Goal: Transaction & Acquisition: Purchase product/service

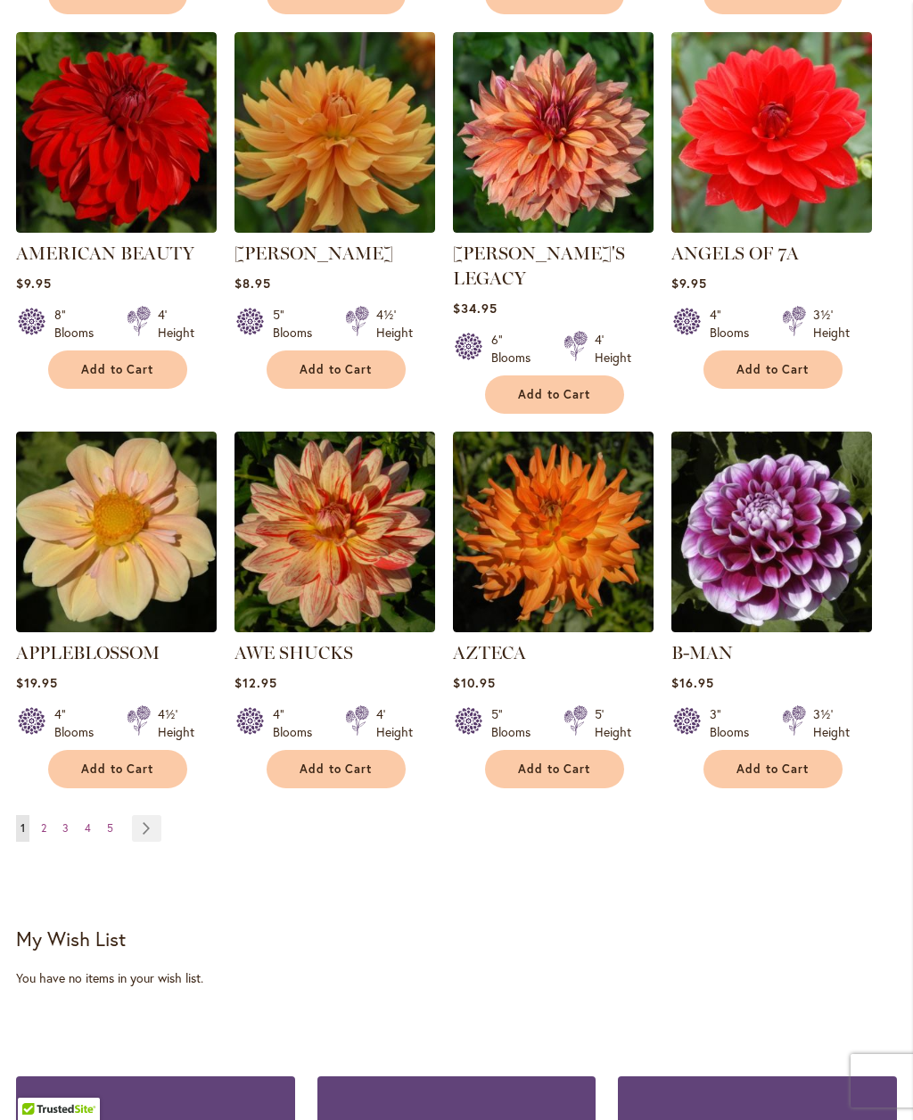
scroll to position [1445, 0]
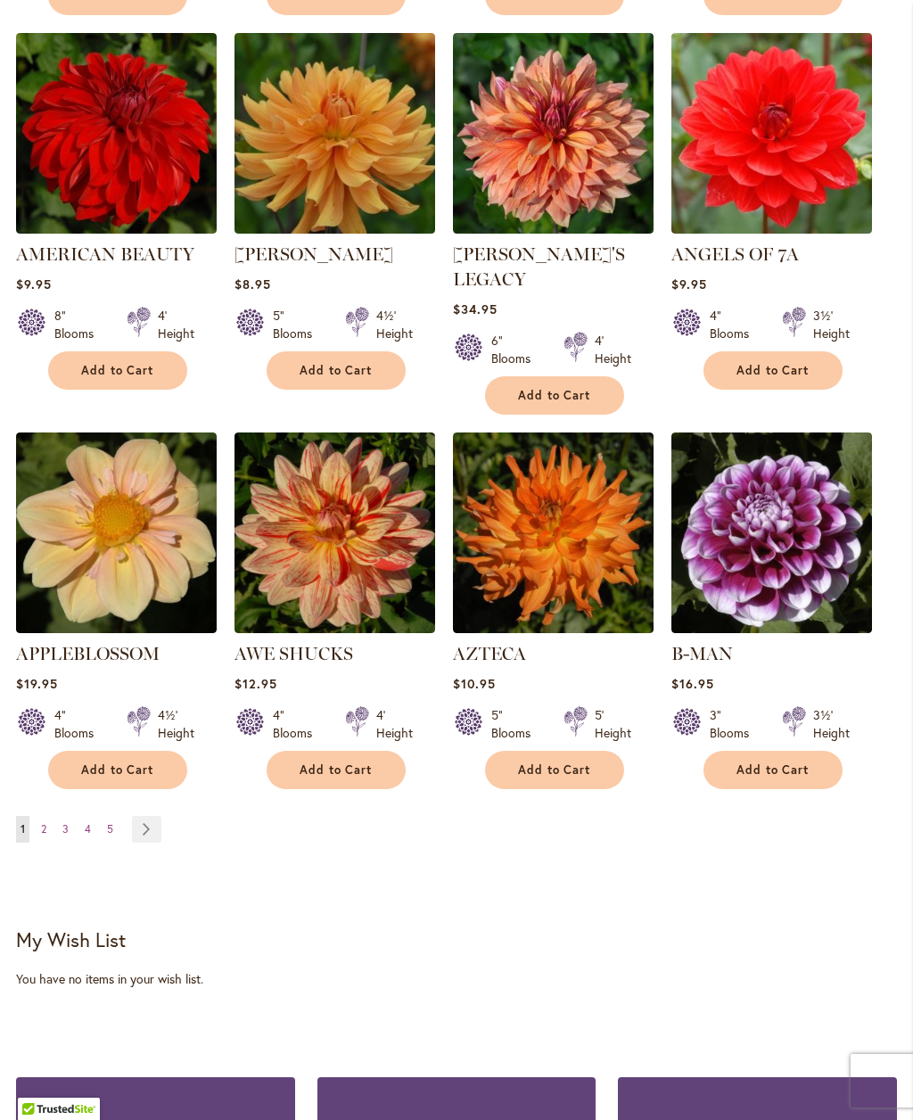
click at [48, 816] on link "Page 2" at bounding box center [44, 829] width 14 height 27
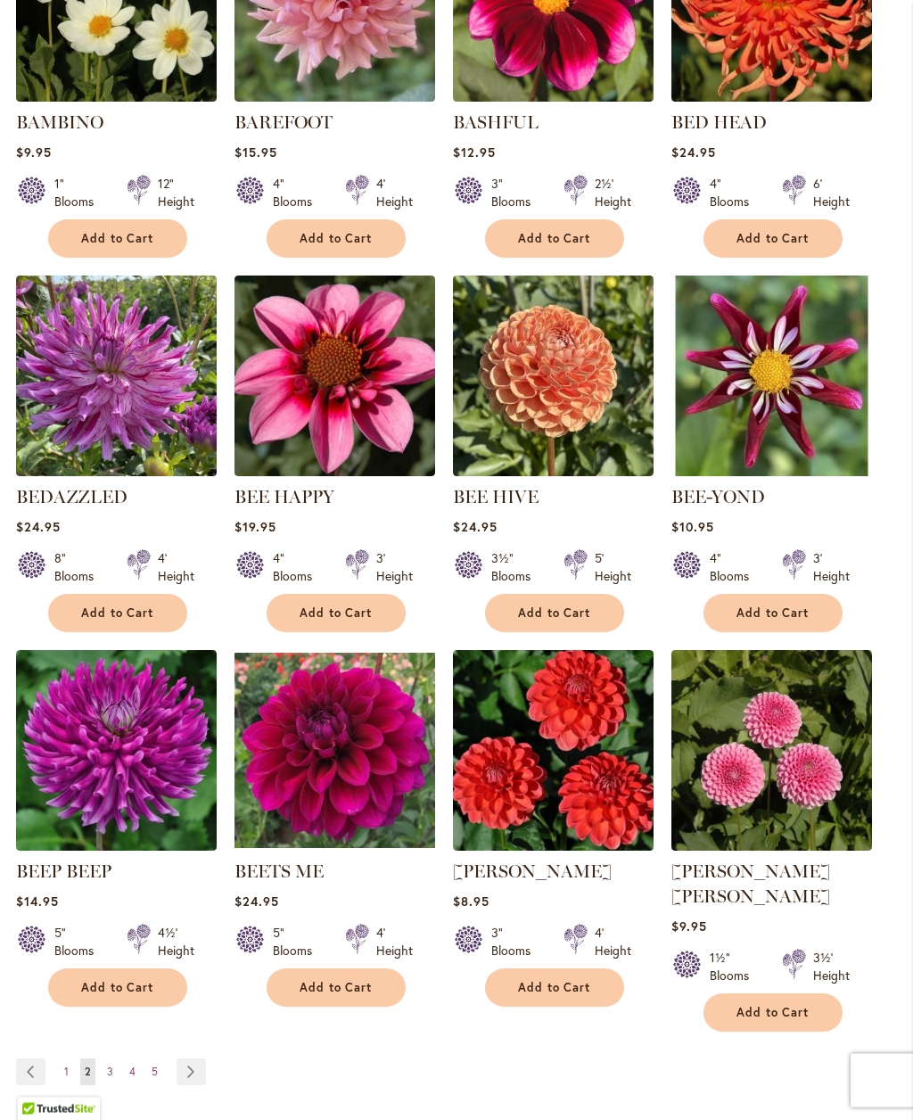
scroll to position [1203, 0]
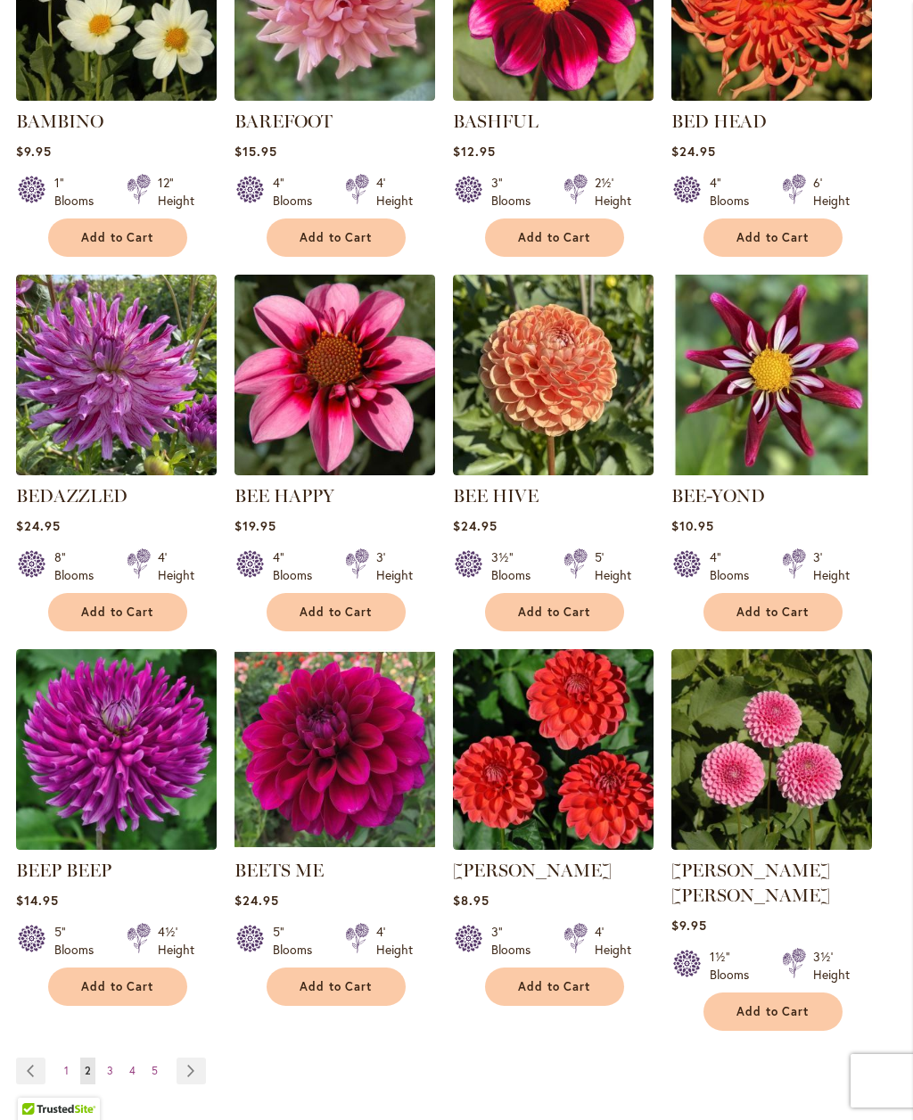
click at [107, 1064] on span "3" at bounding box center [110, 1070] width 6 height 13
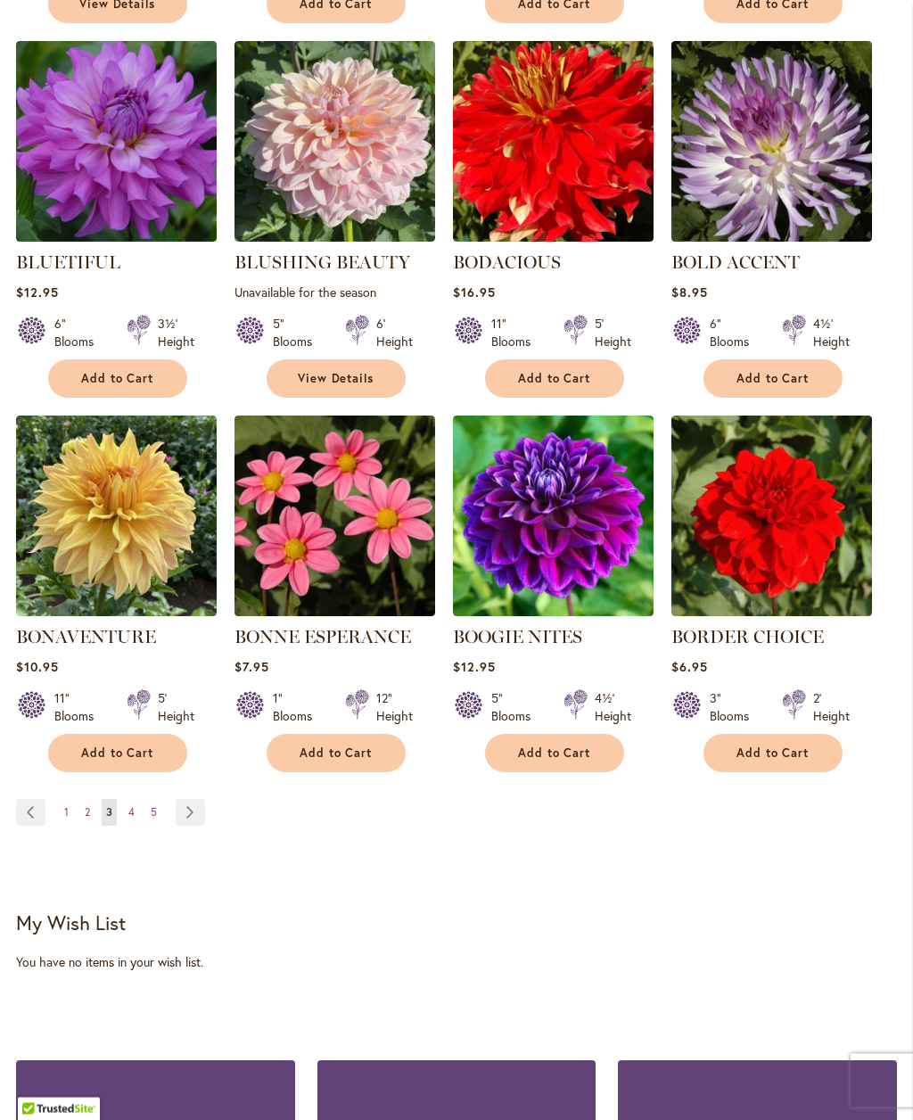
scroll to position [1437, 0]
click at [136, 824] on link "Page 4" at bounding box center [131, 812] width 15 height 27
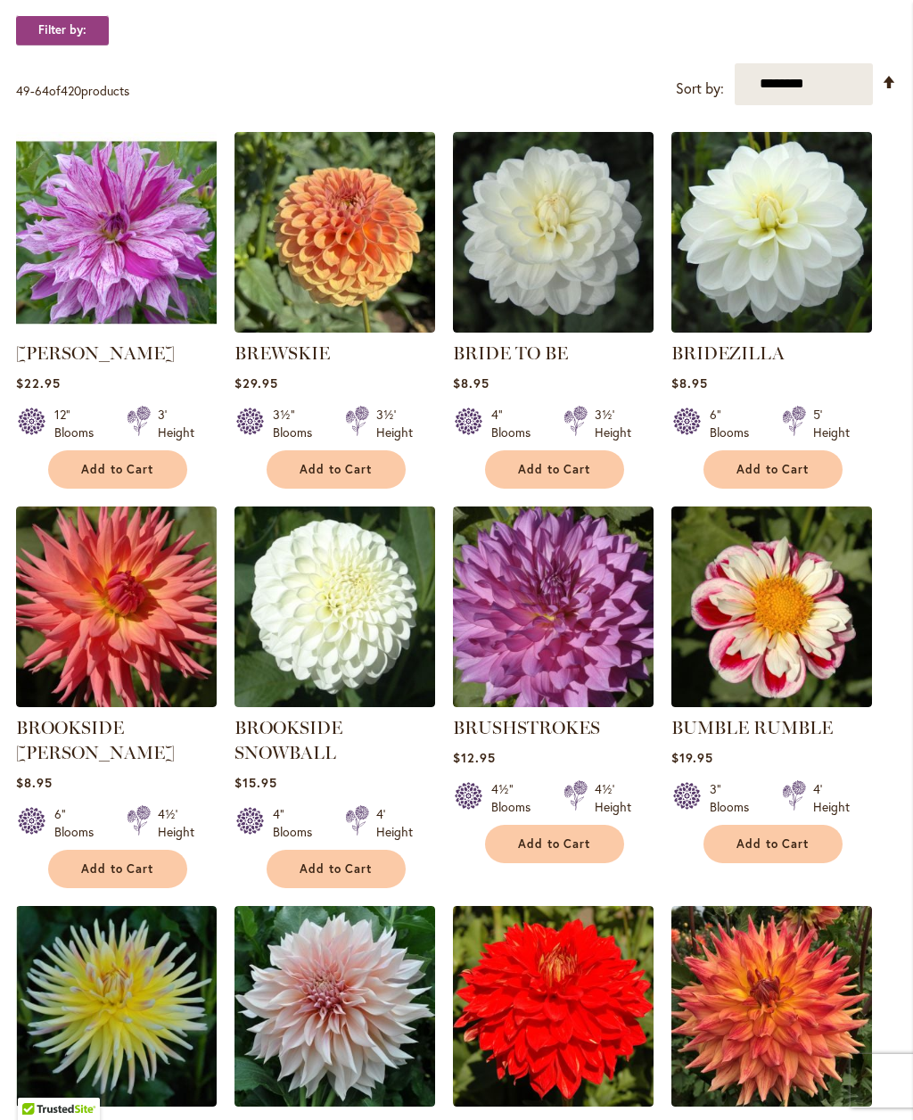
scroll to position [596, 0]
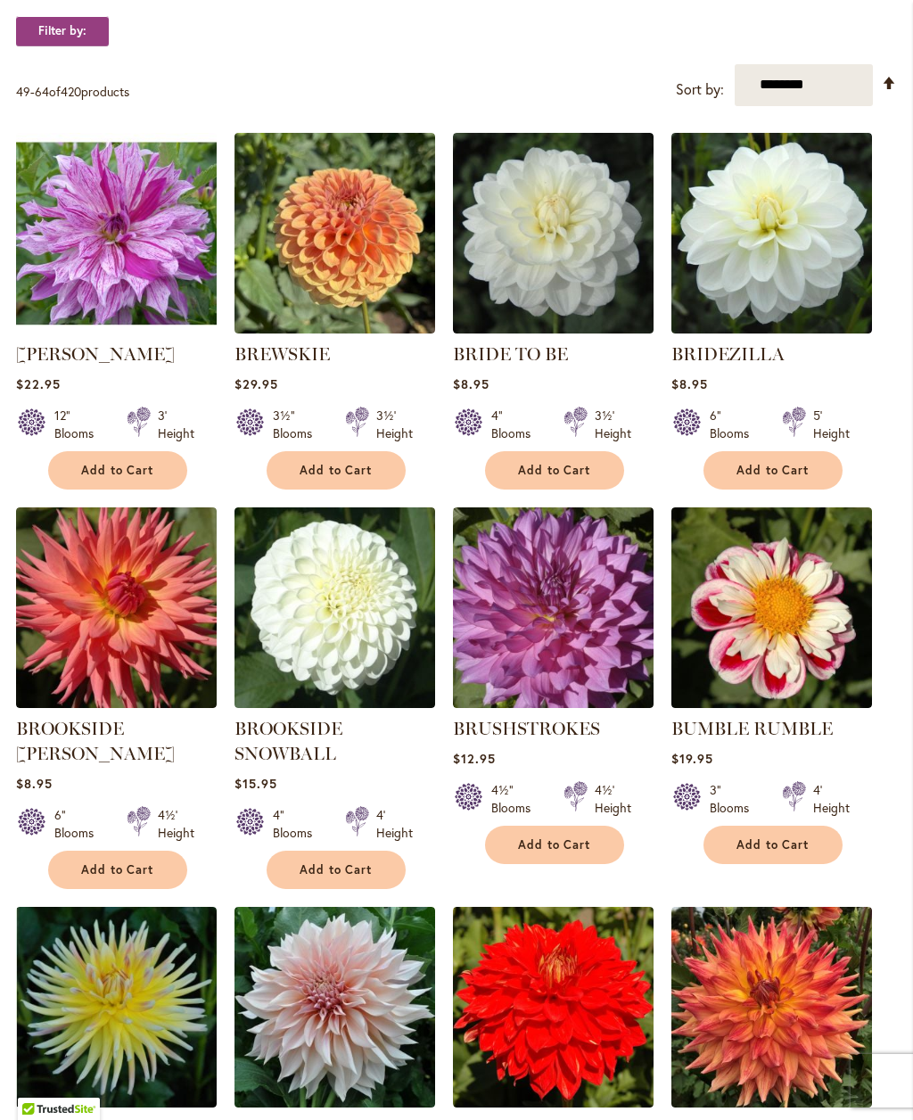
click at [766, 853] on span "Add to Cart" at bounding box center [773, 845] width 73 height 15
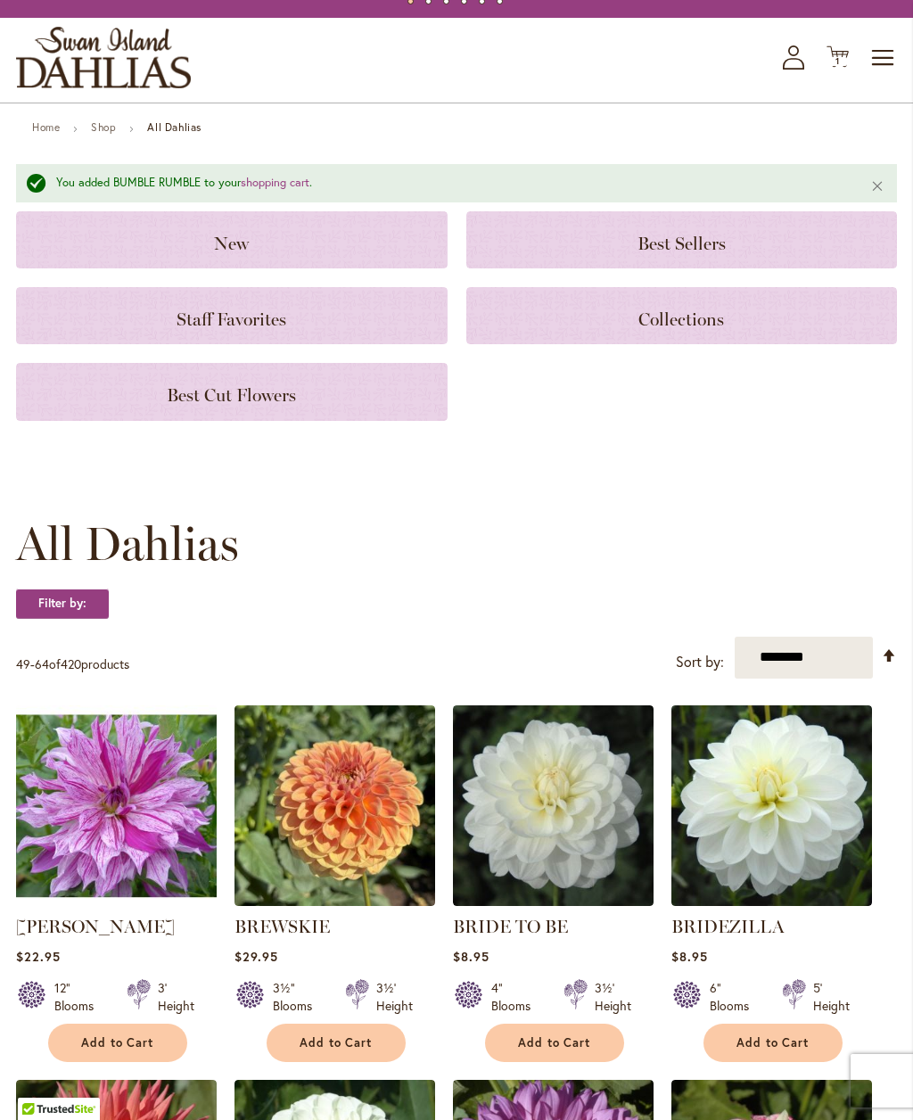
scroll to position [0, 0]
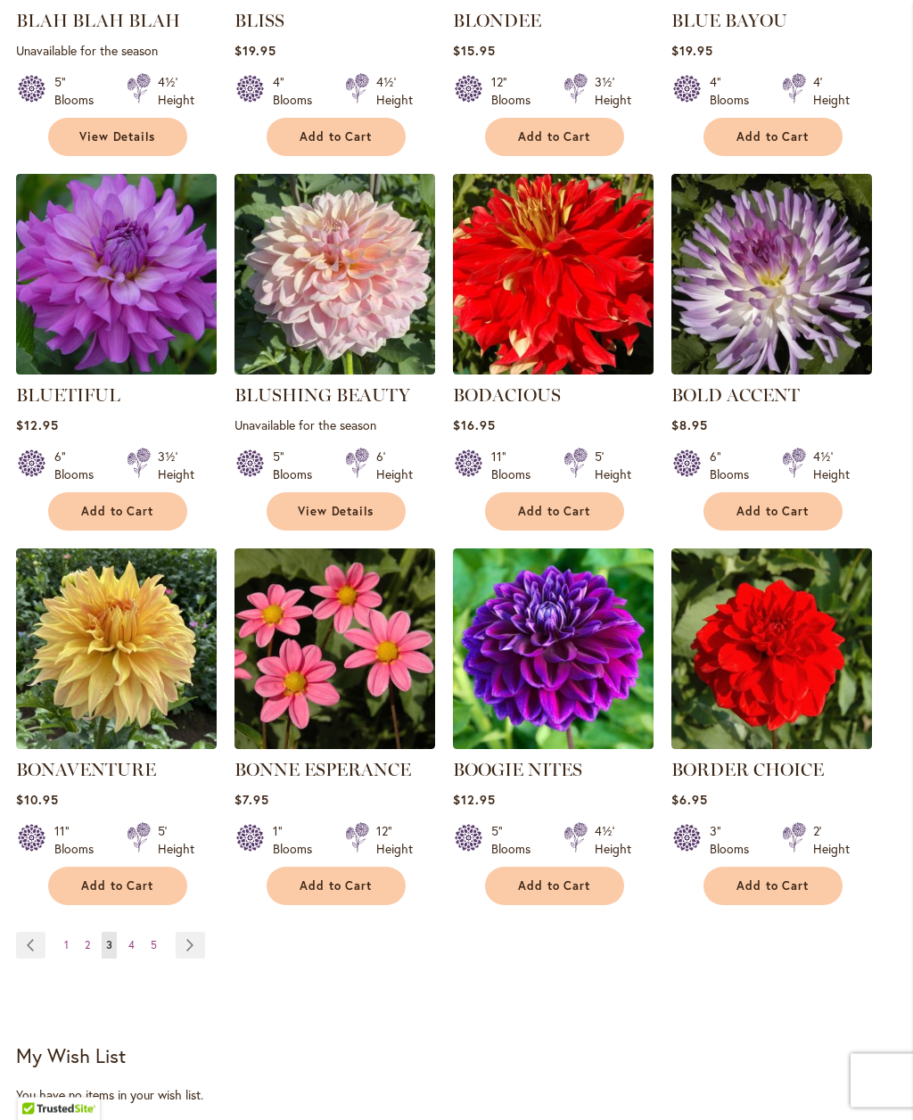
scroll to position [1308, 0]
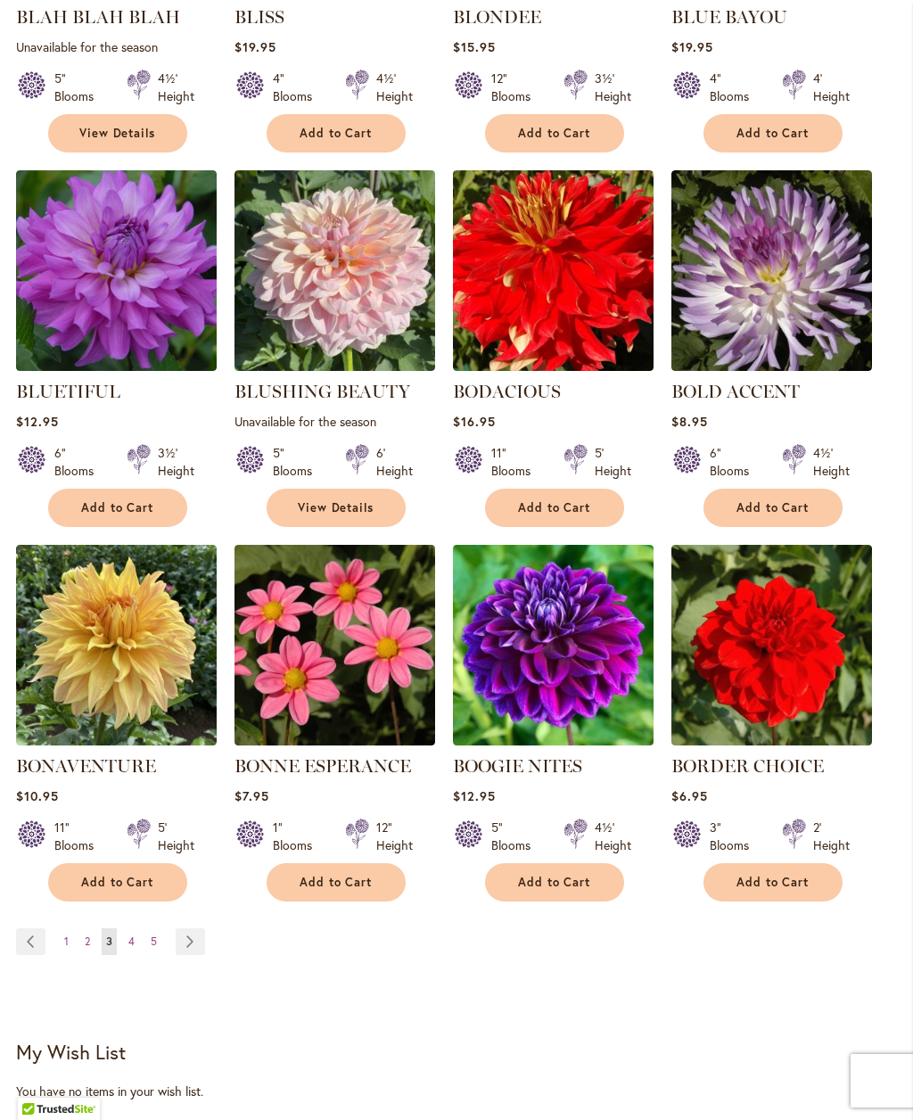
click at [129, 948] on span "4" at bounding box center [131, 941] width 6 height 13
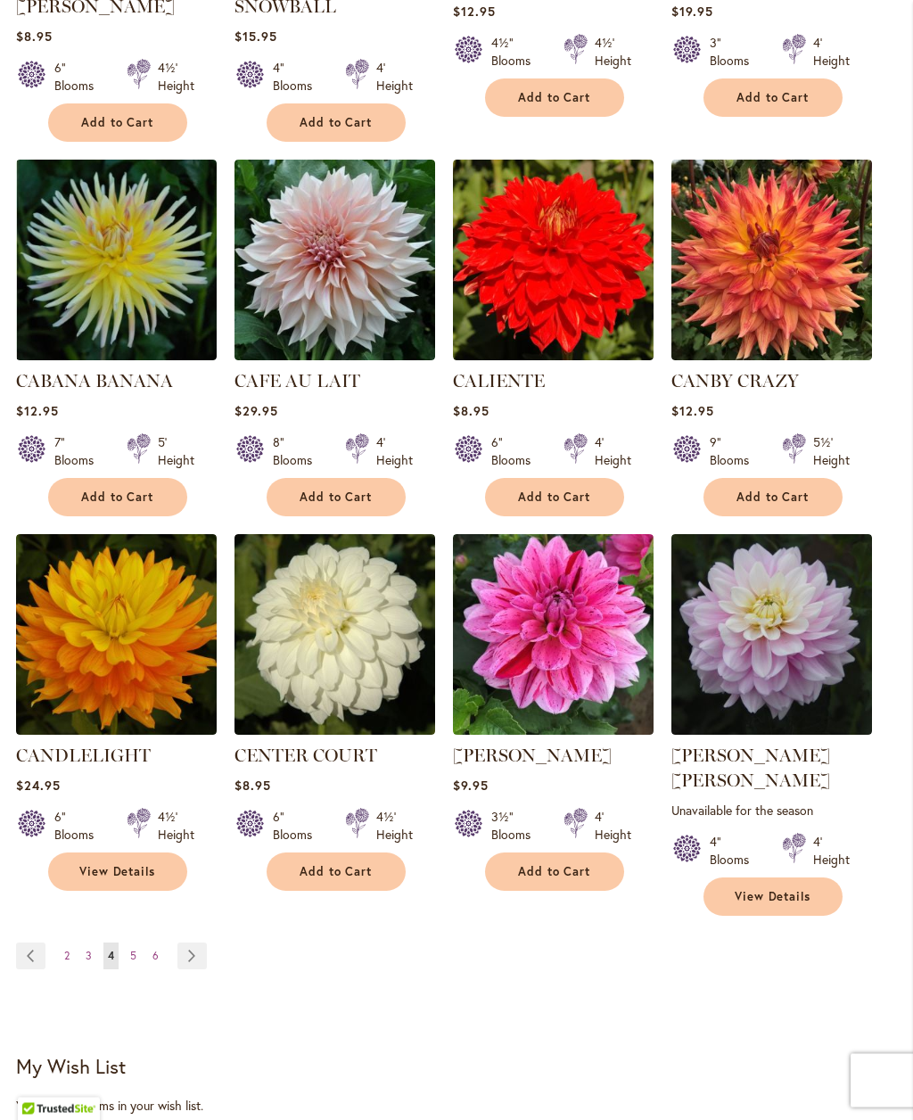
scroll to position [1343, 0]
click at [139, 943] on link "Page 5" at bounding box center [133, 956] width 15 height 27
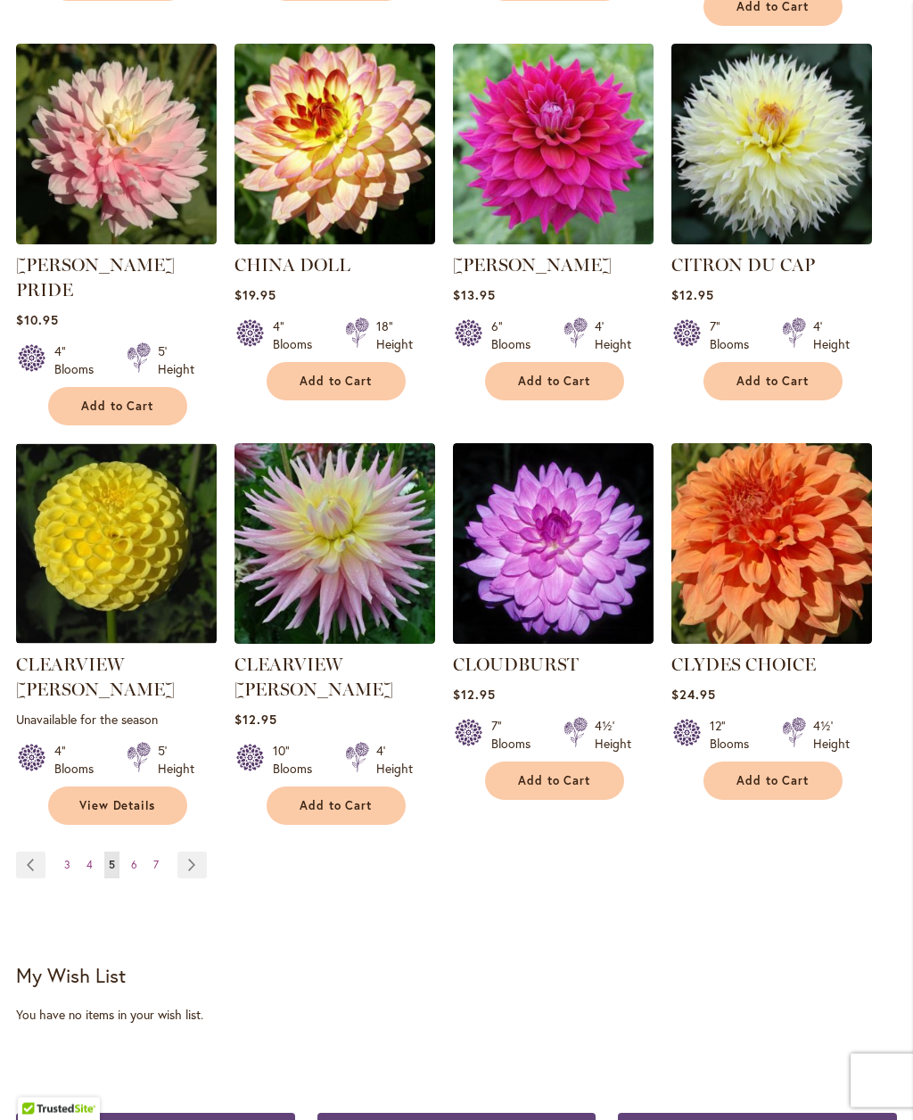
scroll to position [1459, 0]
click at [139, 852] on link "Page 6" at bounding box center [134, 865] width 15 height 27
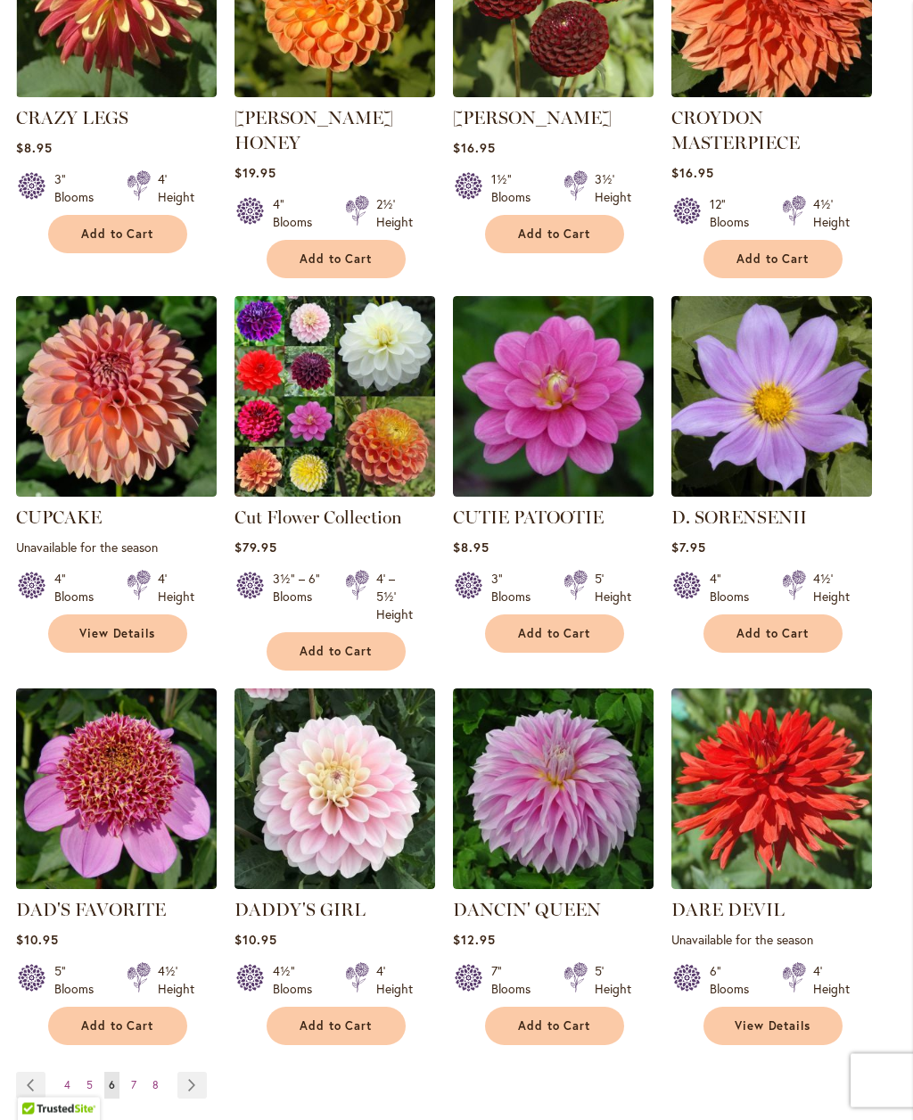
scroll to position [1232, 0]
click at [121, 1019] on span "Add to Cart" at bounding box center [117, 1026] width 73 height 15
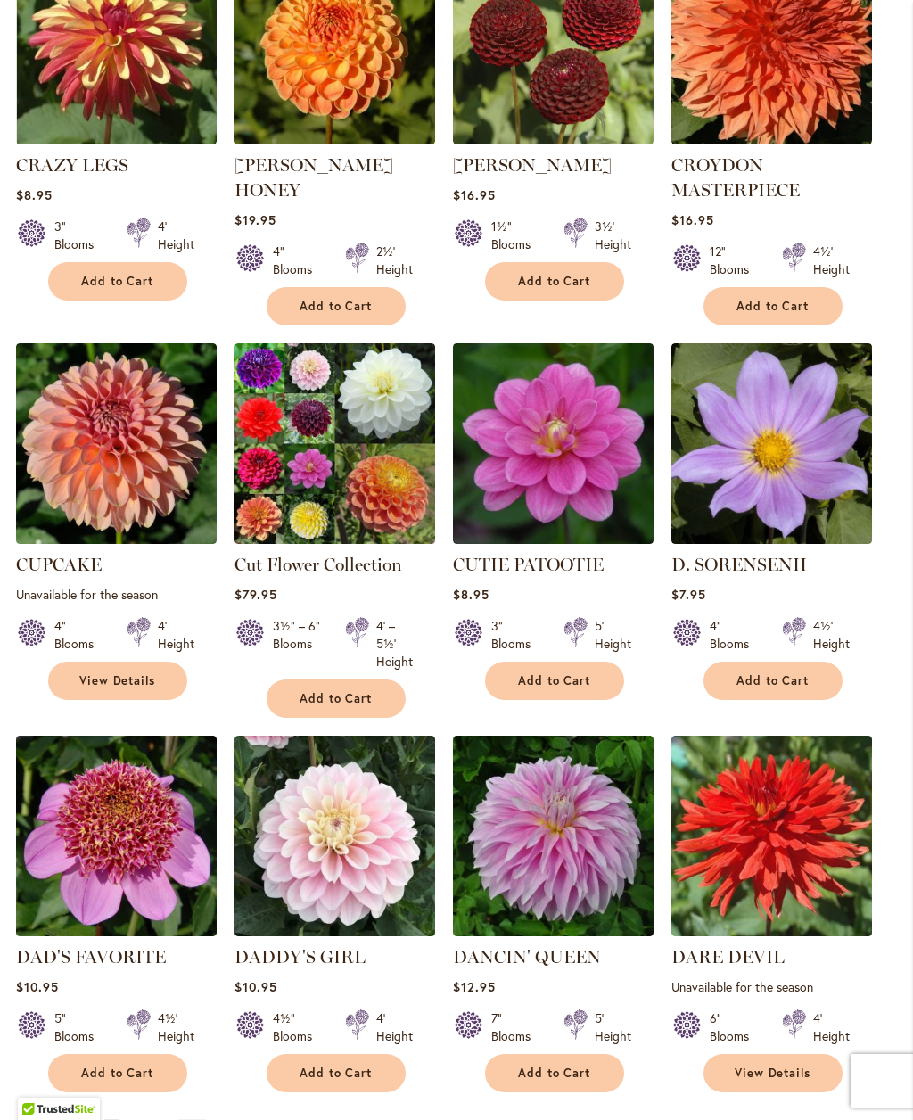
click at [137, 1119] on link "Page 7" at bounding box center [134, 1132] width 14 height 27
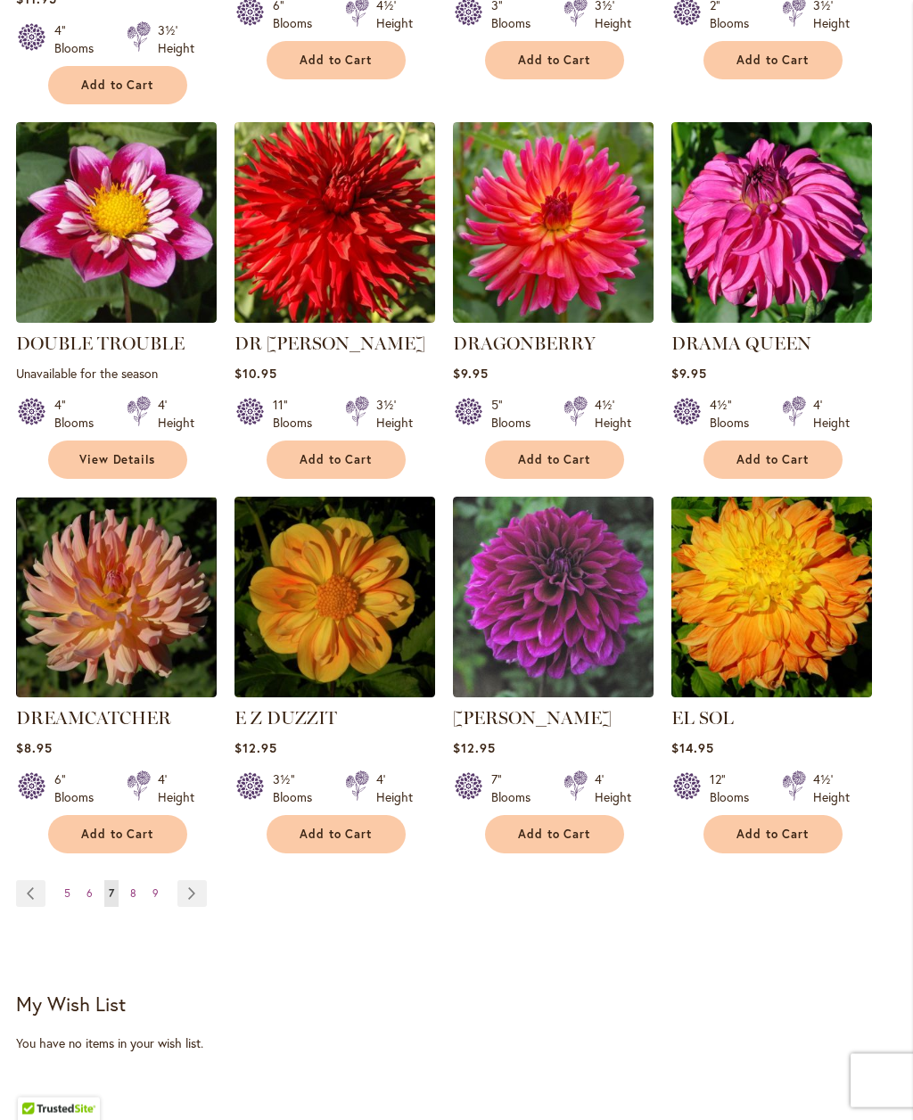
scroll to position [1404, 0]
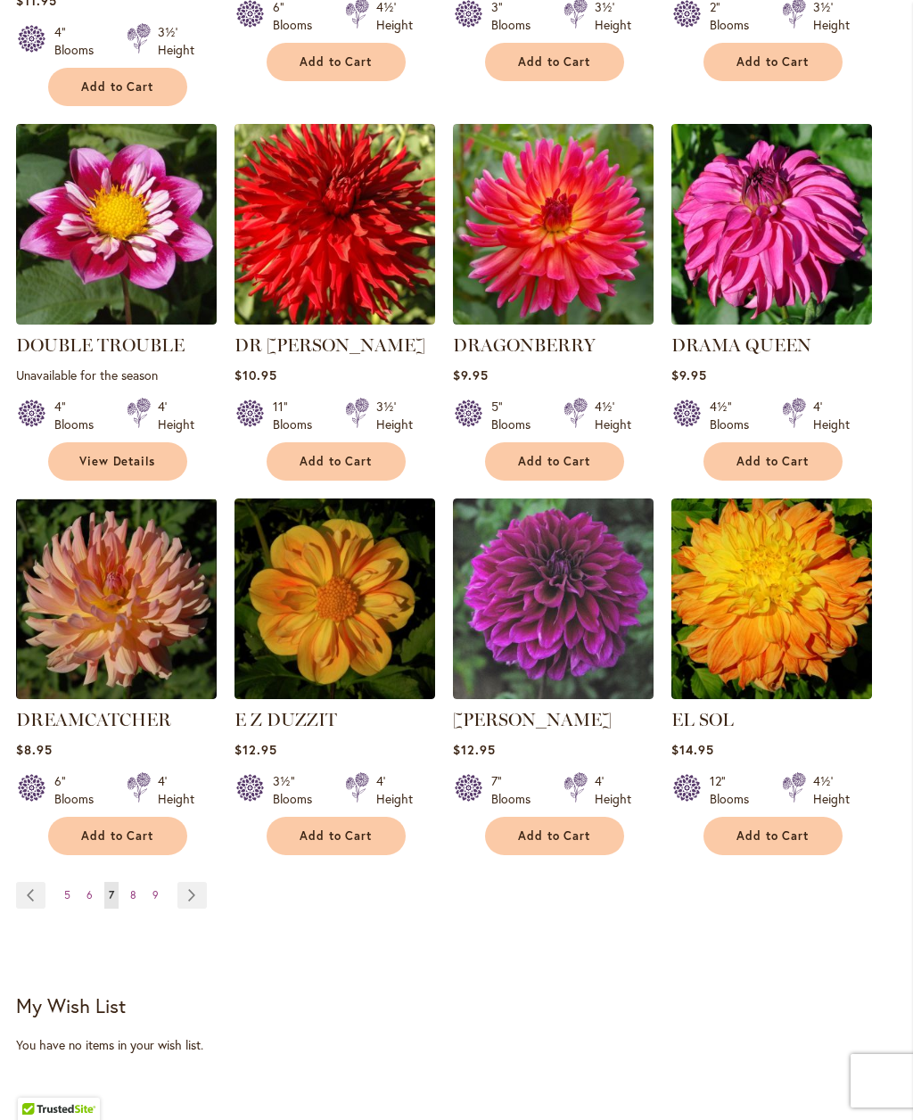
click at [137, 882] on link "Page 8" at bounding box center [133, 895] width 15 height 27
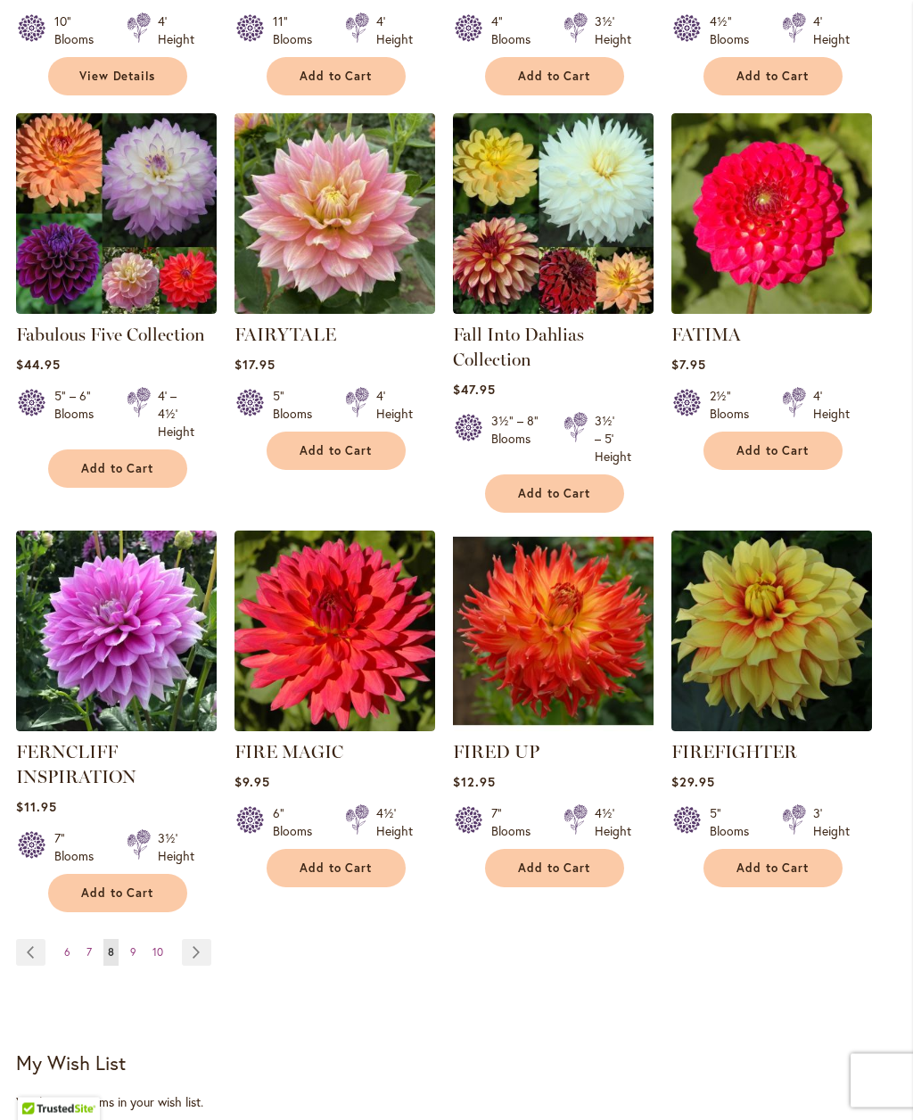
scroll to position [1365, 0]
click at [138, 957] on link "Page 9" at bounding box center [133, 952] width 15 height 27
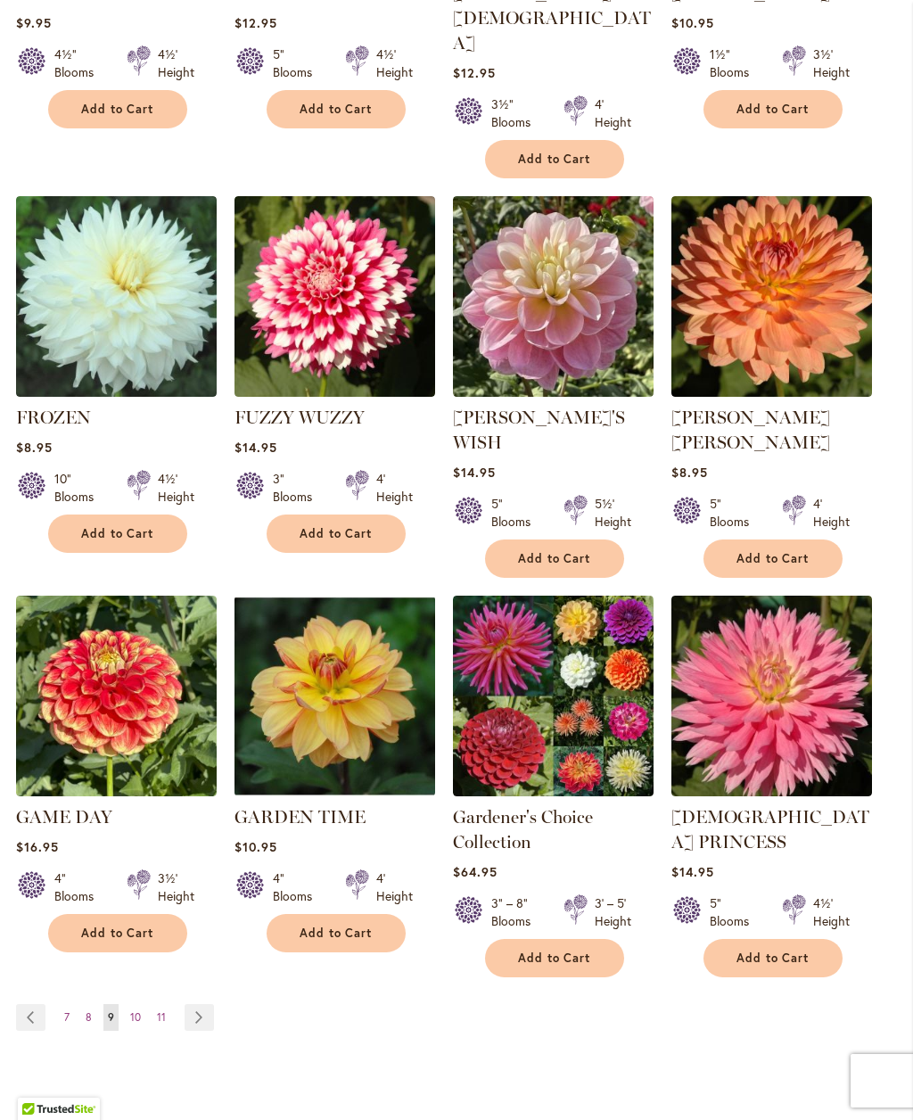
scroll to position [1335, 0]
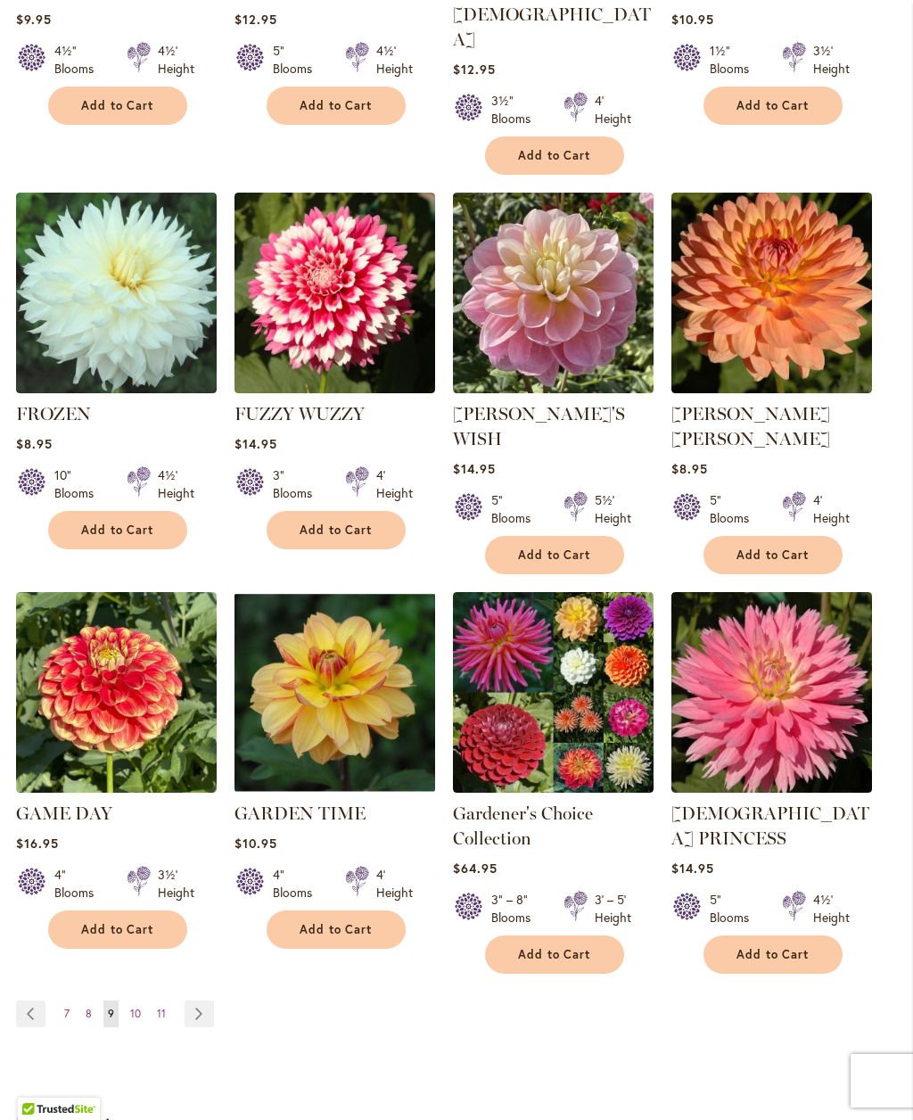
click at [141, 1001] on link "Page 10" at bounding box center [136, 1014] width 20 height 27
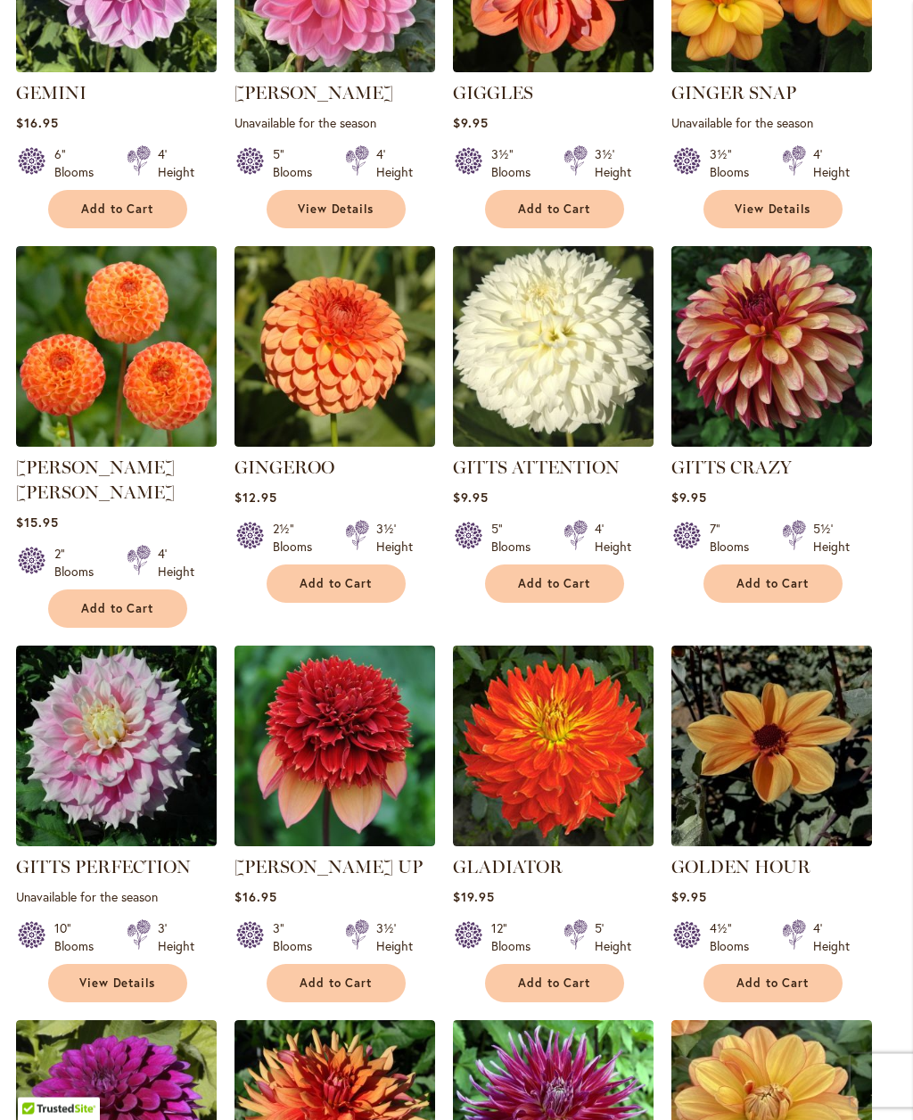
scroll to position [857, 0]
click at [338, 982] on span "Add to Cart" at bounding box center [336, 983] width 73 height 15
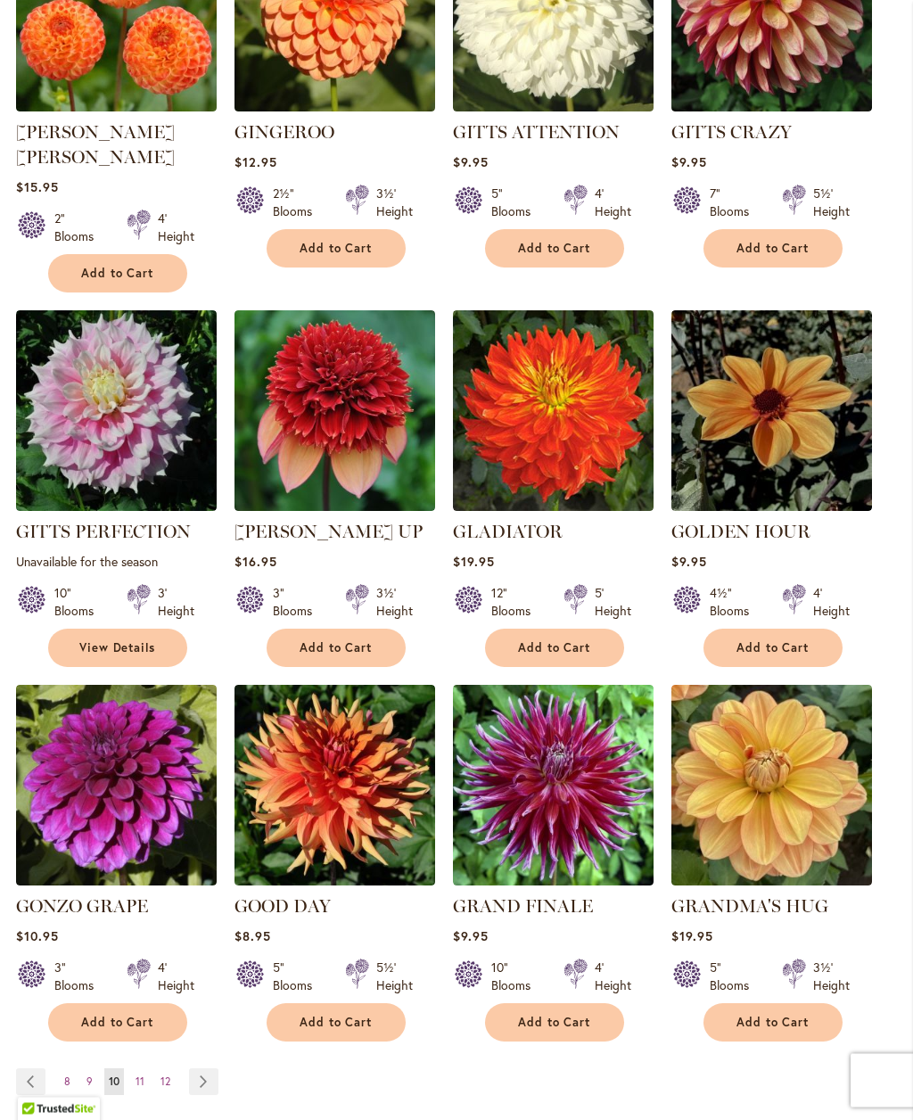
scroll to position [1240, 0]
click at [144, 1075] on span "11" at bounding box center [140, 1081] width 9 height 13
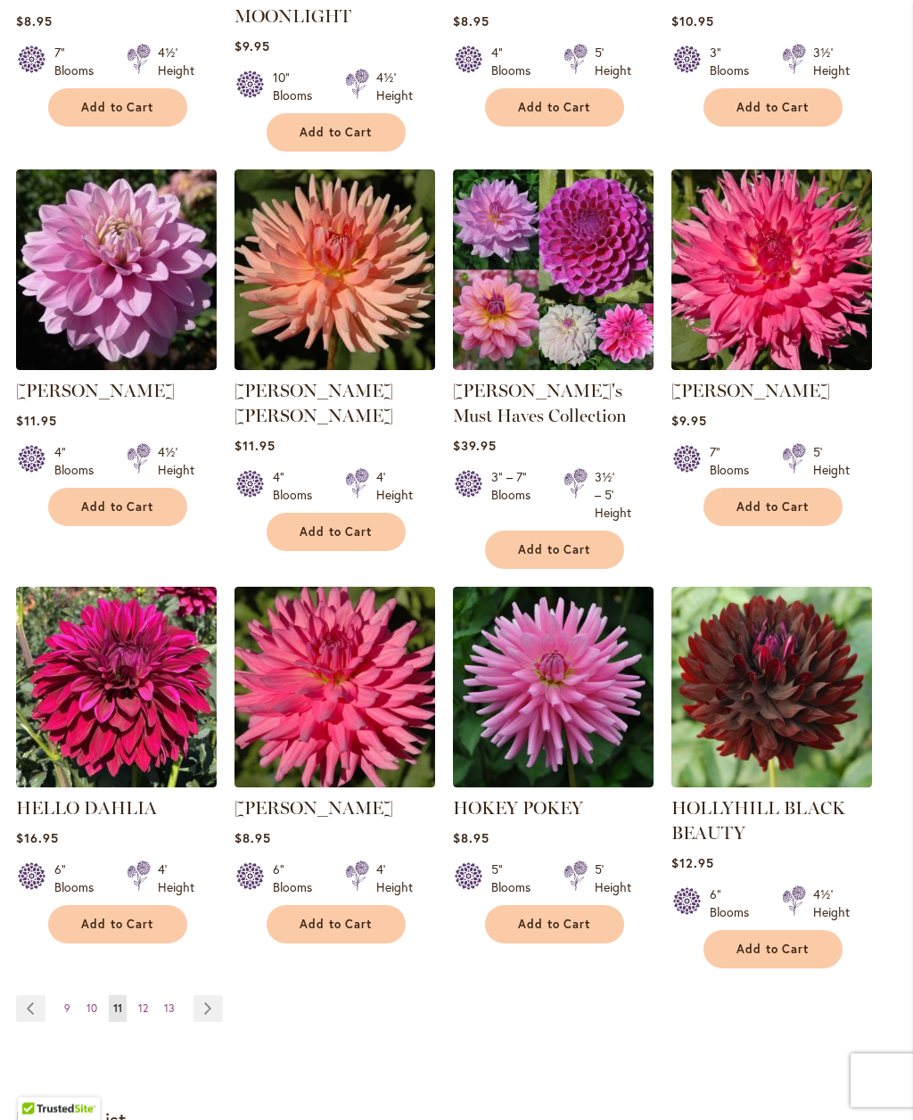
scroll to position [1335, 0]
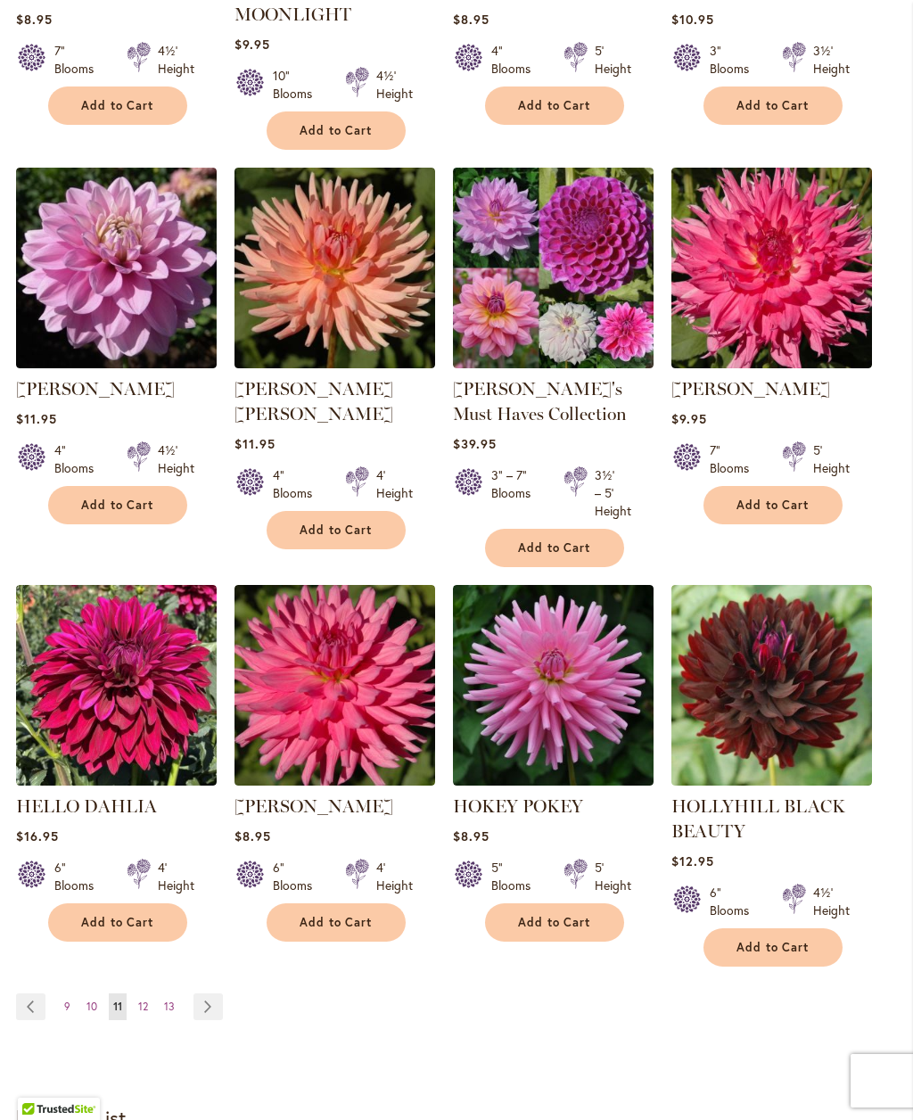
click at [148, 1013] on span "12" at bounding box center [143, 1006] width 10 height 13
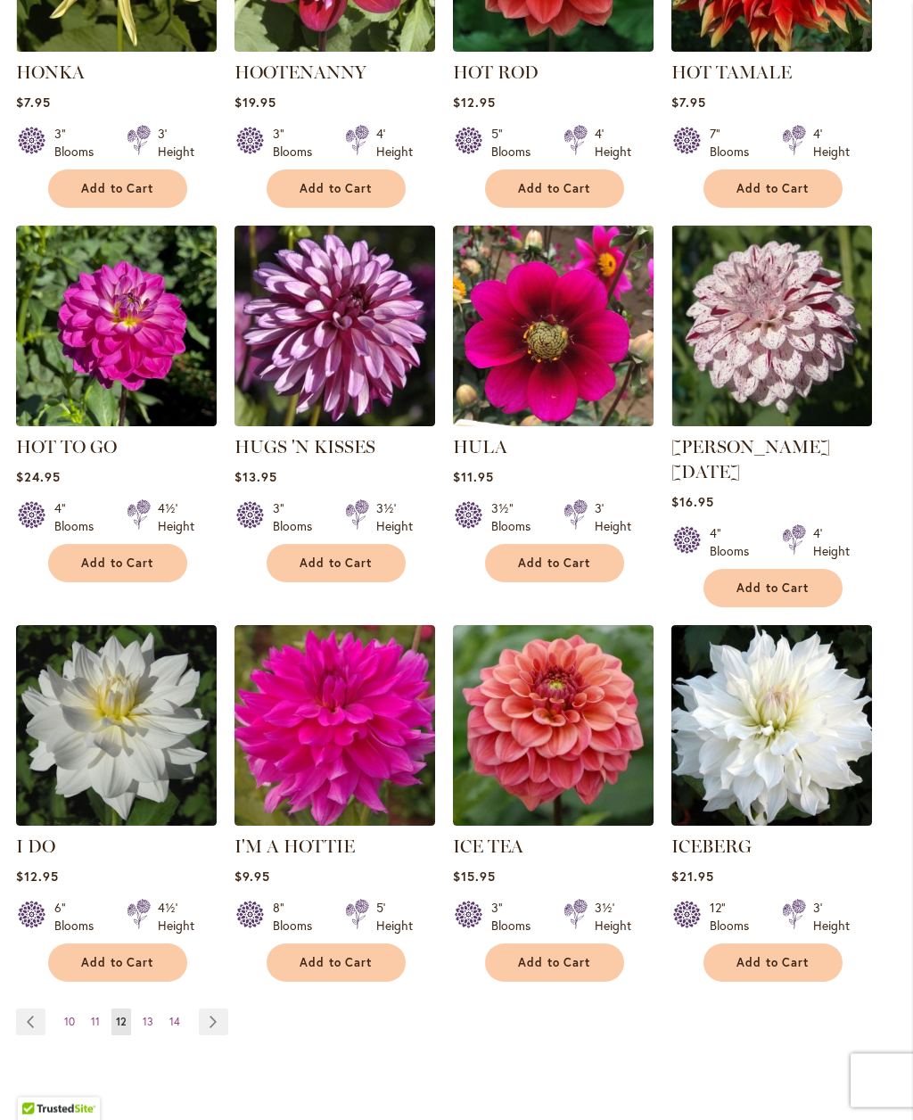
scroll to position [1252, 0]
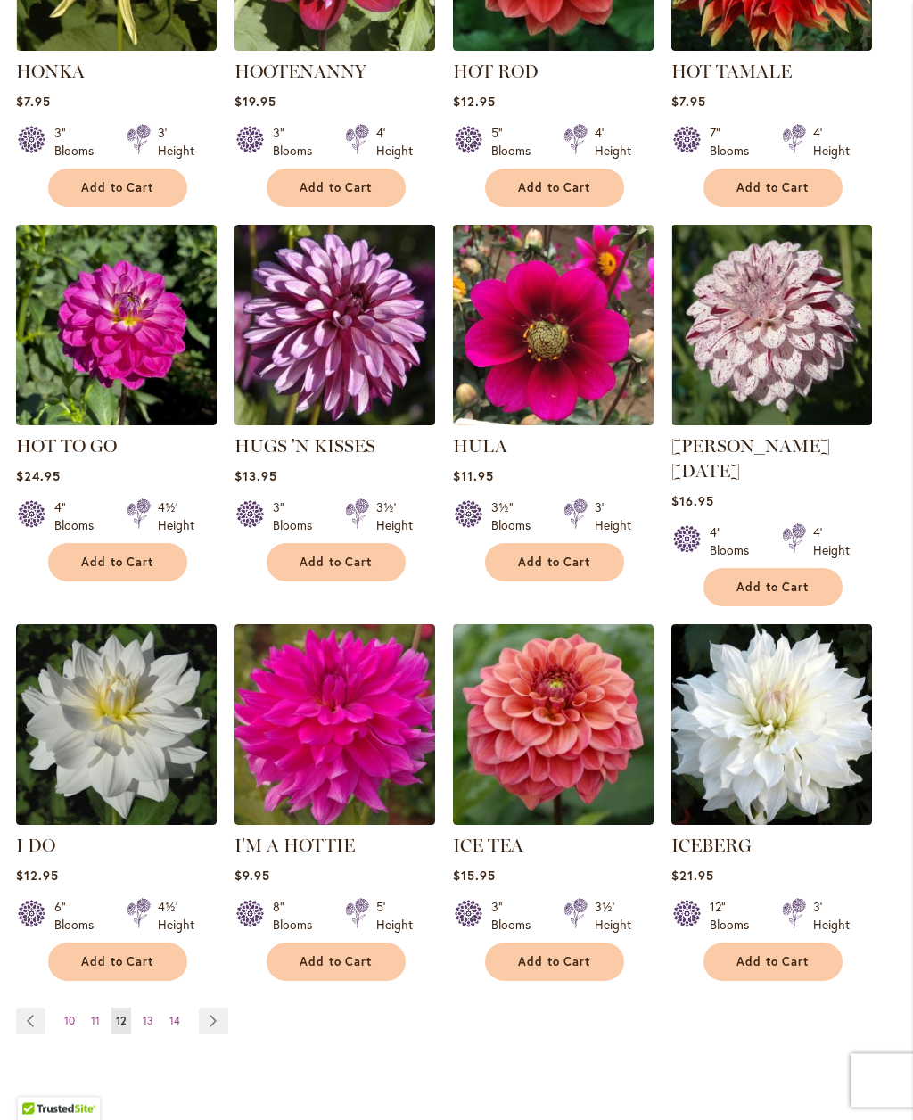
click at [145, 1015] on span "13" at bounding box center [148, 1021] width 11 height 13
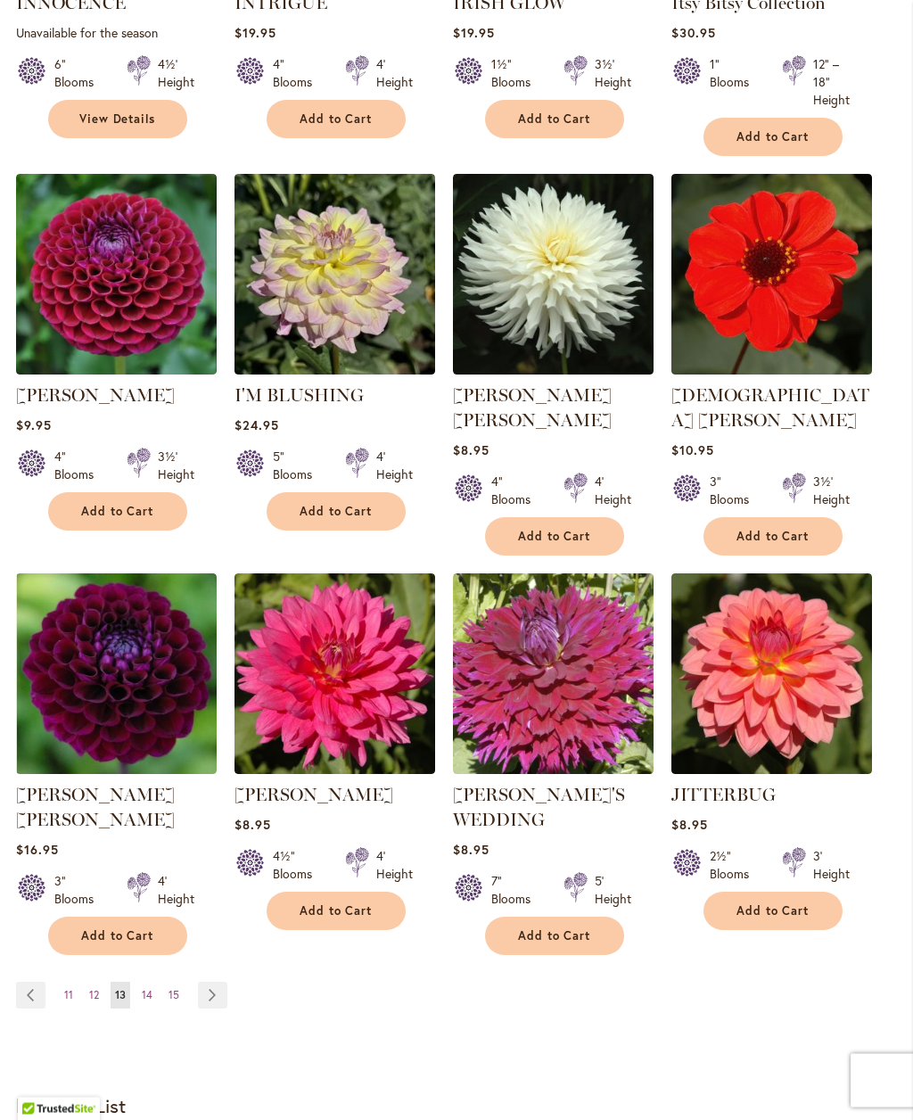
scroll to position [1322, 0]
click at [149, 988] on span "14" at bounding box center [147, 994] width 11 height 13
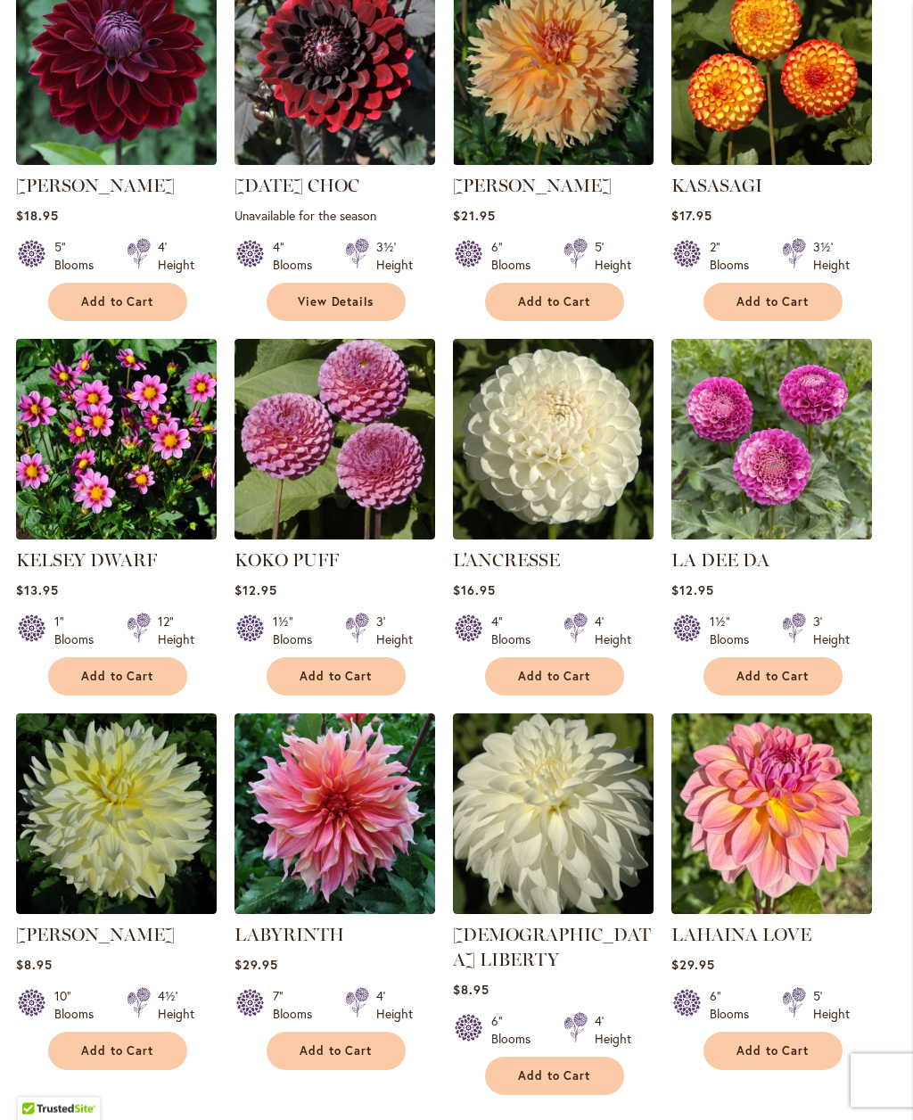
scroll to position [1139, 0]
click at [150, 1119] on span "15" at bounding box center [149, 1134] width 11 height 13
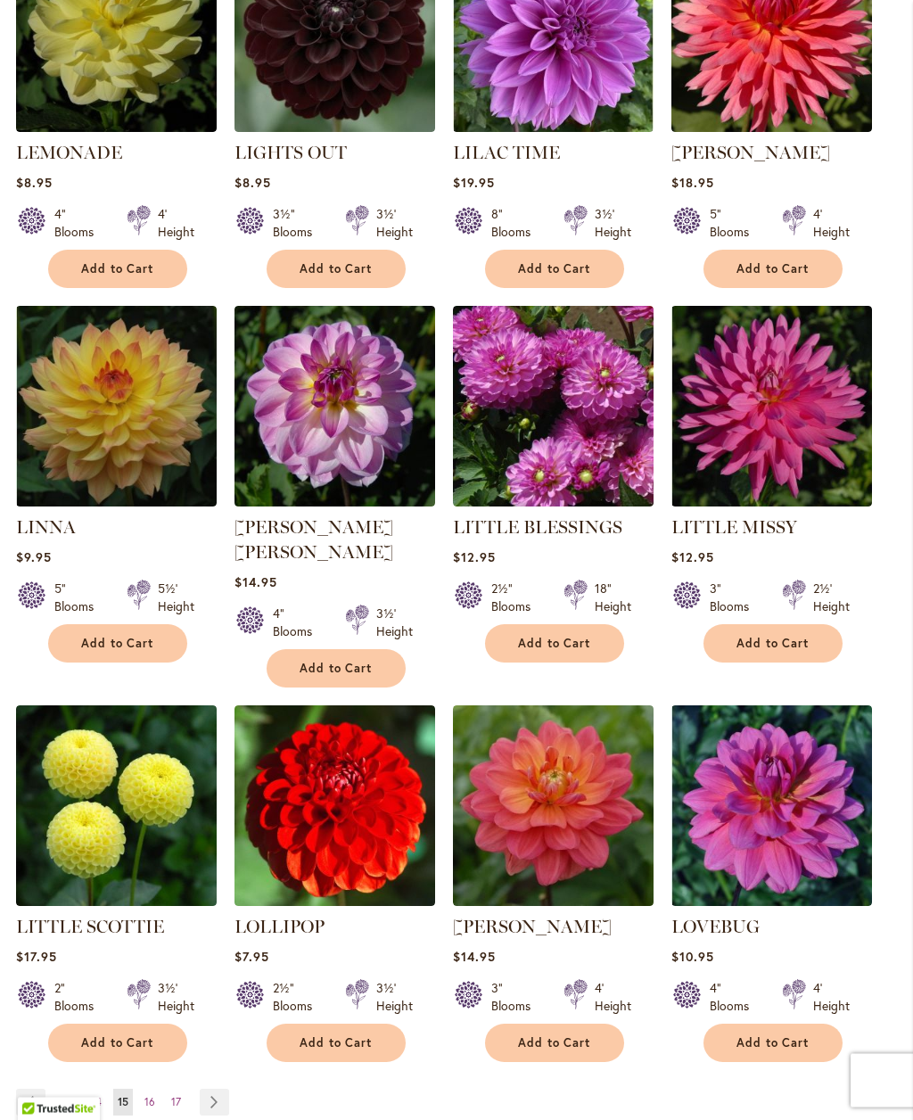
scroll to position [1196, 0]
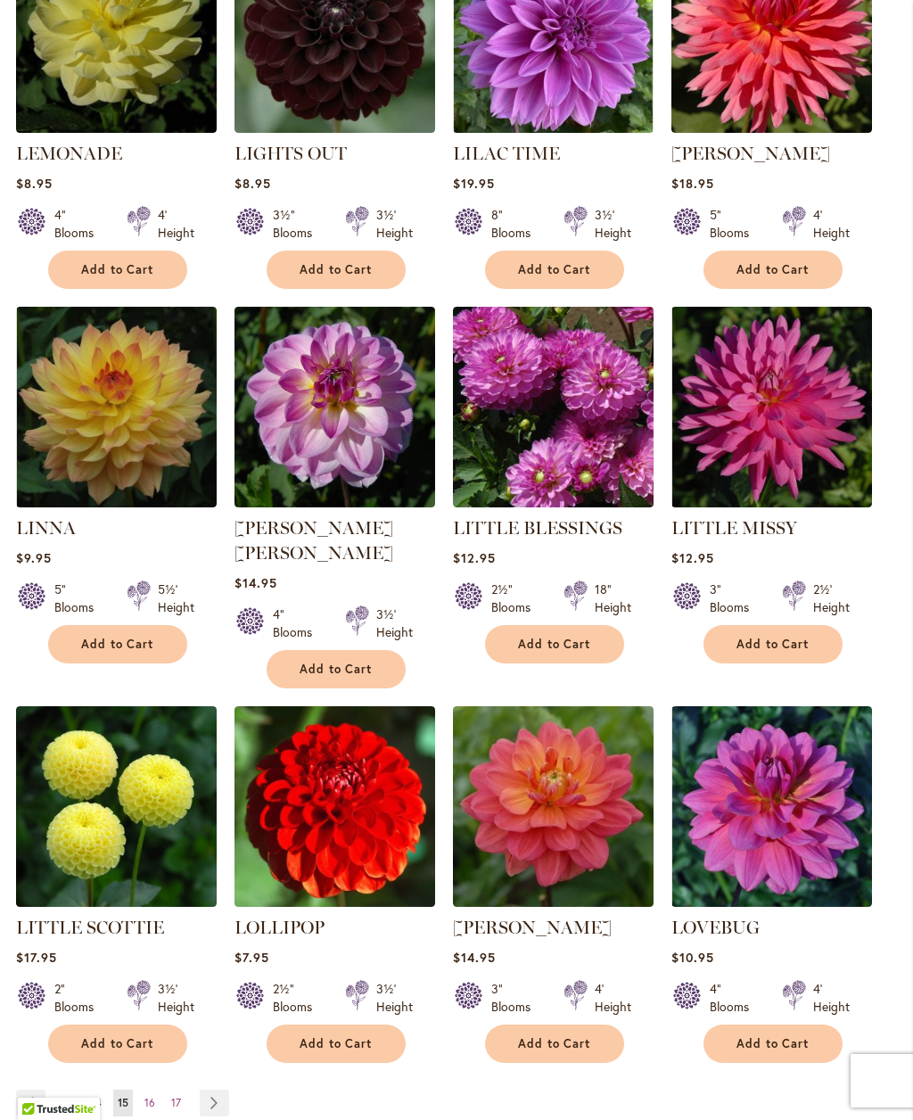
click at [151, 1096] on span "16" at bounding box center [149, 1102] width 11 height 13
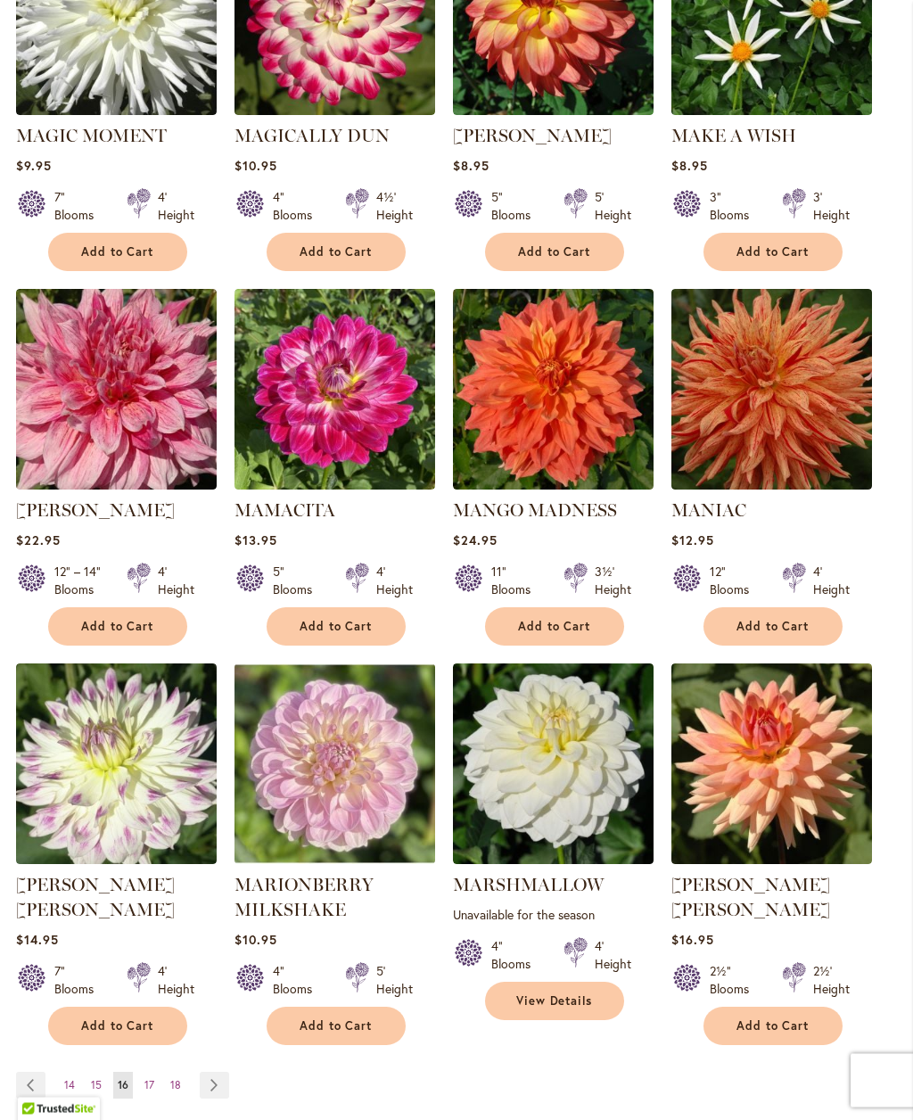
scroll to position [1214, 0]
click at [154, 1072] on link "Page 17" at bounding box center [149, 1085] width 19 height 27
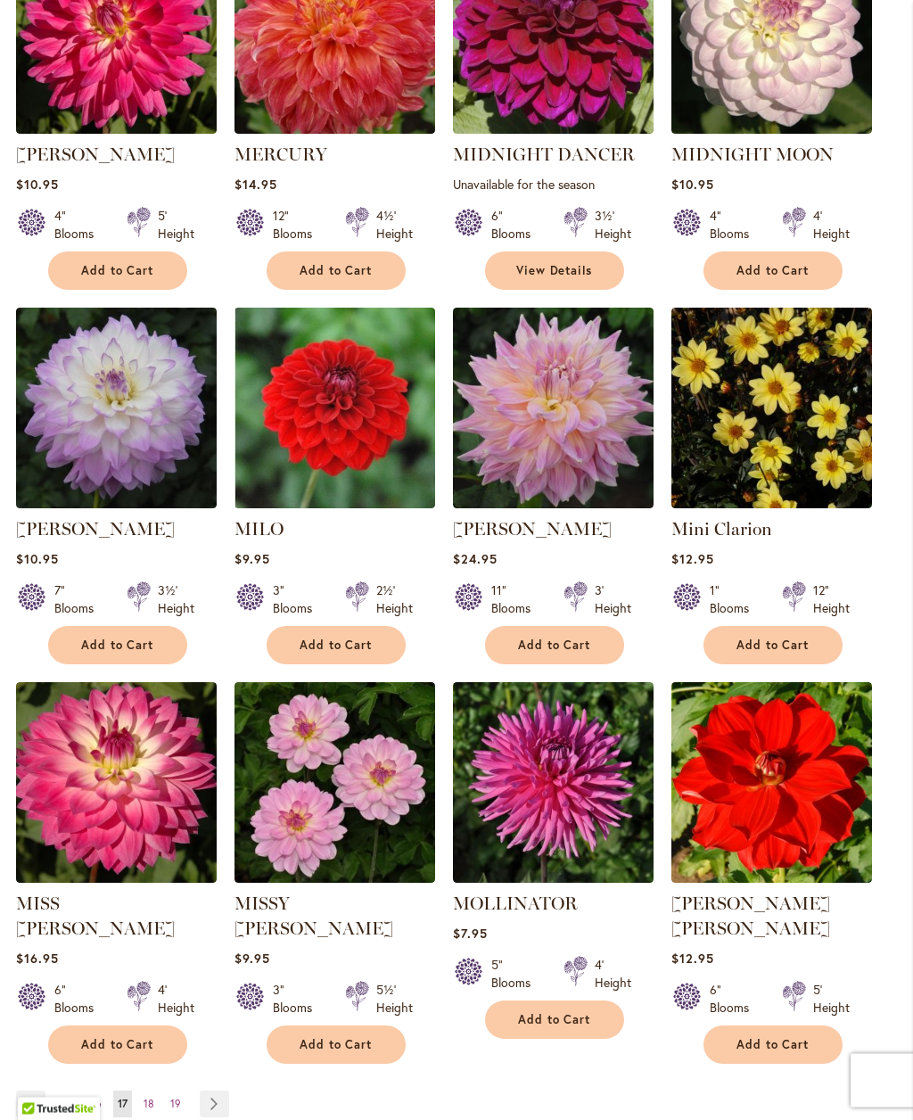
scroll to position [1170, 0]
click at [153, 1097] on span "18" at bounding box center [149, 1103] width 11 height 13
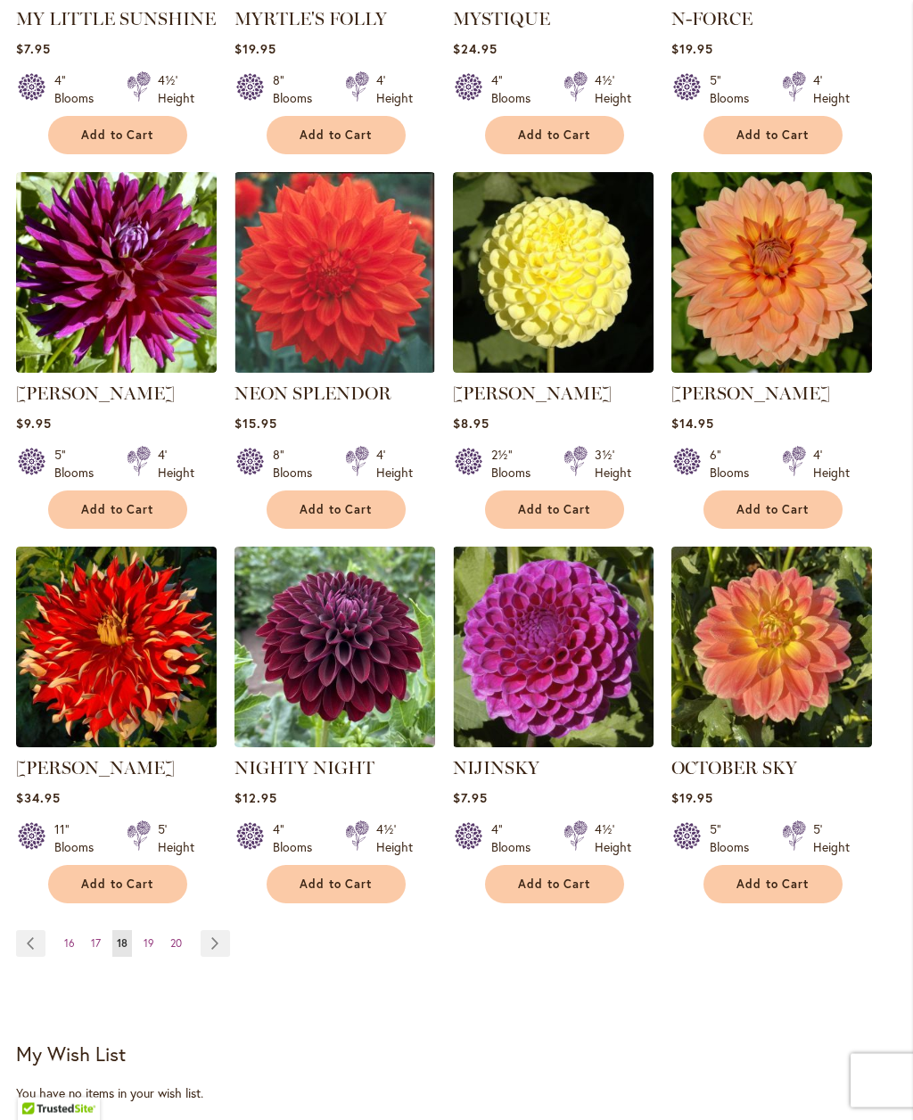
scroll to position [1308, 0]
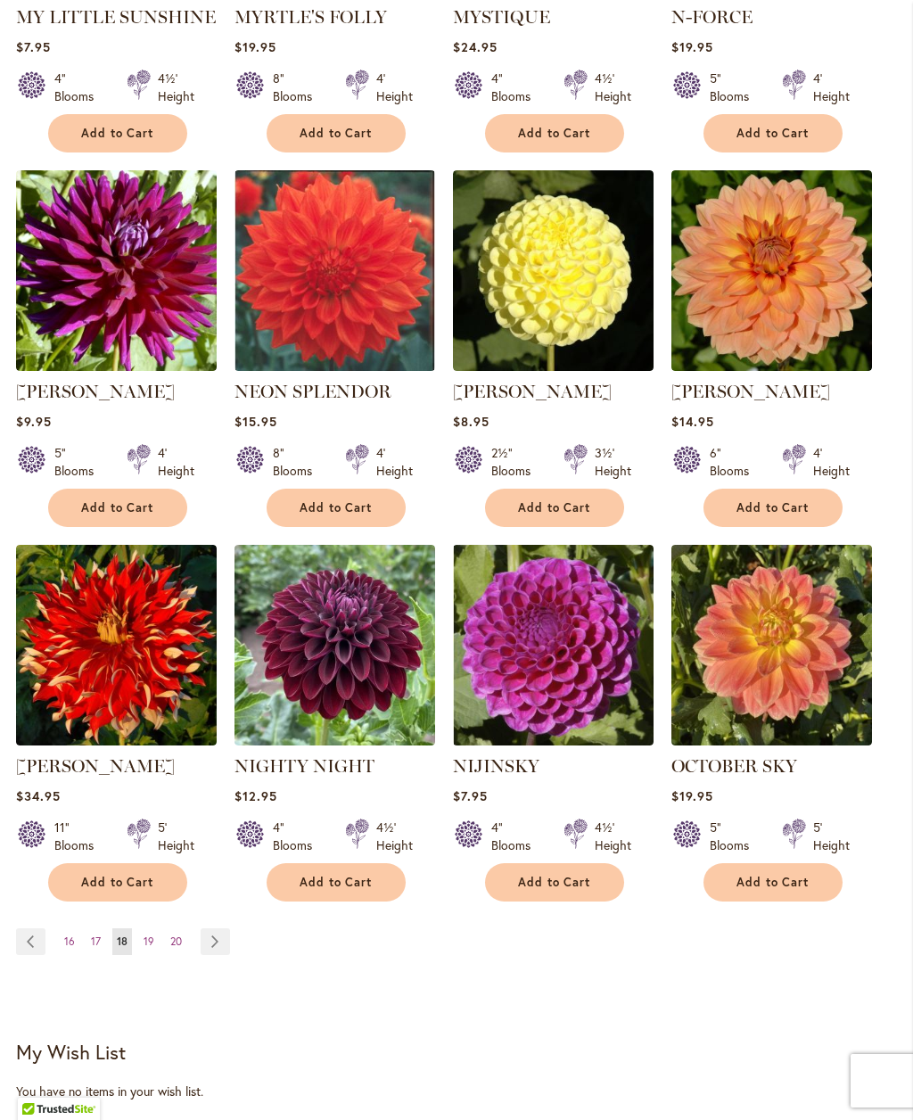
click at [152, 948] on span "19" at bounding box center [149, 941] width 11 height 13
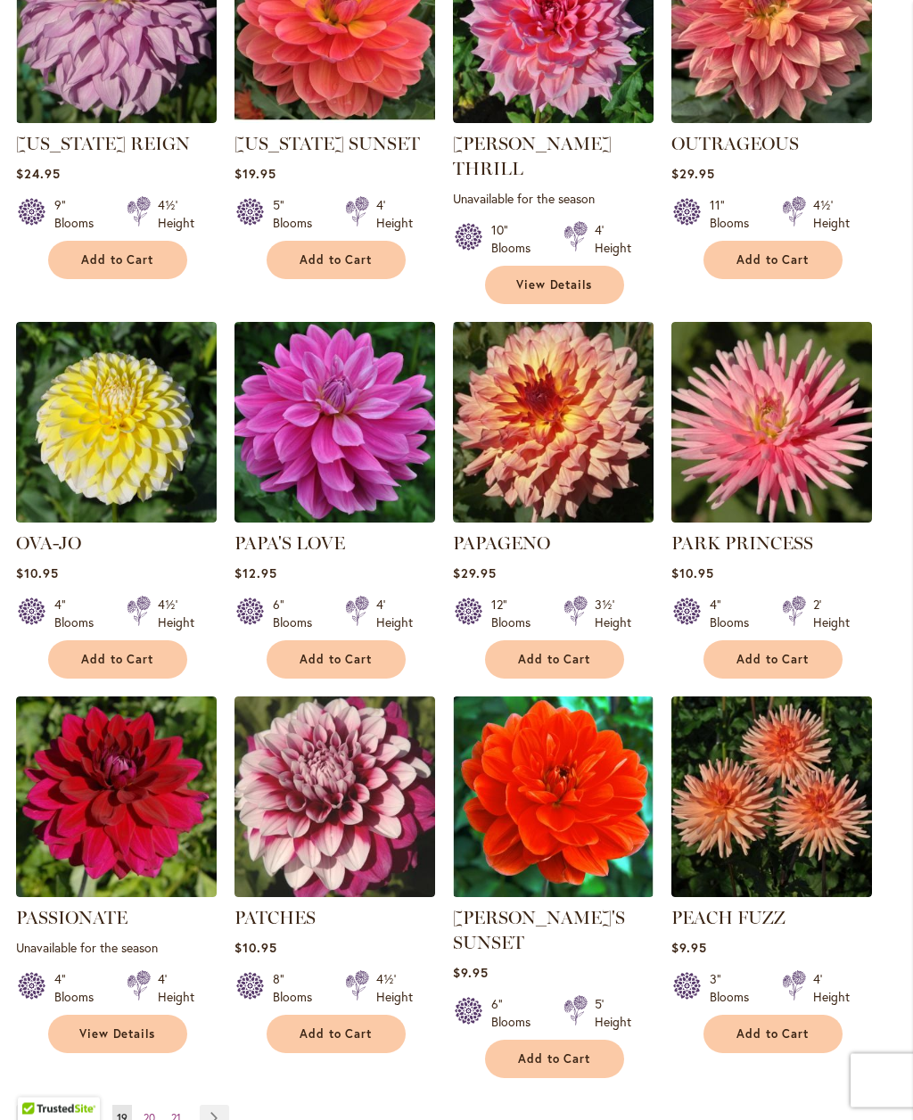
scroll to position [1182, 0]
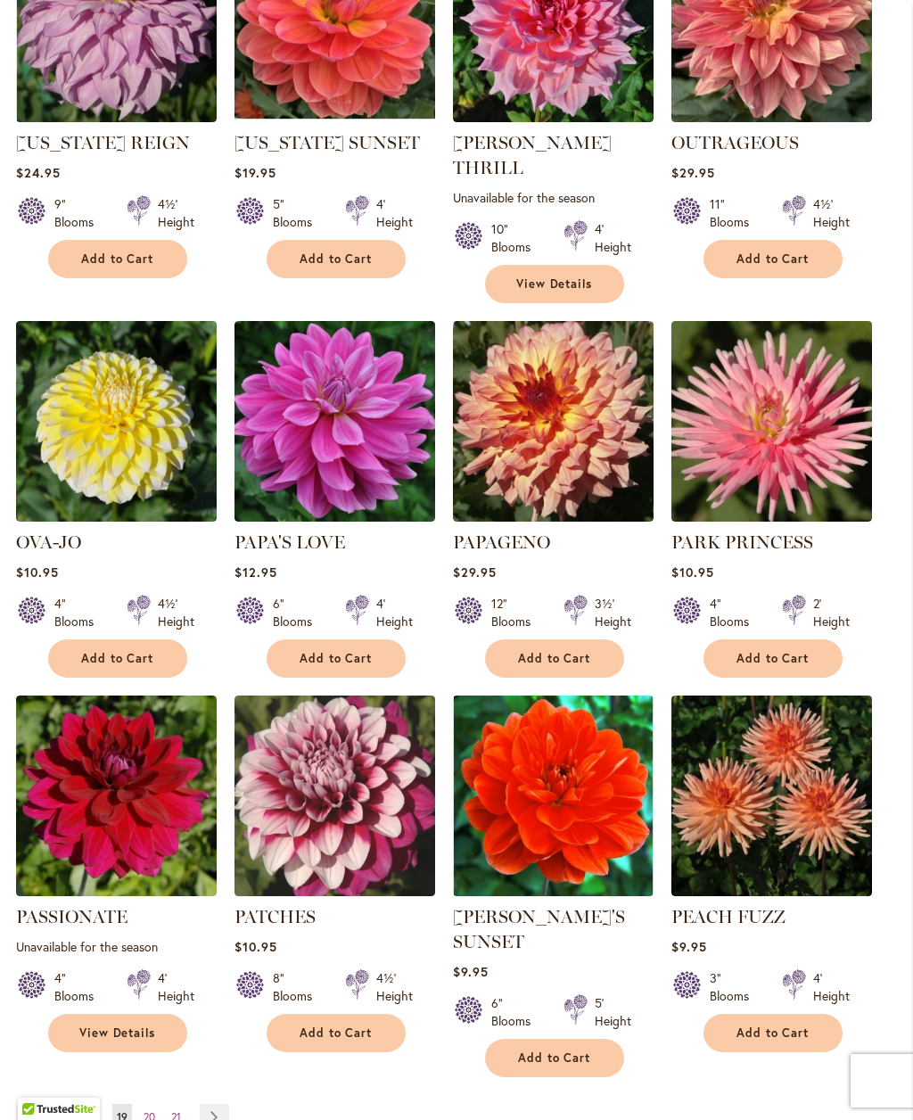
click at [158, 1111] on link "Page 20" at bounding box center [149, 1117] width 21 height 27
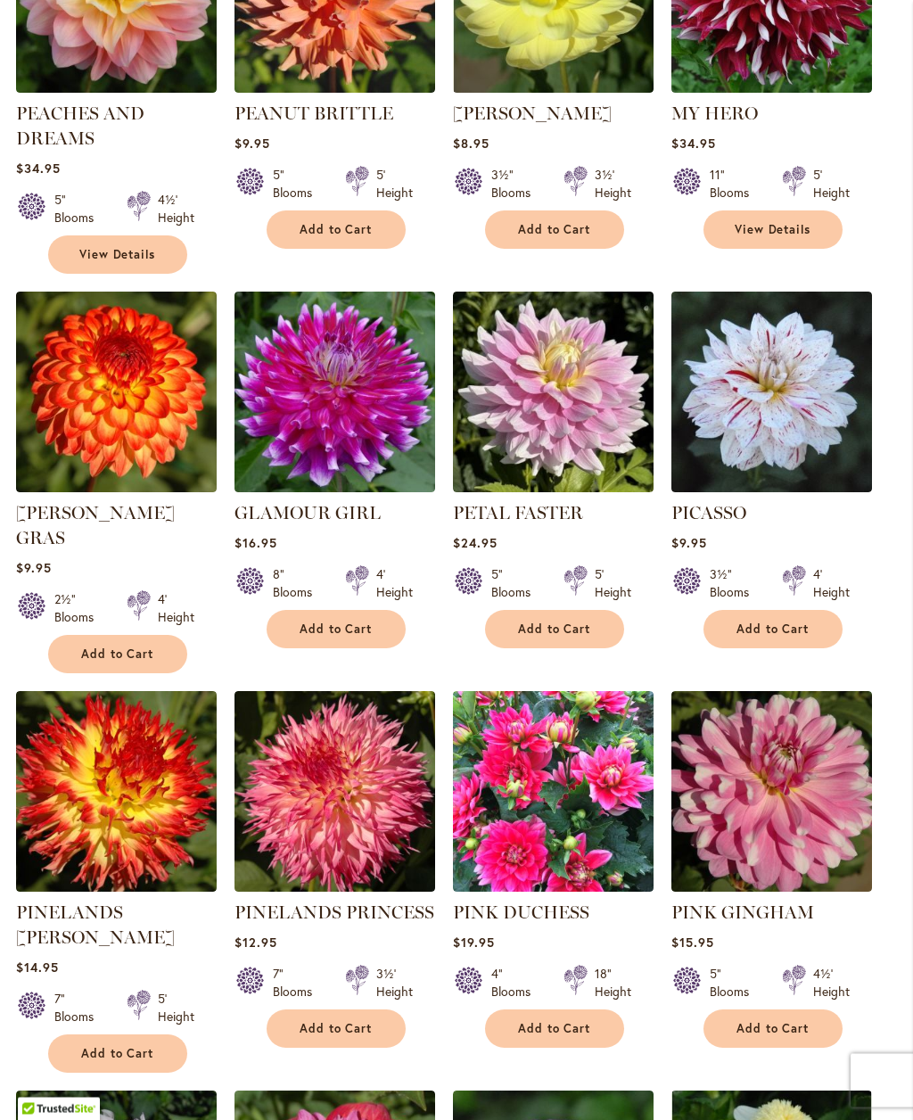
scroll to position [837, 0]
click at [353, 1021] on span "Add to Cart" at bounding box center [336, 1028] width 73 height 15
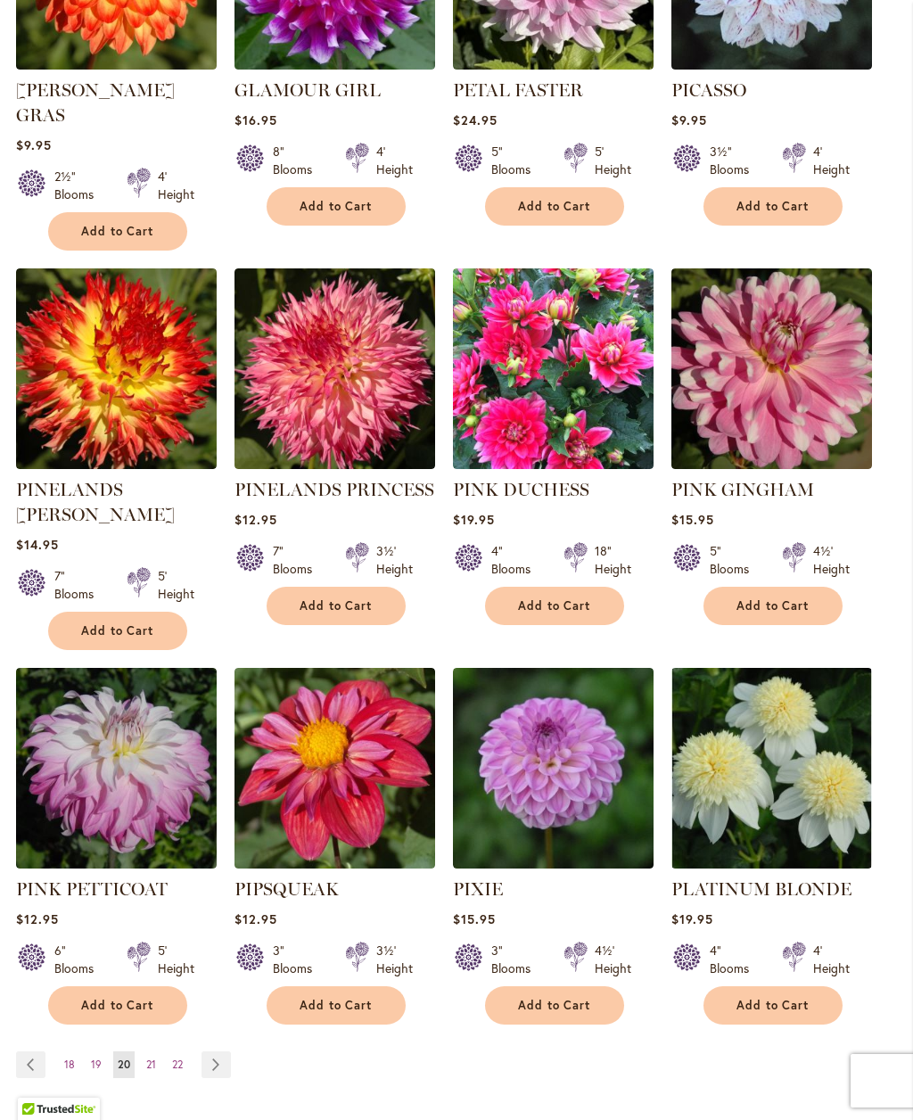
scroll to position [1305, 0]
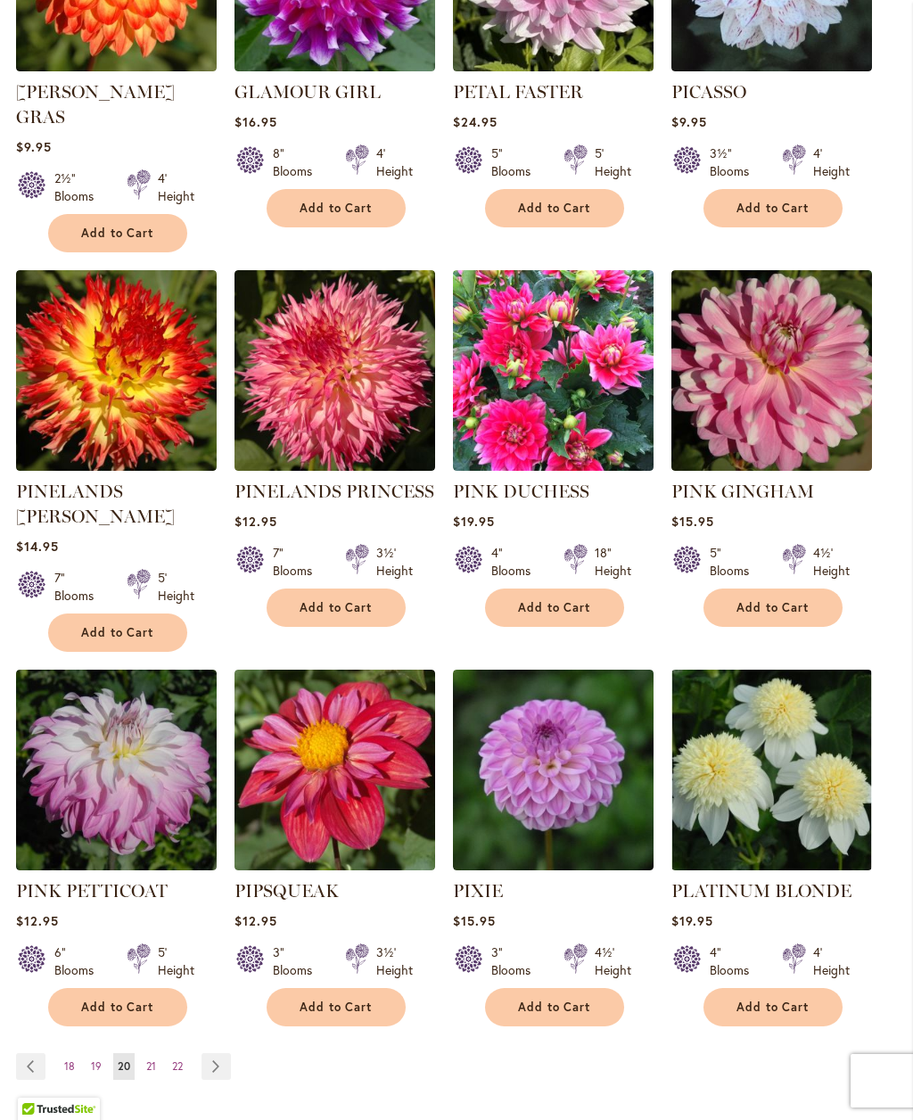
click at [155, 1060] on span "21" at bounding box center [151, 1066] width 10 height 13
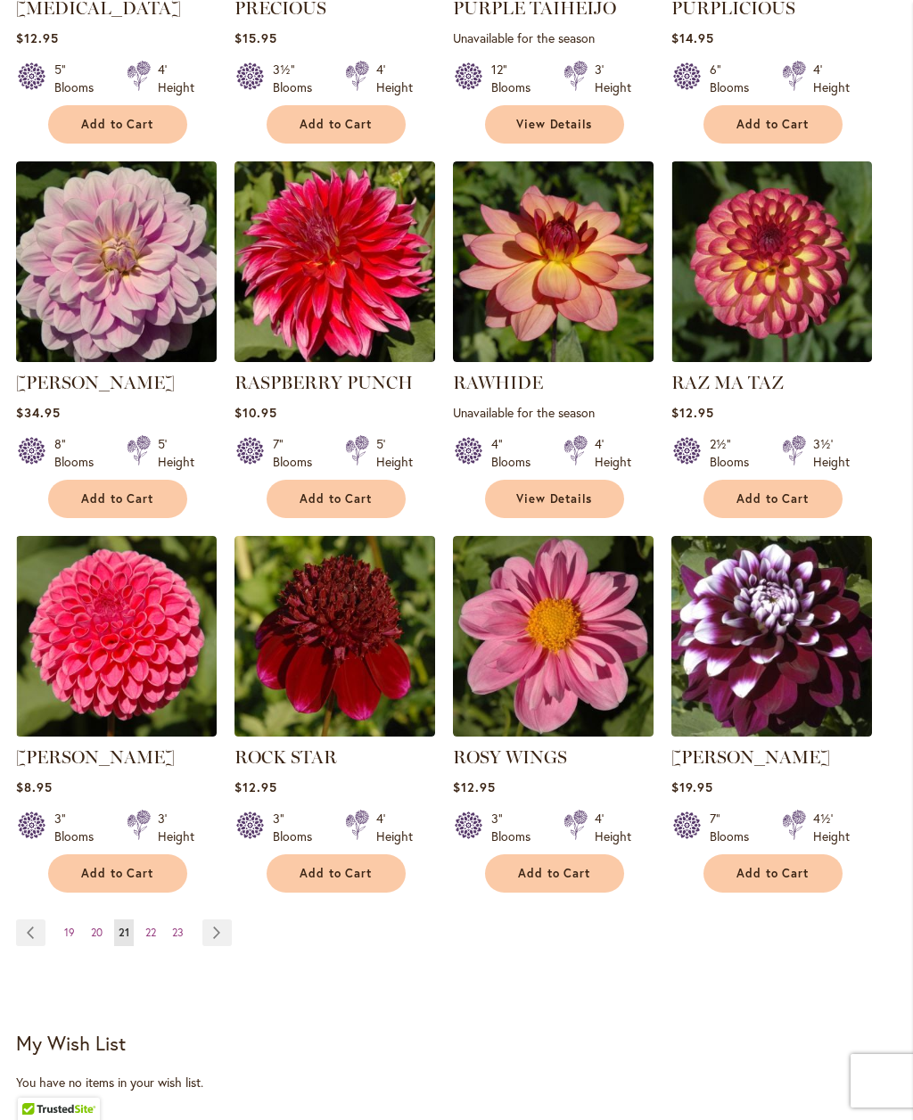
scroll to position [1366, 0]
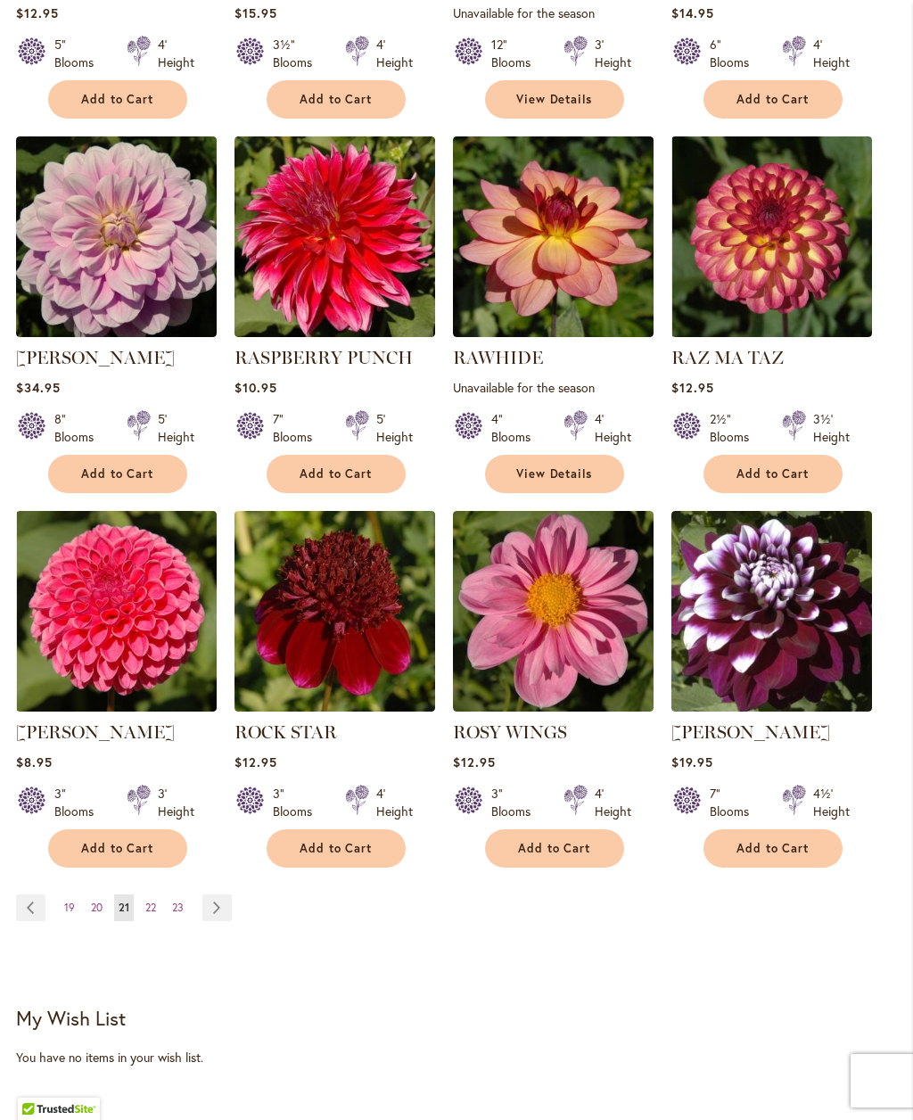
click at [151, 921] on link "Page 22" at bounding box center [151, 908] width 20 height 27
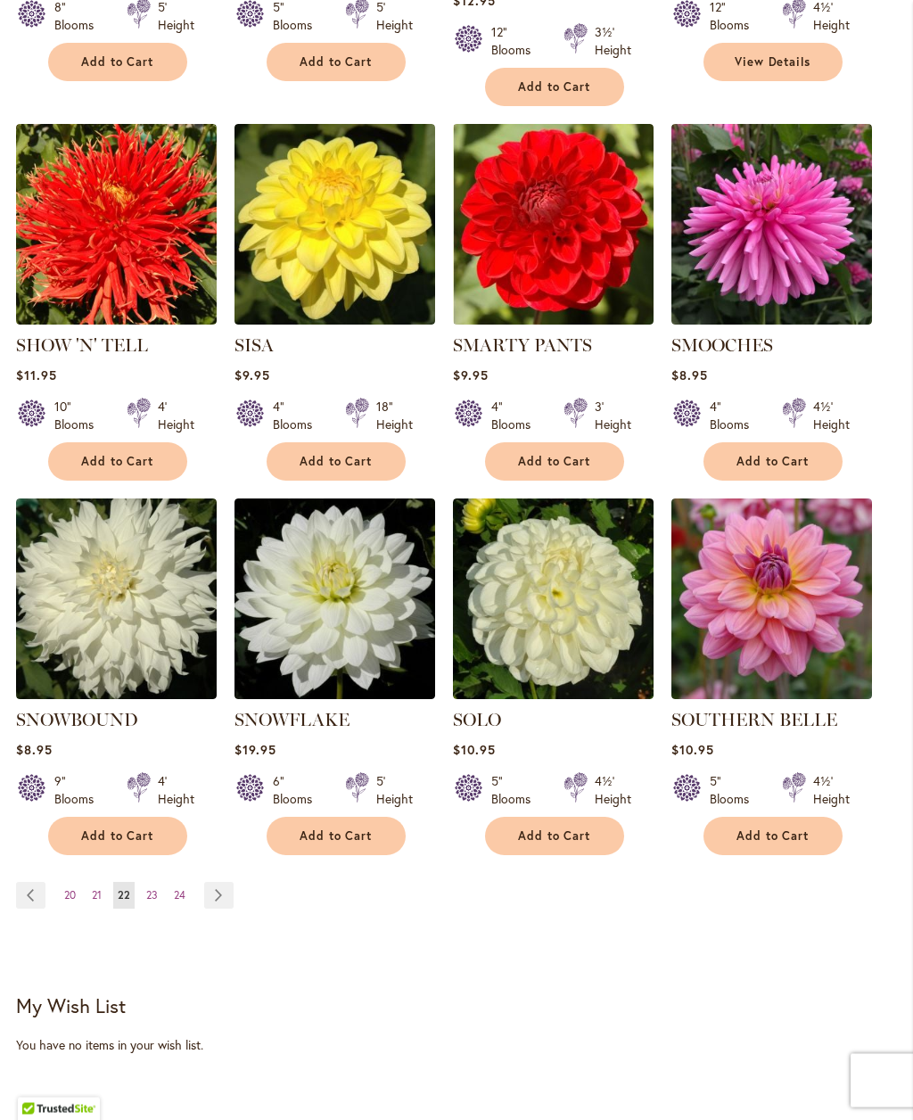
scroll to position [1391, 0]
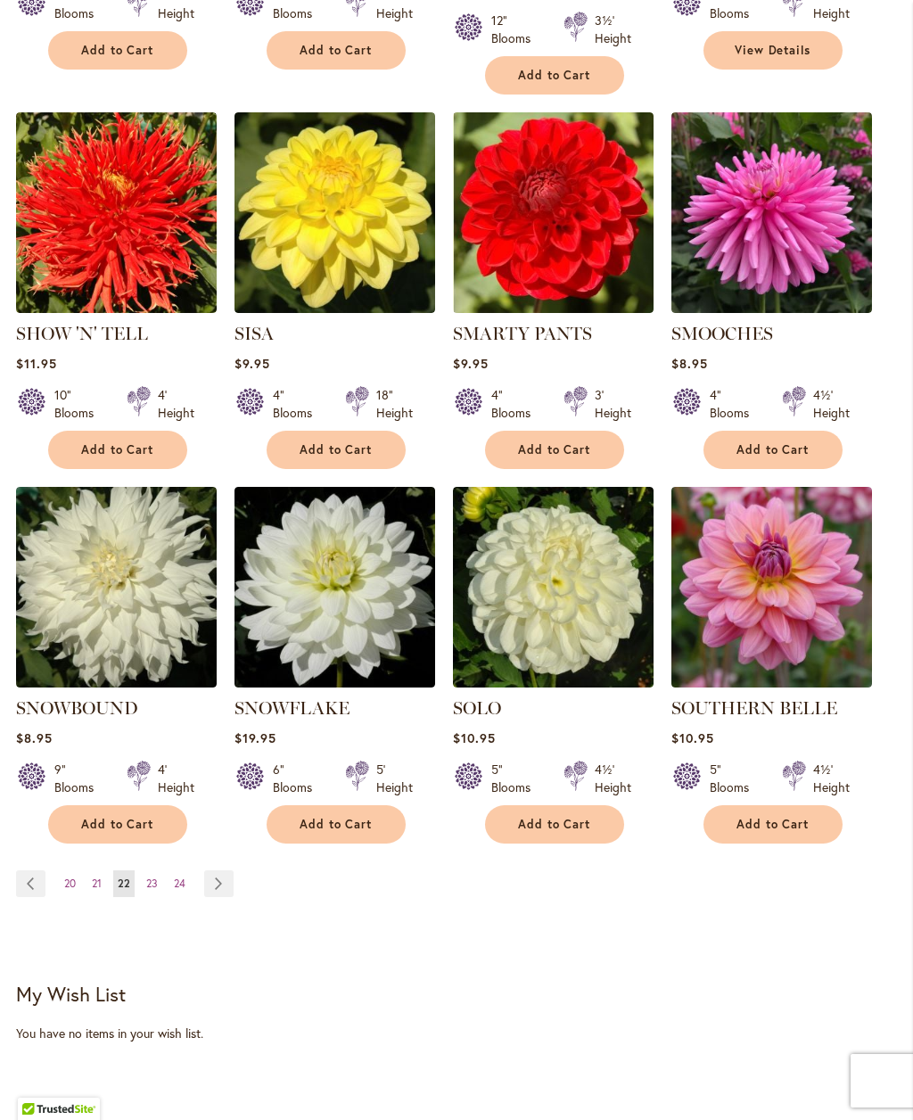
click at [153, 879] on span "23" at bounding box center [152, 883] width 12 height 13
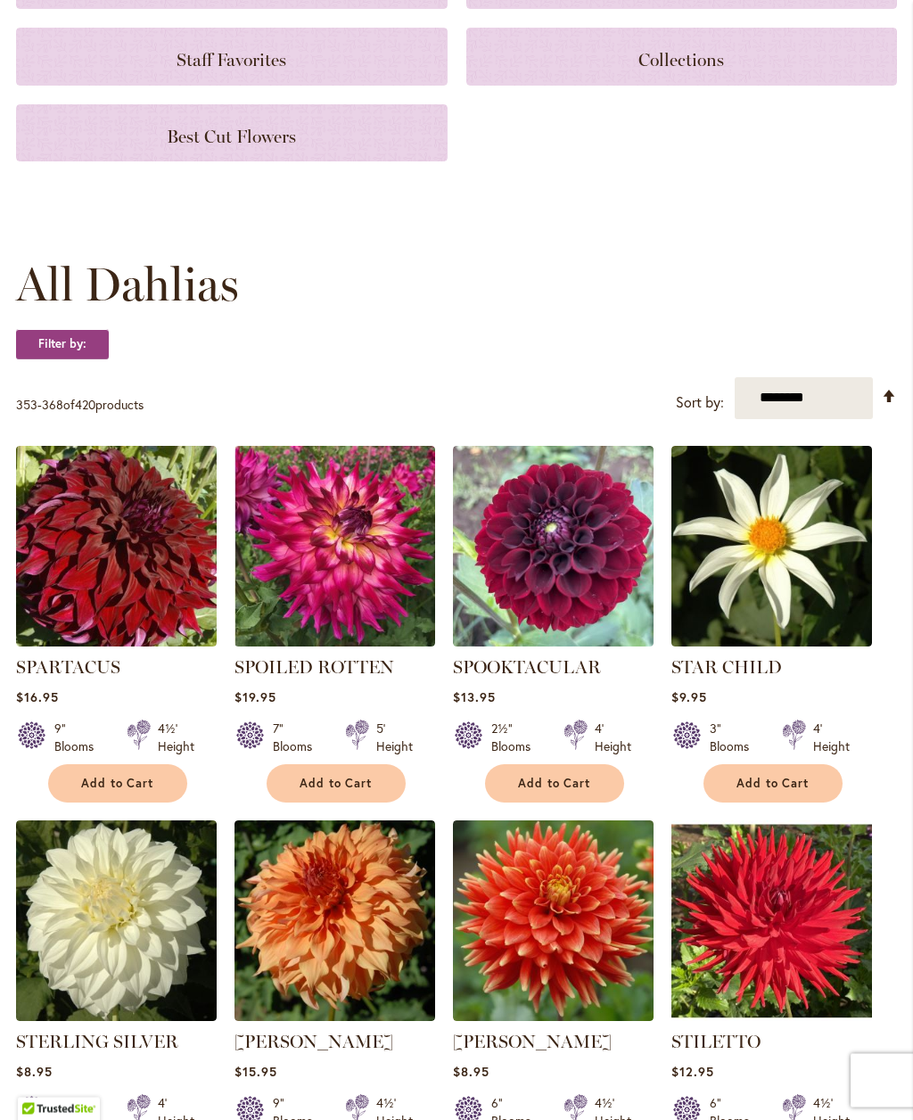
scroll to position [284, 0]
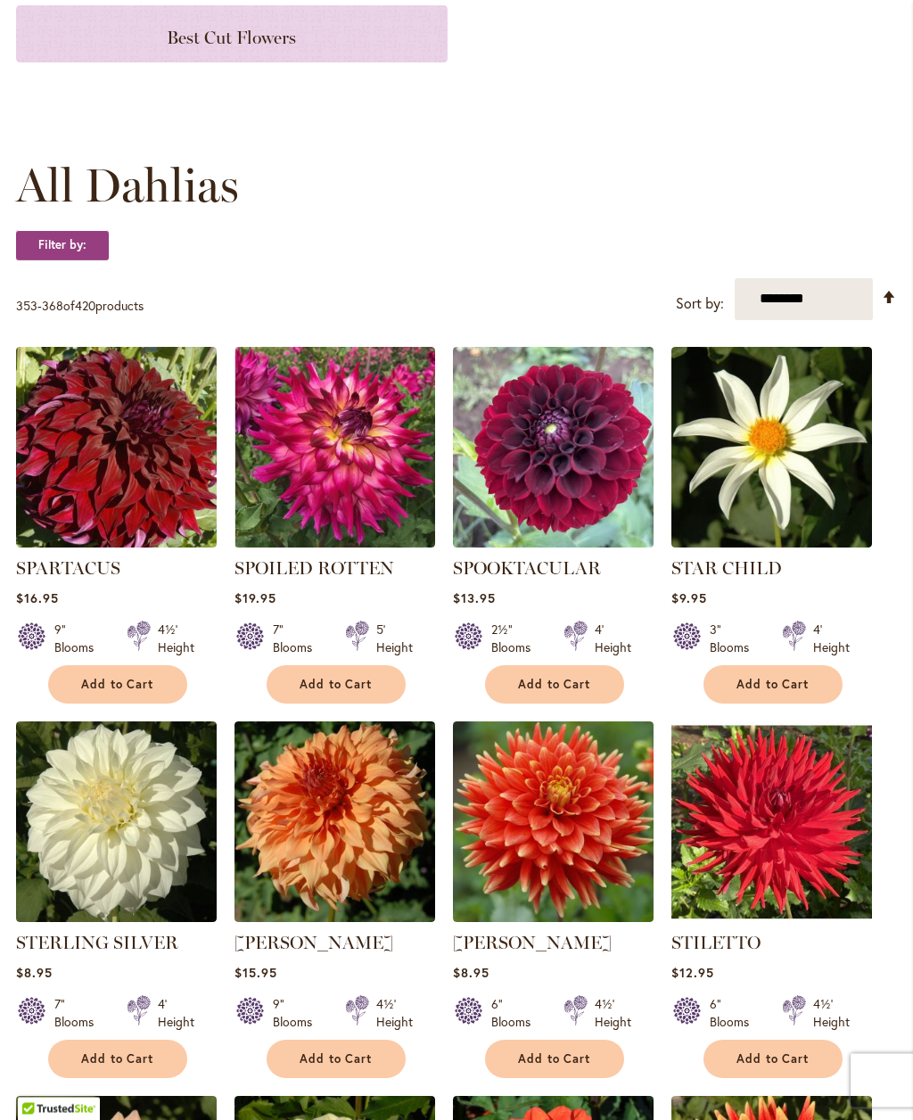
click at [565, 1079] on button "Add to Cart" at bounding box center [554, 1060] width 139 height 38
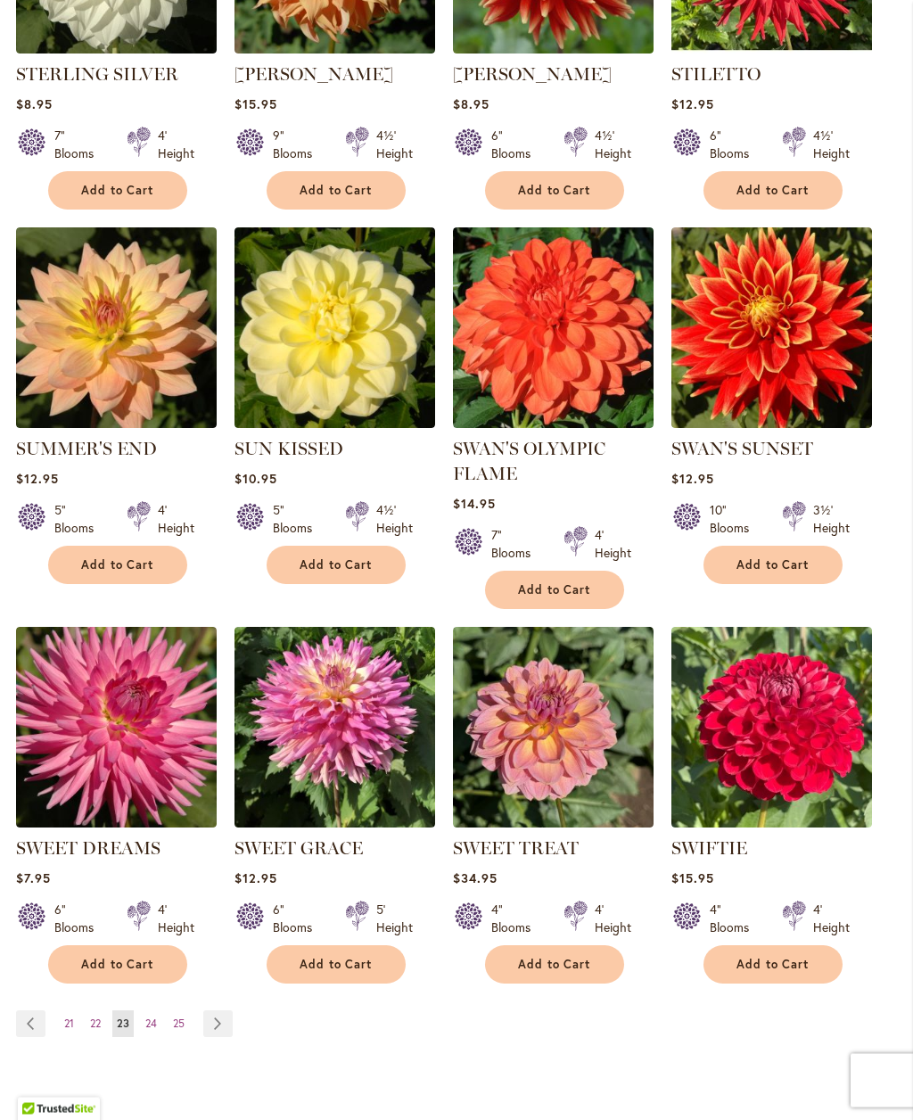
scroll to position [1297, 0]
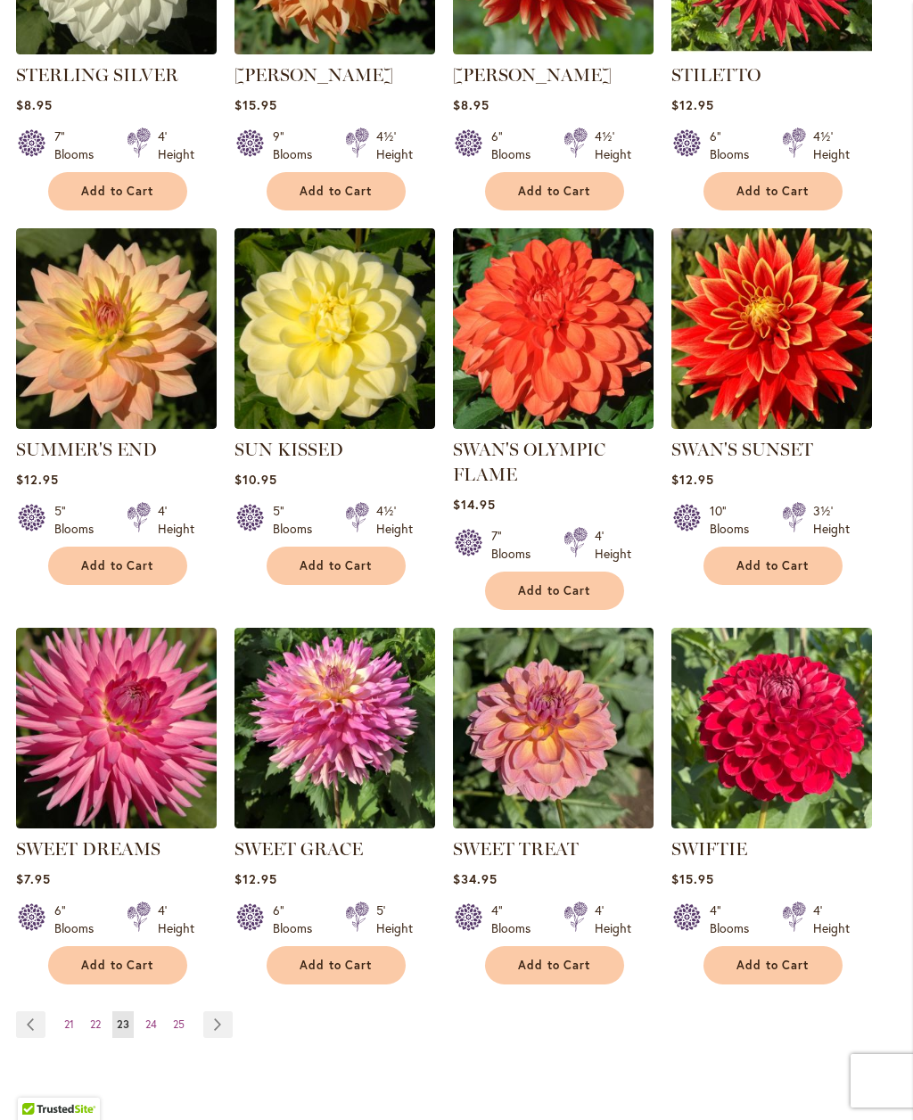
click at [155, 1031] on span "24" at bounding box center [151, 1024] width 12 height 13
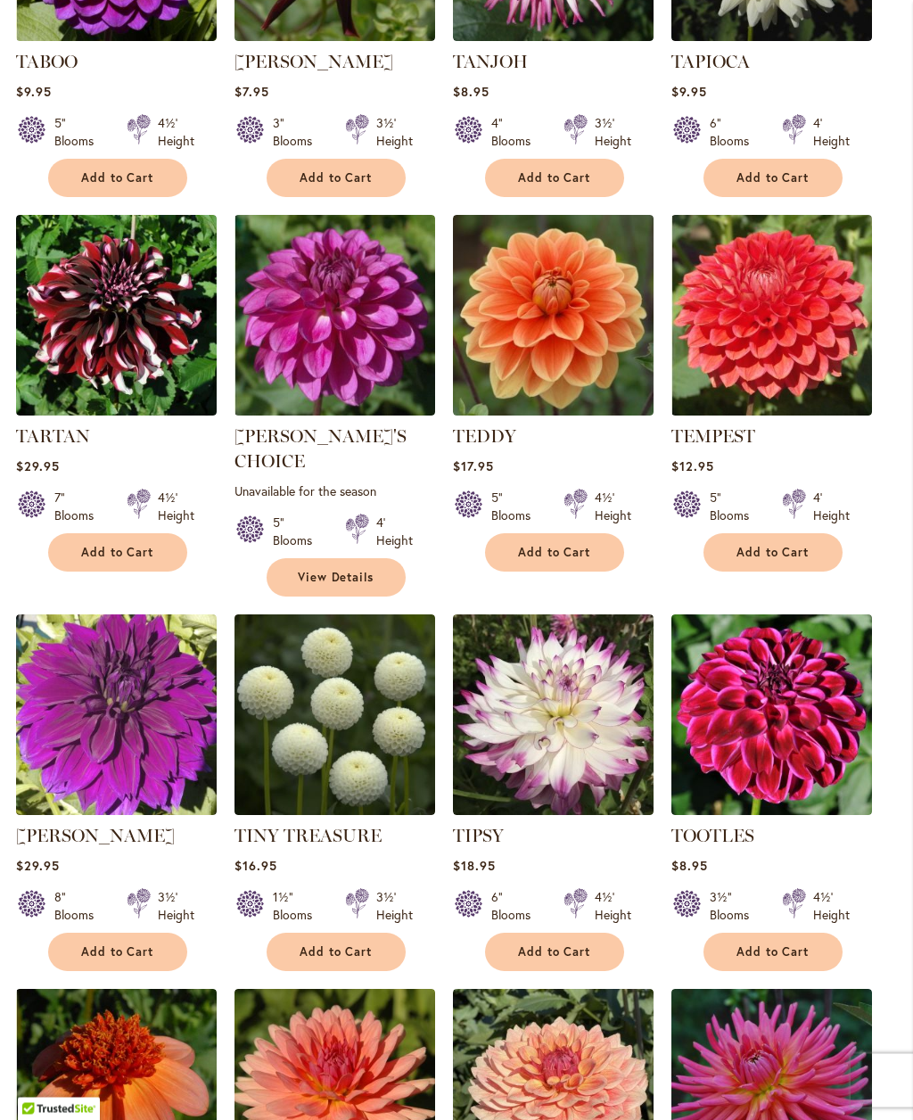
scroll to position [888, 0]
click at [788, 721] on img at bounding box center [772, 715] width 201 height 201
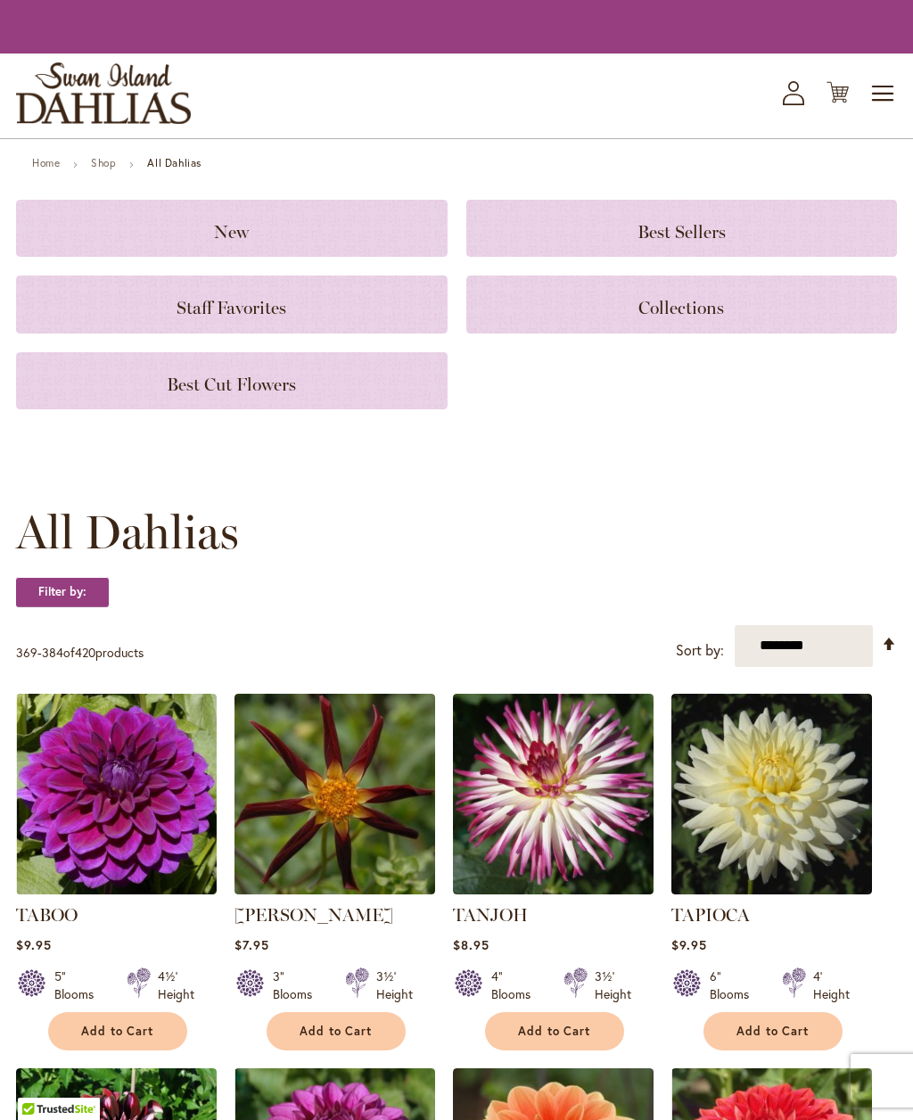
scroll to position [947, 0]
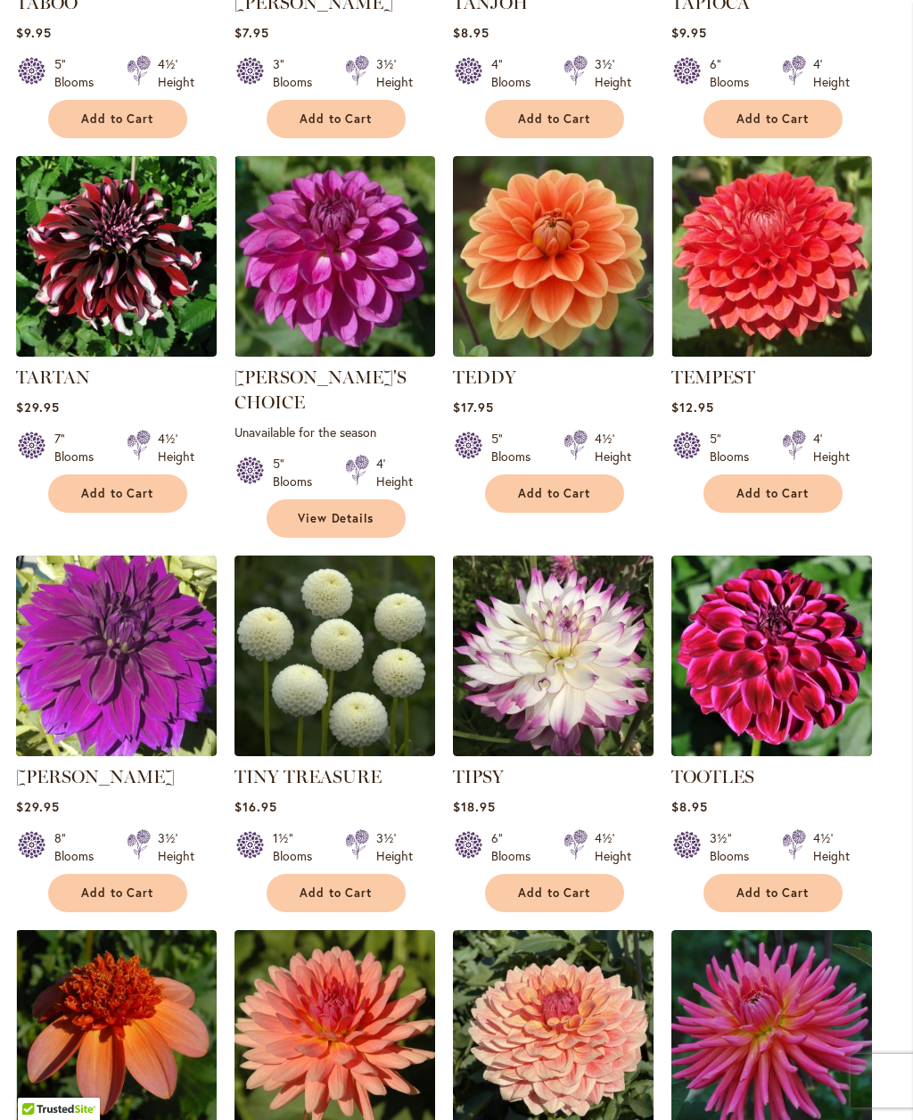
click at [780, 895] on button "Add to Cart" at bounding box center [773, 893] width 139 height 38
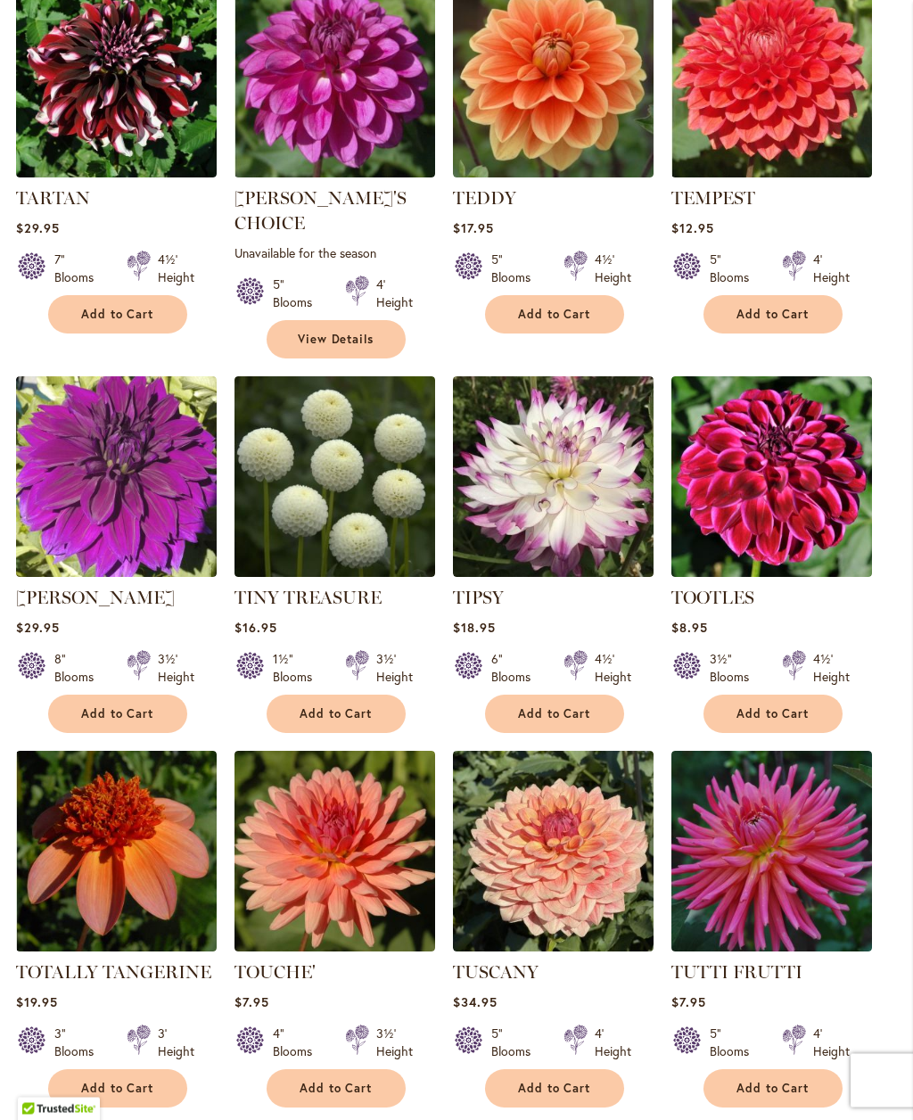
scroll to position [1174, 0]
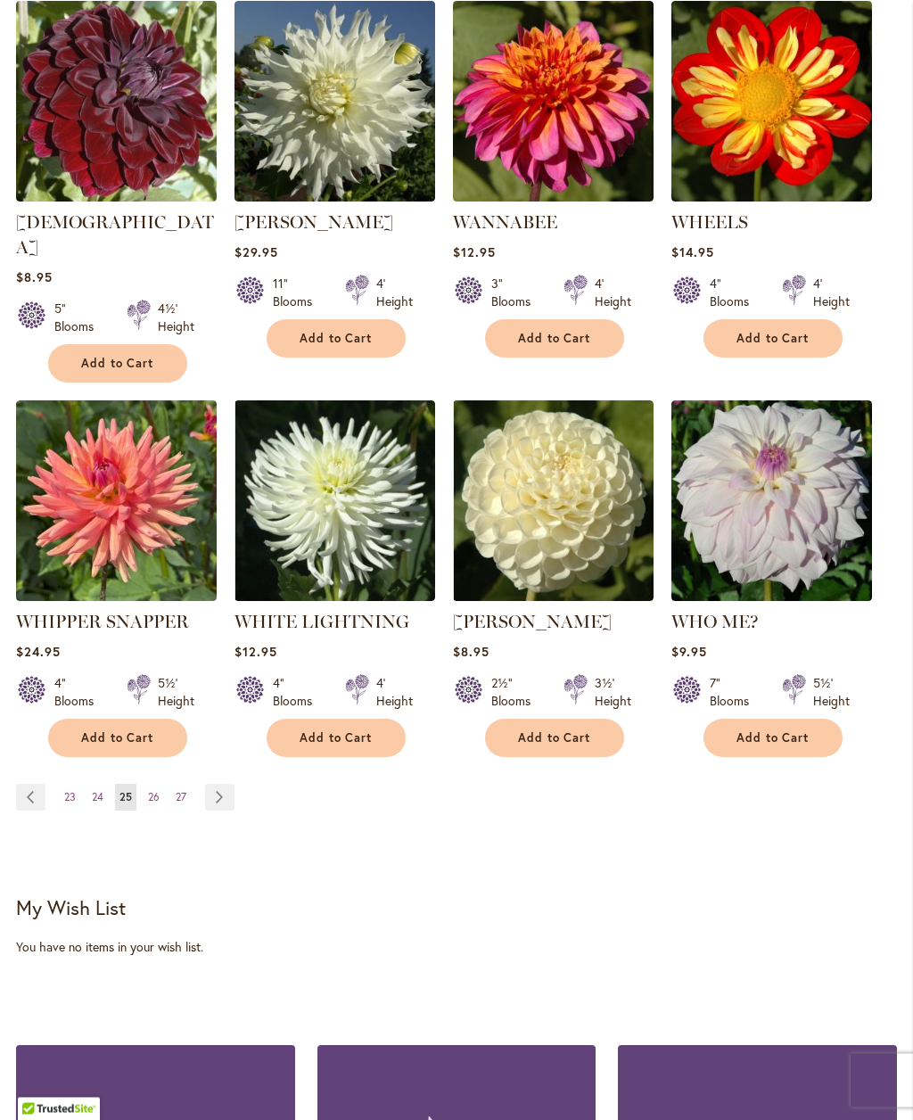
scroll to position [1492, 0]
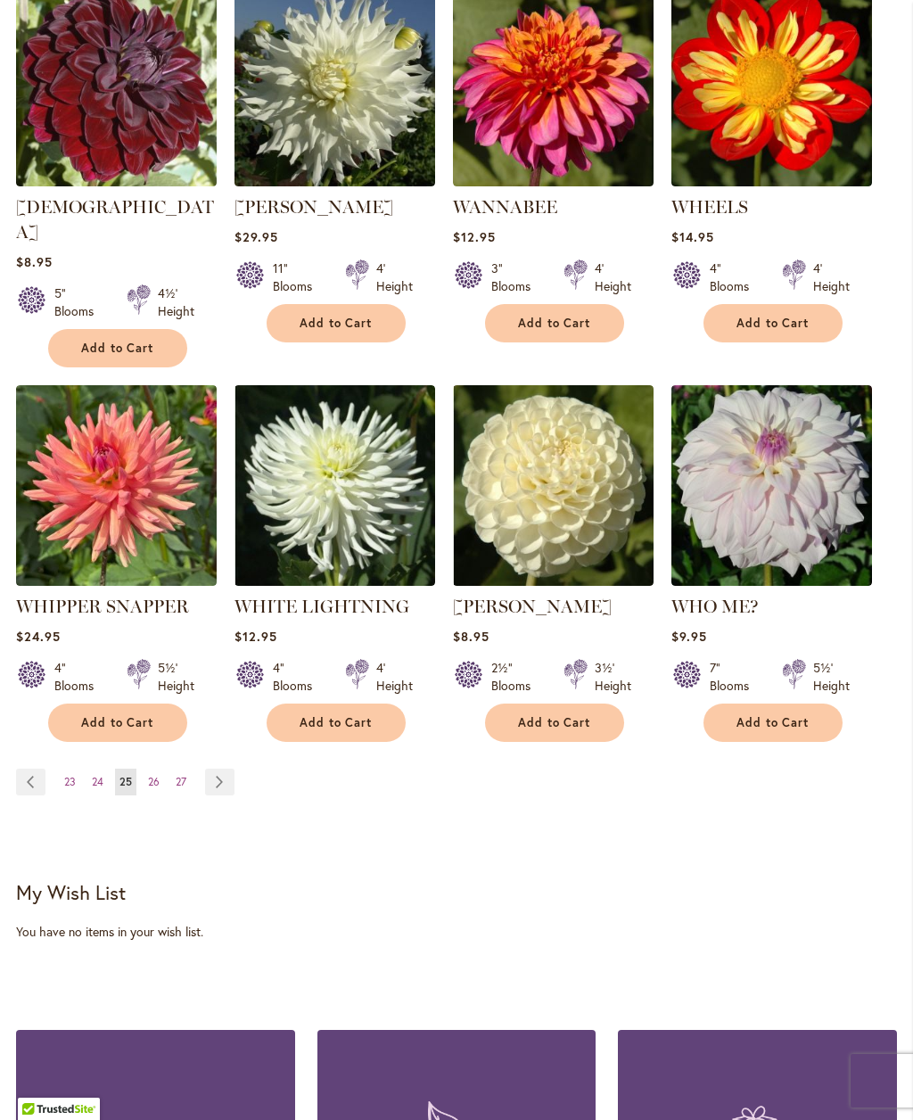
click at [161, 780] on link "Page 26" at bounding box center [154, 782] width 21 height 27
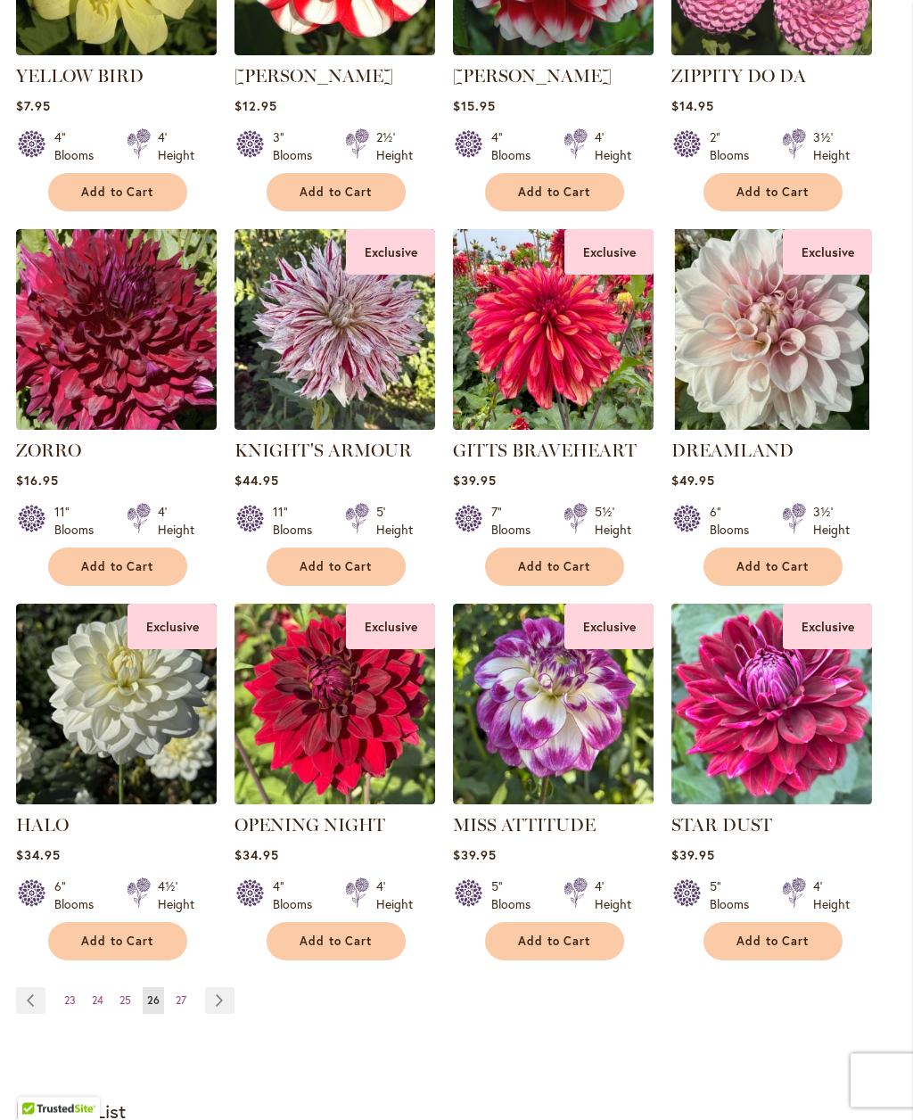
scroll to position [1249, 0]
click at [181, 1007] on span "27" at bounding box center [181, 1000] width 11 height 13
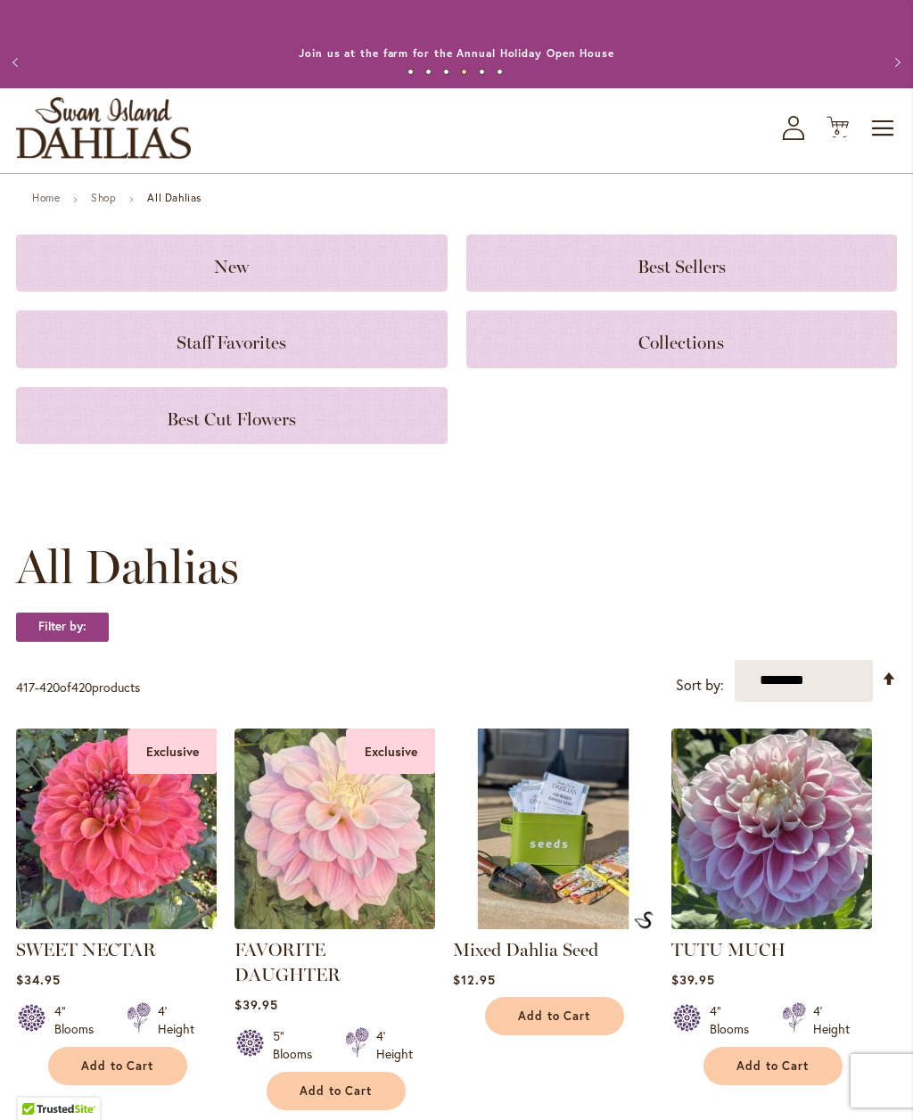
click at [839, 138] on icon "Cart .cls-1 { fill: #231f20; }" at bounding box center [838, 127] width 22 height 22
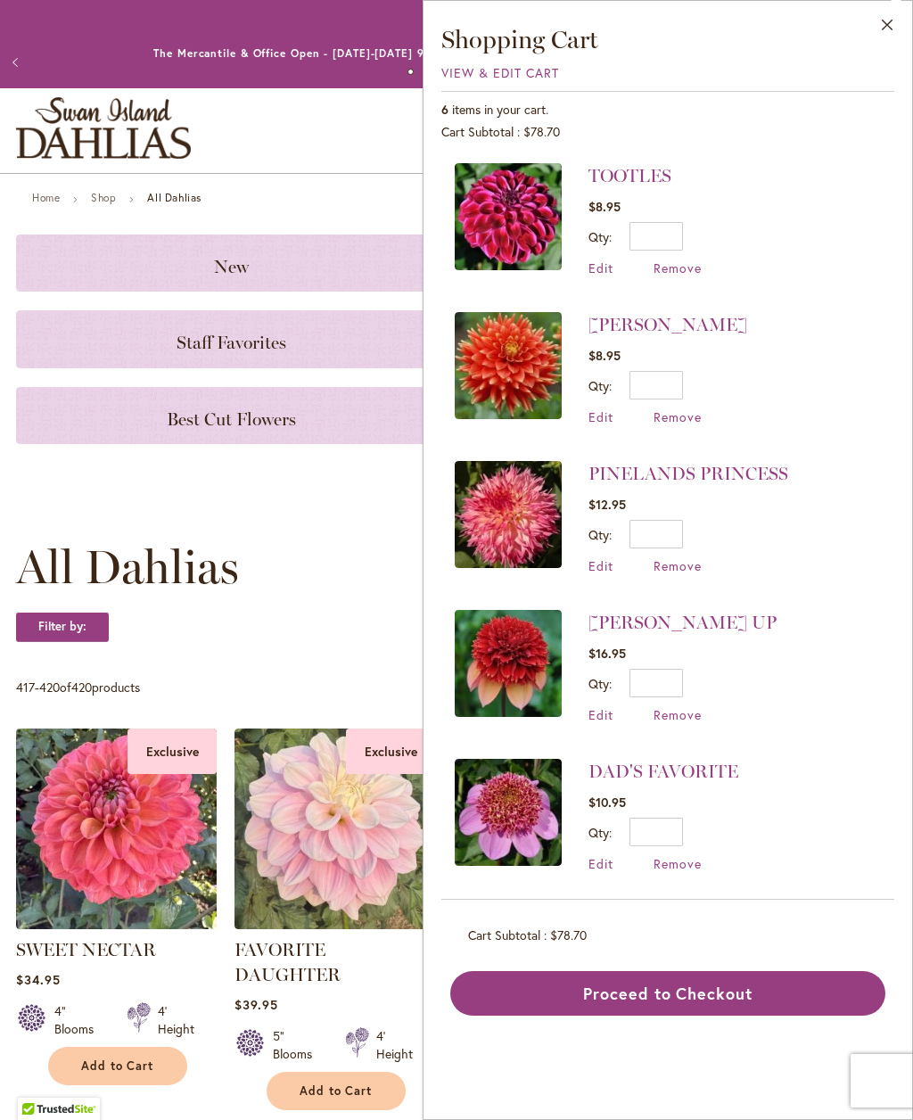
click at [651, 615] on link "[PERSON_NAME] UP" at bounding box center [683, 622] width 188 height 21
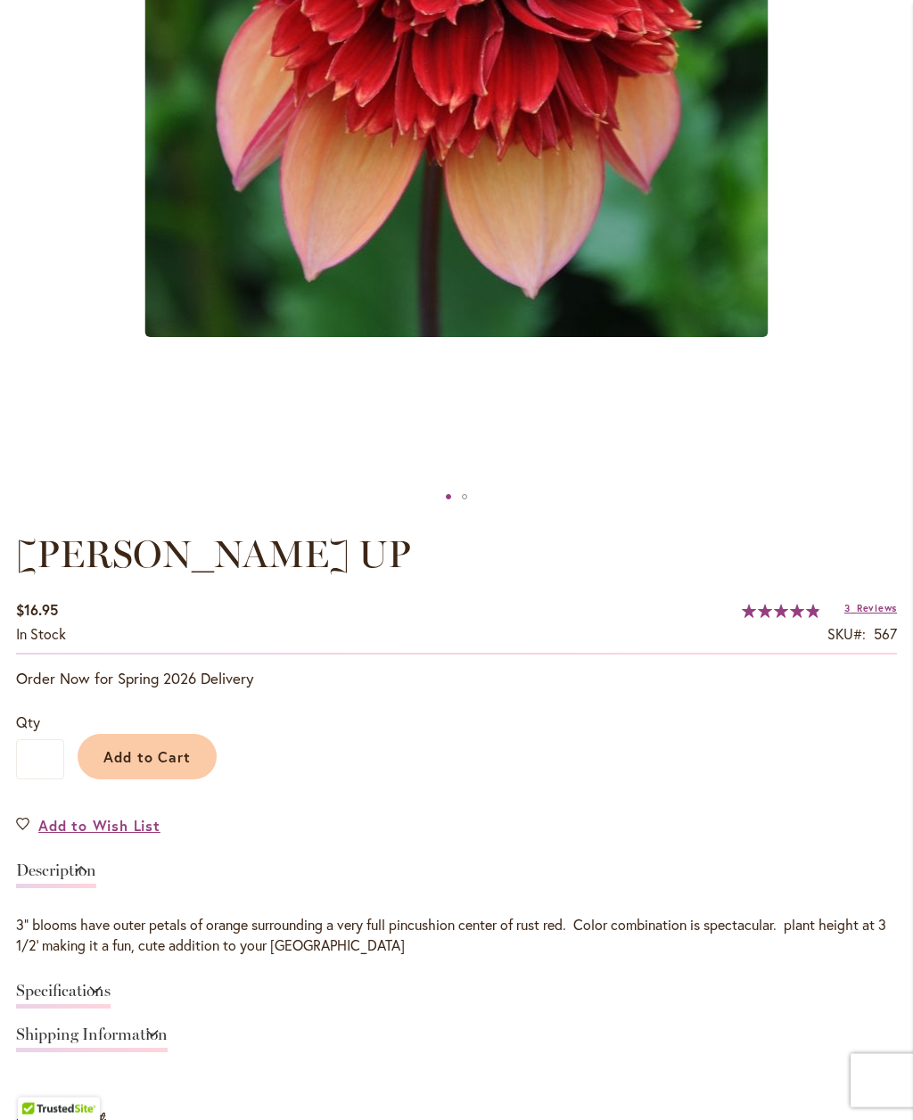
scroll to position [669, 0]
click at [873, 614] on span "Reviews" at bounding box center [877, 607] width 40 height 12
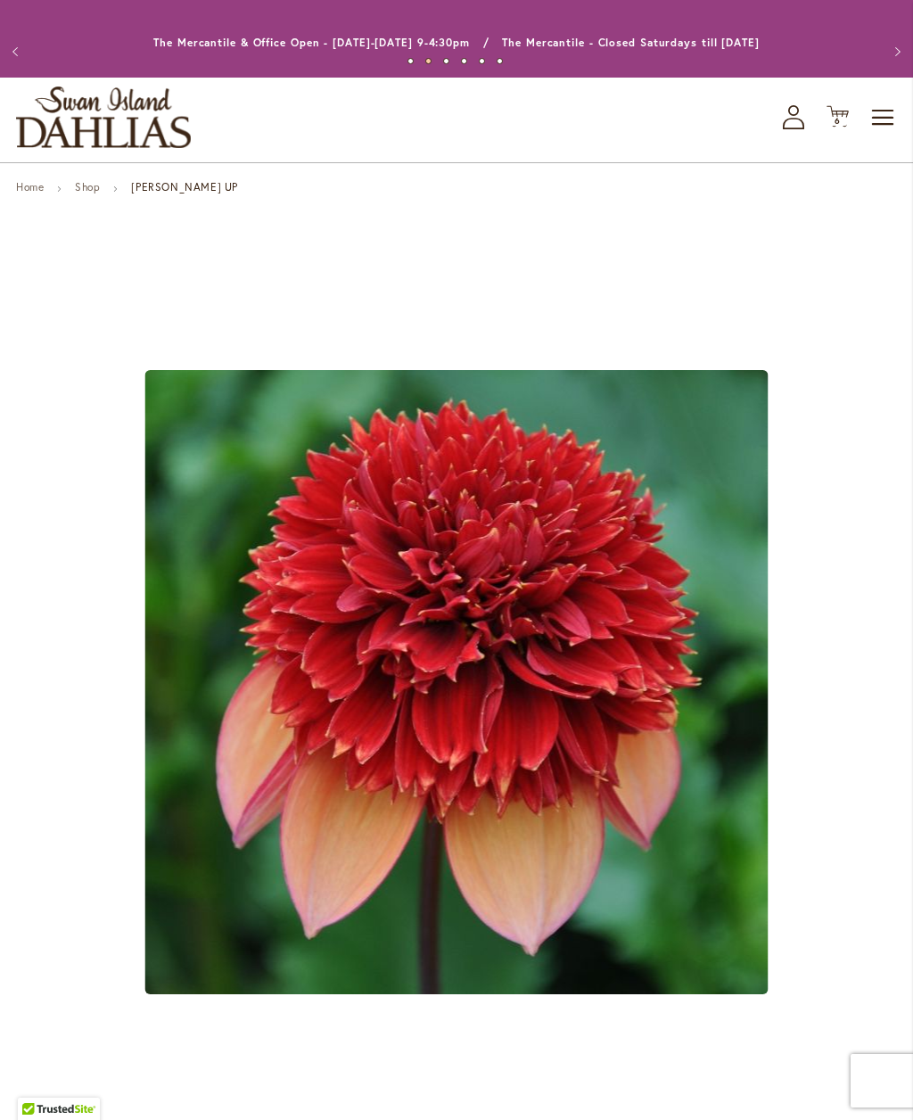
scroll to position [0, 0]
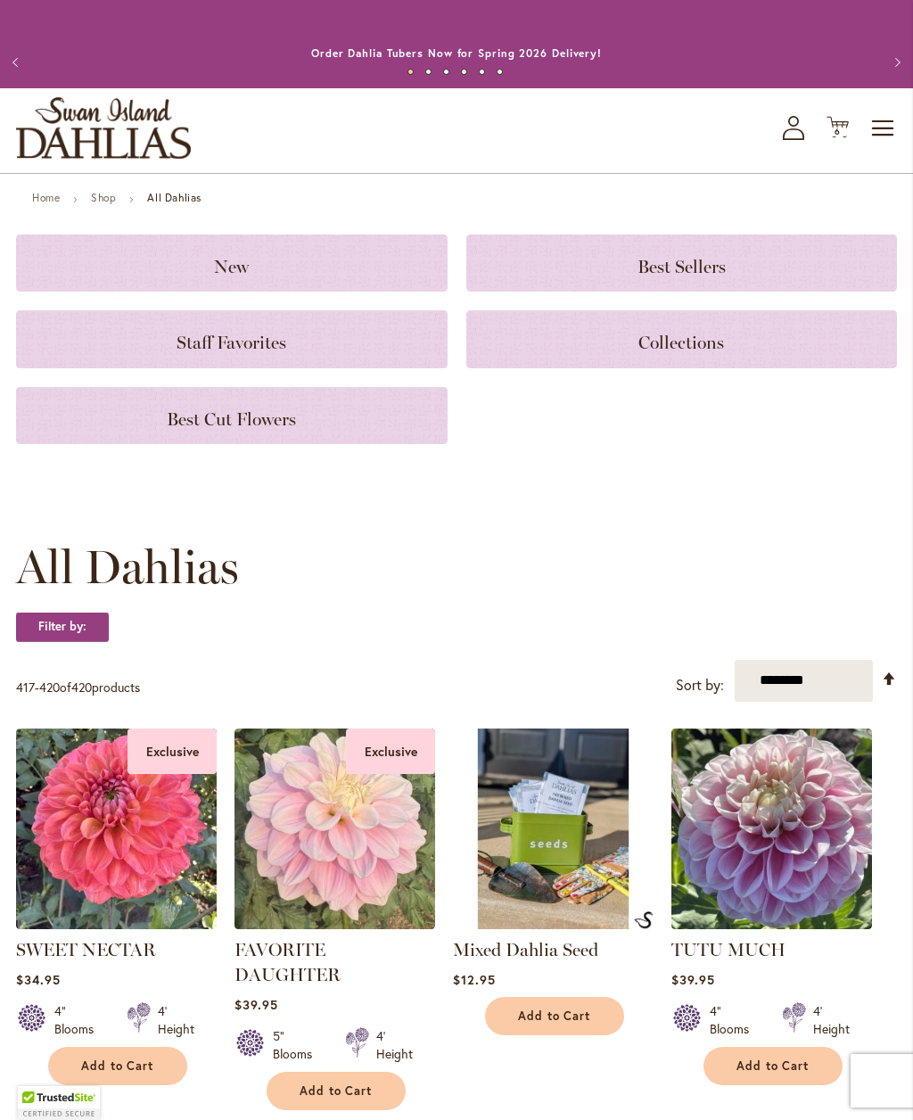
click at [705, 277] on span "Best Sellers" at bounding box center [682, 266] width 88 height 21
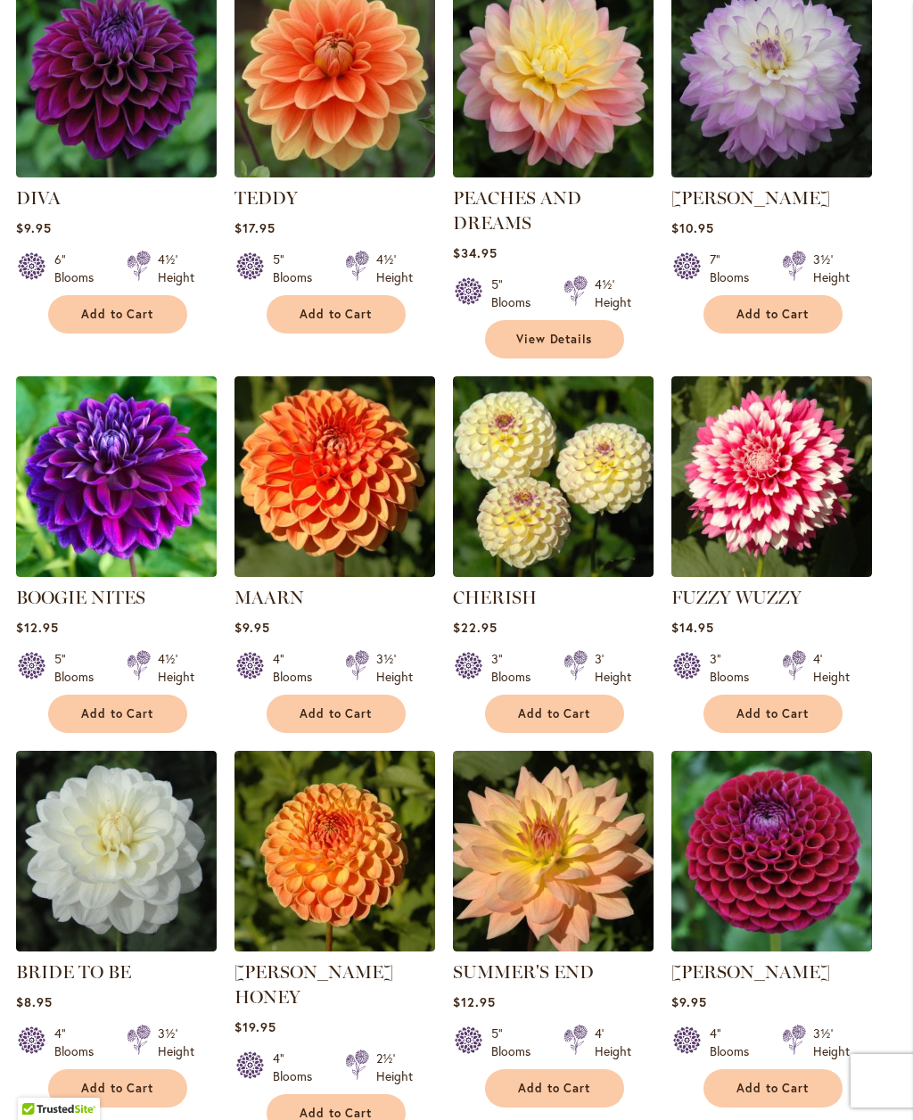
scroll to position [900, 0]
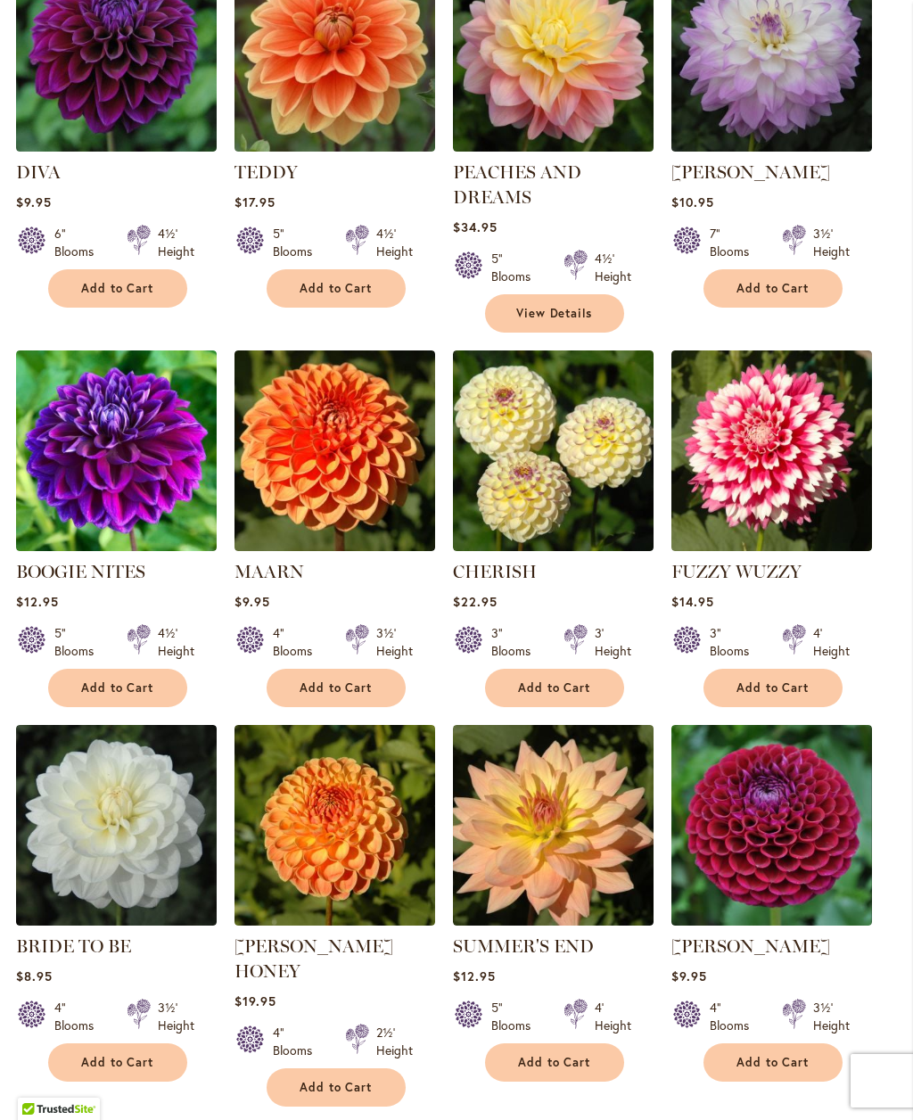
click at [763, 707] on button "Add to Cart" at bounding box center [773, 688] width 139 height 38
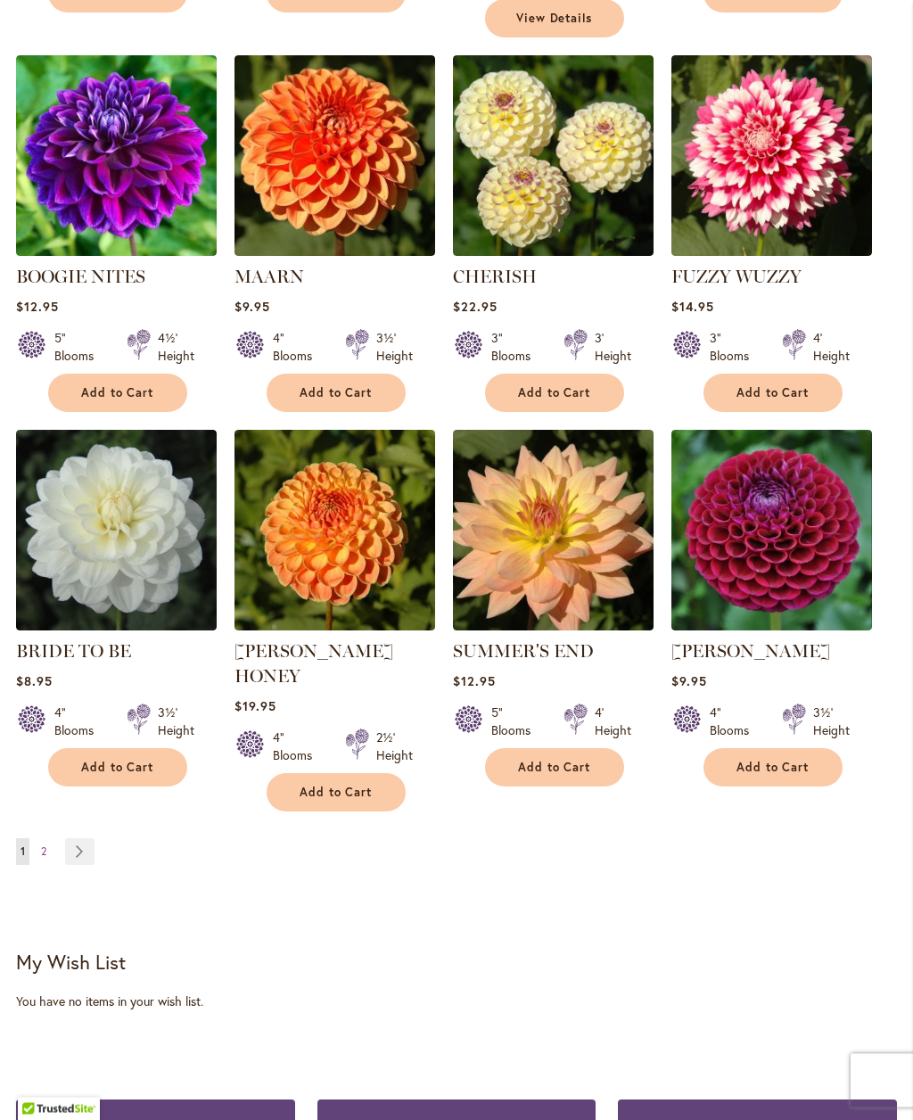
scroll to position [1242, 0]
click at [49, 839] on link "Page 2" at bounding box center [44, 851] width 14 height 27
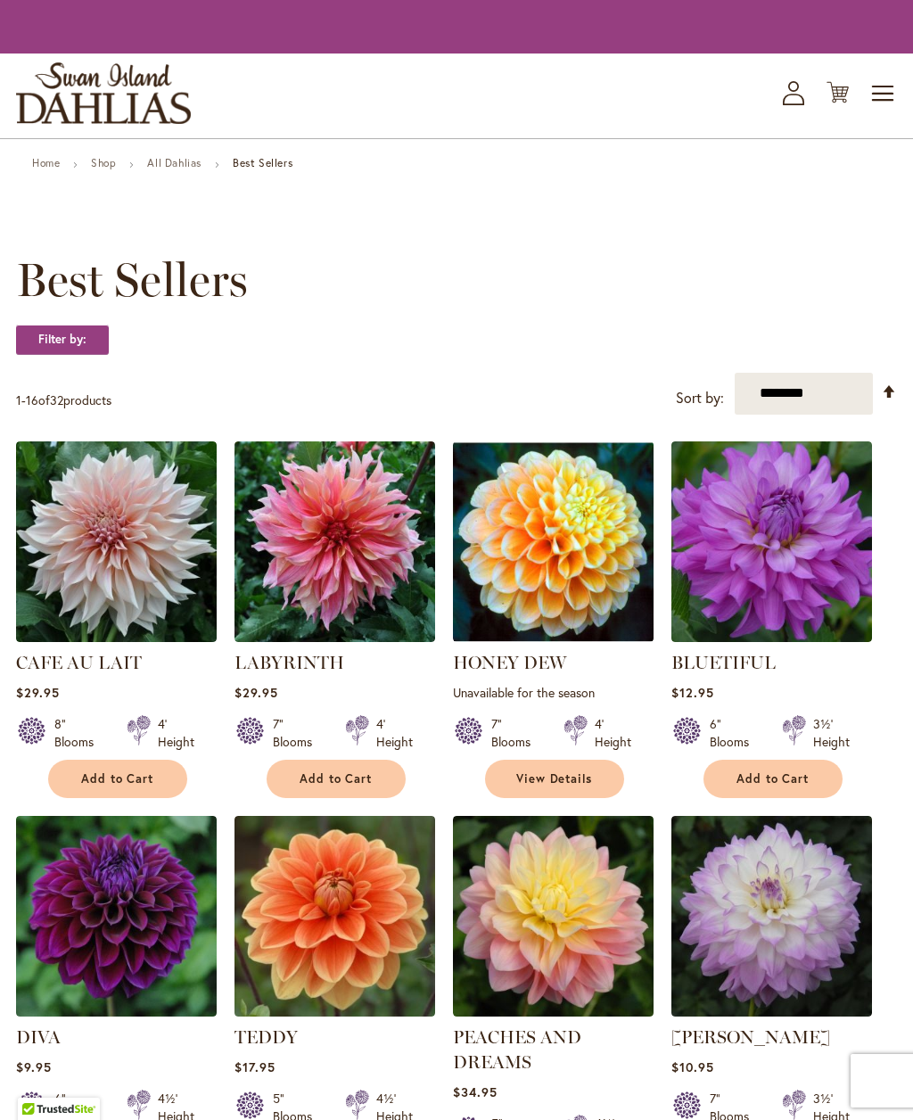
scroll to position [1300, 0]
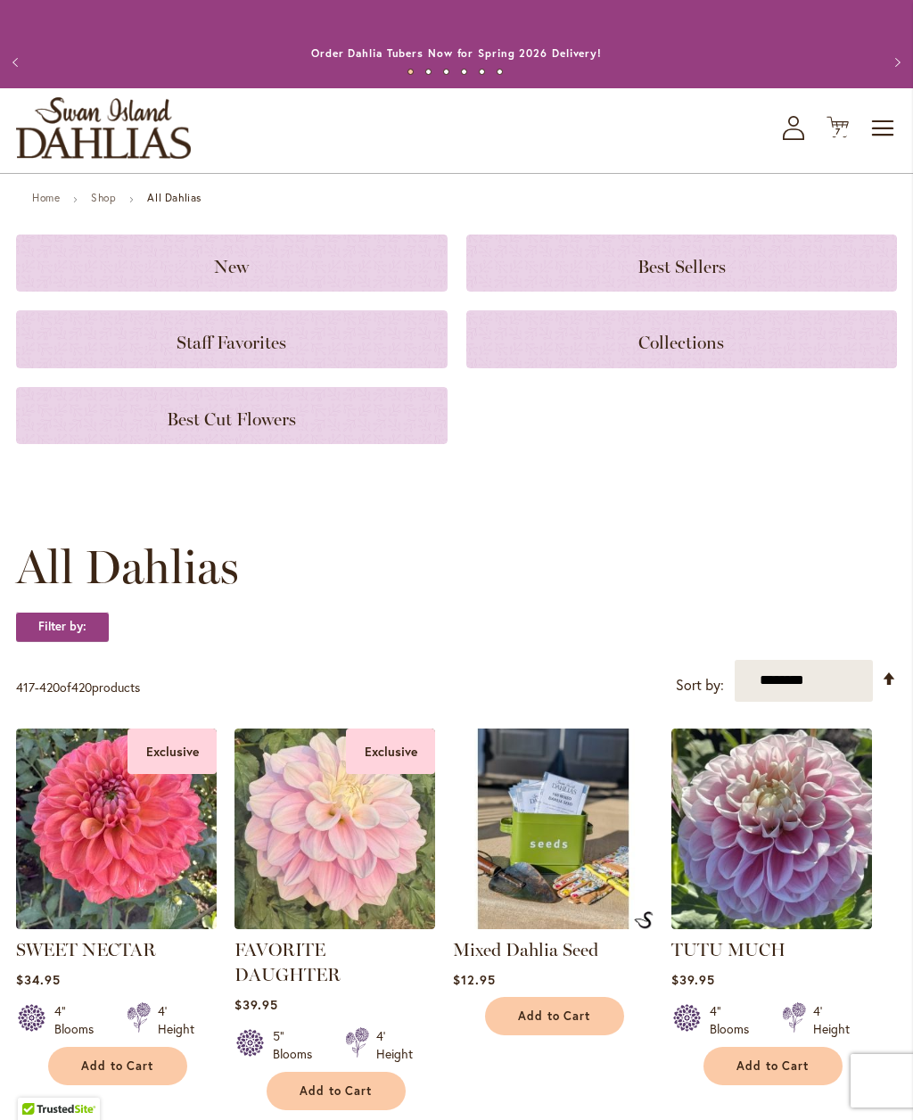
click at [177, 204] on strong "All Dahlias" at bounding box center [174, 197] width 54 height 13
click at [825, 699] on select "**********" at bounding box center [804, 681] width 138 height 42
select select "*****"
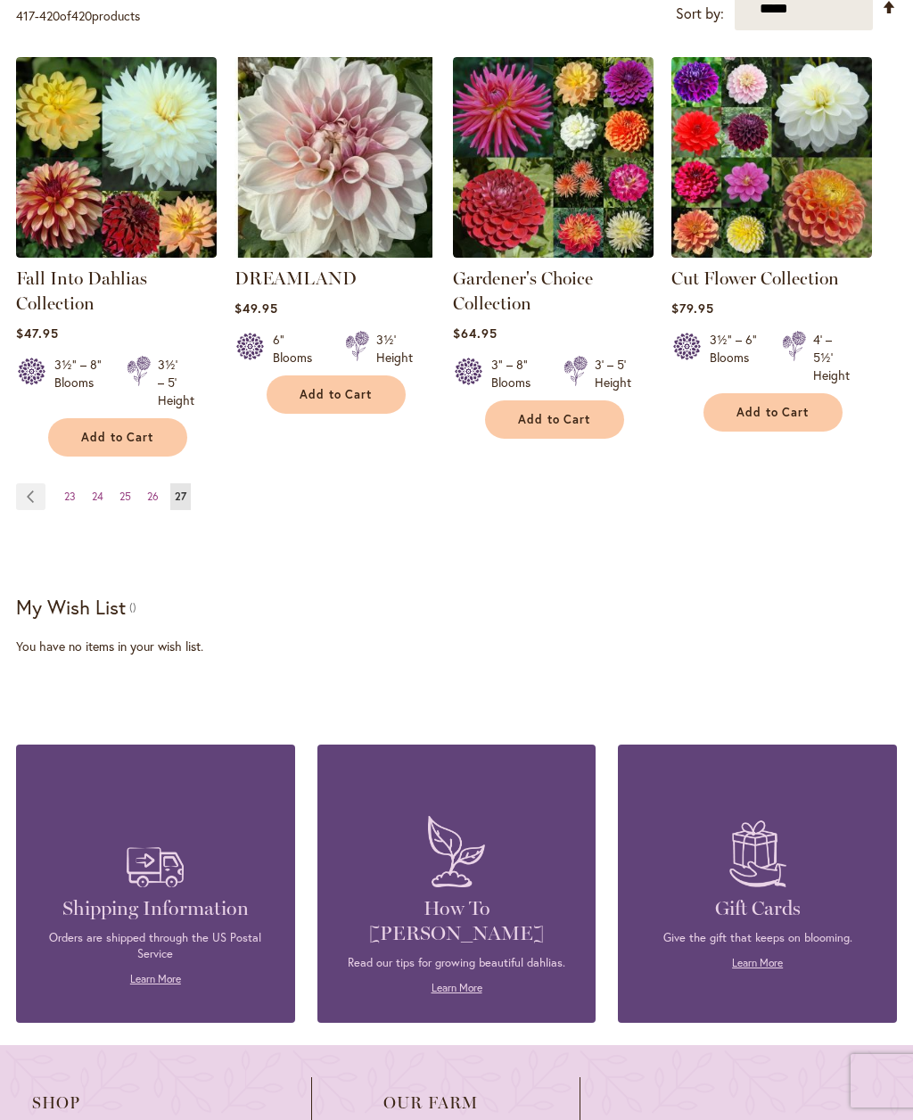
scroll to position [637, 0]
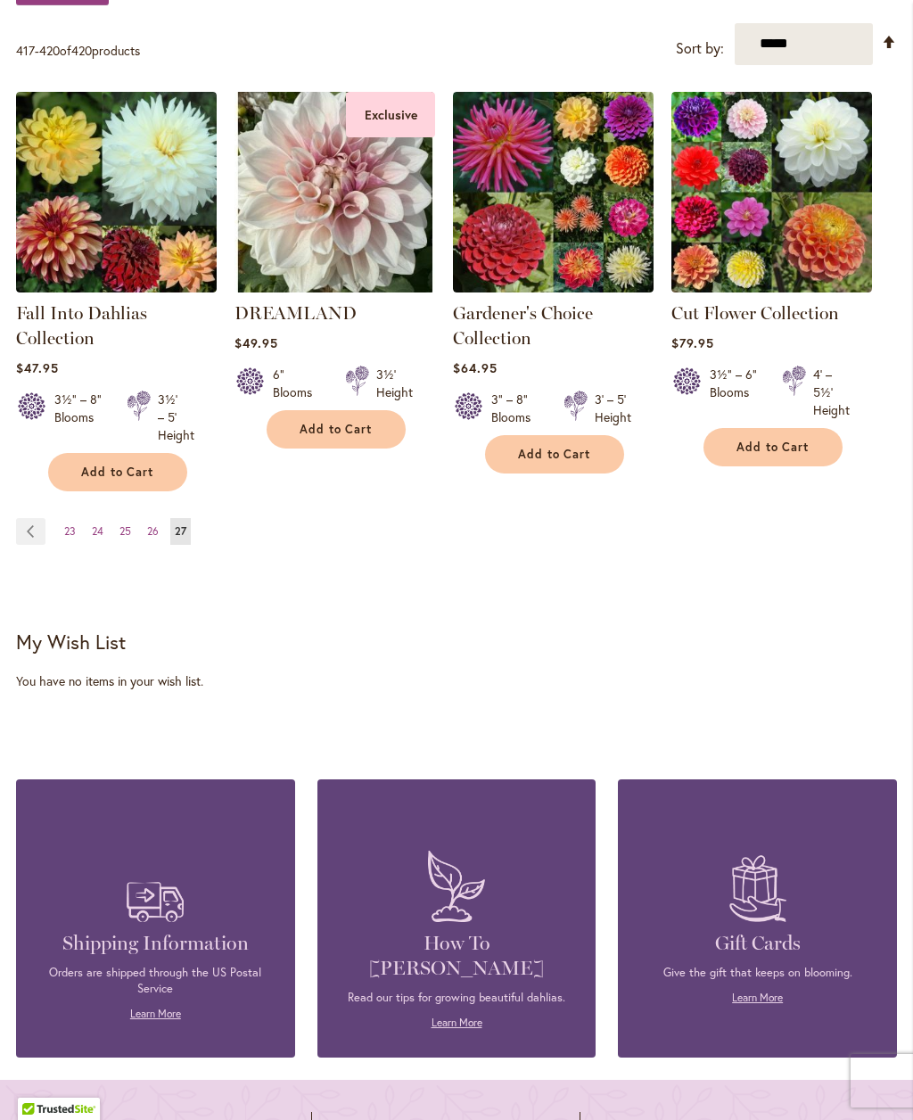
click at [39, 545] on link "Page Previous" at bounding box center [30, 531] width 29 height 27
click at [41, 545] on link "Page Previous" at bounding box center [30, 531] width 29 height 27
click at [37, 545] on link "Page Previous" at bounding box center [30, 531] width 29 height 27
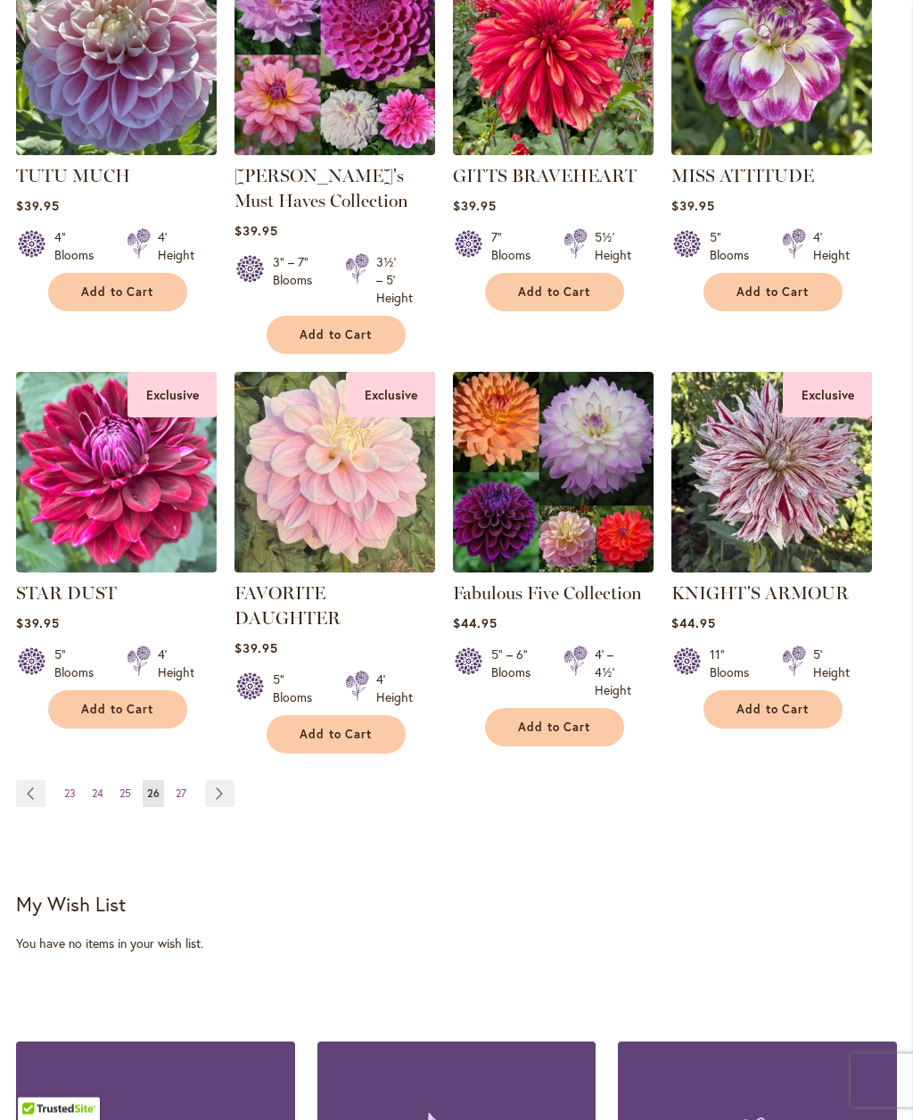
scroll to position [1547, 0]
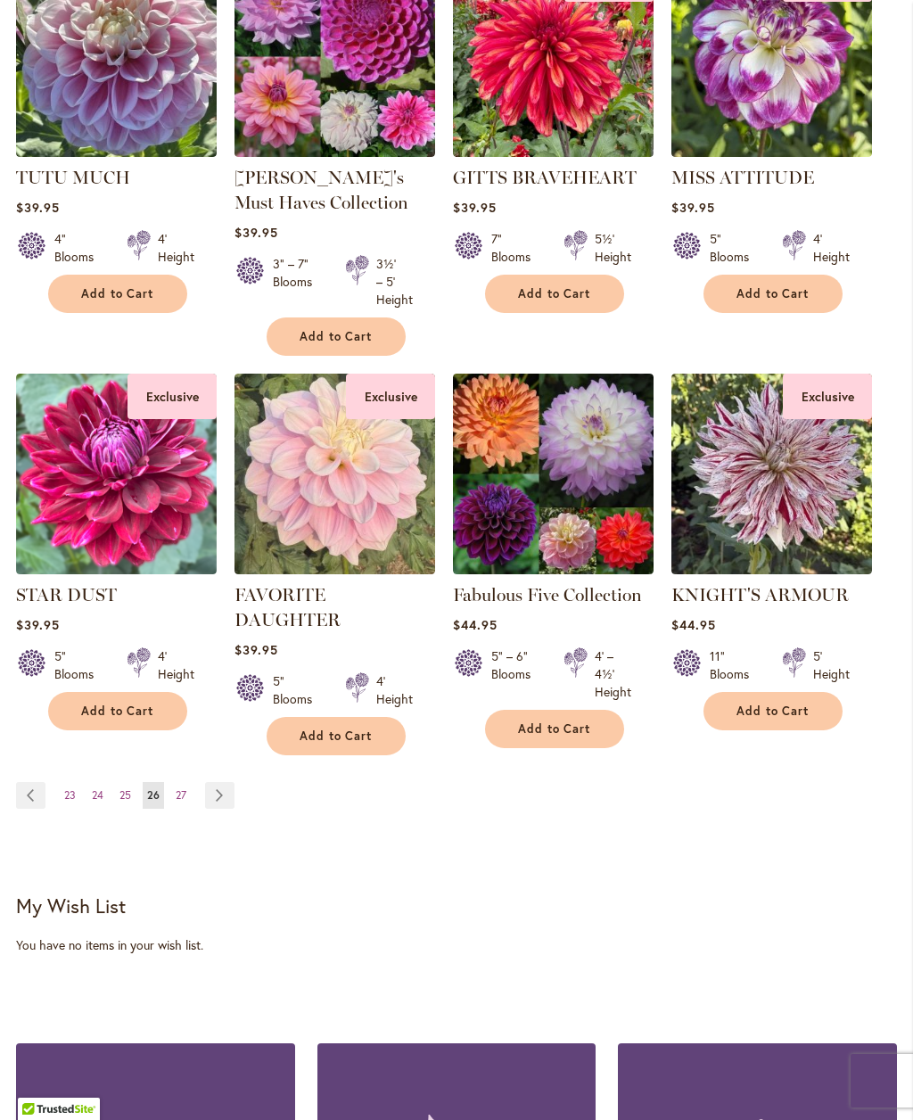
click at [70, 788] on span "23" at bounding box center [70, 794] width 12 height 13
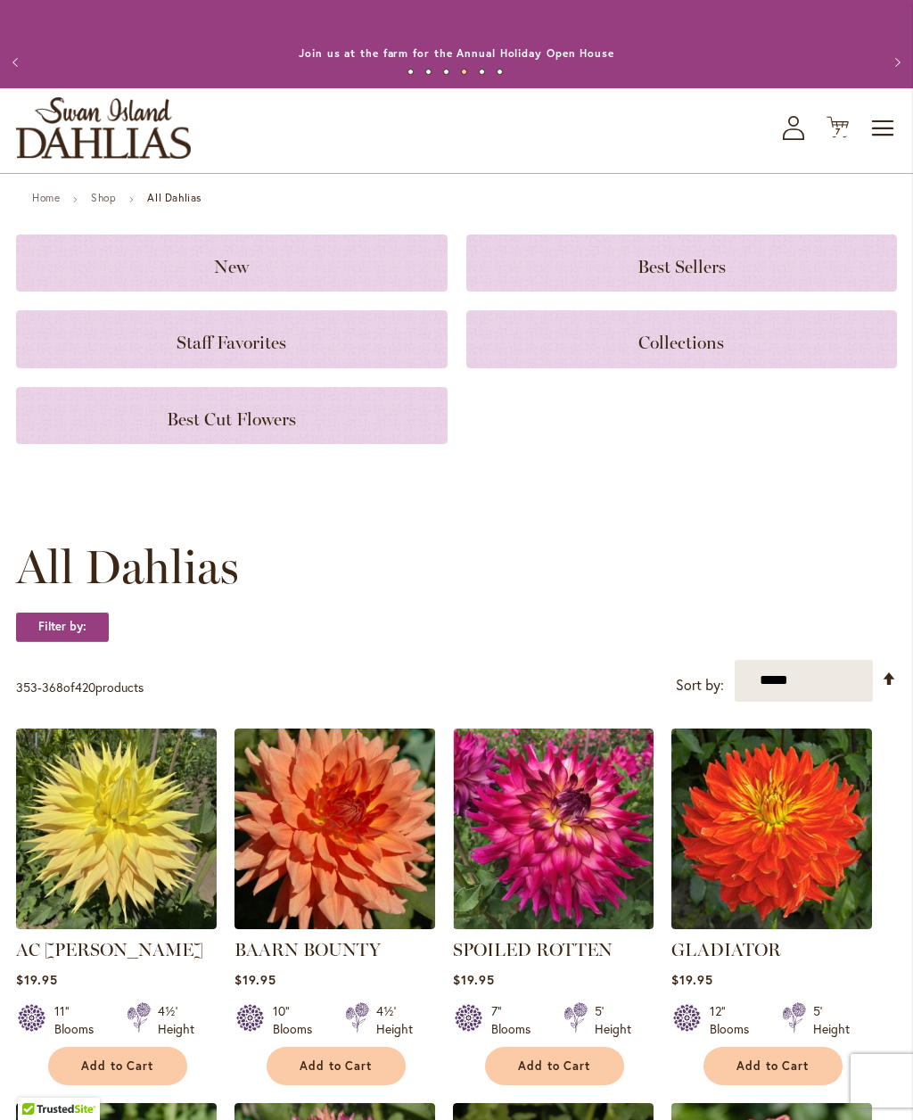
click at [872, 146] on span "Toggle Nav" at bounding box center [884, 129] width 27 height 36
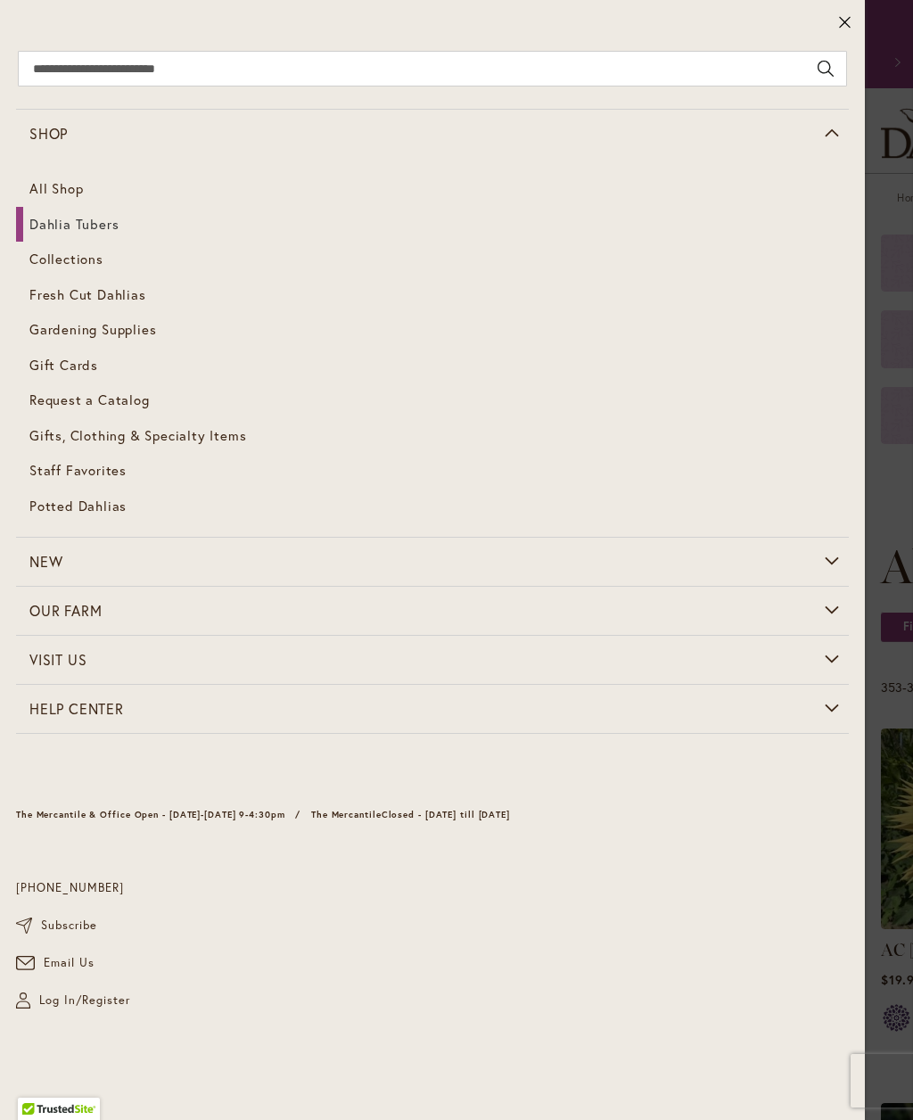
click at [57, 367] on link "Gift Cards" at bounding box center [432, 366] width 833 height 36
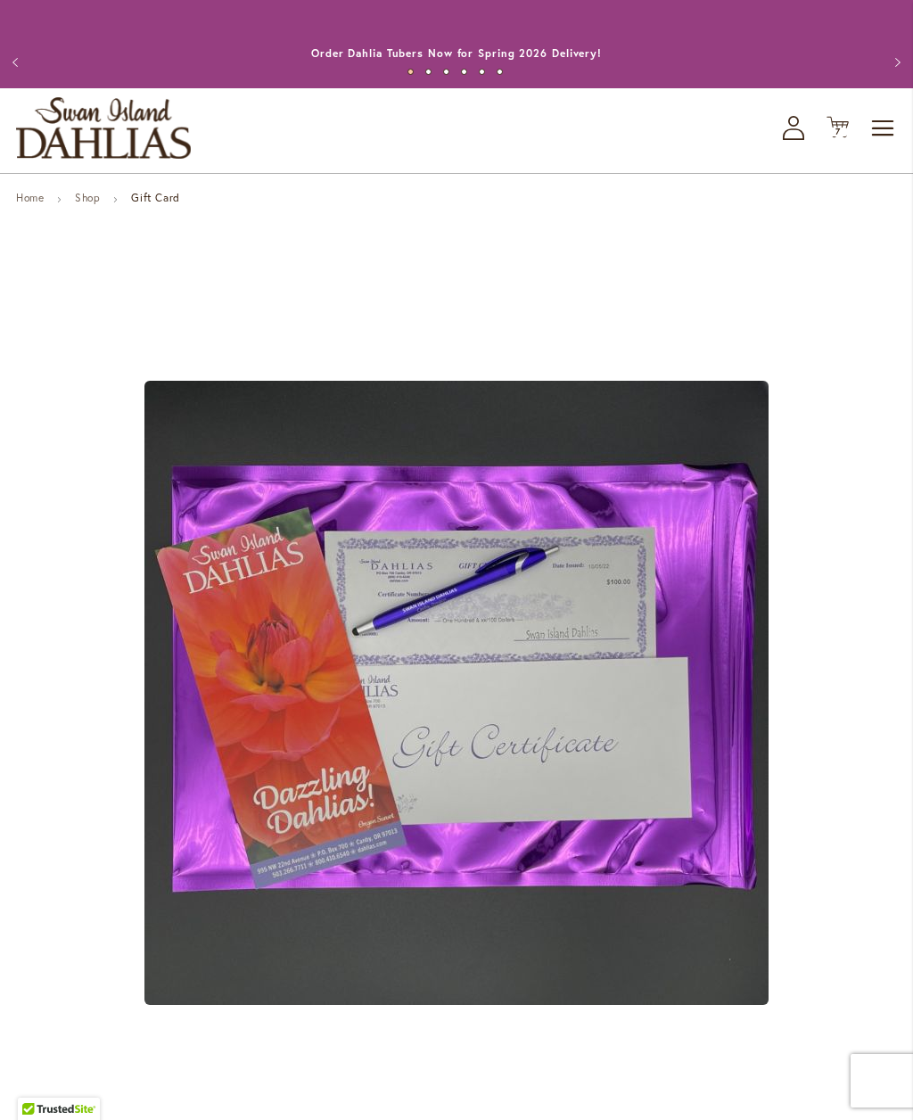
click at [872, 146] on span "Toggle Nav" at bounding box center [884, 129] width 27 height 36
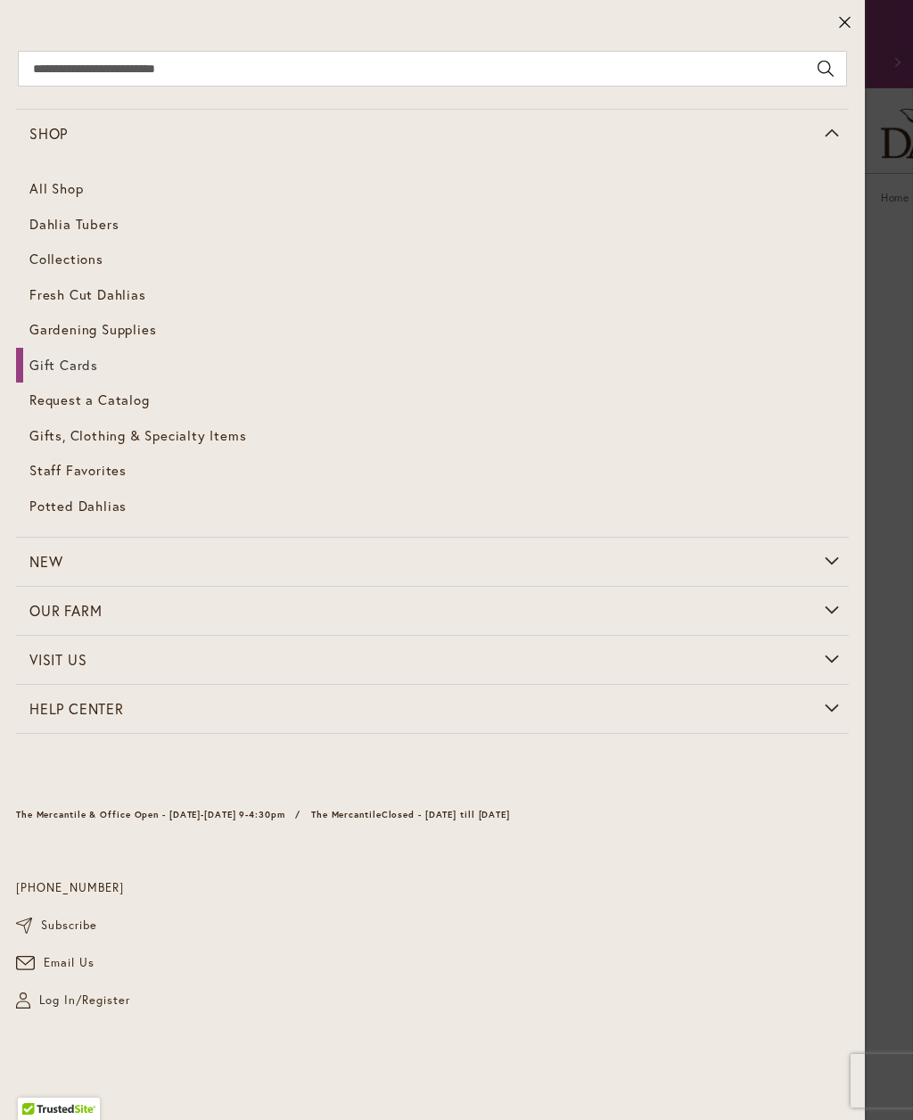
click at [70, 228] on span "Dahlia Tubers" at bounding box center [73, 224] width 89 height 18
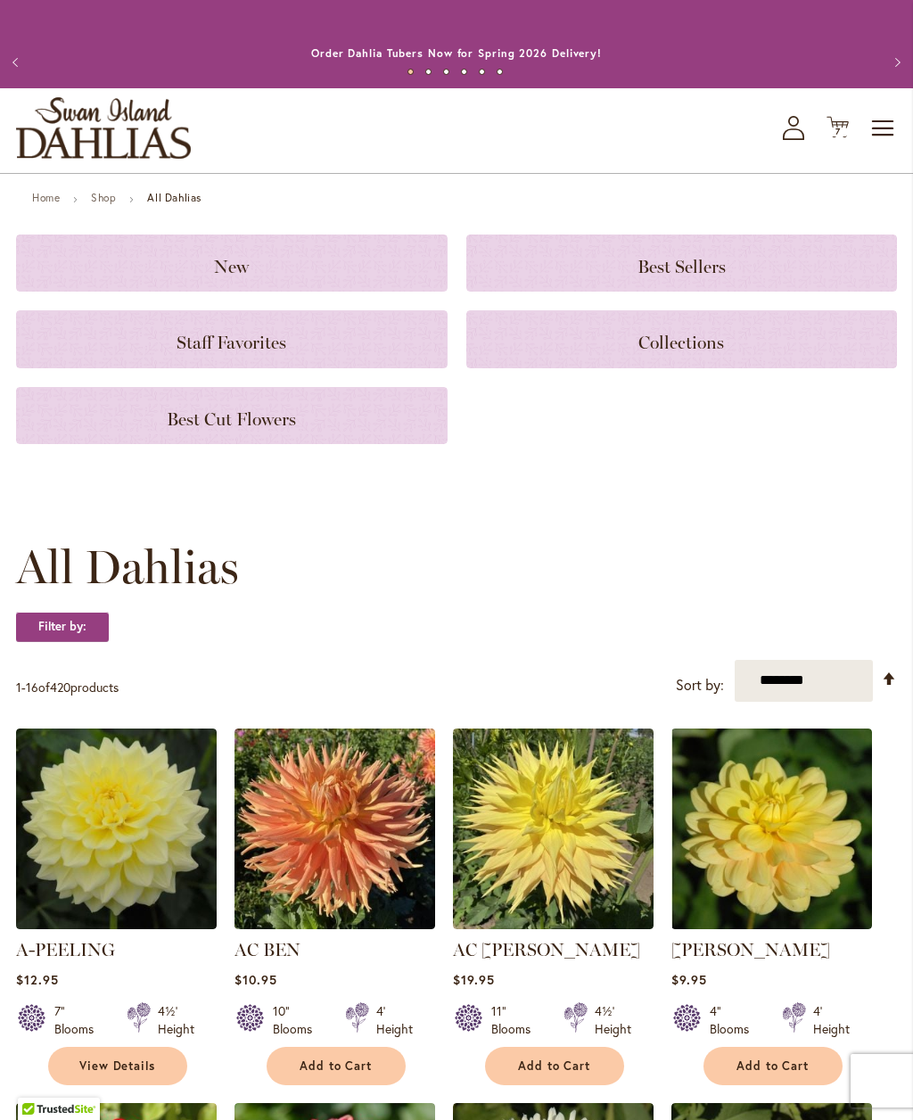
click at [824, 698] on select "**********" at bounding box center [804, 681] width 138 height 42
select select "*****"
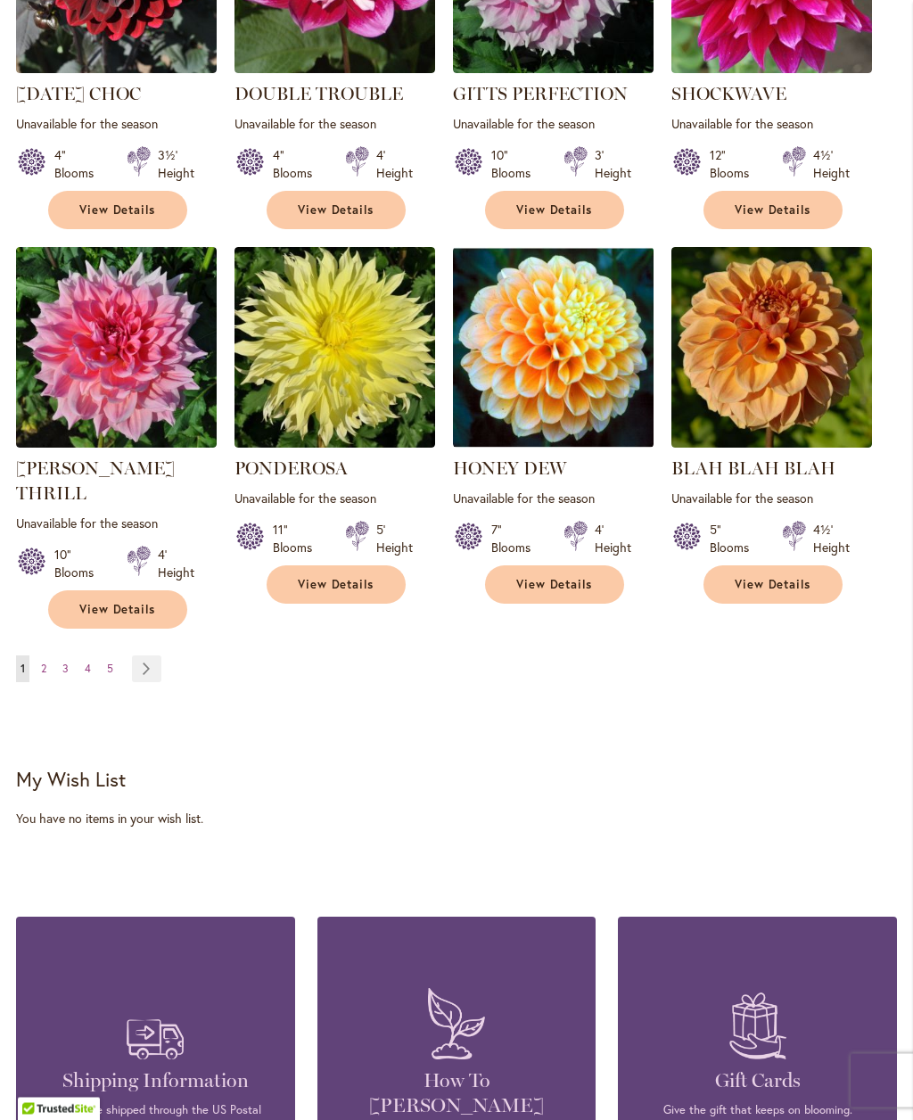
scroll to position [1630, 0]
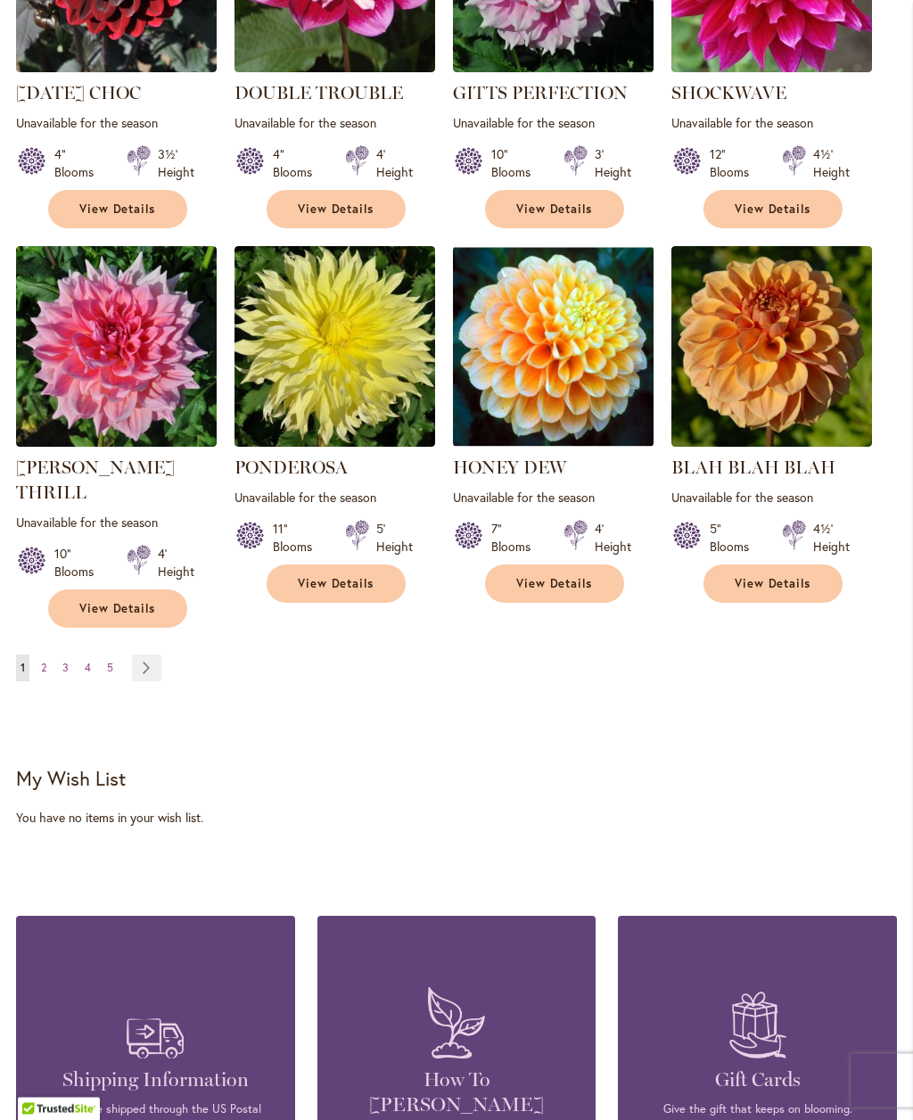
click at [46, 662] on span "2" at bounding box center [43, 668] width 5 height 13
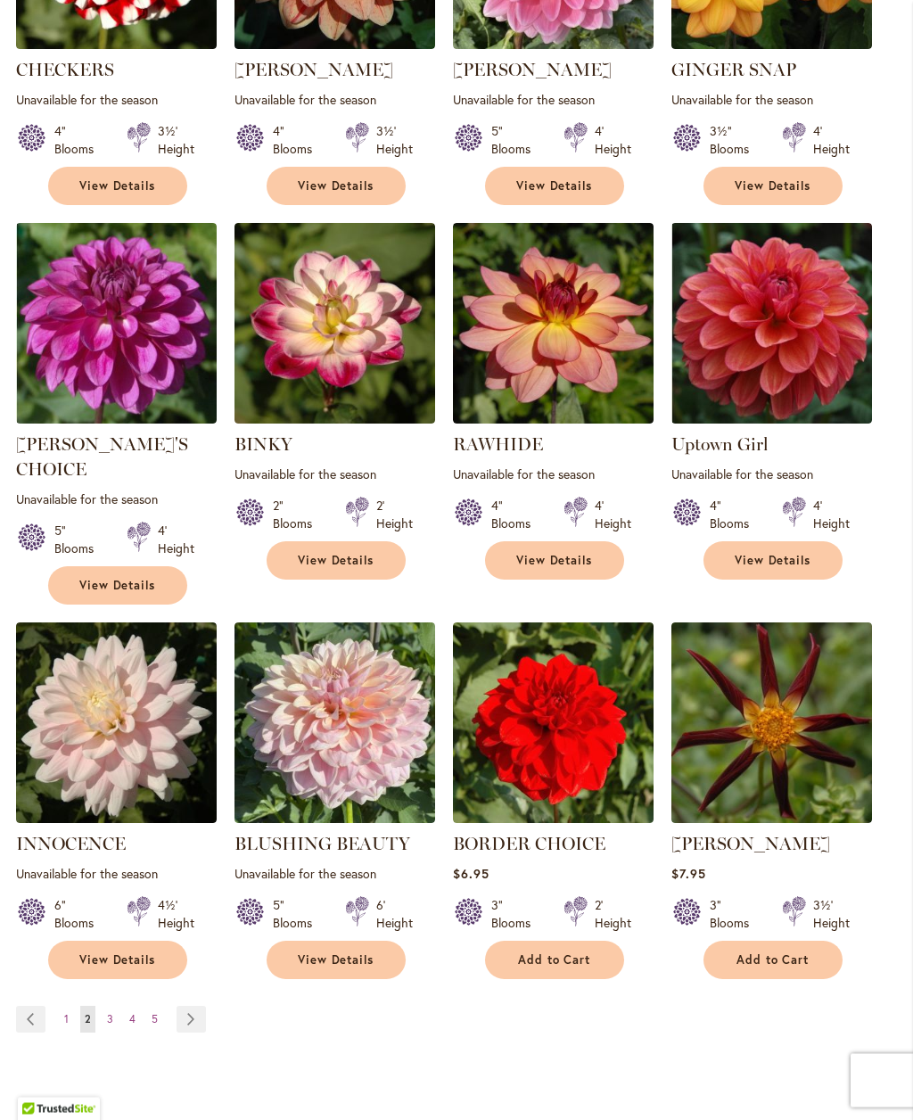
scroll to position [1255, 0]
click at [115, 1006] on link "Page 3" at bounding box center [110, 1019] width 15 height 27
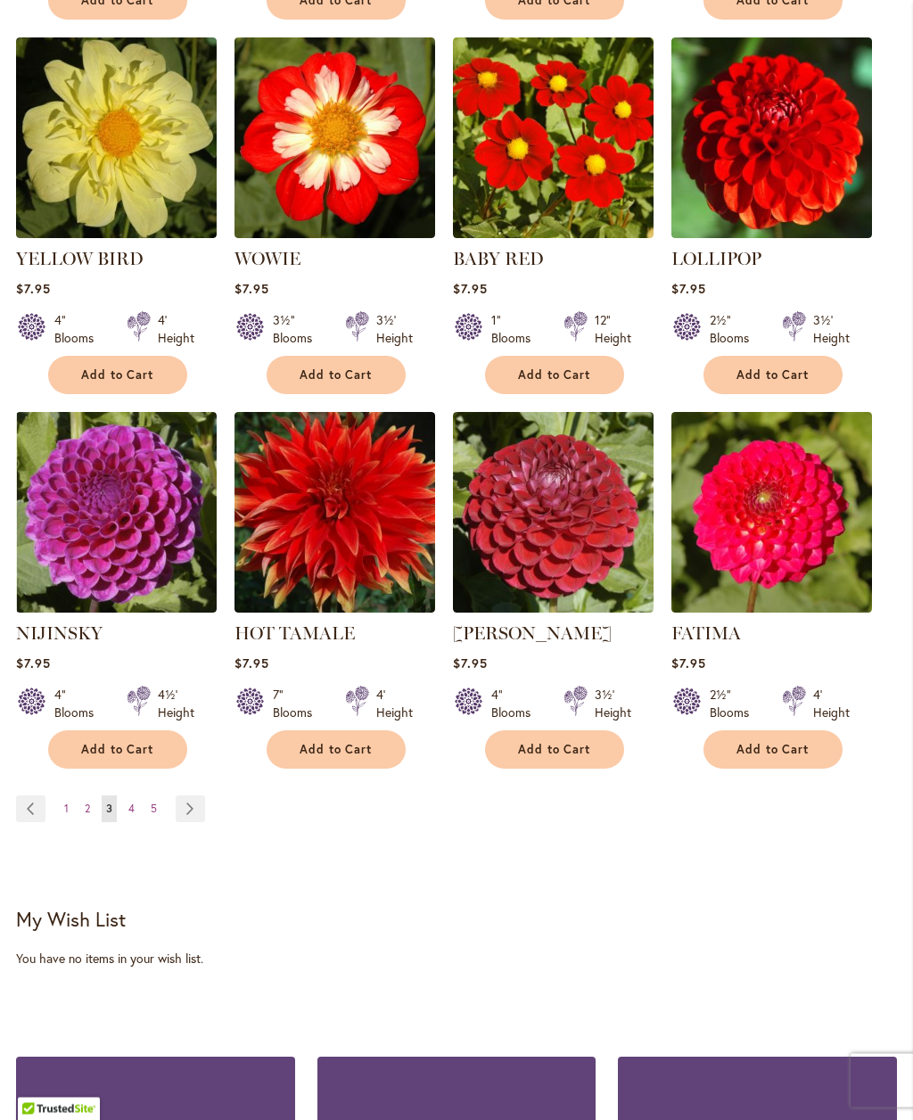
scroll to position [1441, 0]
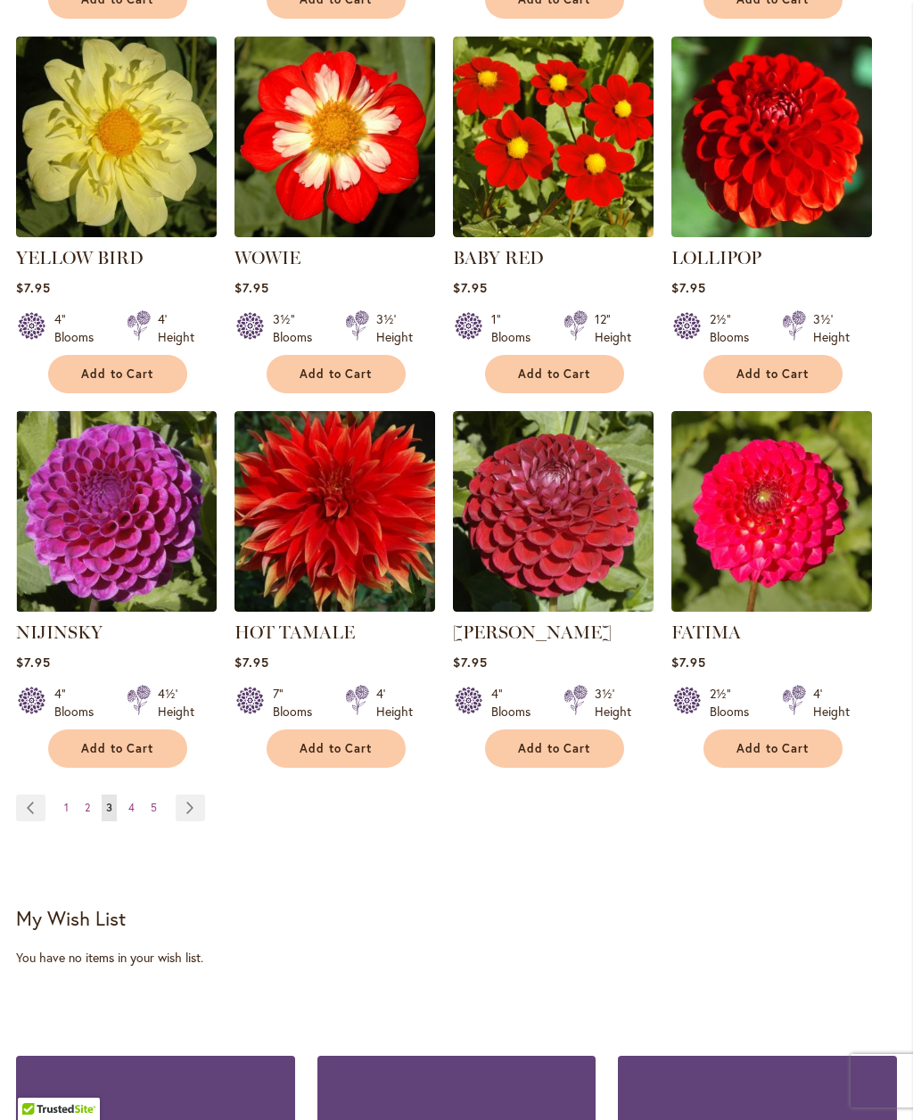
click at [326, 768] on button "Add to Cart" at bounding box center [336, 749] width 139 height 38
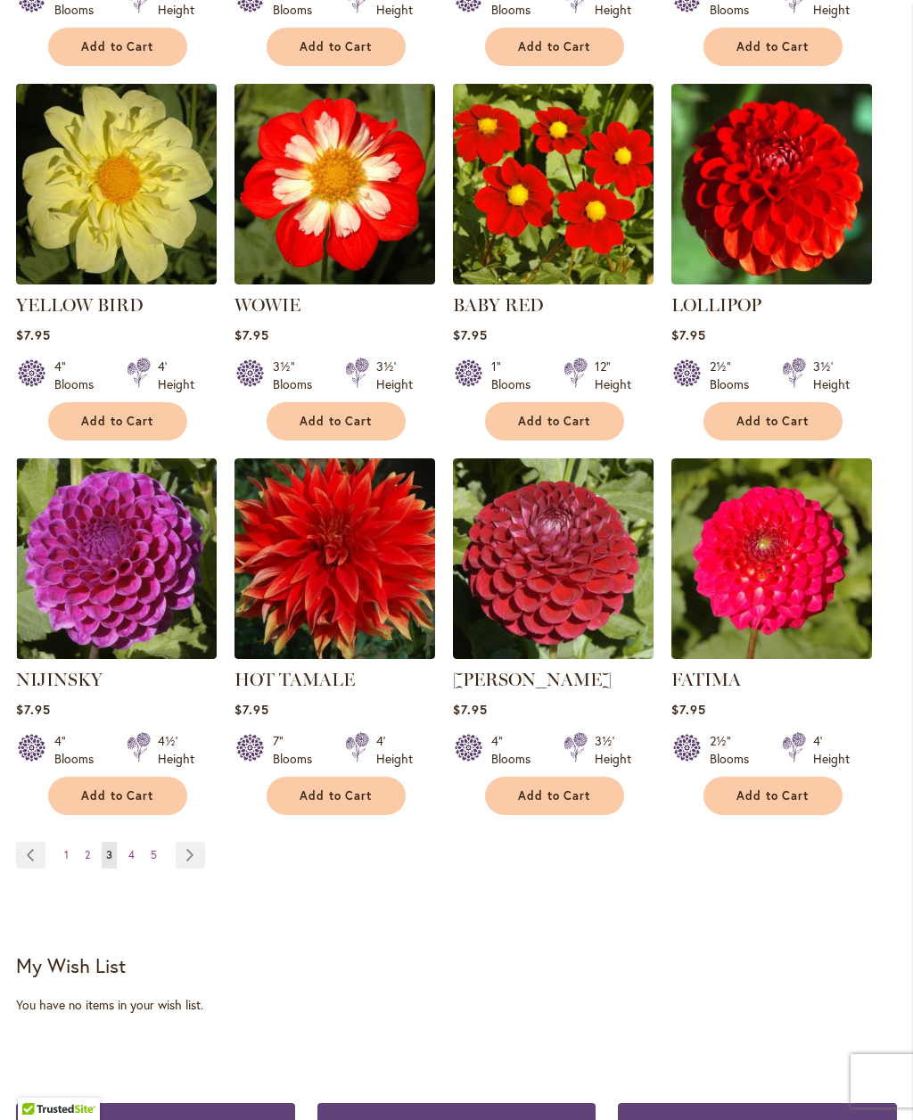
click at [134, 862] on span "4" at bounding box center [131, 854] width 6 height 13
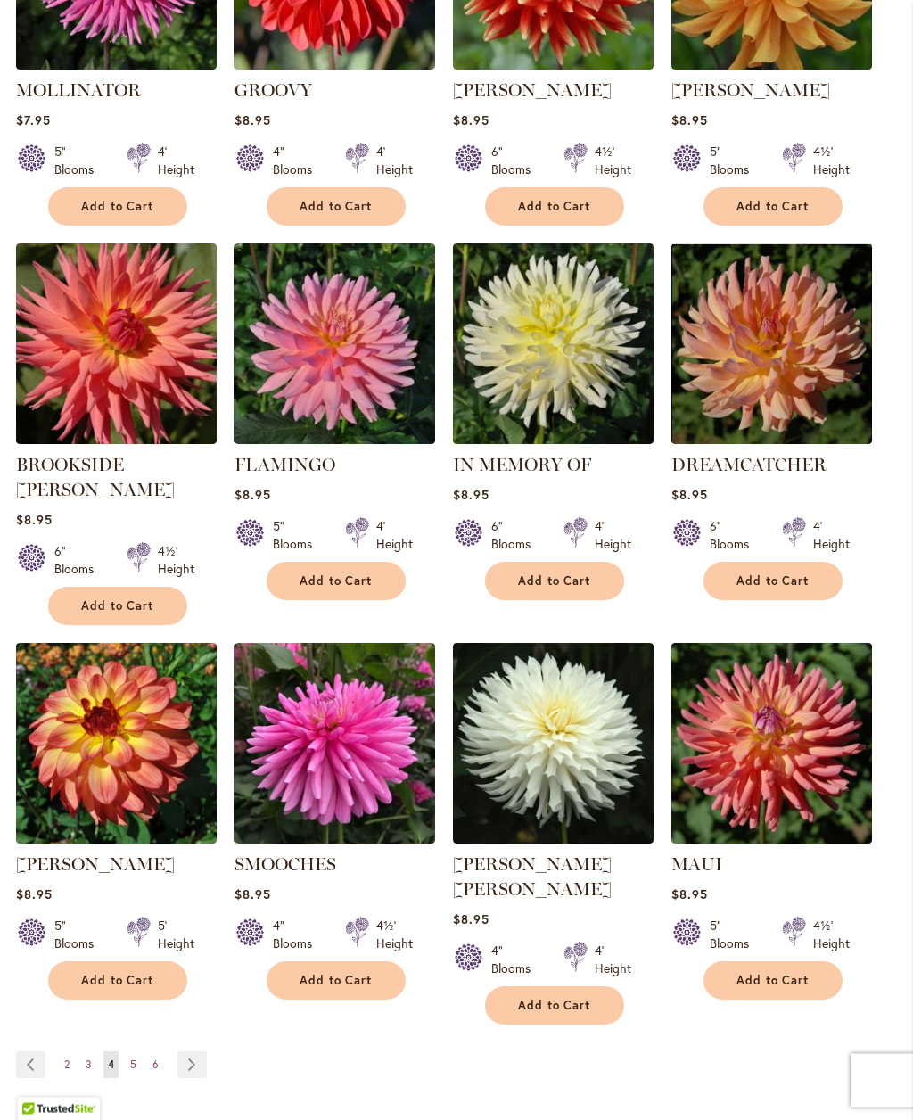
scroll to position [1236, 0]
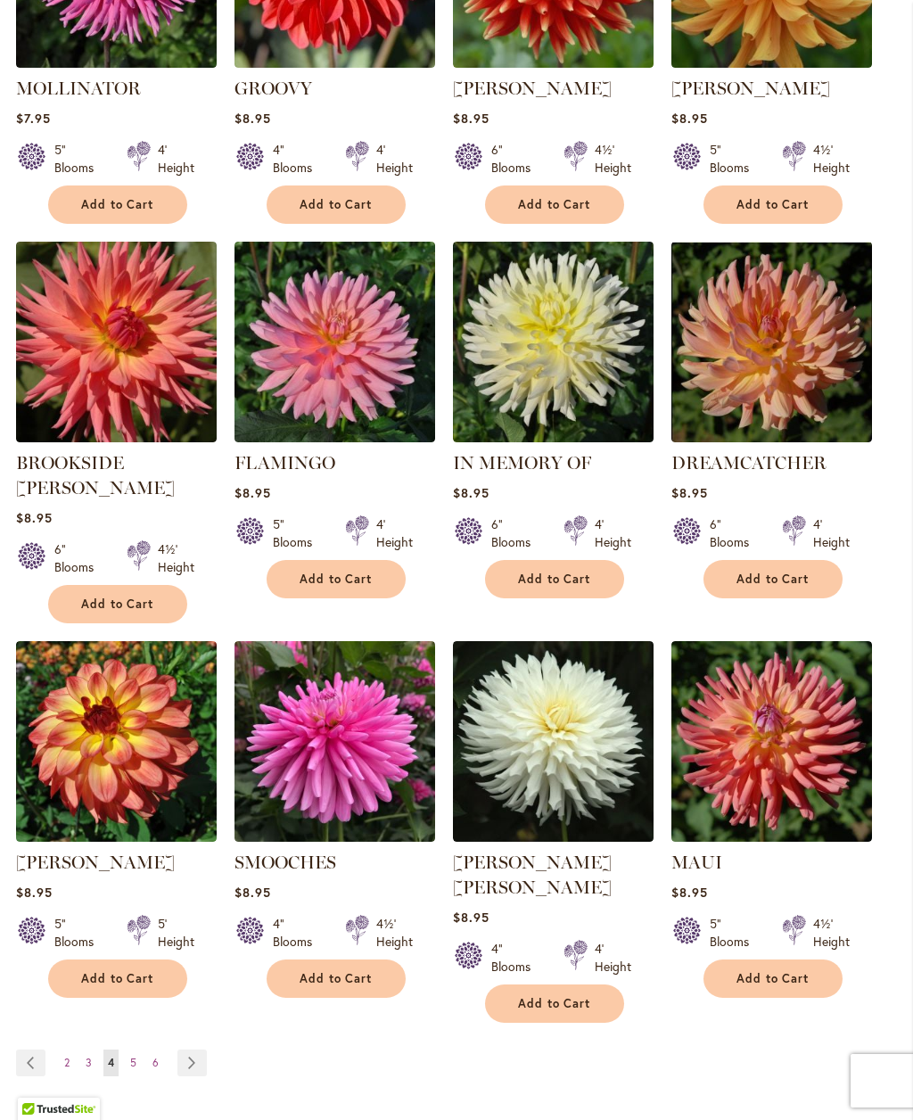
click at [133, 1056] on span "5" at bounding box center [133, 1062] width 6 height 13
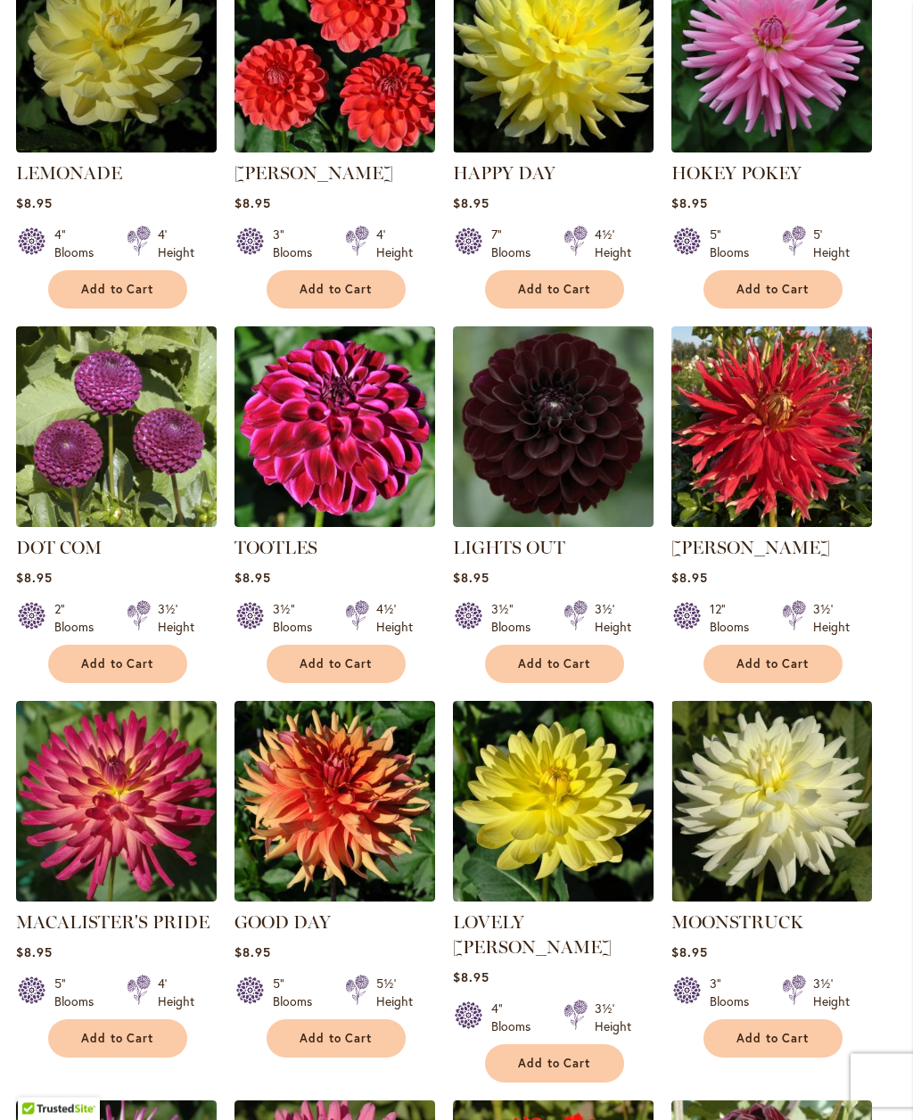
scroll to position [777, 0]
click at [333, 839] on img at bounding box center [335, 801] width 201 height 201
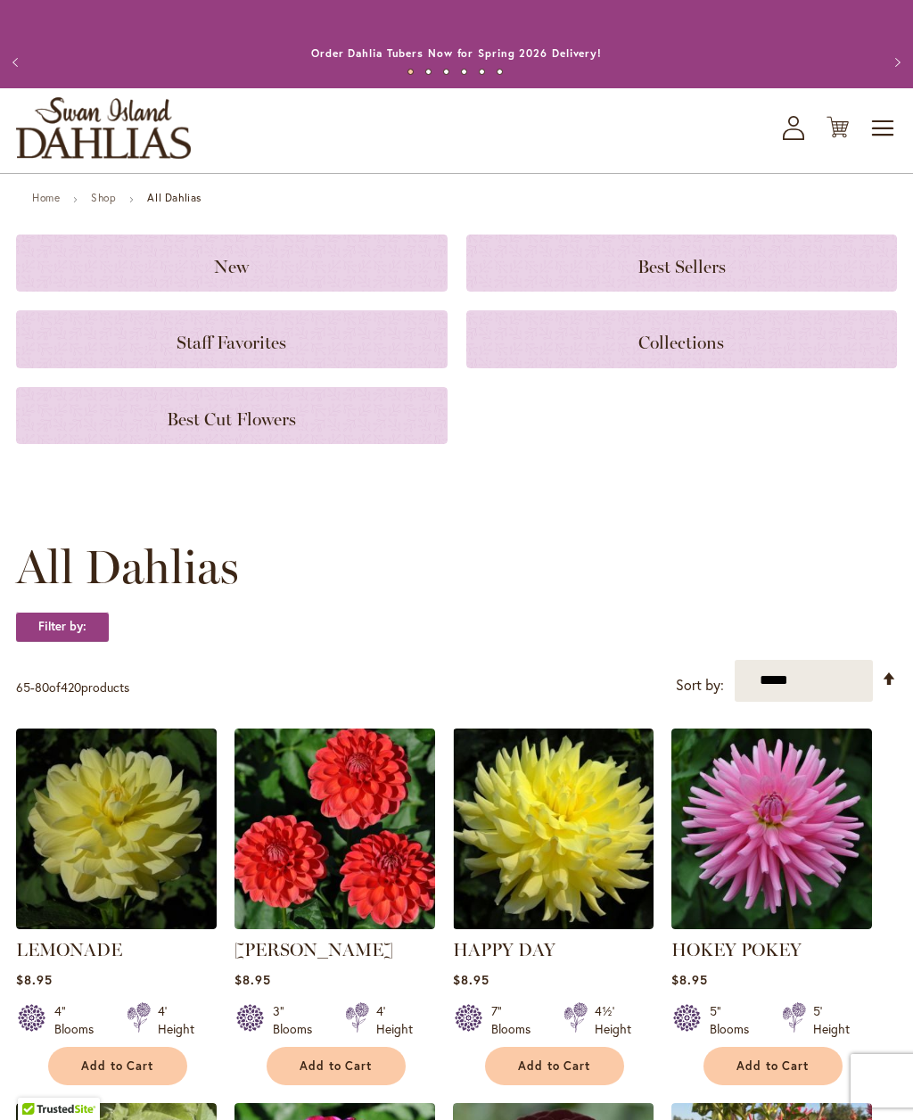
scroll to position [836, 0]
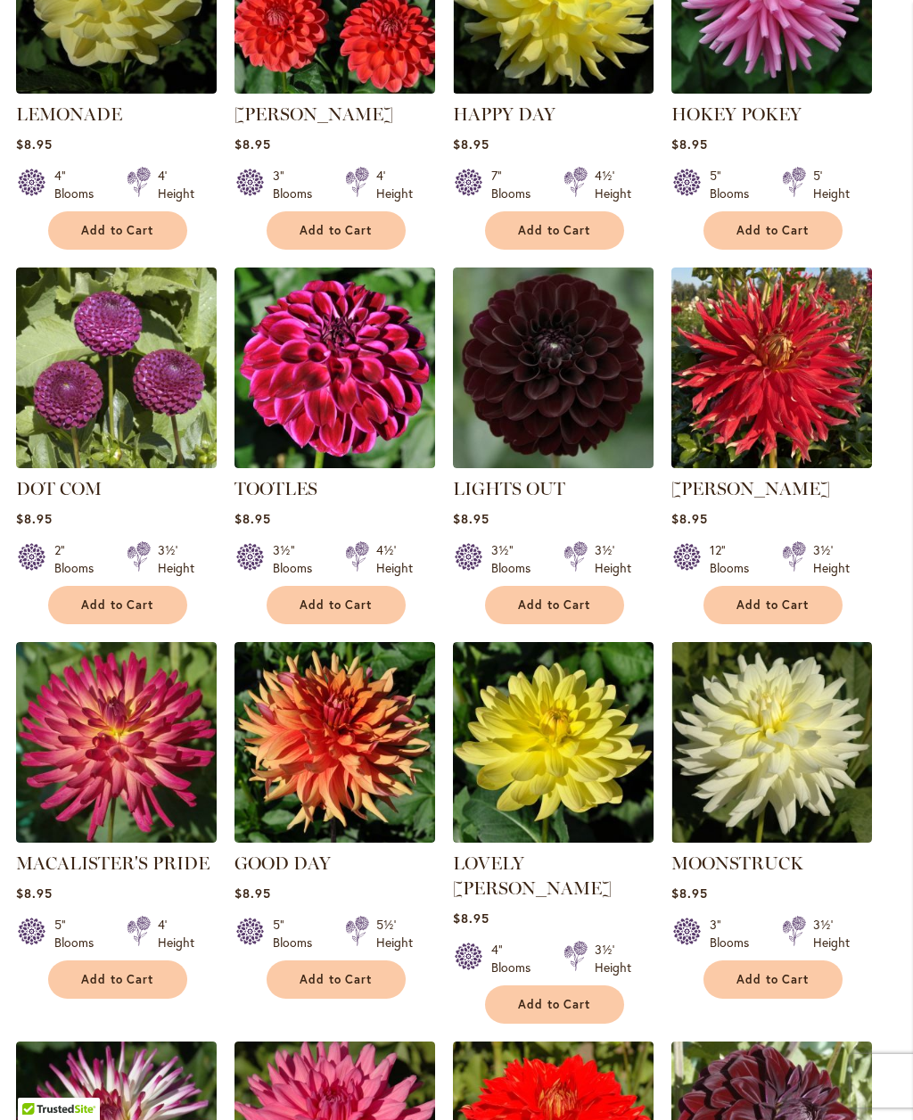
click at [315, 999] on button "Add to Cart" at bounding box center [336, 980] width 139 height 38
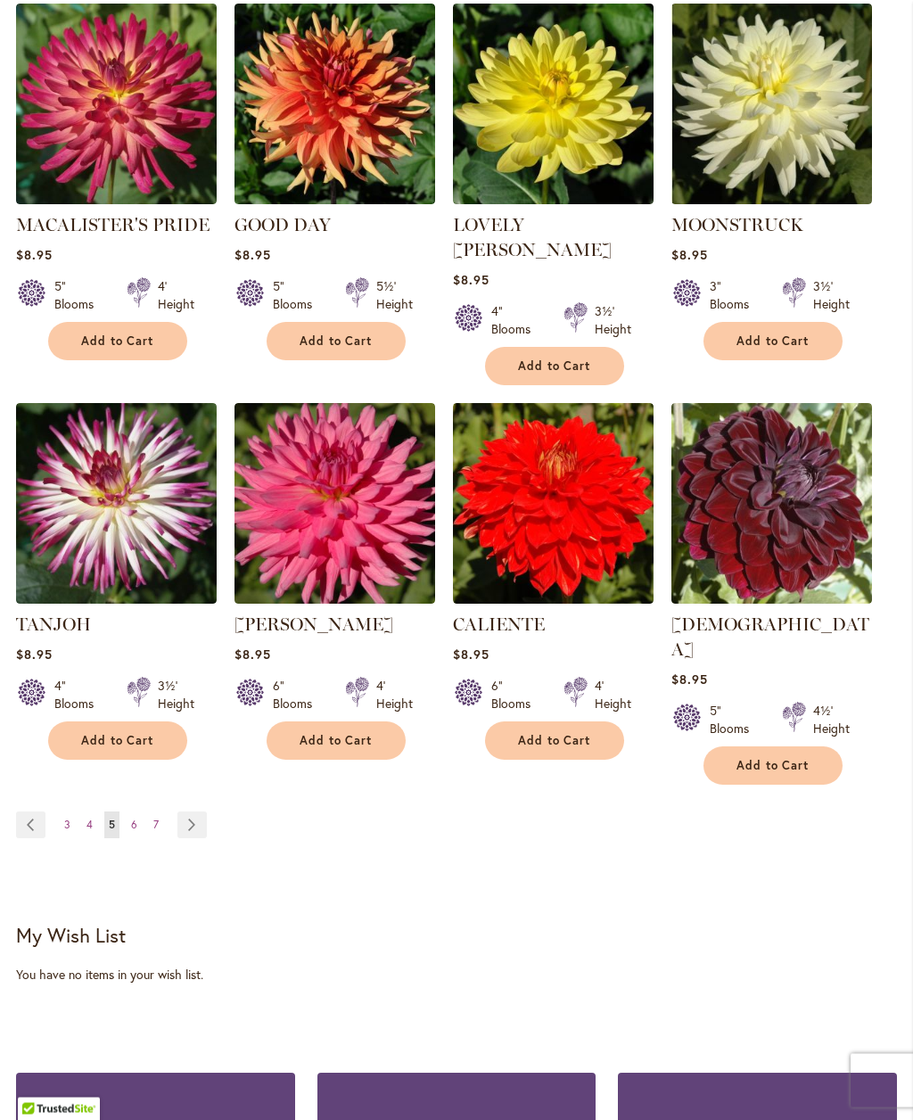
scroll to position [1522, 0]
click at [131, 818] on span "6" at bounding box center [134, 824] width 6 height 13
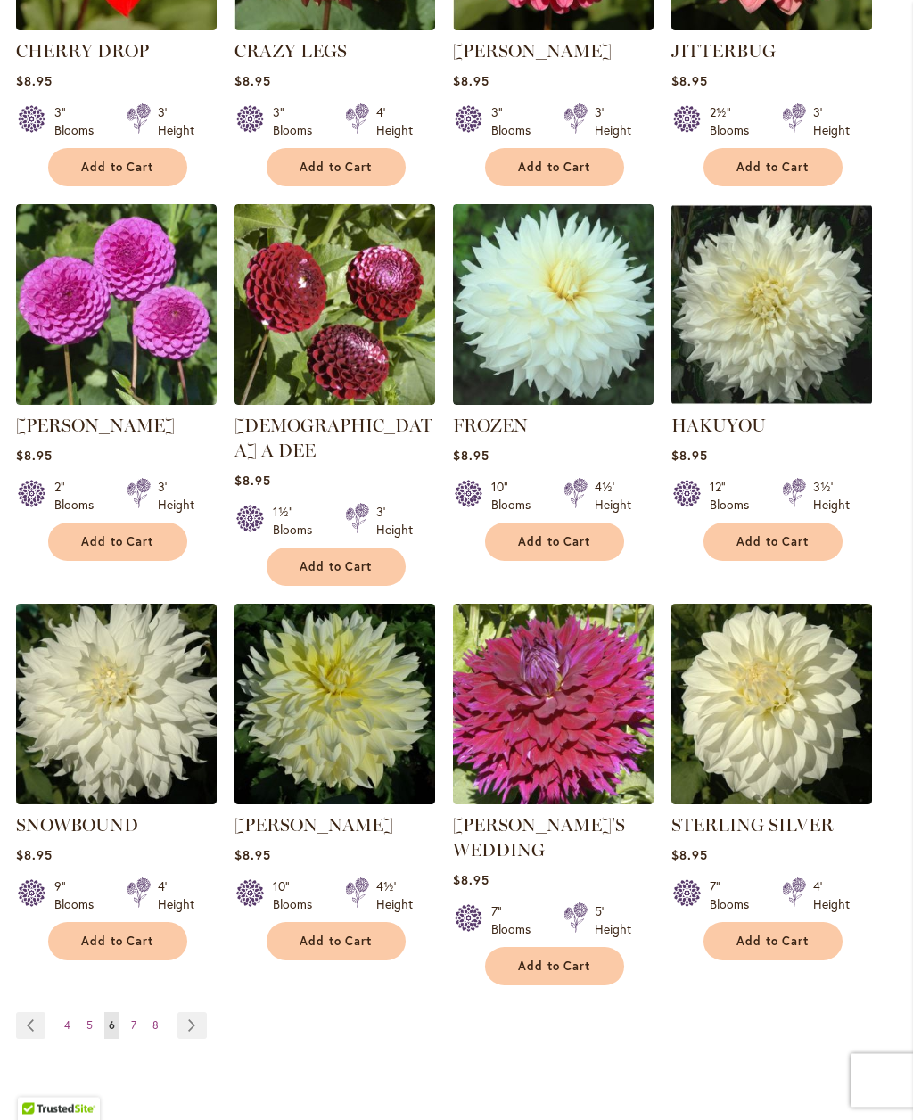
scroll to position [1275, 0]
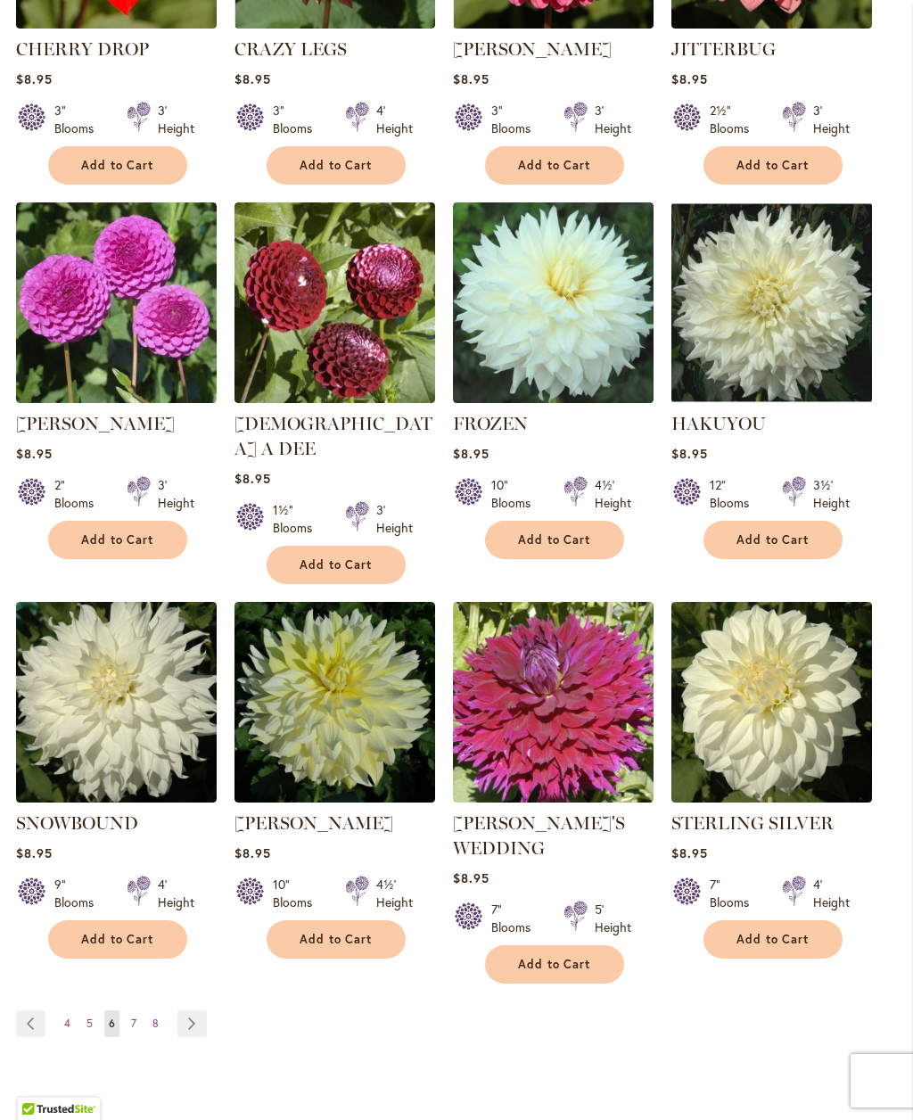
click at [129, 1011] on link "Page 7" at bounding box center [134, 1024] width 14 height 27
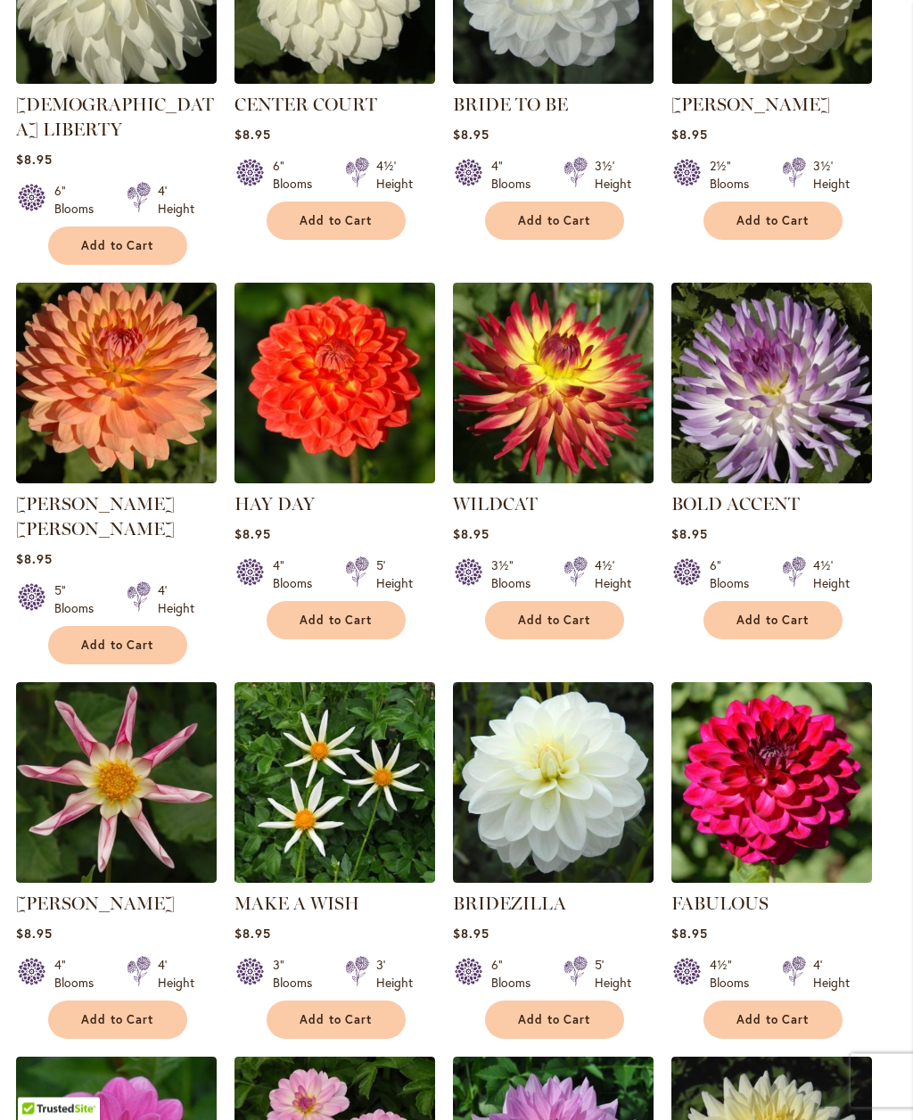
scroll to position [846, 0]
click at [96, 1012] on span "Add to Cart" at bounding box center [117, 1019] width 73 height 15
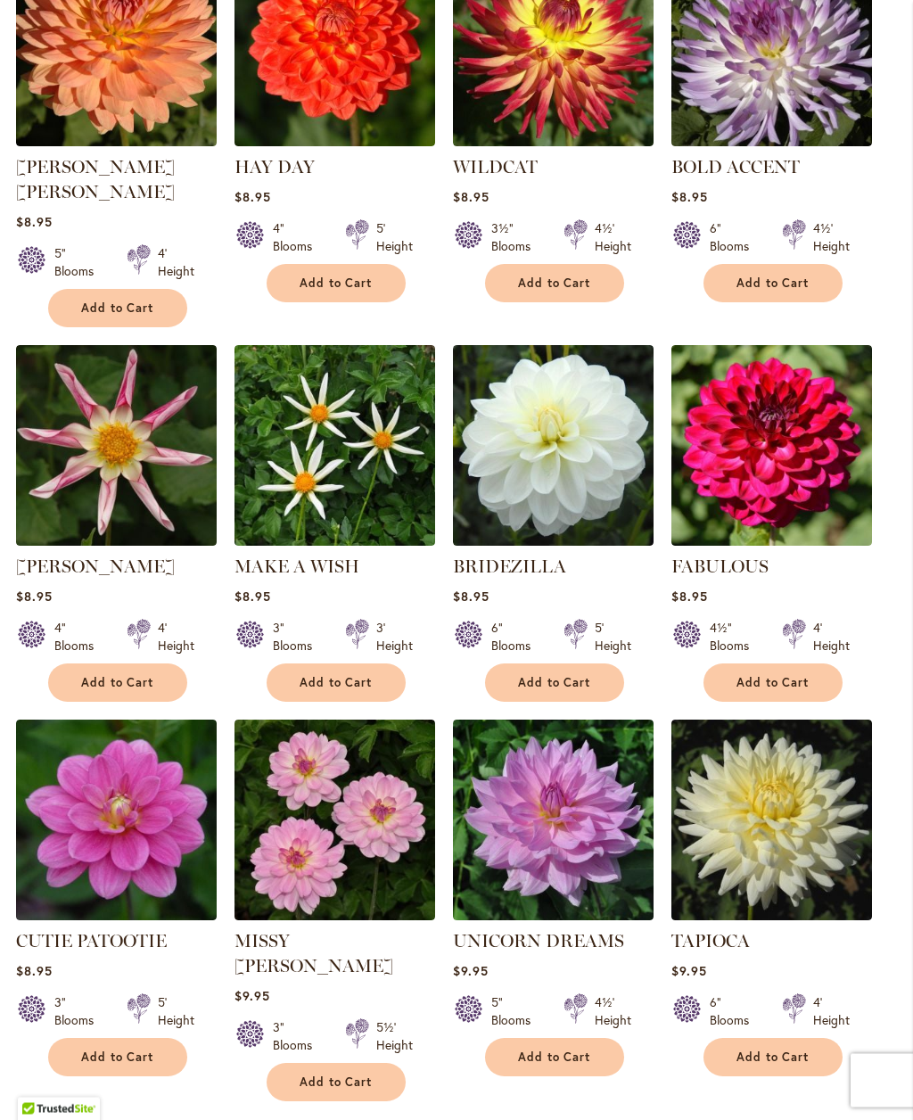
scroll to position [1230, 0]
click at [121, 1119] on ul "Page Previous Page 5 Page 6 You're currently reading page 7 Page 8 Page 9 Page …" at bounding box center [115, 1141] width 198 height 27
click at [109, 1119] on span "7" at bounding box center [111, 1141] width 5 height 13
click at [130, 1119] on span "8" at bounding box center [133, 1141] width 6 height 13
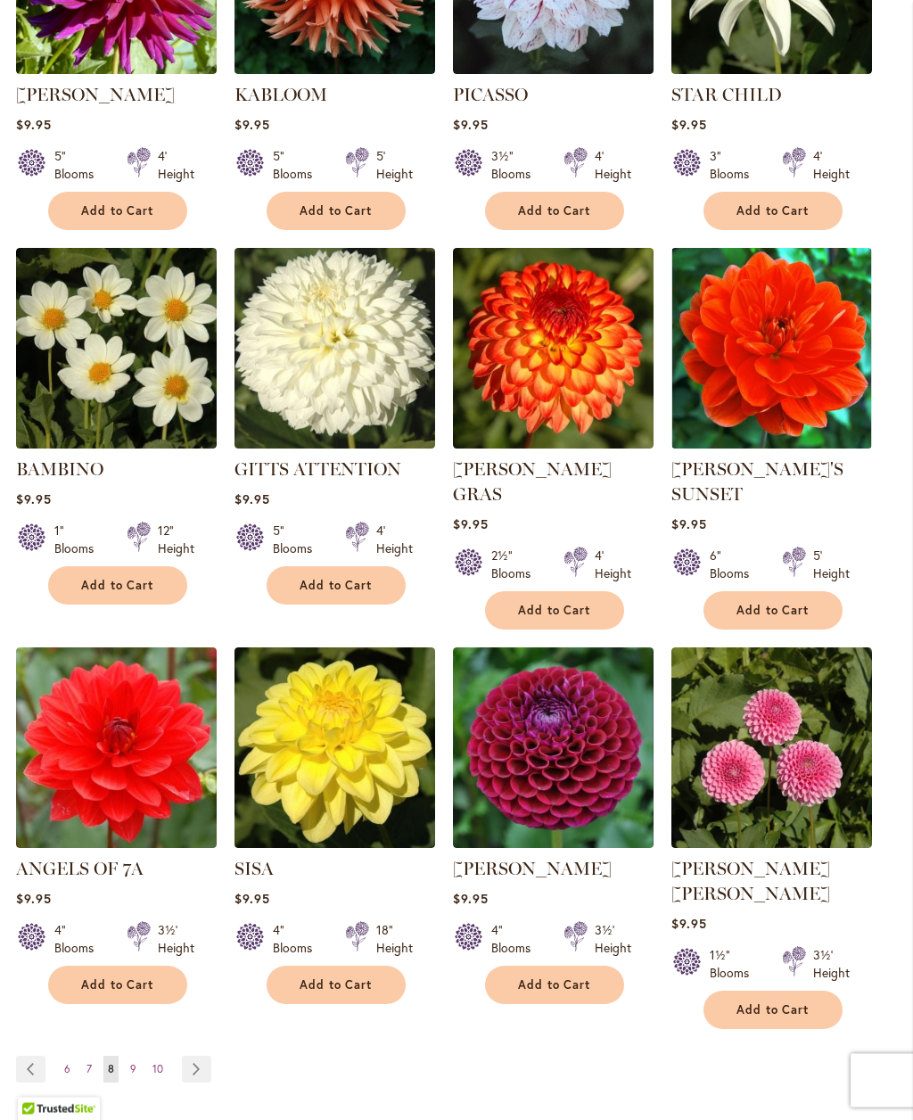
scroll to position [1230, 0]
click at [130, 1062] on span "9" at bounding box center [133, 1068] width 6 height 13
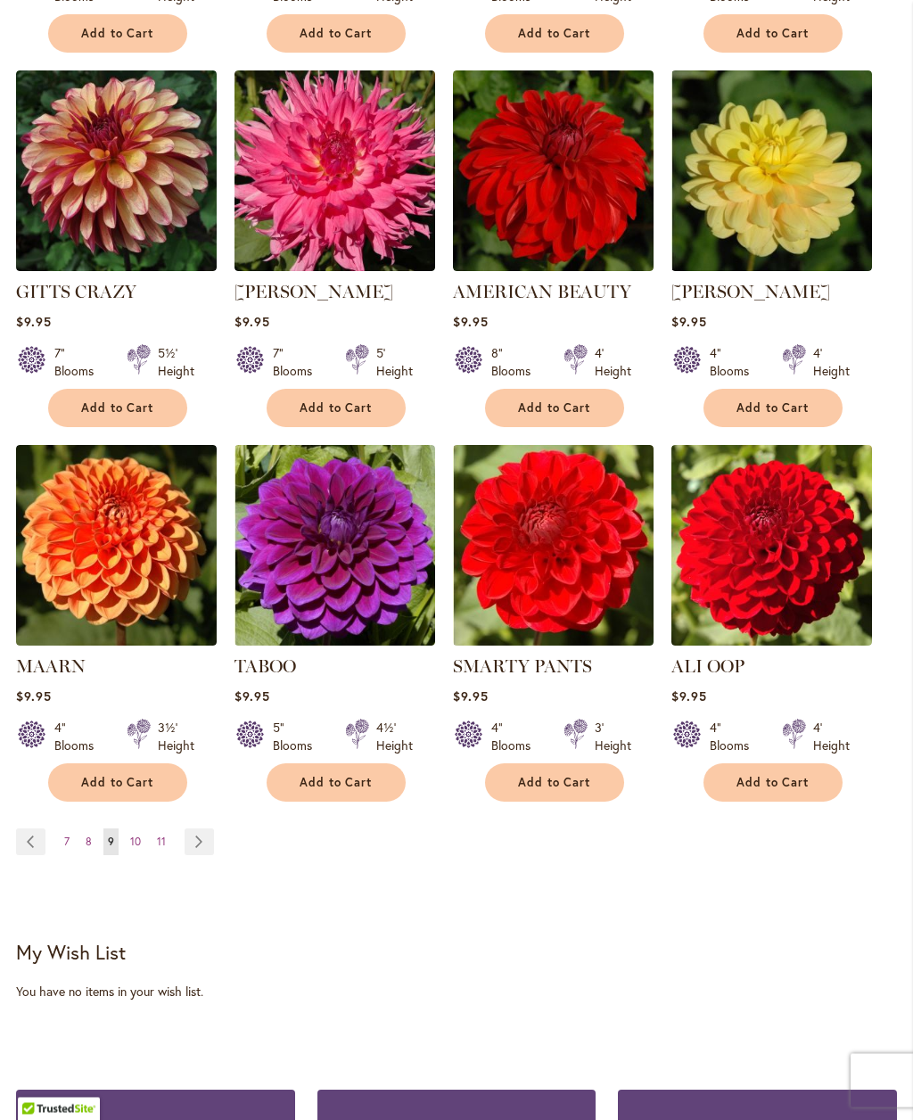
scroll to position [1433, 0]
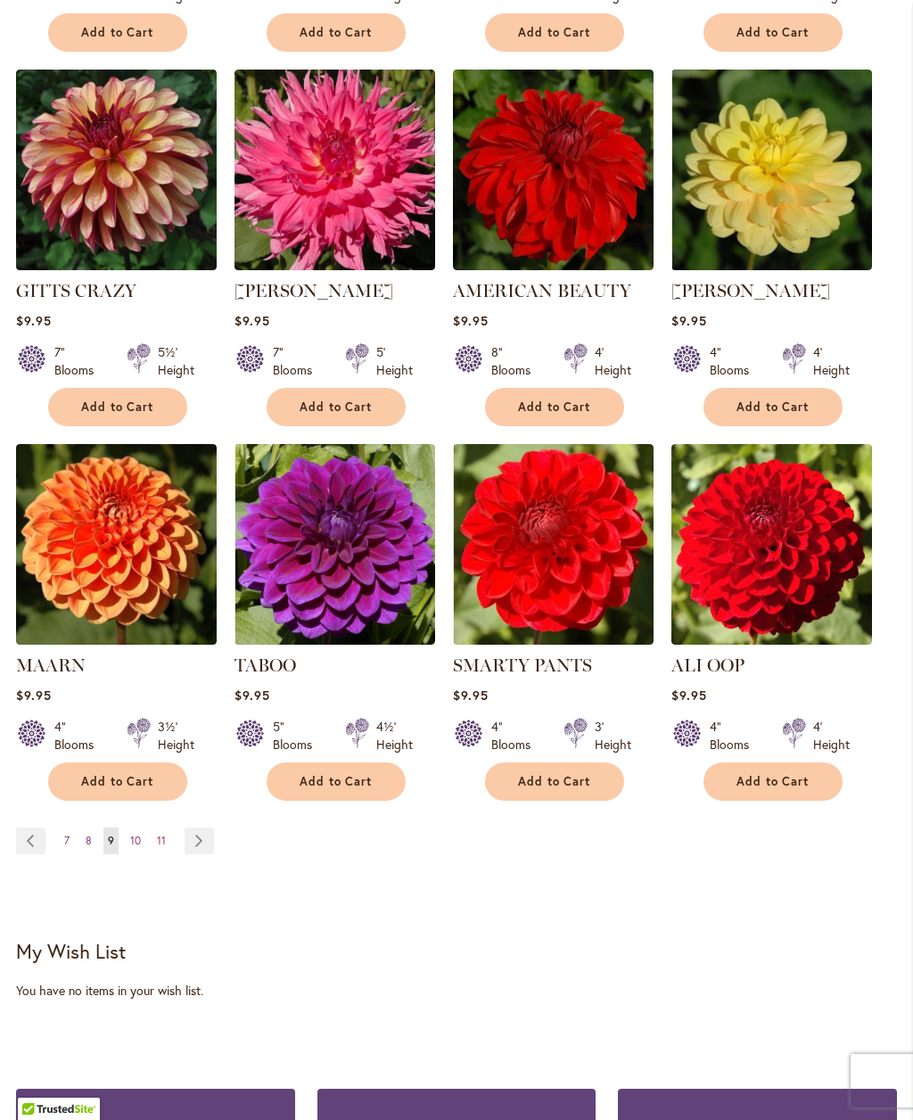
click at [130, 847] on span "10" at bounding box center [135, 840] width 11 height 13
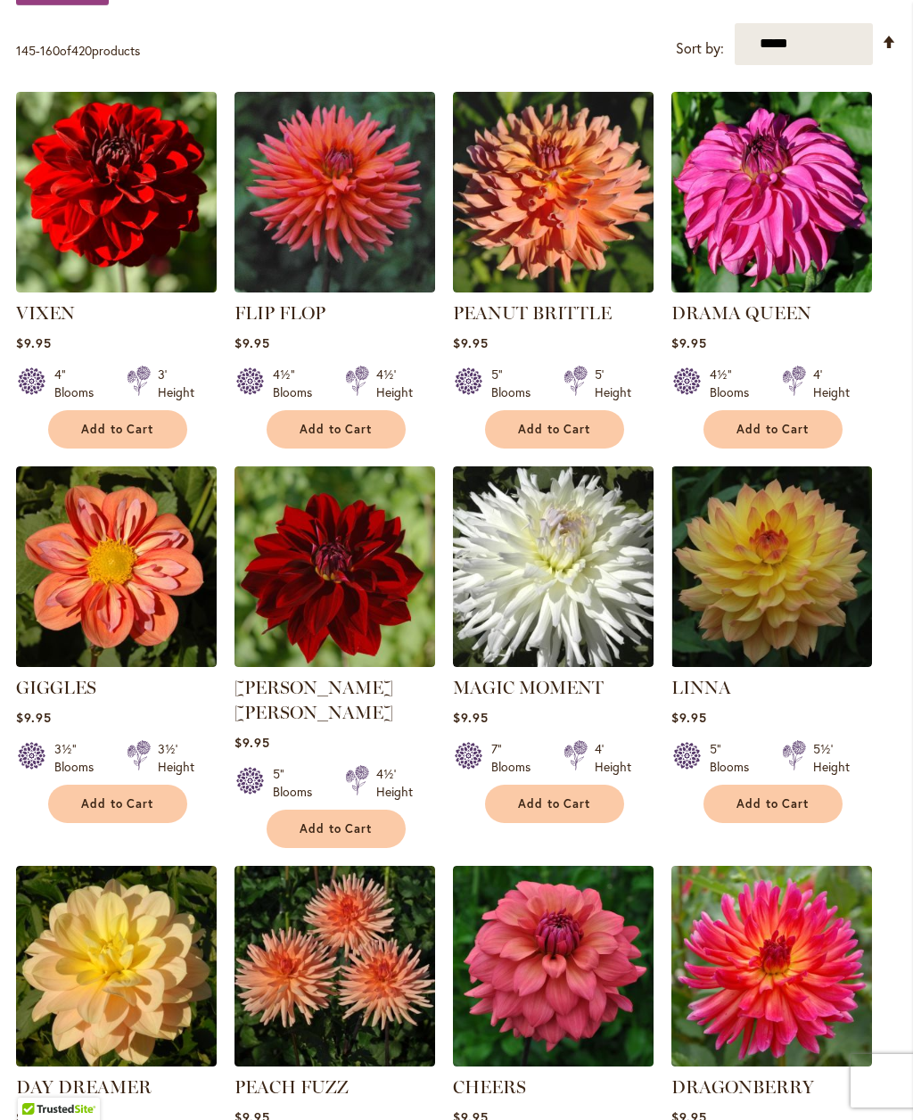
scroll to position [637, 0]
click at [769, 437] on span "Add to Cart" at bounding box center [773, 429] width 73 height 15
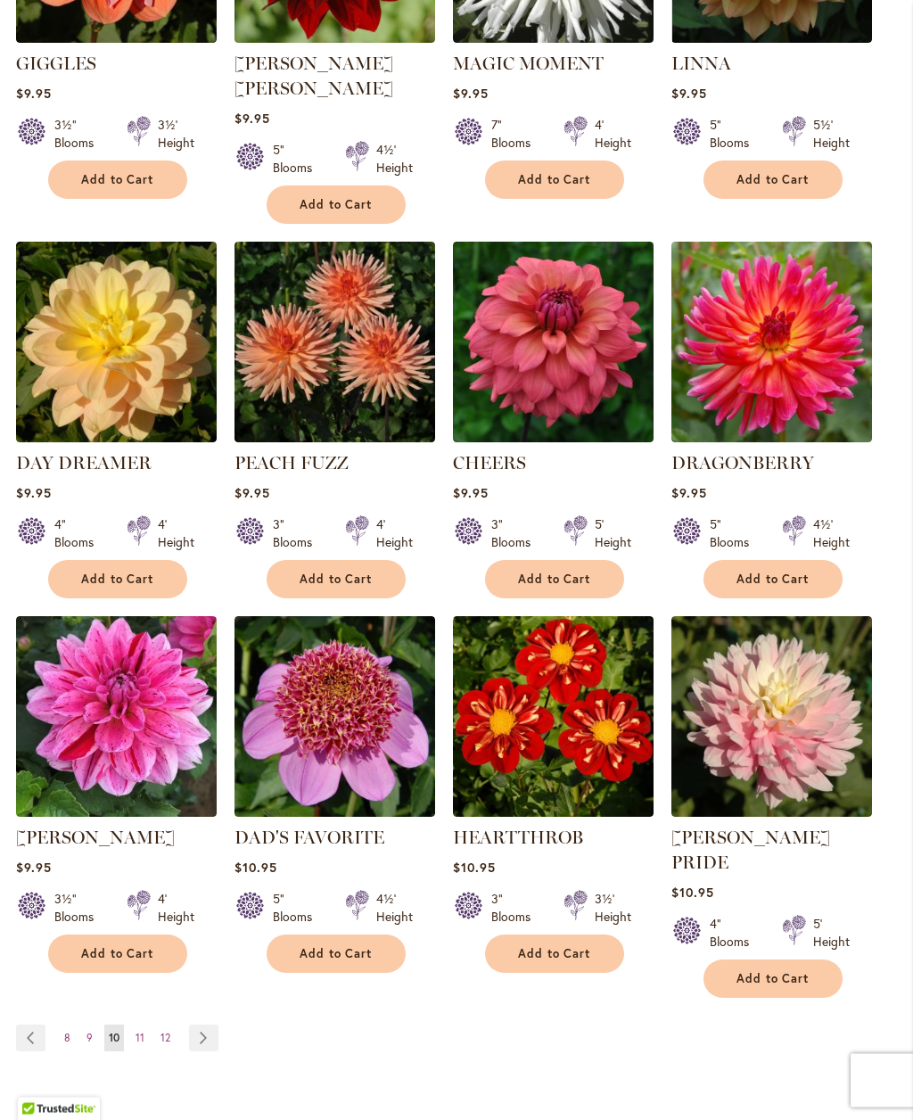
scroll to position [1308, 0]
click at [102, 953] on button "Add to Cart" at bounding box center [117, 954] width 139 height 38
click at [748, 971] on span "Add to Cart" at bounding box center [773, 978] width 73 height 15
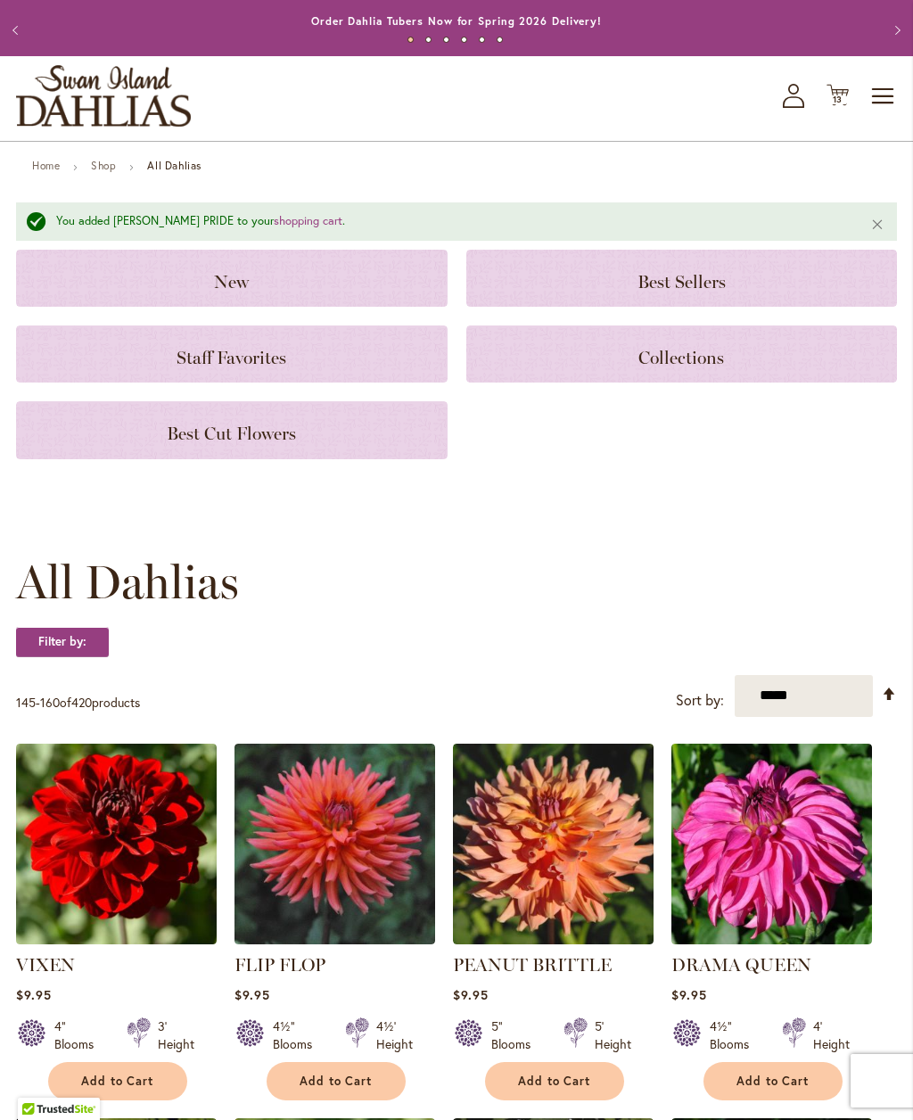
scroll to position [0, 0]
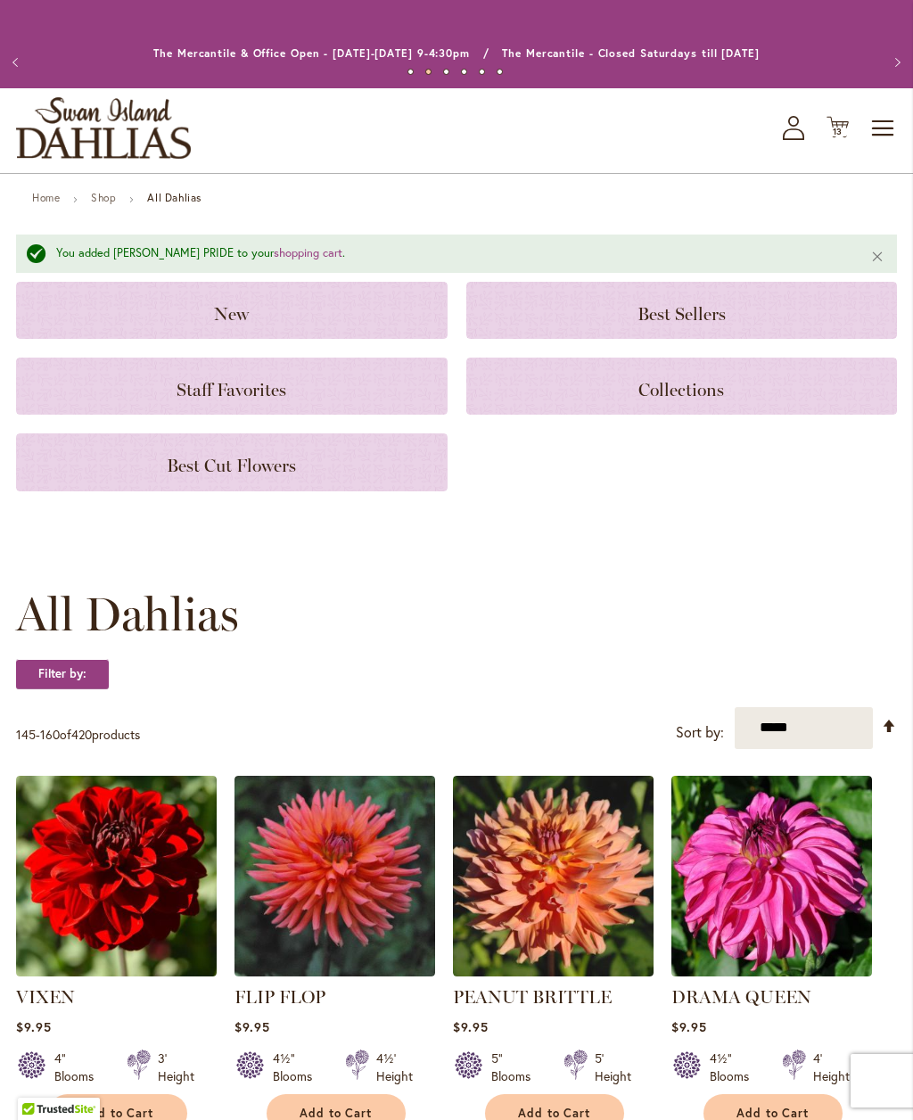
click at [833, 137] on span "13" at bounding box center [838, 132] width 11 height 12
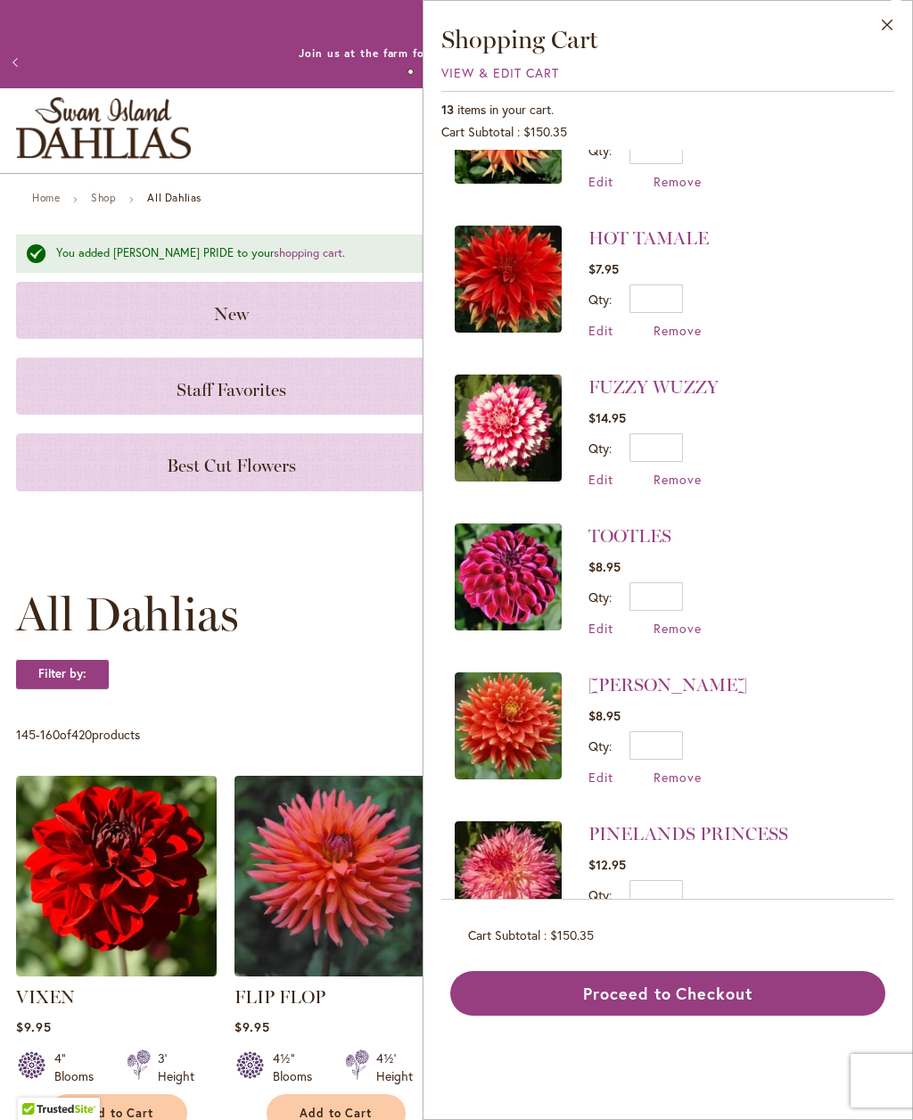
scroll to position [683, 0]
click at [661, 473] on span "Remove" at bounding box center [678, 478] width 48 height 17
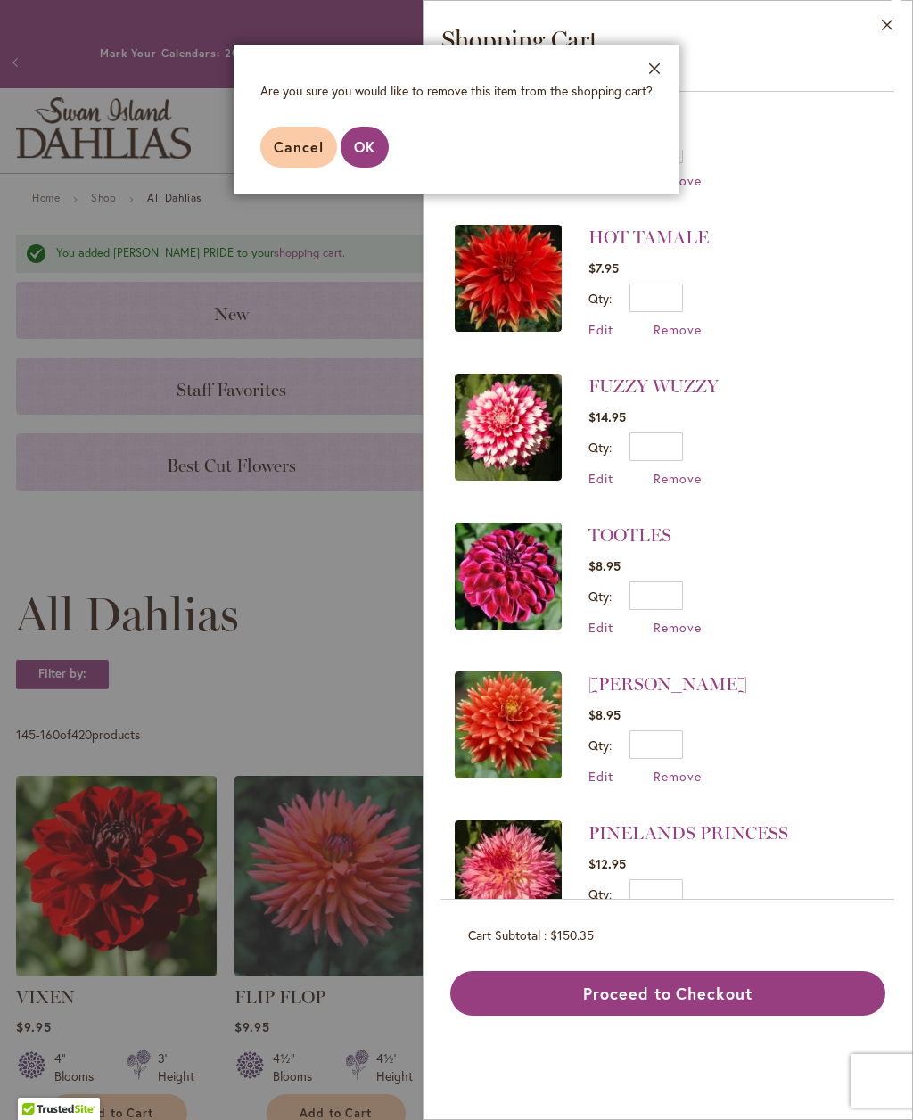
click at [372, 136] on button "OK" at bounding box center [365, 147] width 48 height 41
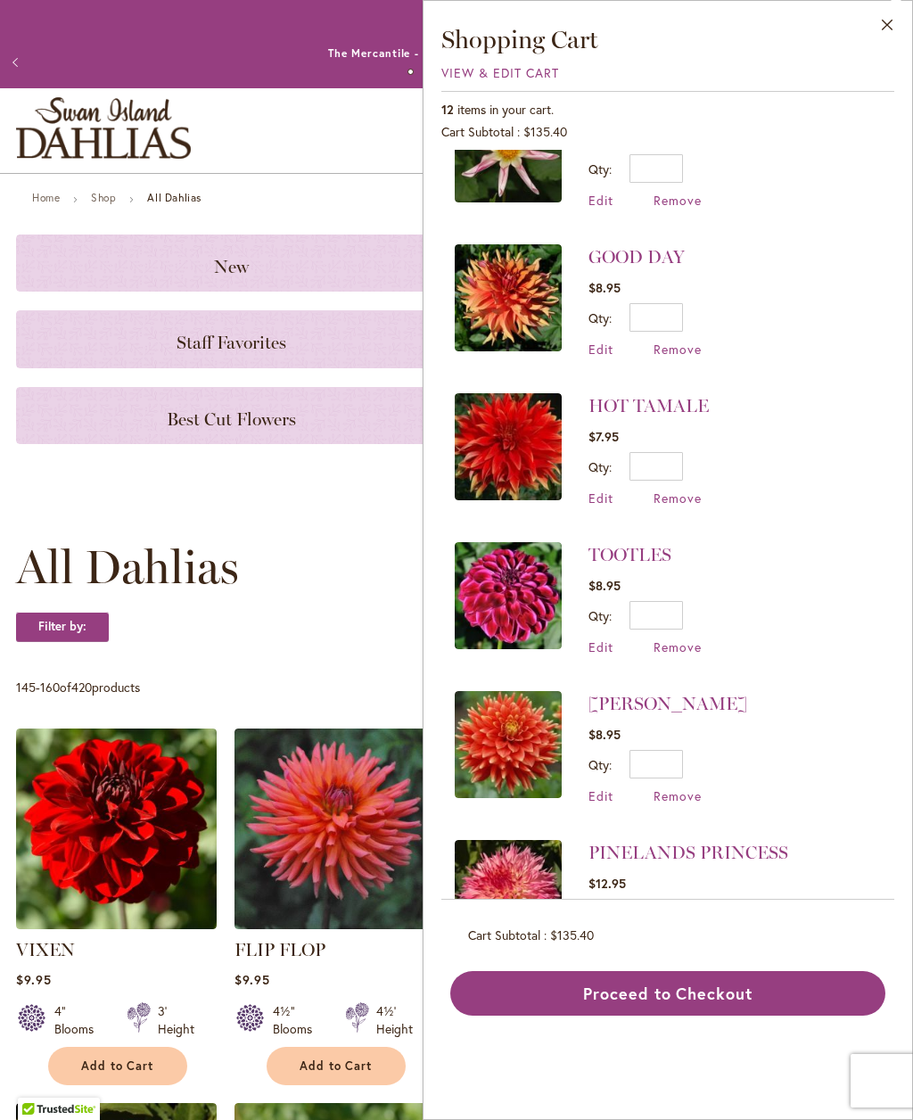
scroll to position [561, 0]
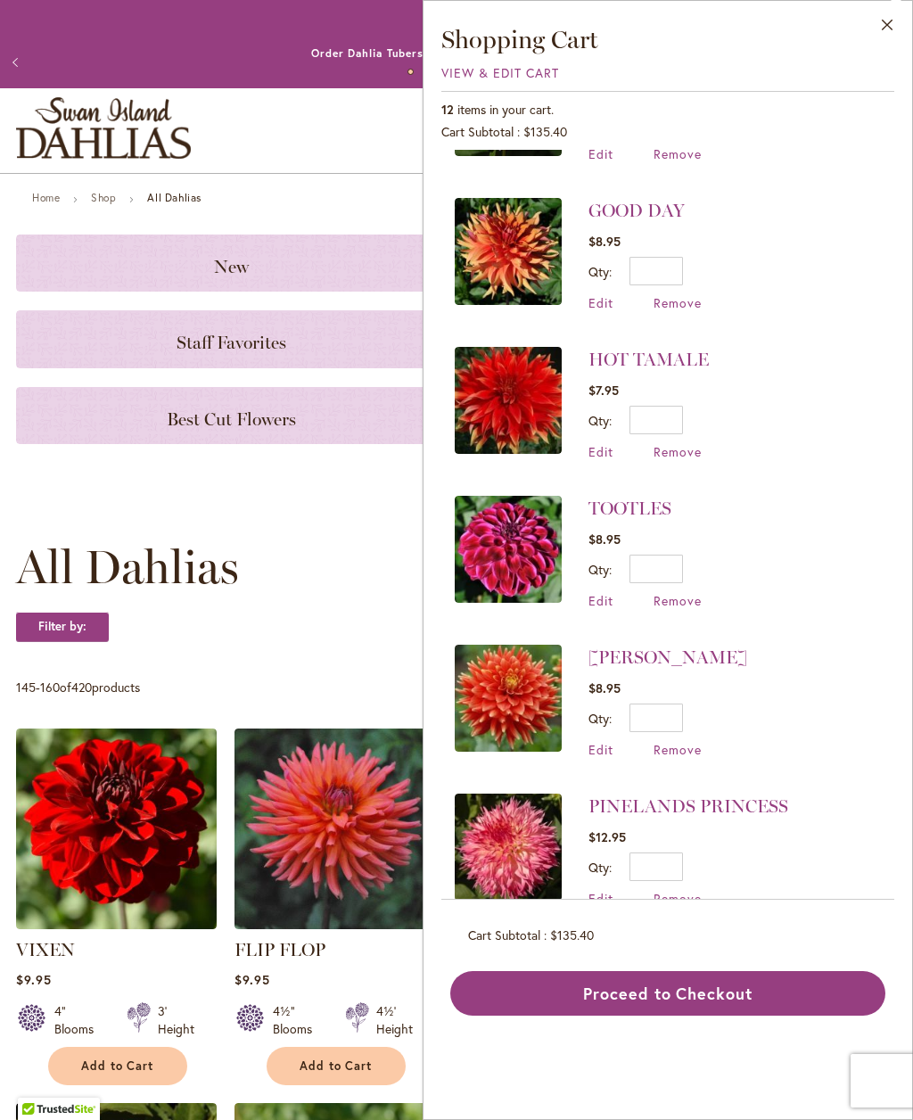
click at [681, 745] on span "Remove" at bounding box center [678, 749] width 48 height 17
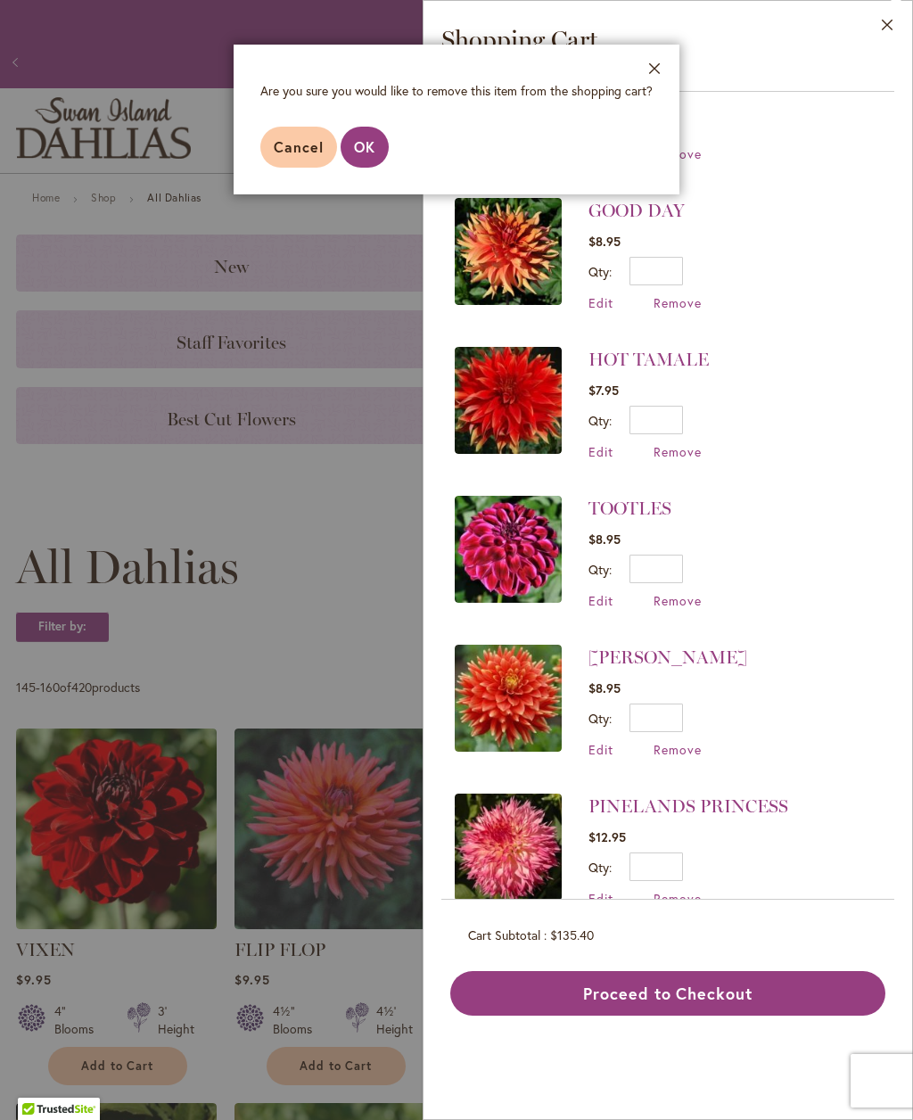
click at [362, 146] on span "OK" at bounding box center [364, 146] width 21 height 19
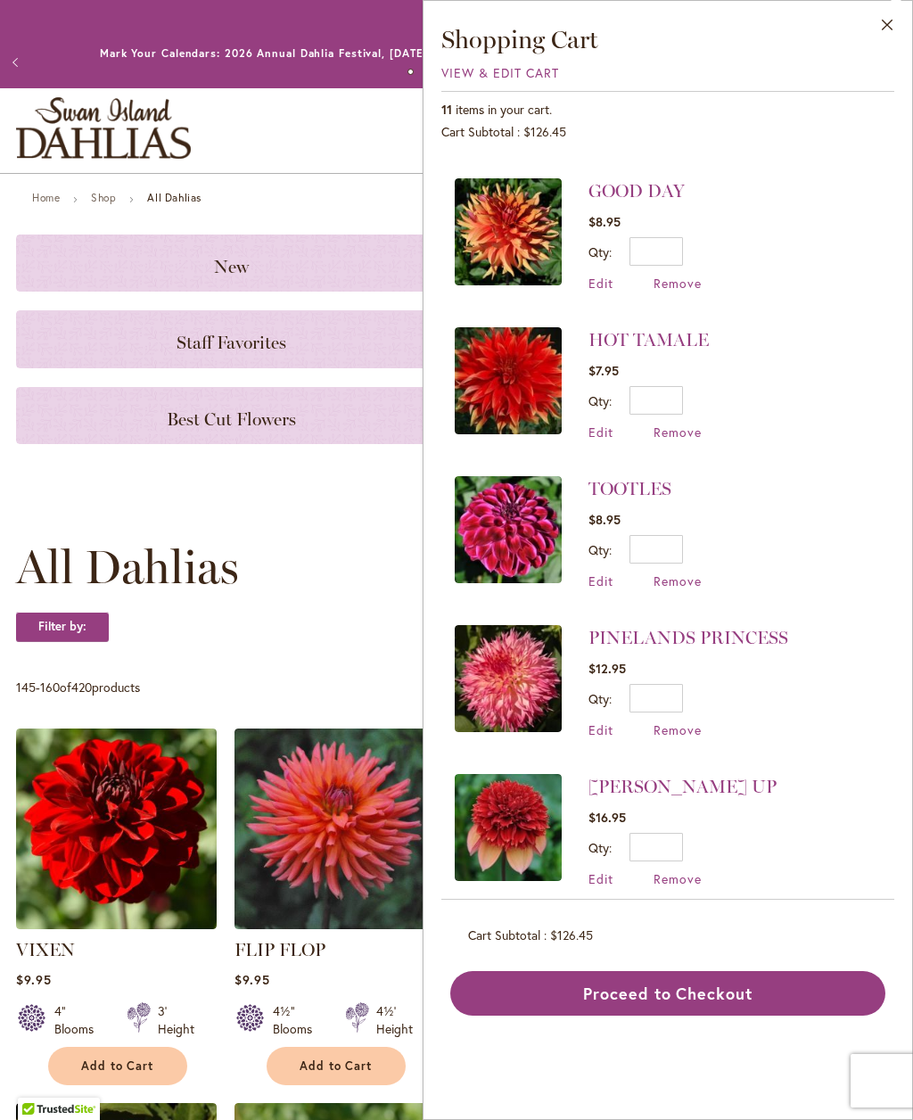
scroll to position [580, 0]
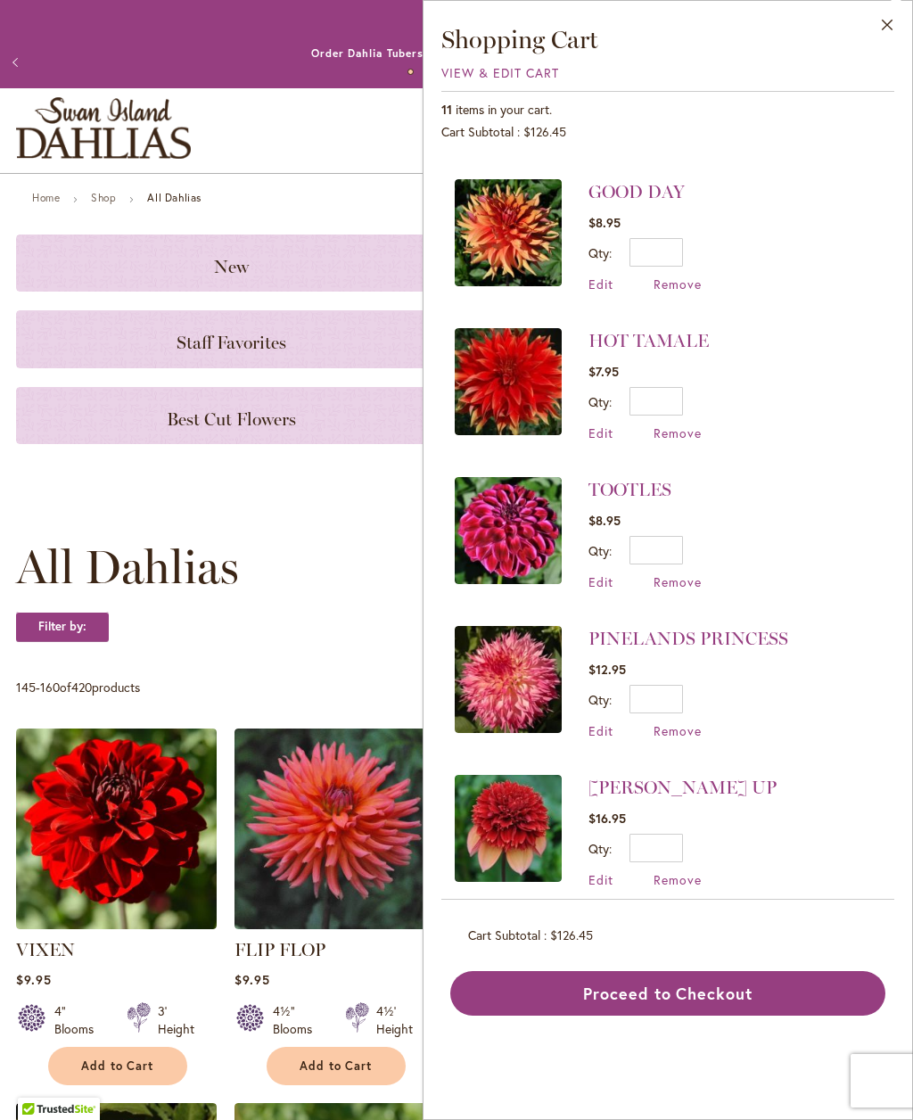
click at [879, 9] on button "Close" at bounding box center [887, 29] width 49 height 56
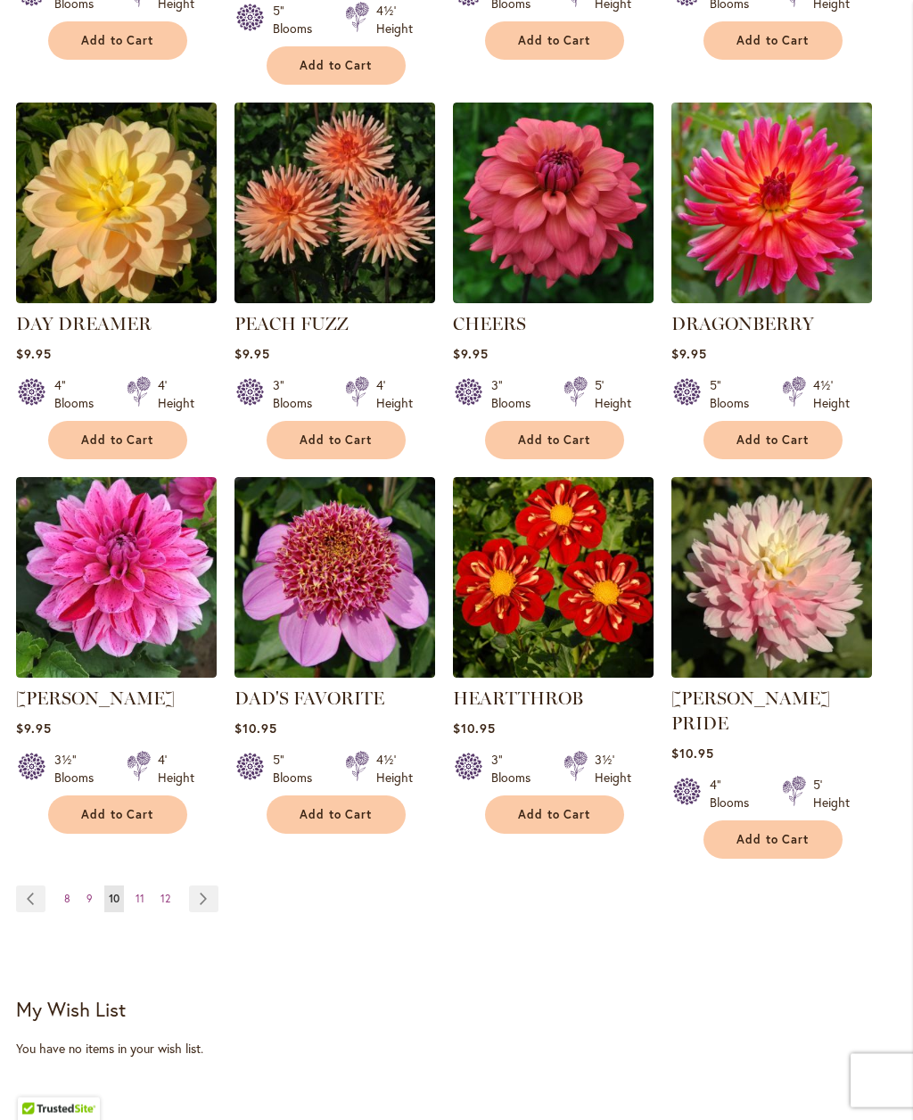
scroll to position [1402, 0]
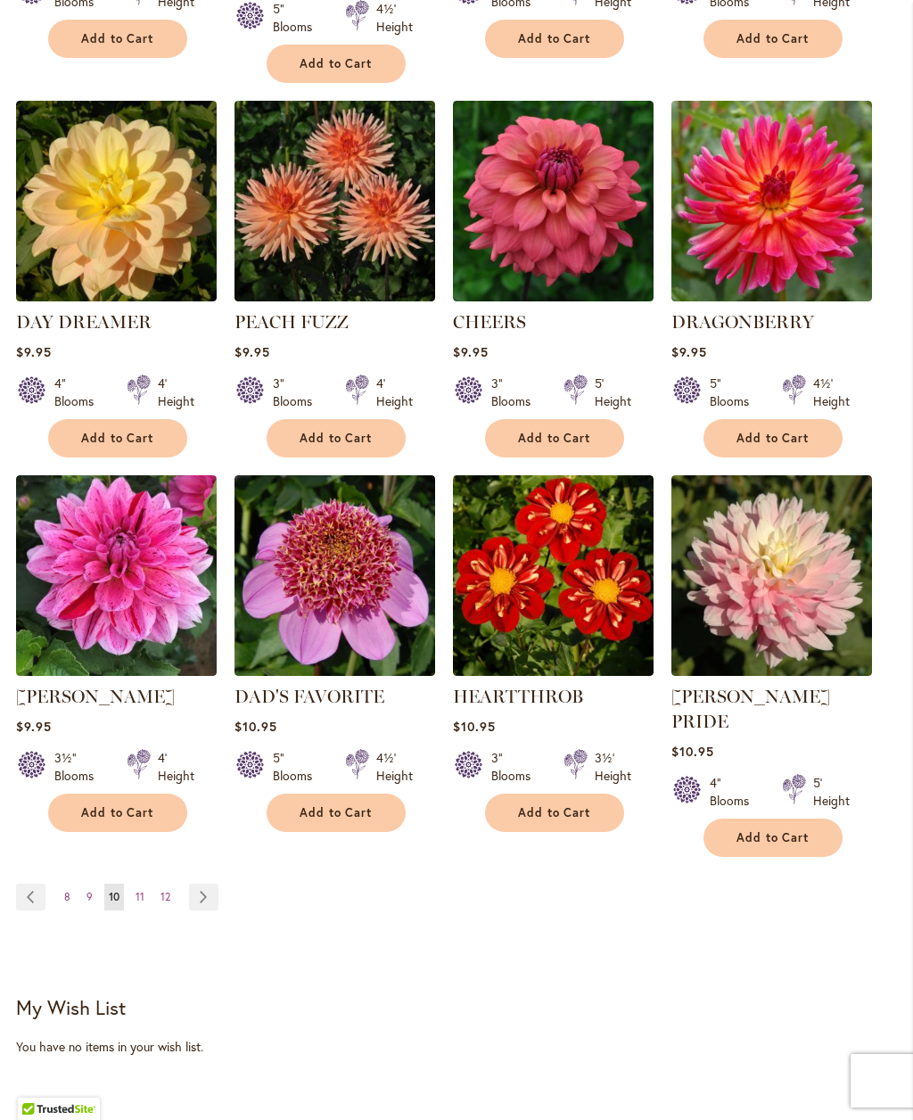
click at [326, 432] on span "Add to Cart" at bounding box center [336, 438] width 73 height 15
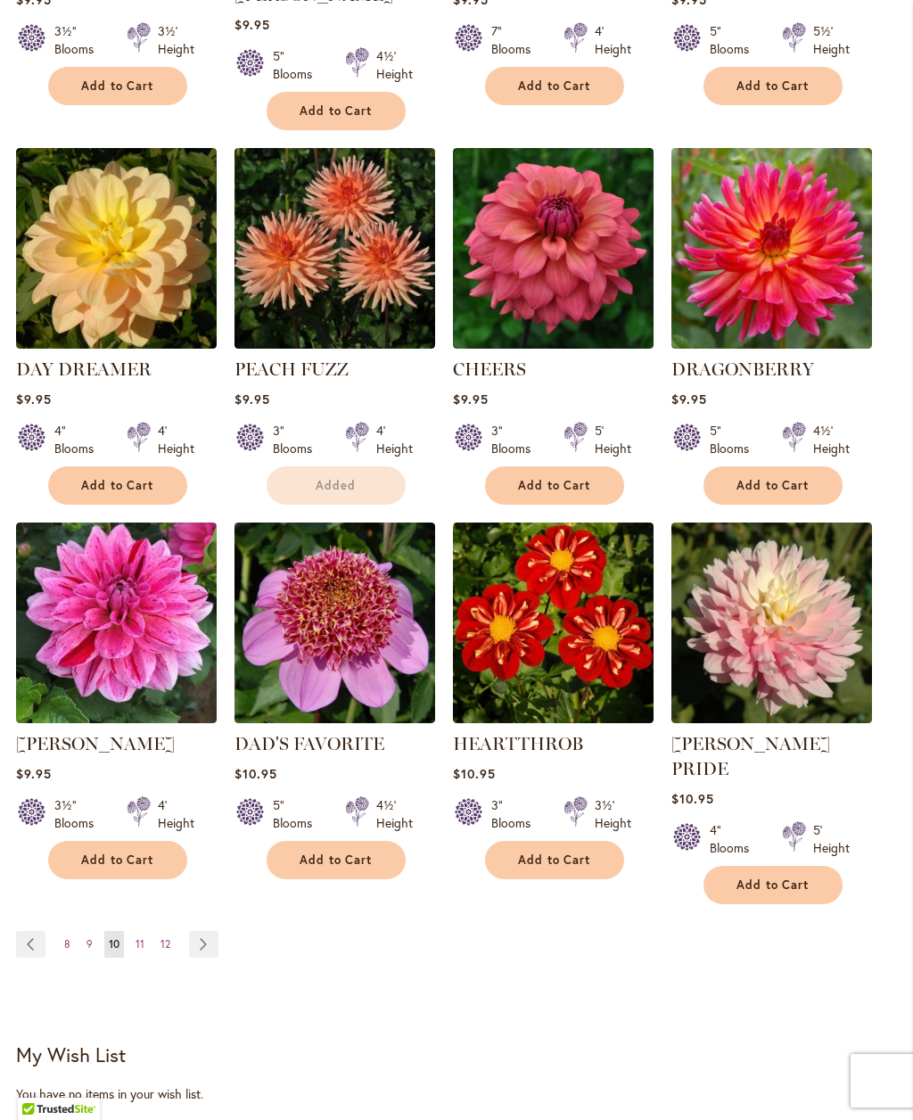
scroll to position [0, 0]
click at [142, 937] on span "11" at bounding box center [140, 943] width 9 height 13
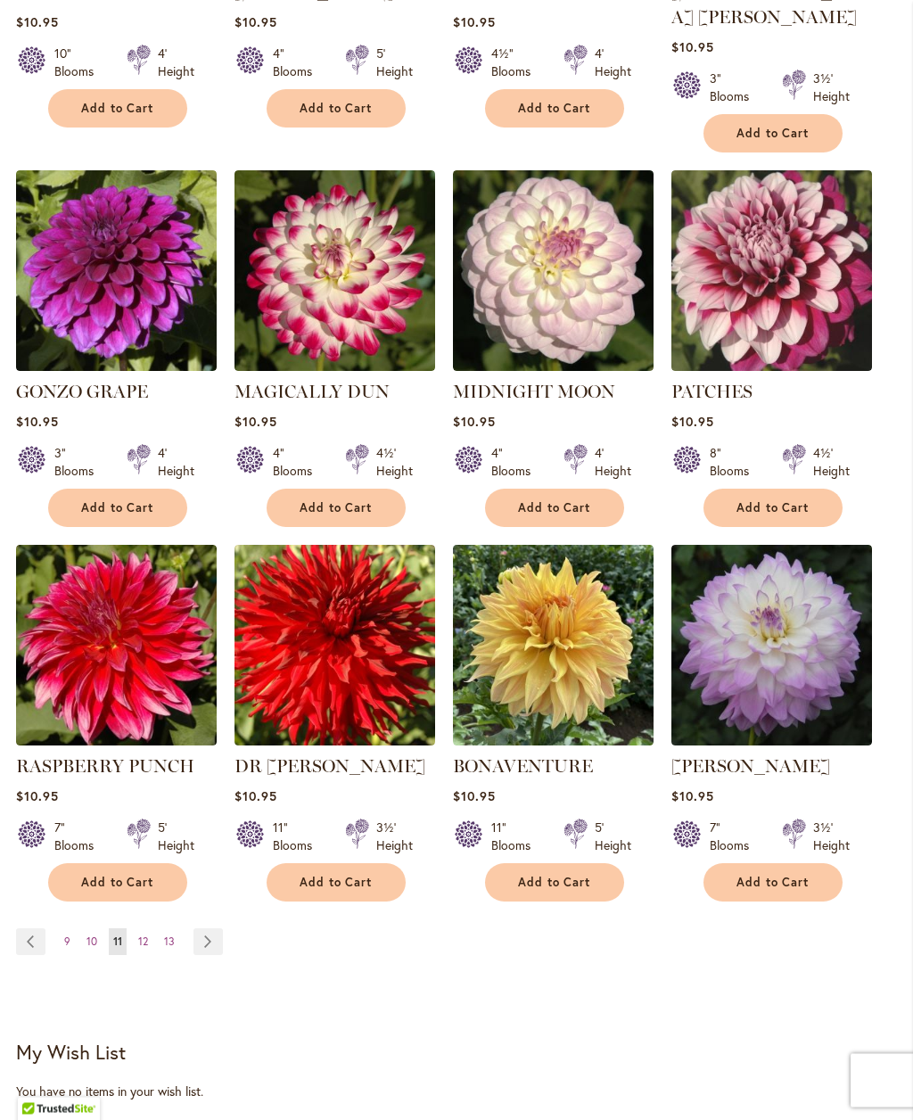
scroll to position [1358, 0]
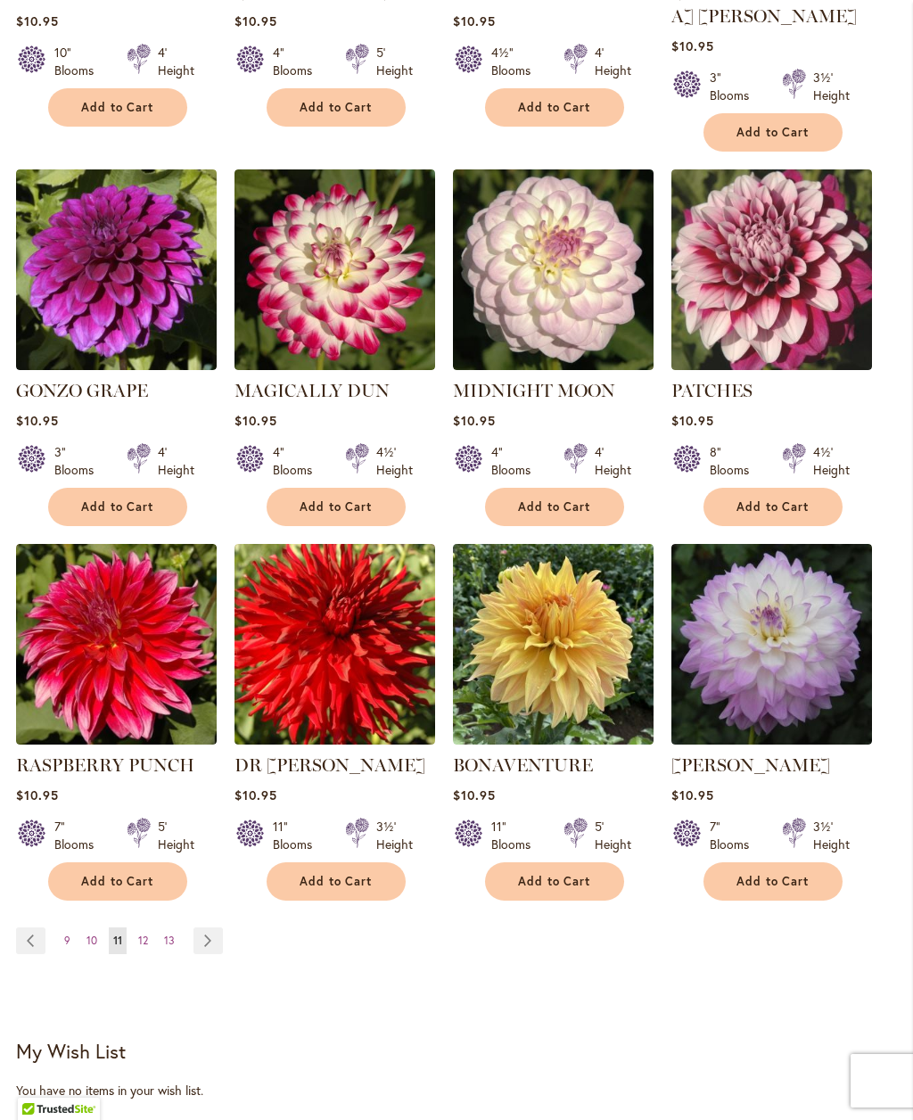
click at [78, 875] on button "Add to Cart" at bounding box center [117, 882] width 139 height 38
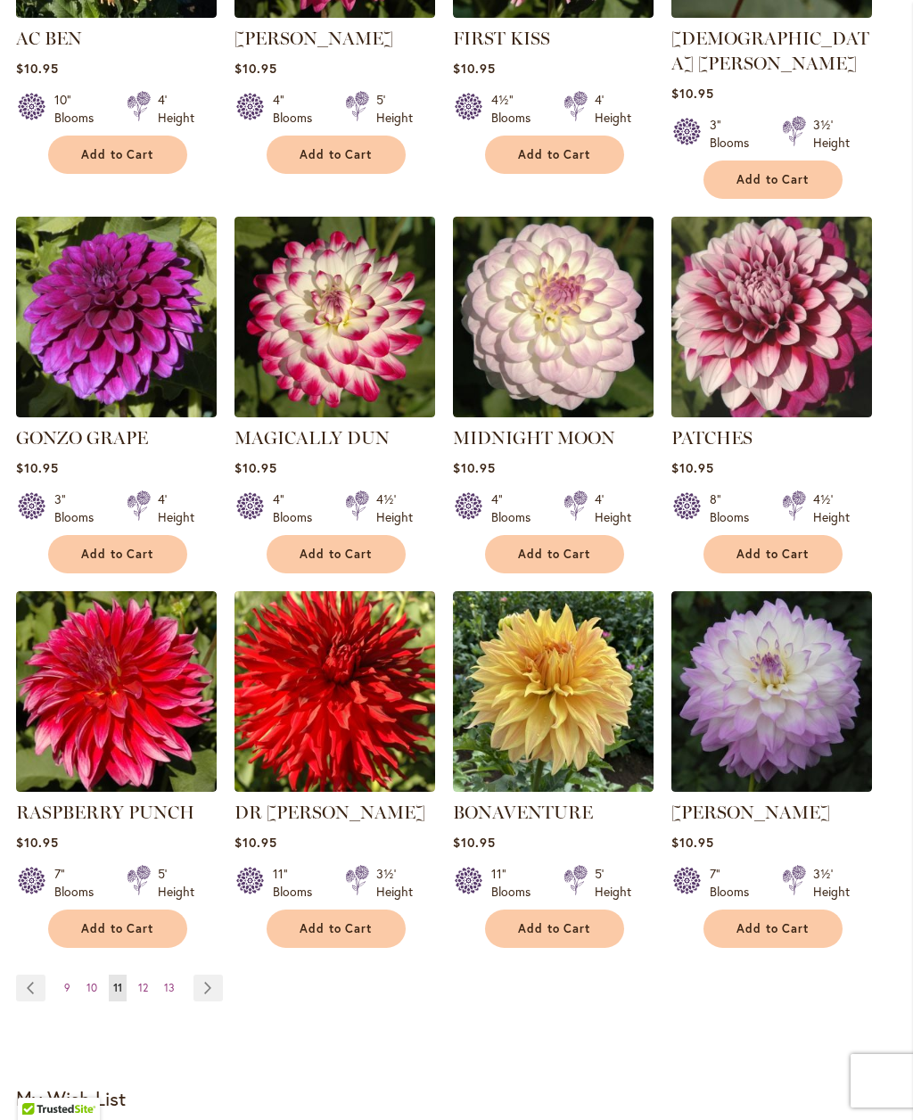
click at [136, 983] on link "Page 12" at bounding box center [143, 988] width 19 height 27
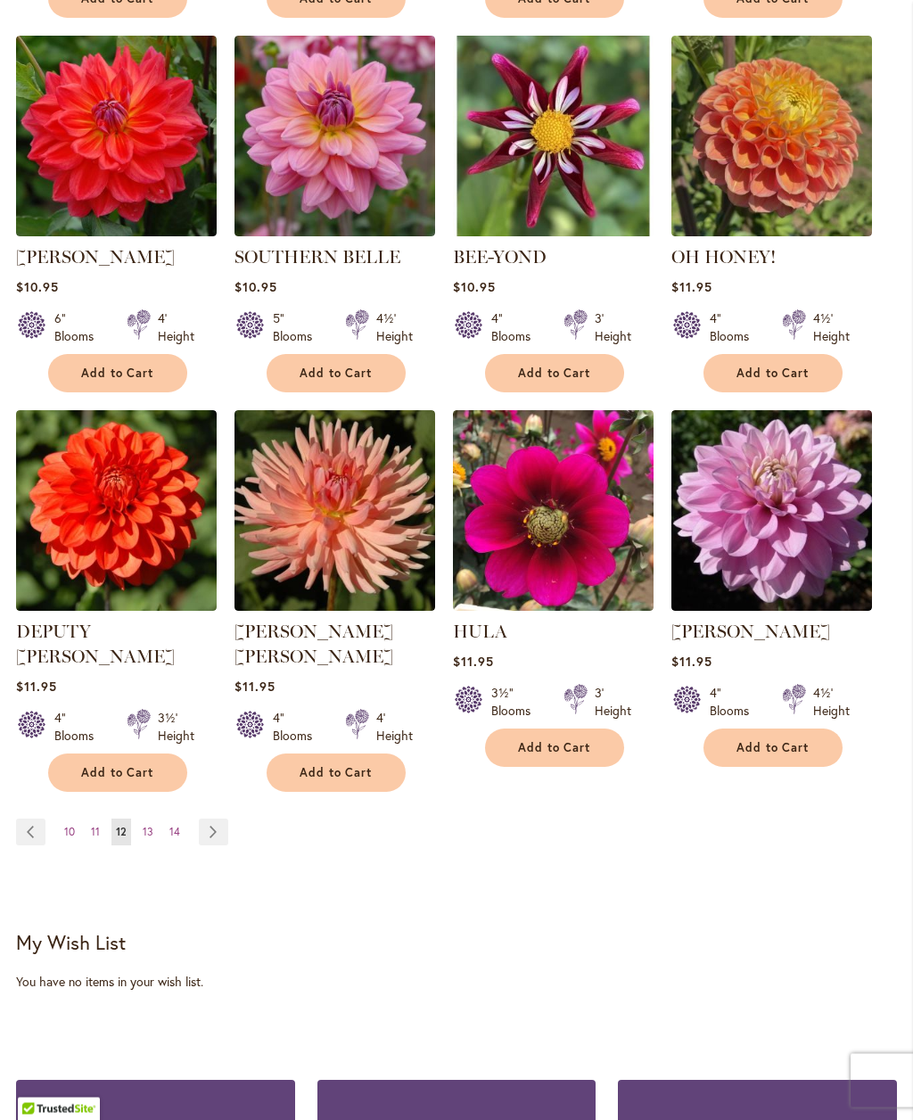
scroll to position [1444, 0]
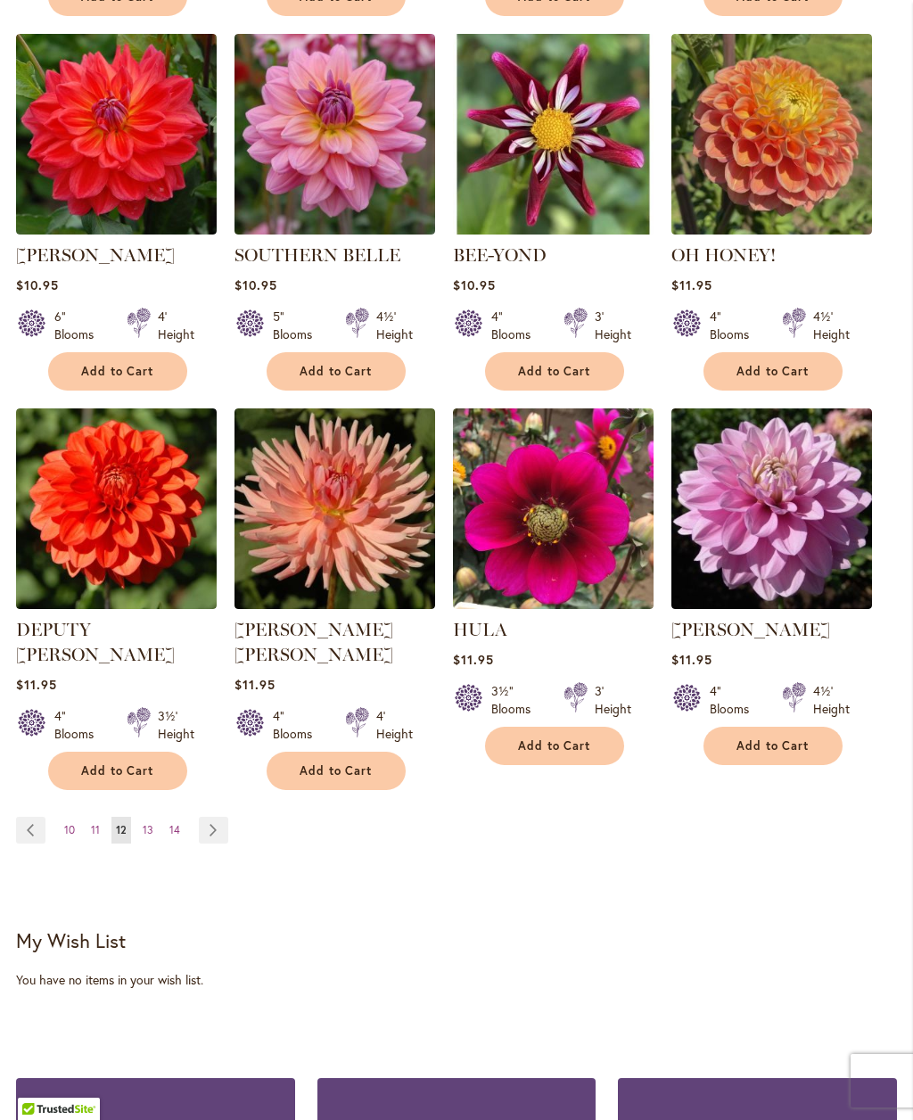
click at [143, 823] on span "13" at bounding box center [148, 829] width 11 height 13
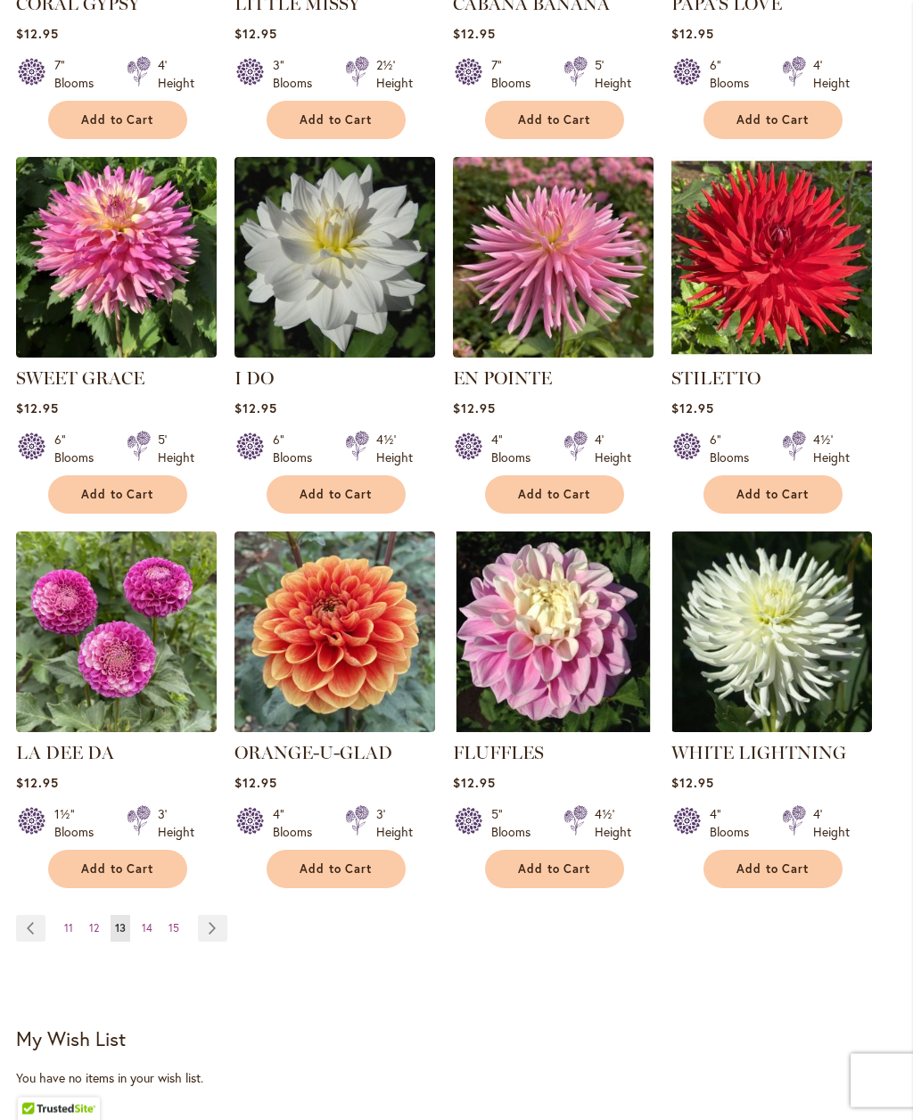
scroll to position [1346, 0]
click at [148, 935] on span "14" at bounding box center [147, 927] width 11 height 13
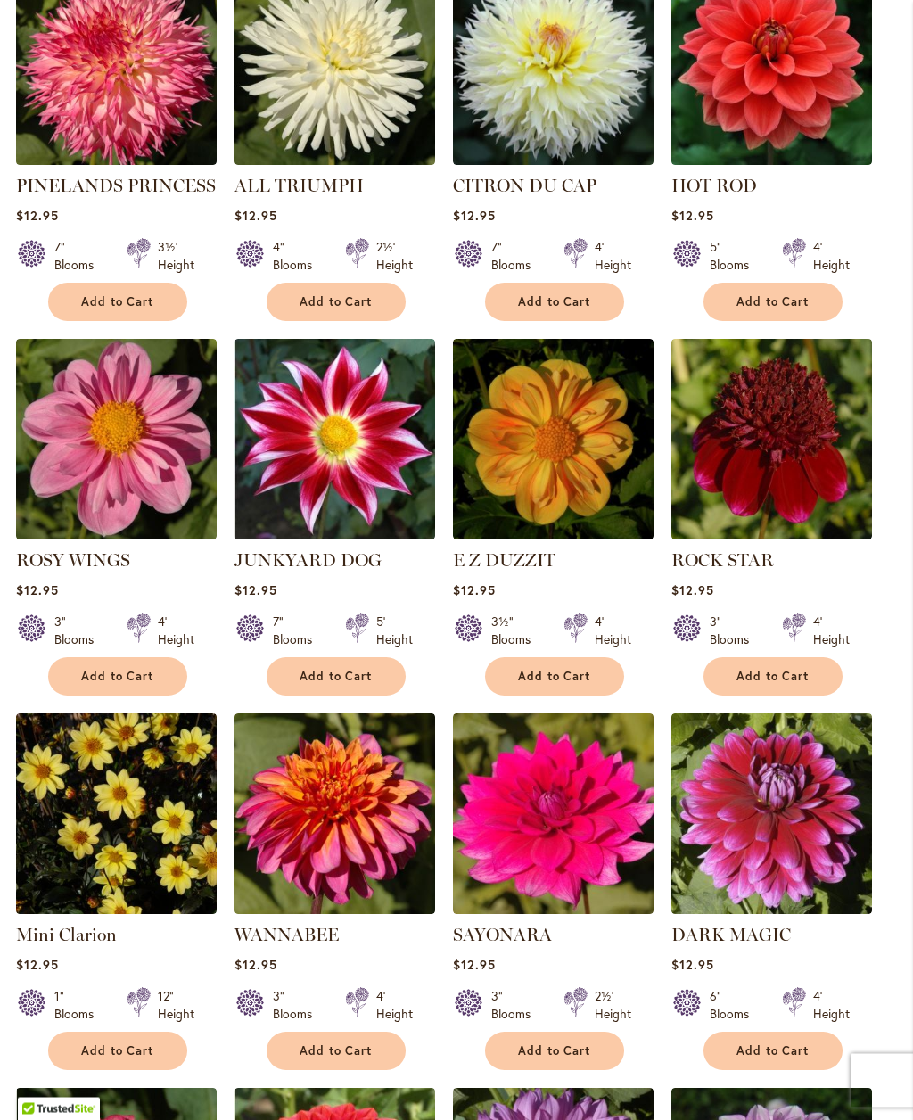
scroll to position [764, 0]
click at [316, 1059] on span "Add to Cart" at bounding box center [336, 1051] width 73 height 15
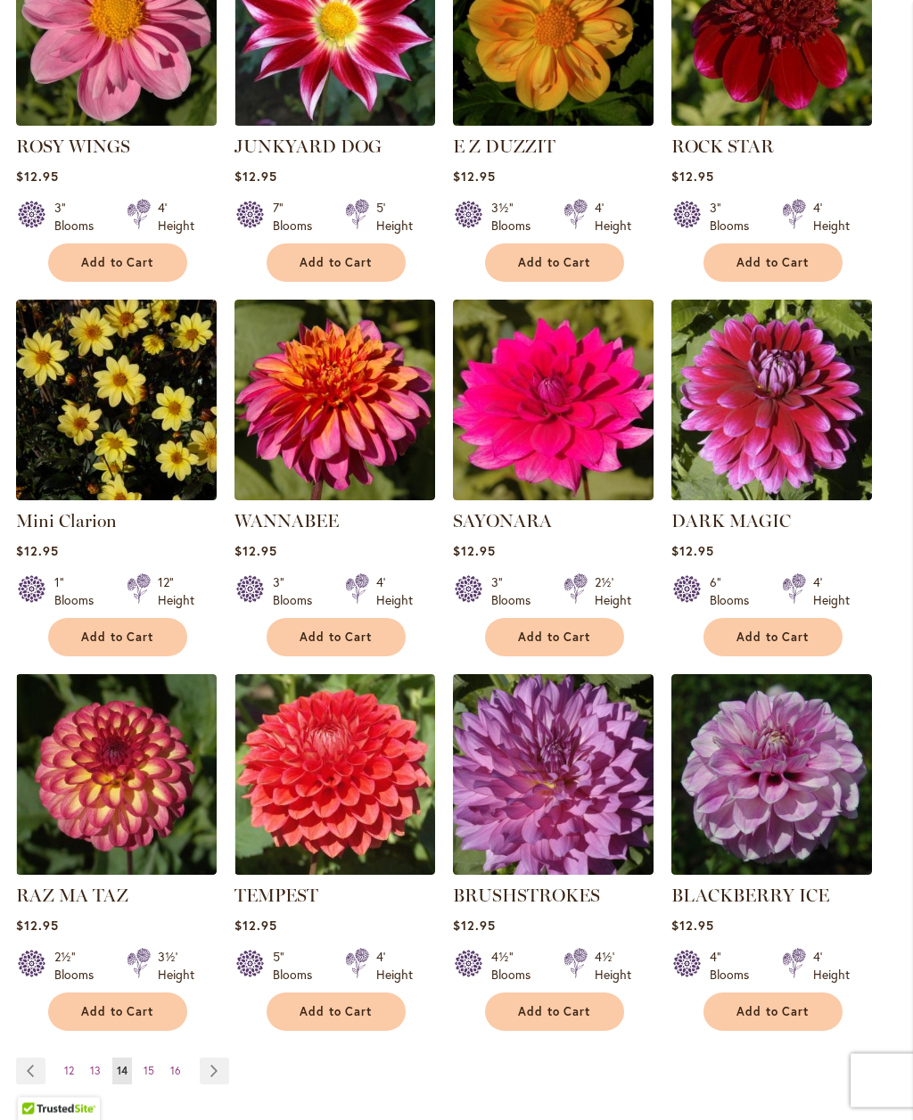
scroll to position [1226, 0]
click at [153, 1077] on span "15" at bounding box center [149, 1070] width 11 height 13
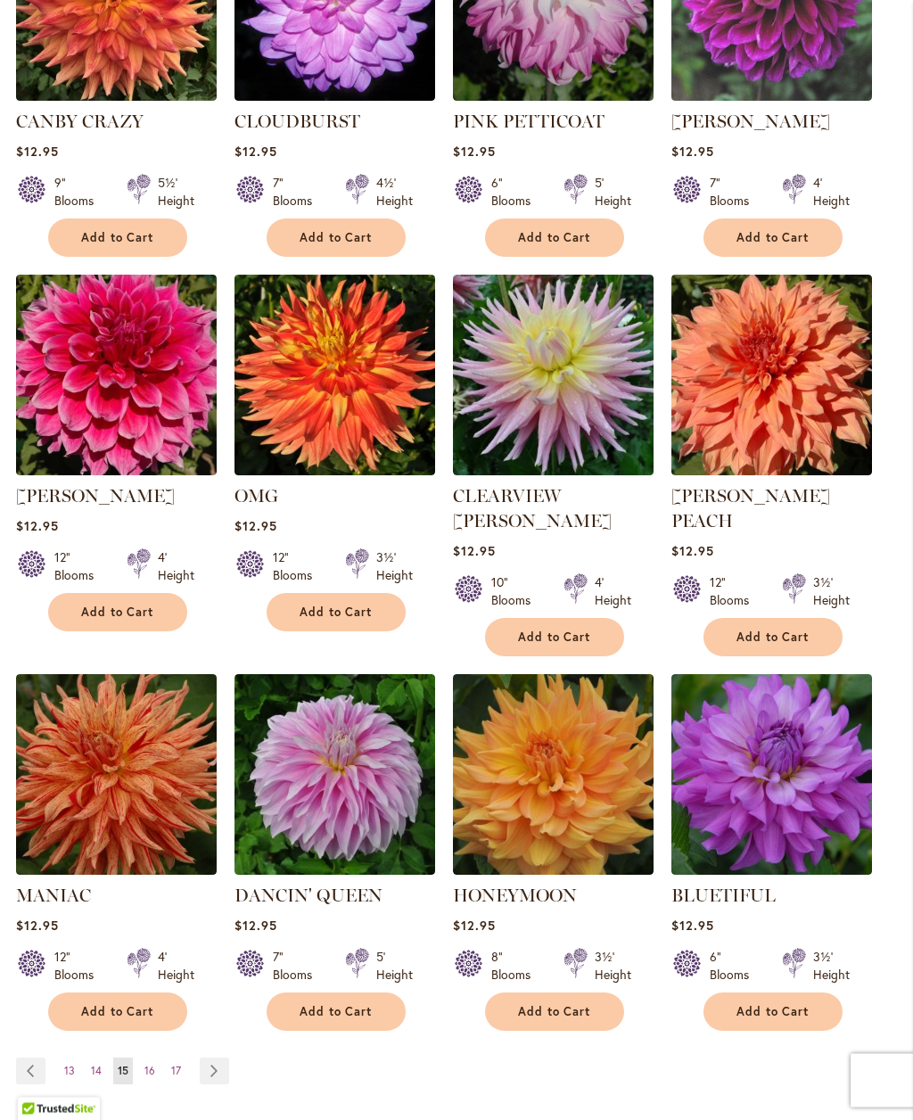
scroll to position [1203, 0]
click at [150, 1067] on span "16" at bounding box center [149, 1070] width 11 height 13
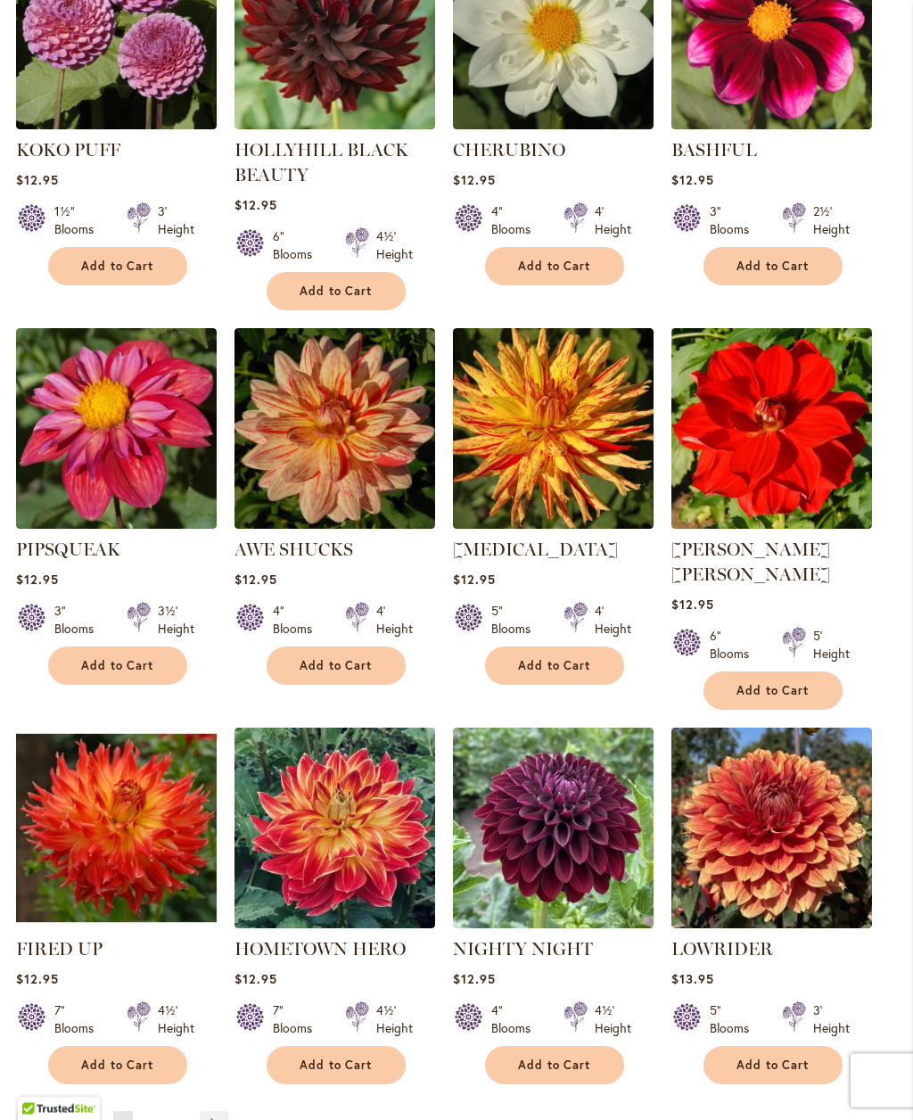
scroll to position [1225, 0]
click at [149, 1118] on span "17" at bounding box center [149, 1124] width 10 height 13
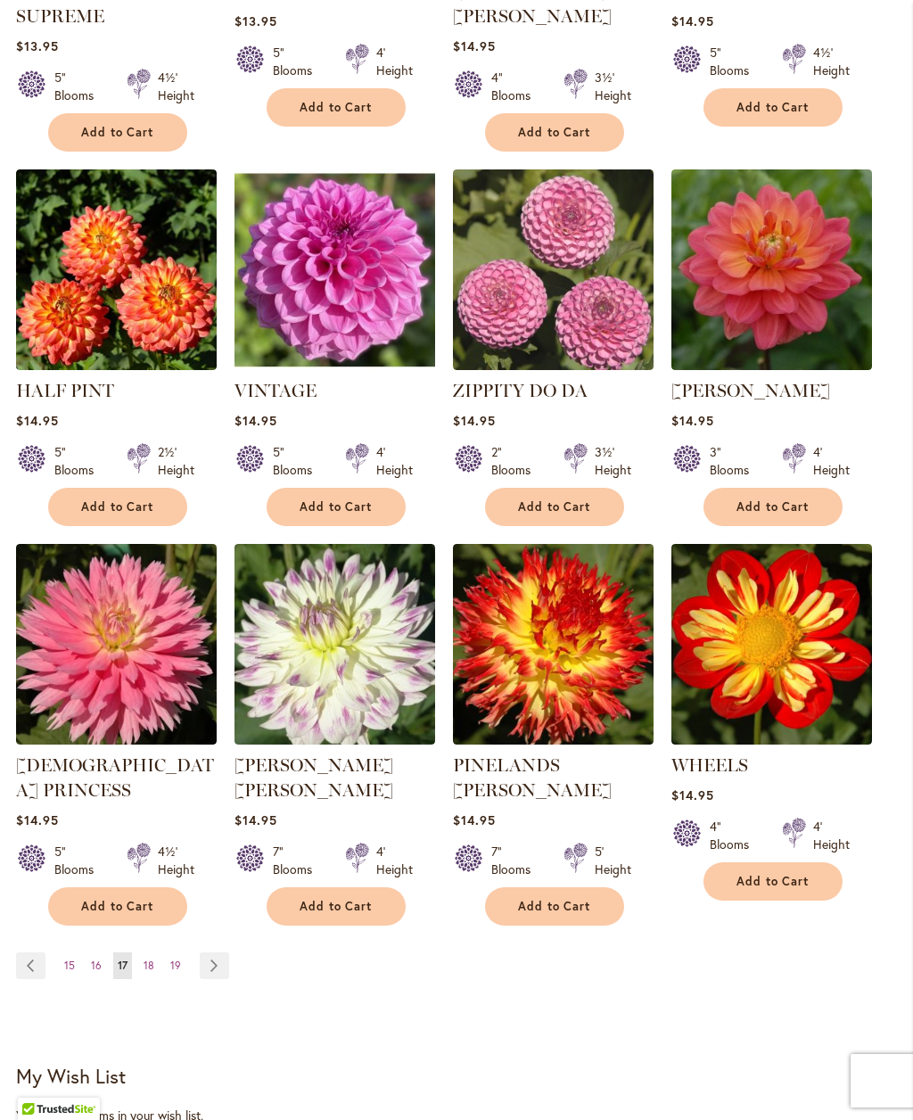
scroll to position [1355, 0]
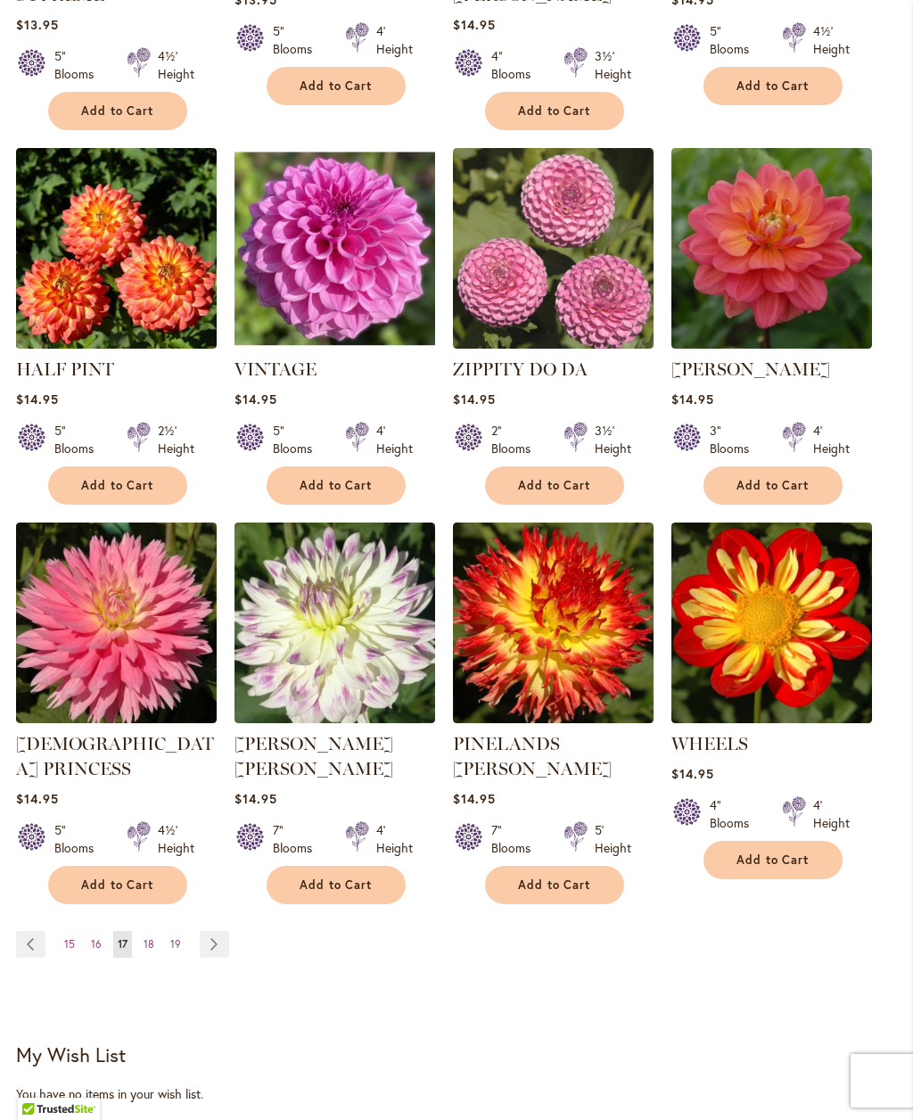
click at [146, 937] on span "18" at bounding box center [149, 943] width 11 height 13
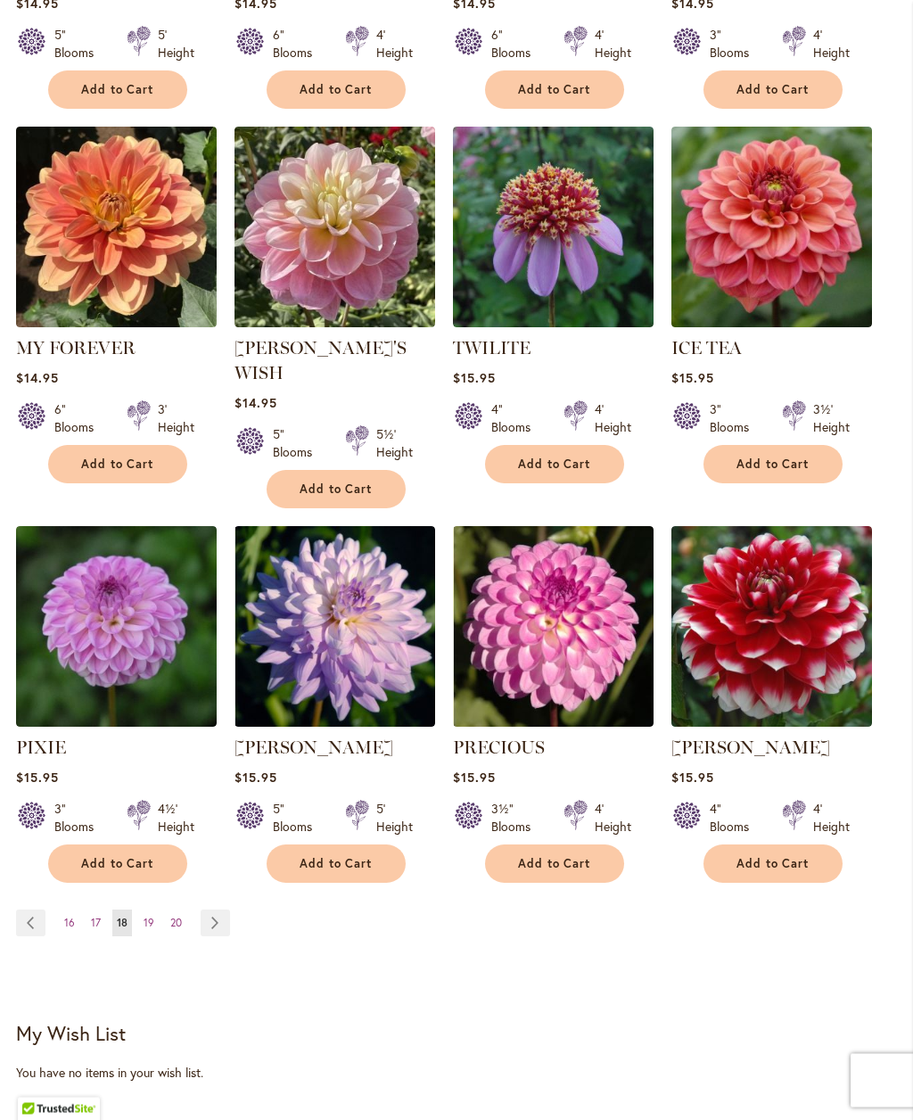
scroll to position [1377, 0]
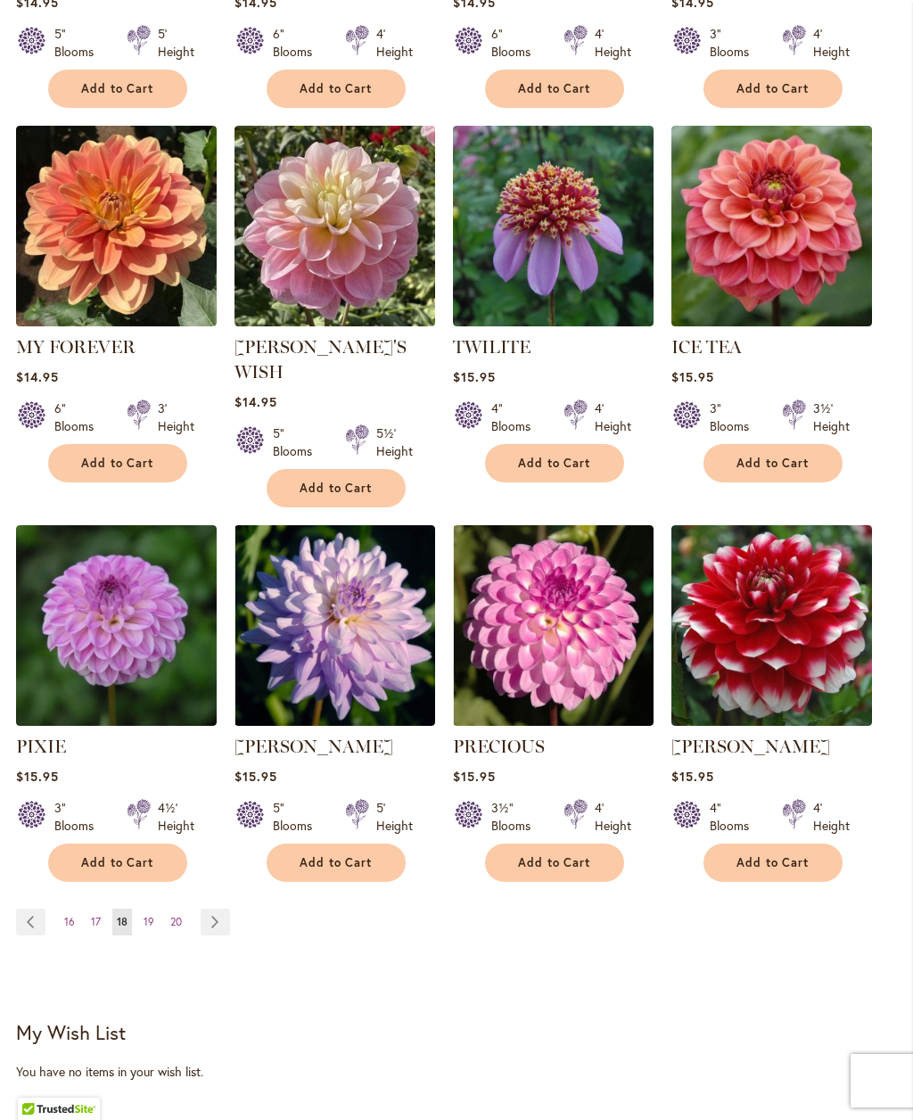
click at [146, 915] on span "19" at bounding box center [149, 921] width 11 height 13
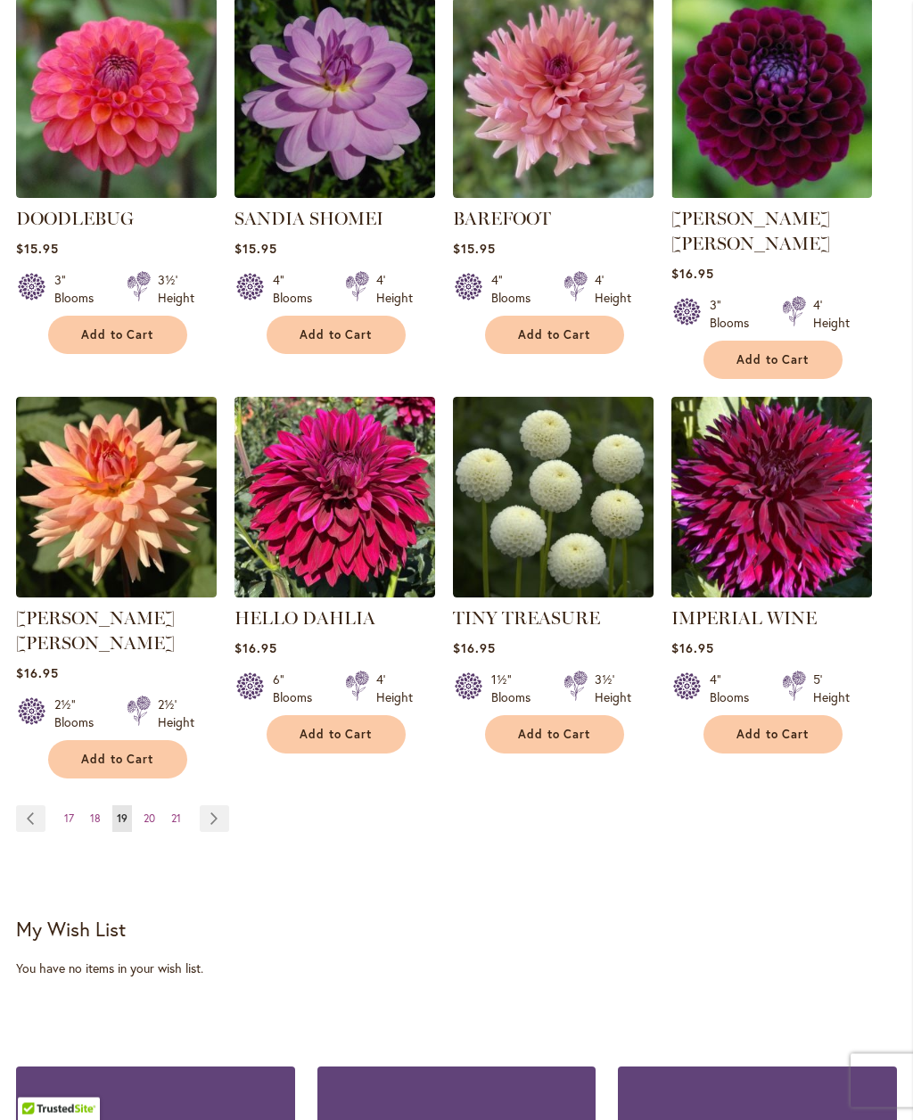
scroll to position [1506, 0]
click at [144, 812] on span "20" at bounding box center [150, 818] width 12 height 13
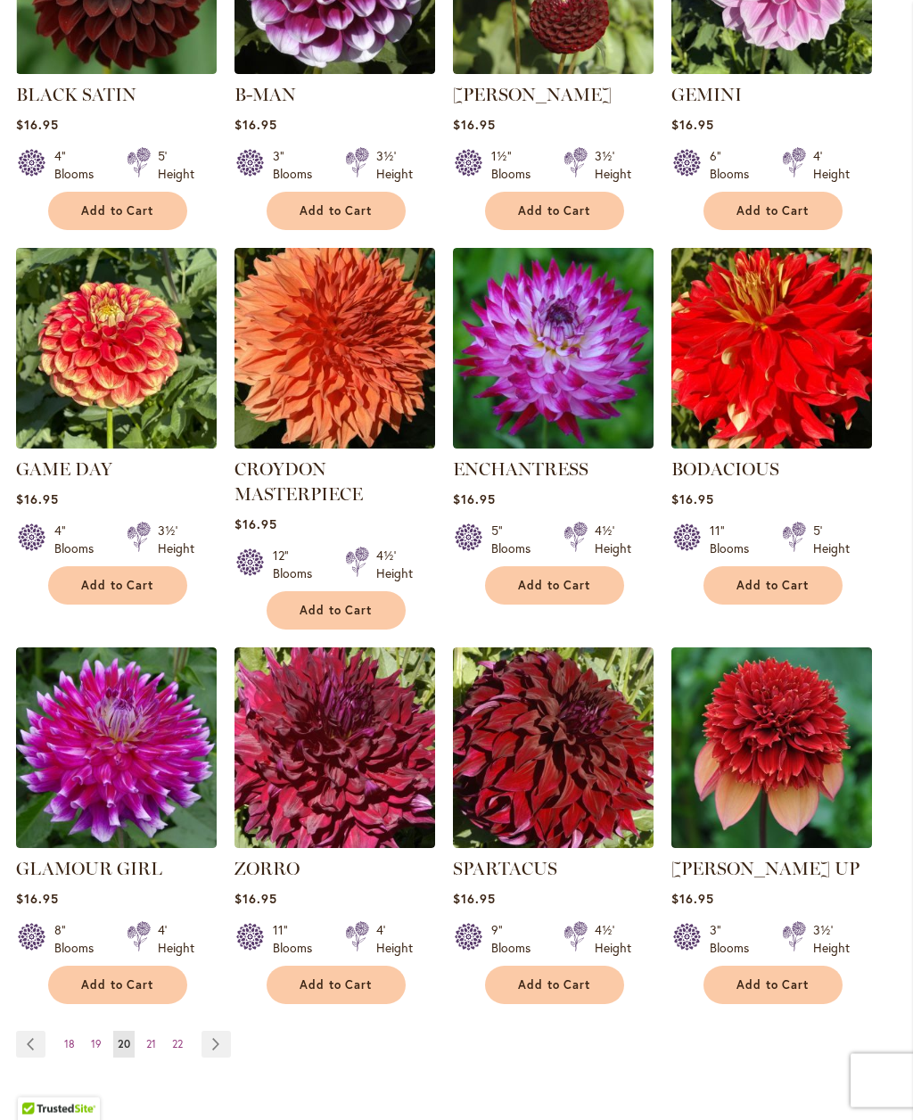
scroll to position [1256, 0]
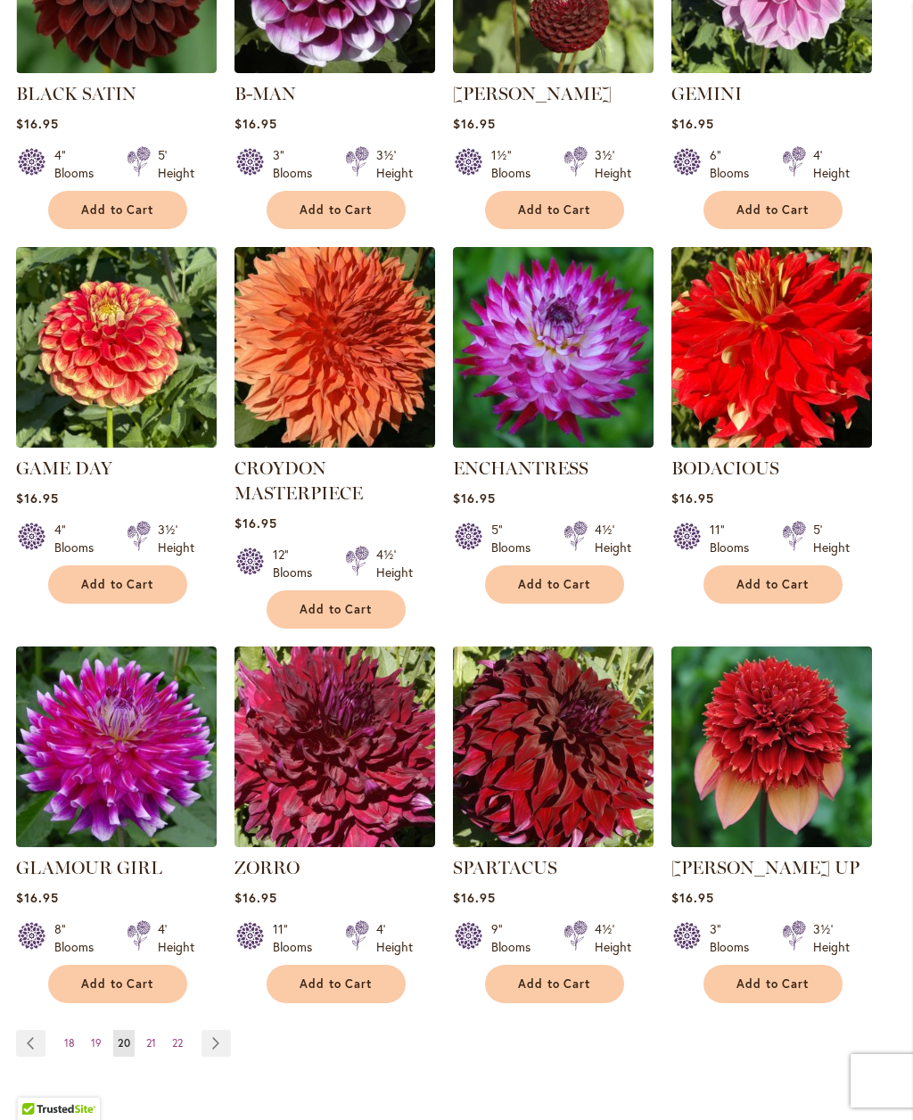
click at [149, 1036] on span "21" at bounding box center [151, 1042] width 10 height 13
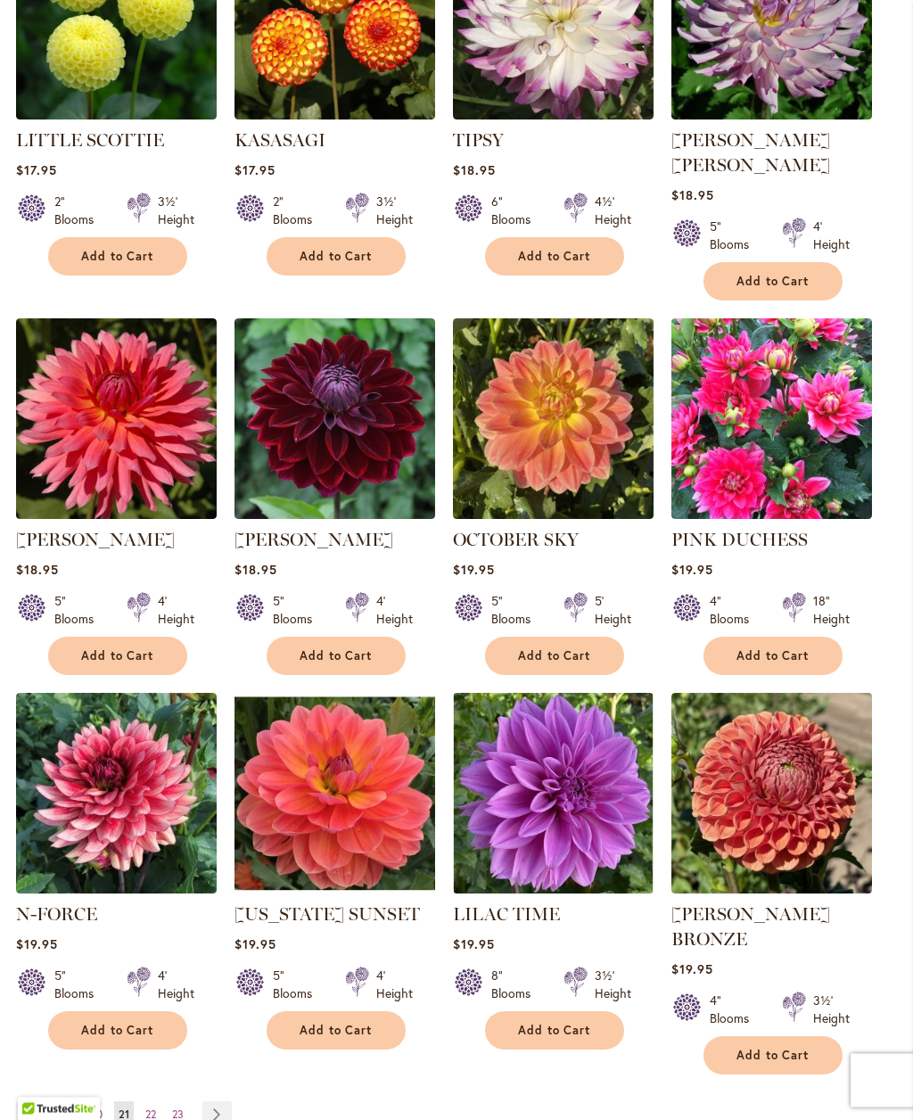
scroll to position [1185, 0]
click at [152, 1108] on span "22" at bounding box center [150, 1114] width 11 height 13
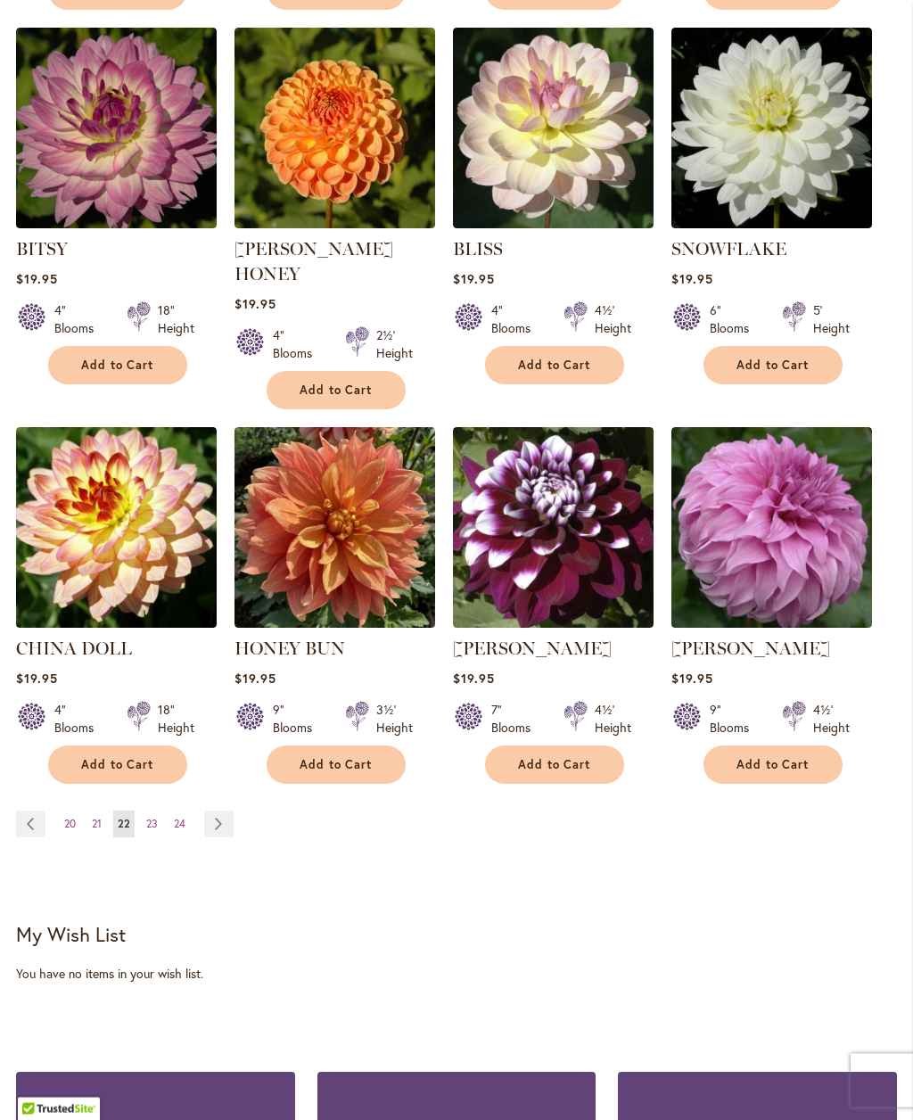
scroll to position [1450, 0]
click at [153, 817] on span "23" at bounding box center [152, 823] width 12 height 13
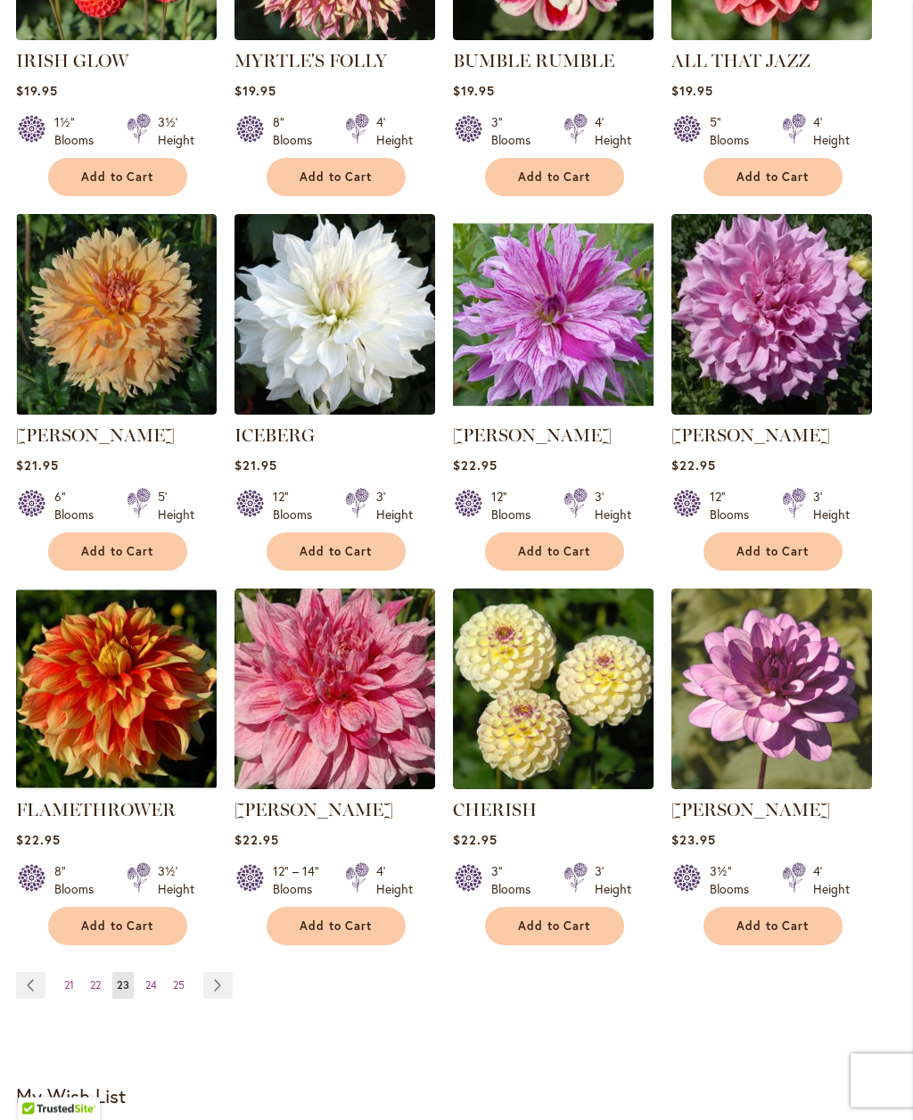
scroll to position [1264, 0]
click at [161, 999] on link "Page 24" at bounding box center [151, 985] width 21 height 27
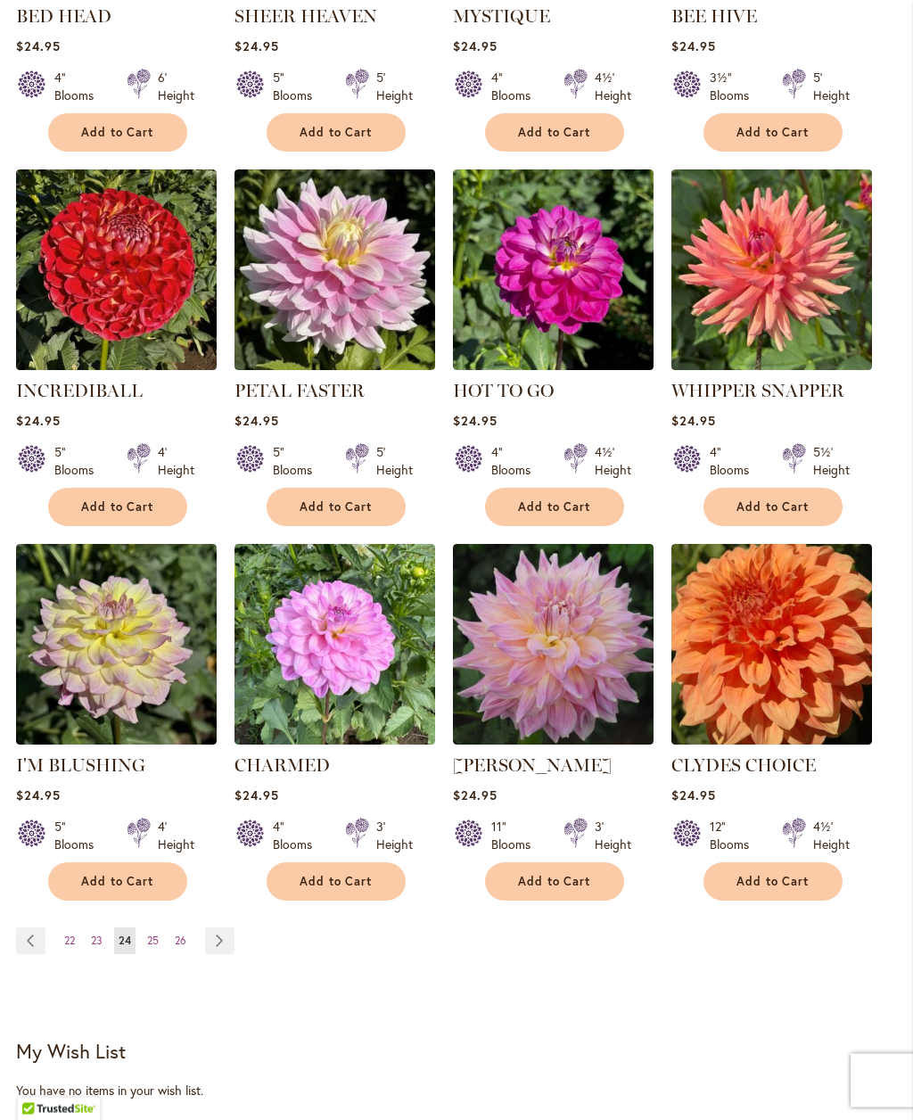
scroll to position [1386, 0]
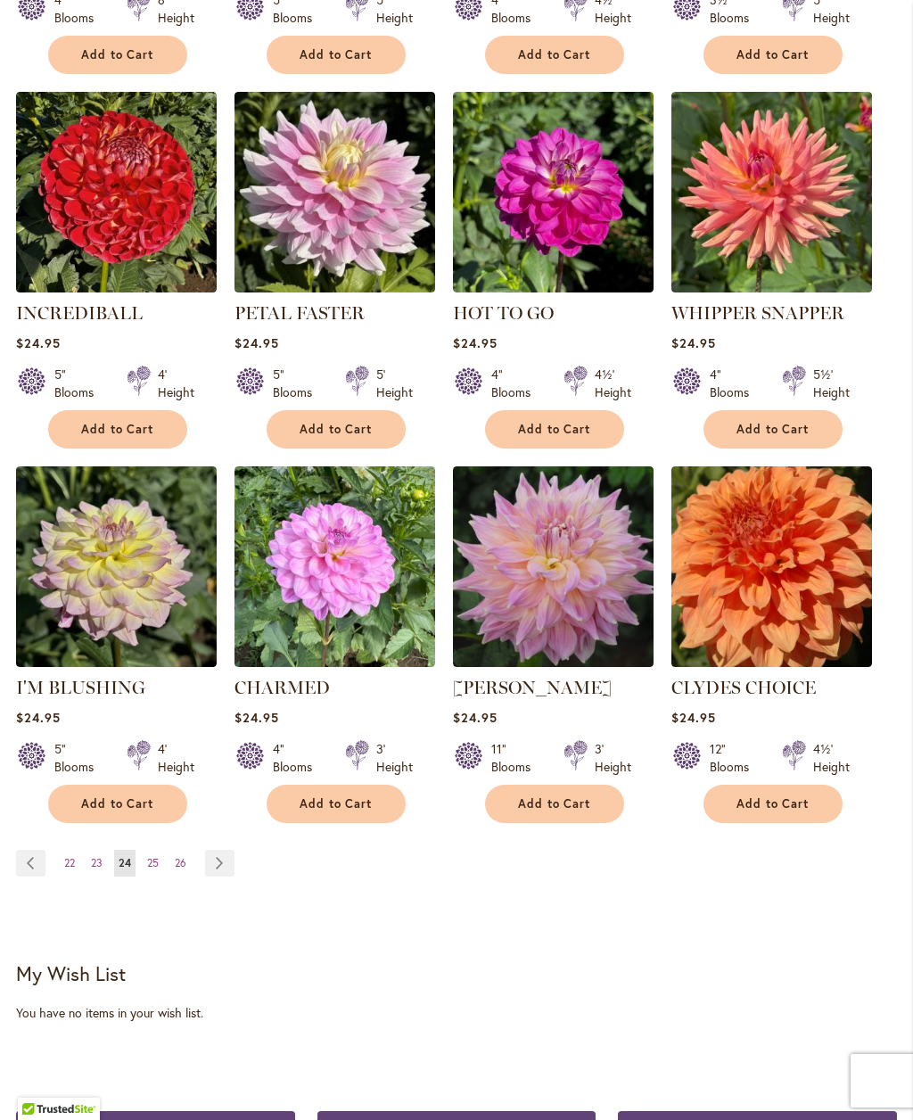
click at [163, 877] on link "Page 25" at bounding box center [153, 863] width 21 height 27
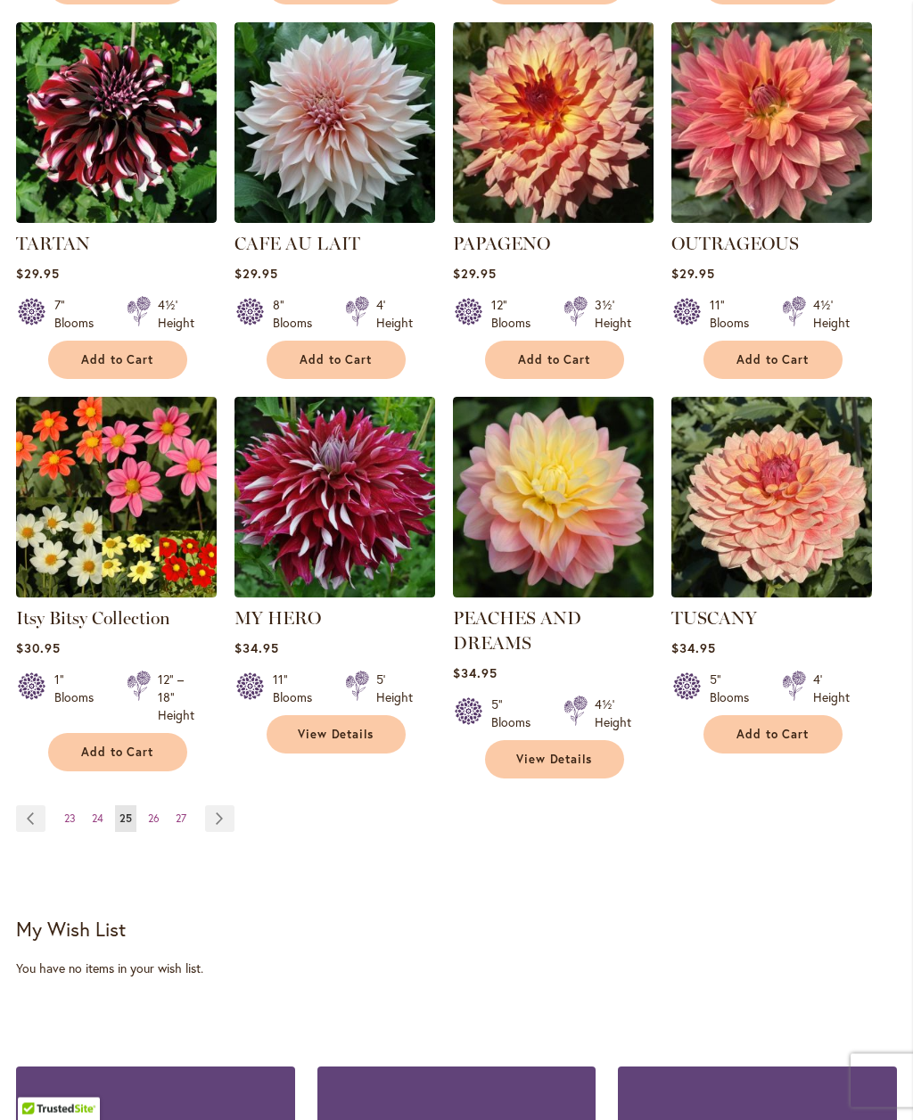
scroll to position [1468, 0]
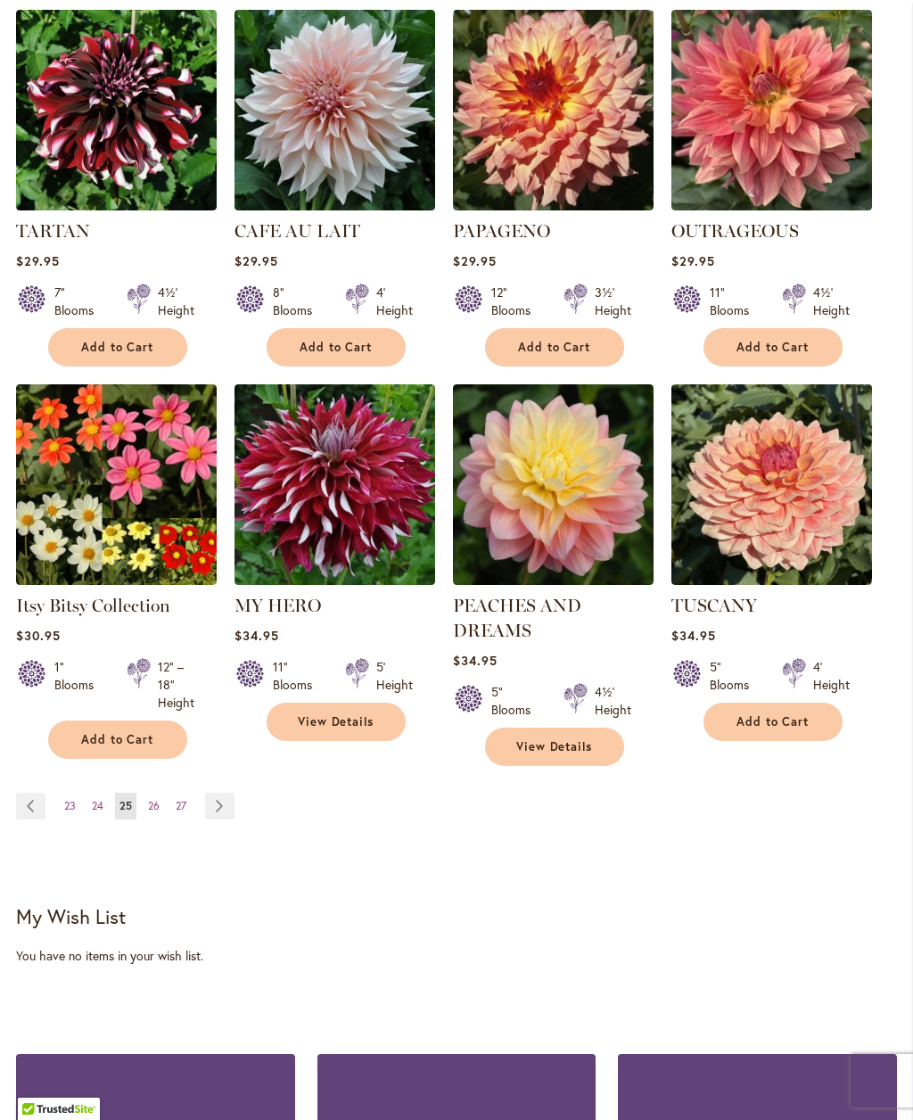
click at [153, 813] on span "26" at bounding box center [154, 805] width 12 height 13
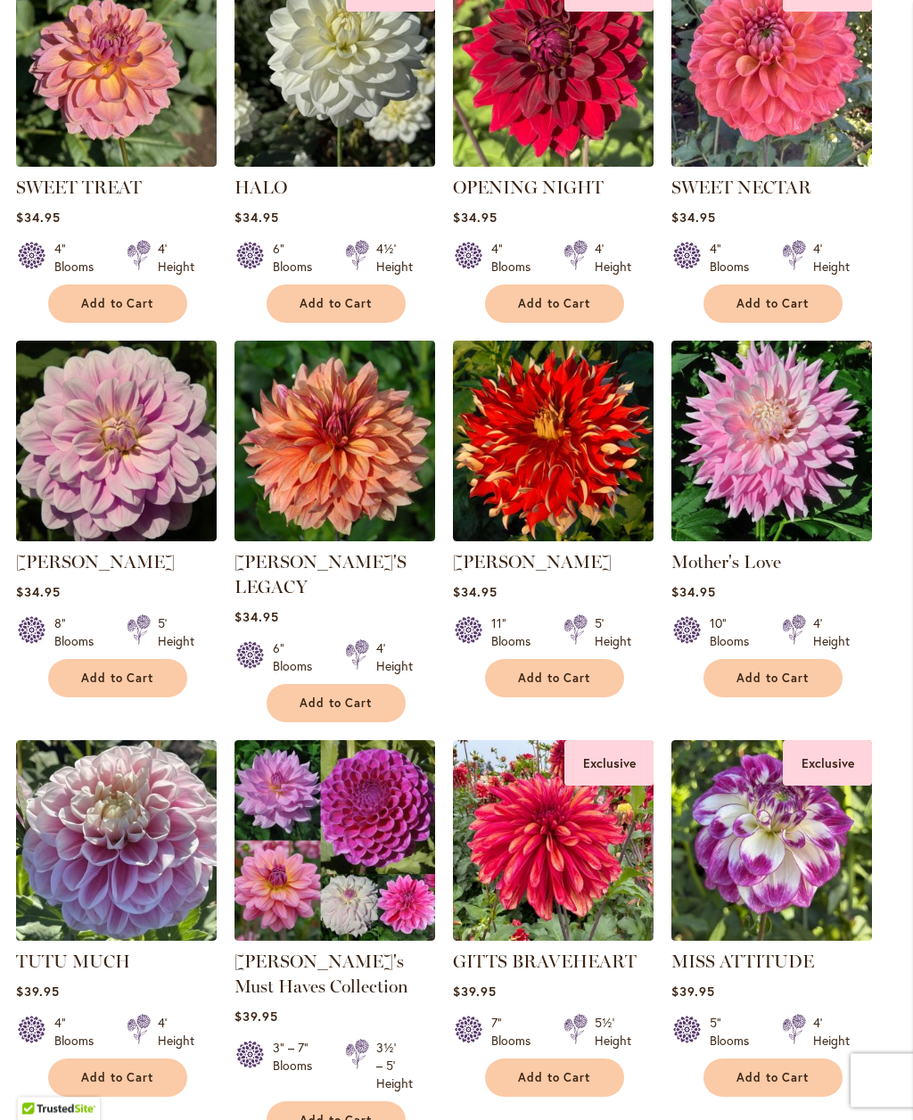
scroll to position [764, 0]
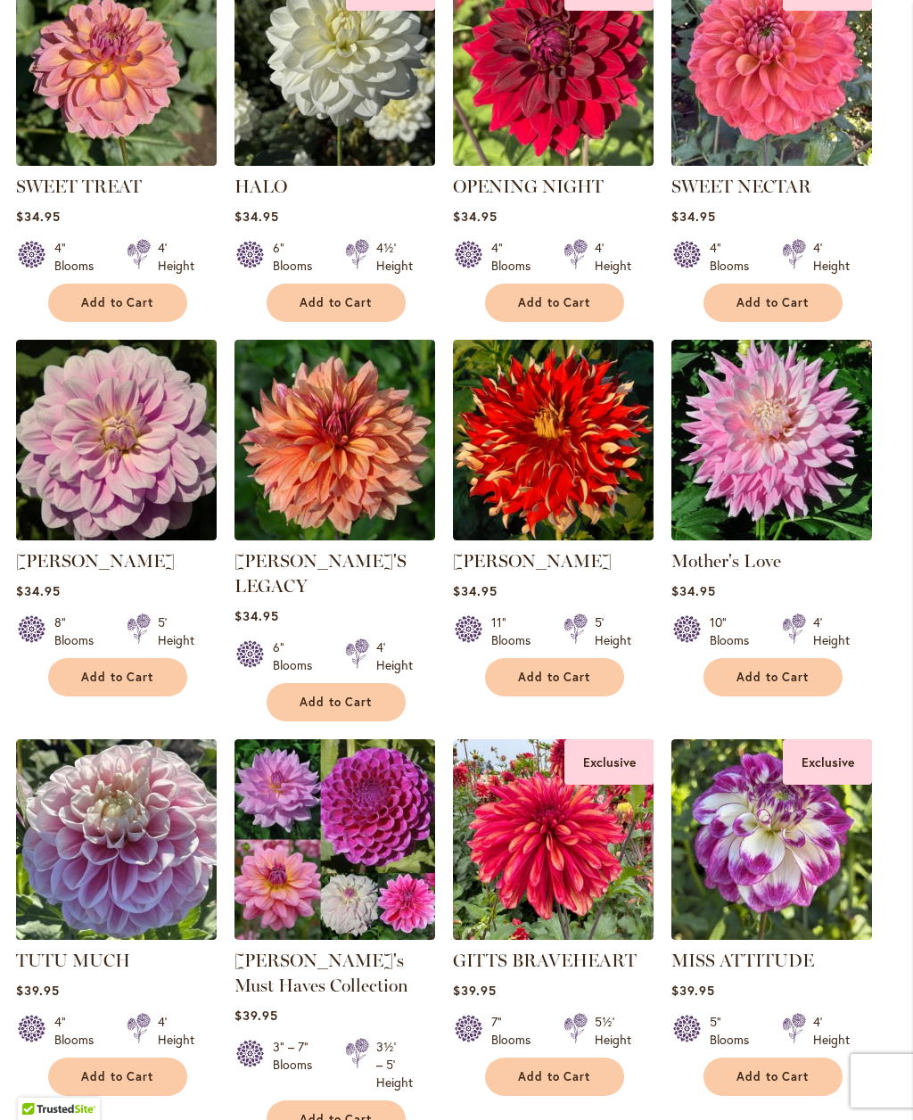
click at [567, 858] on img at bounding box center [553, 839] width 201 height 201
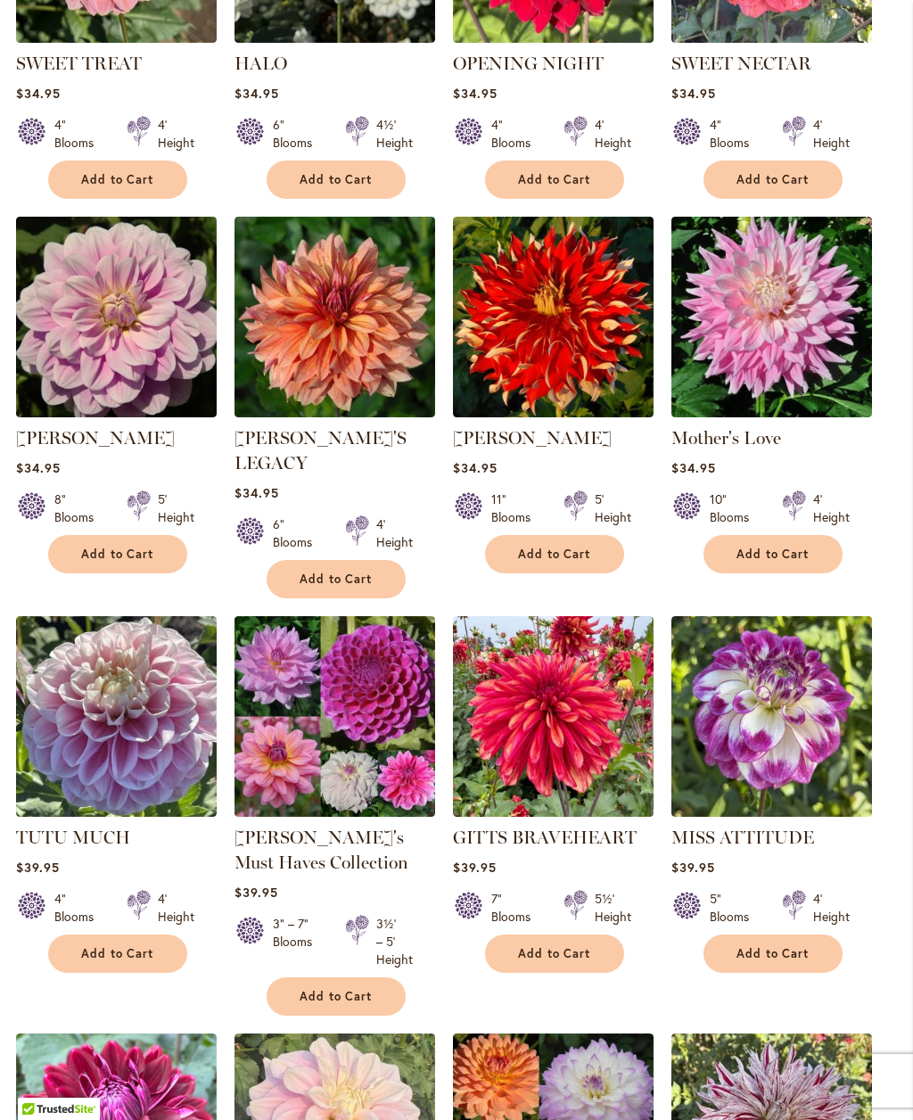
scroll to position [885, 0]
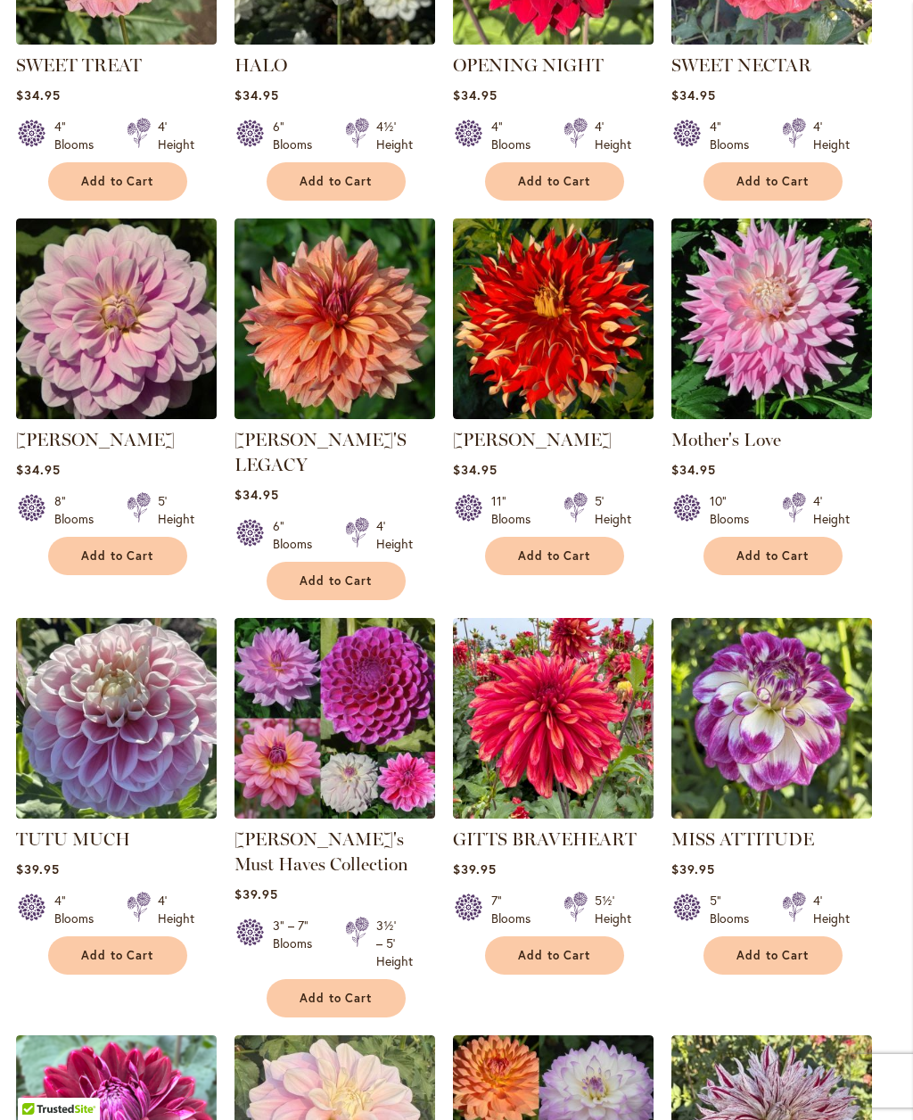
click at [553, 739] on img at bounding box center [553, 718] width 201 height 201
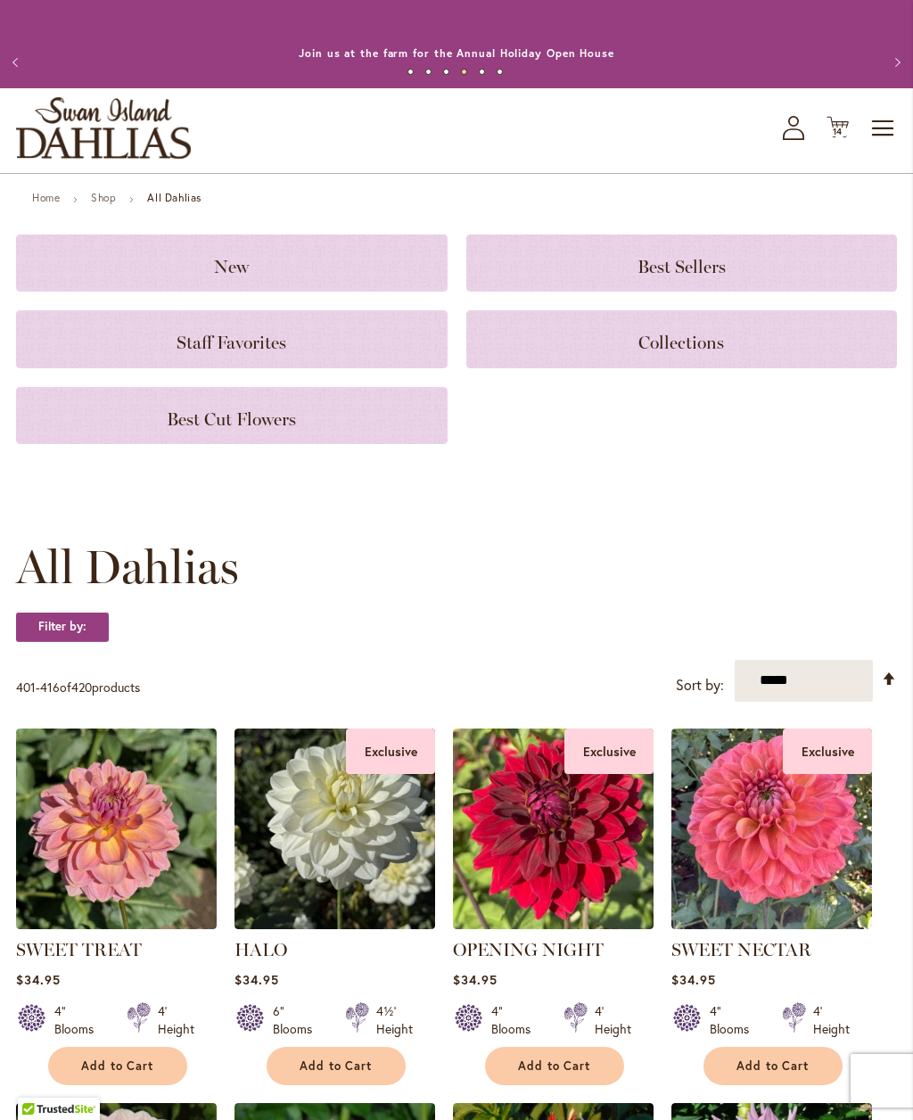
click at [838, 136] on icon "Cart .cls-1 { fill: #231f20; }" at bounding box center [838, 127] width 22 height 22
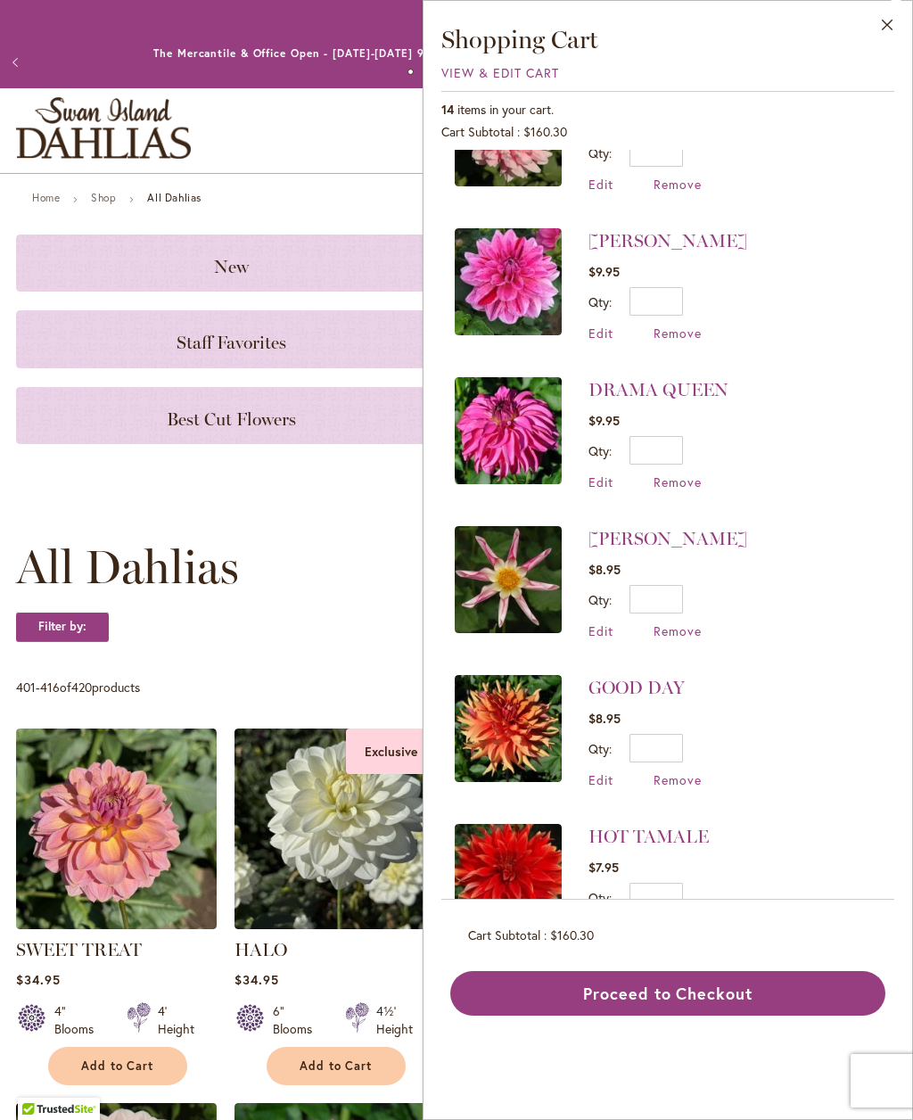
scroll to position [532, 0]
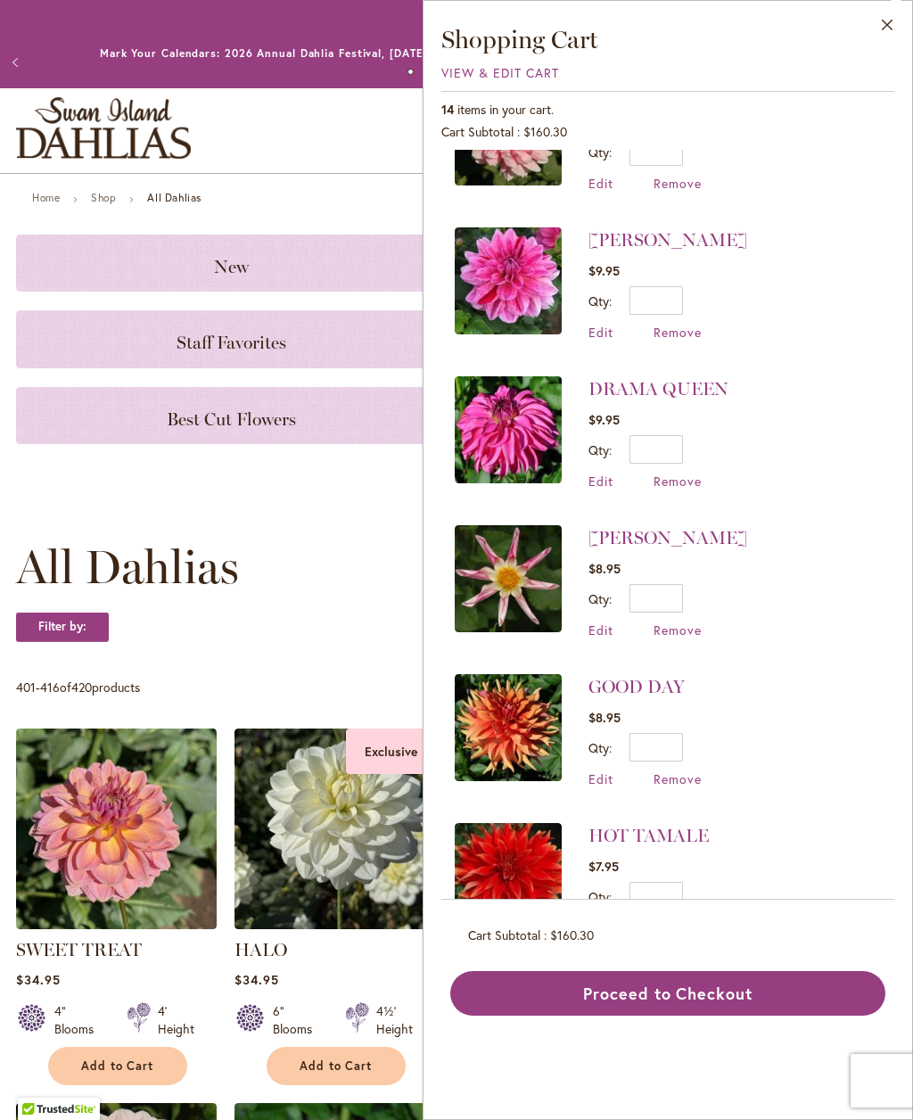
click at [700, 998] on button "Proceed to Checkout" at bounding box center [667, 993] width 435 height 45
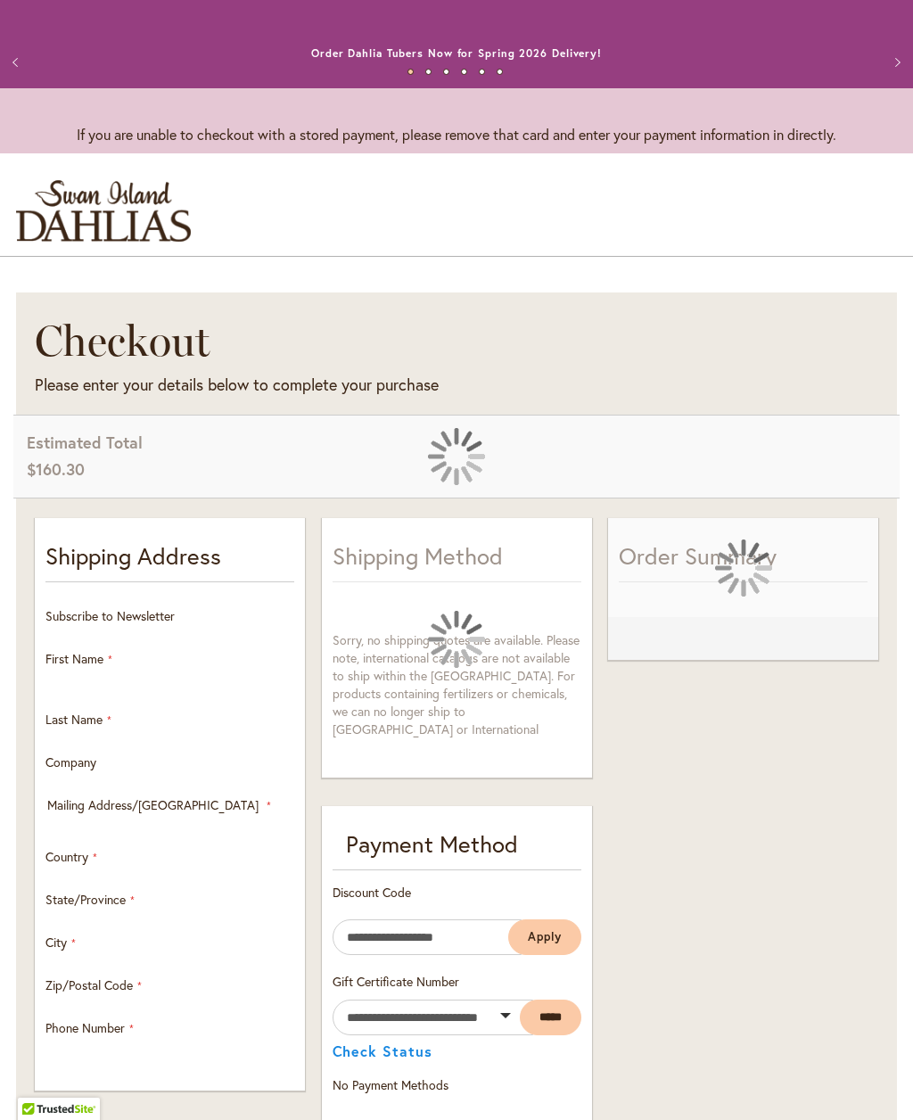
select select "**"
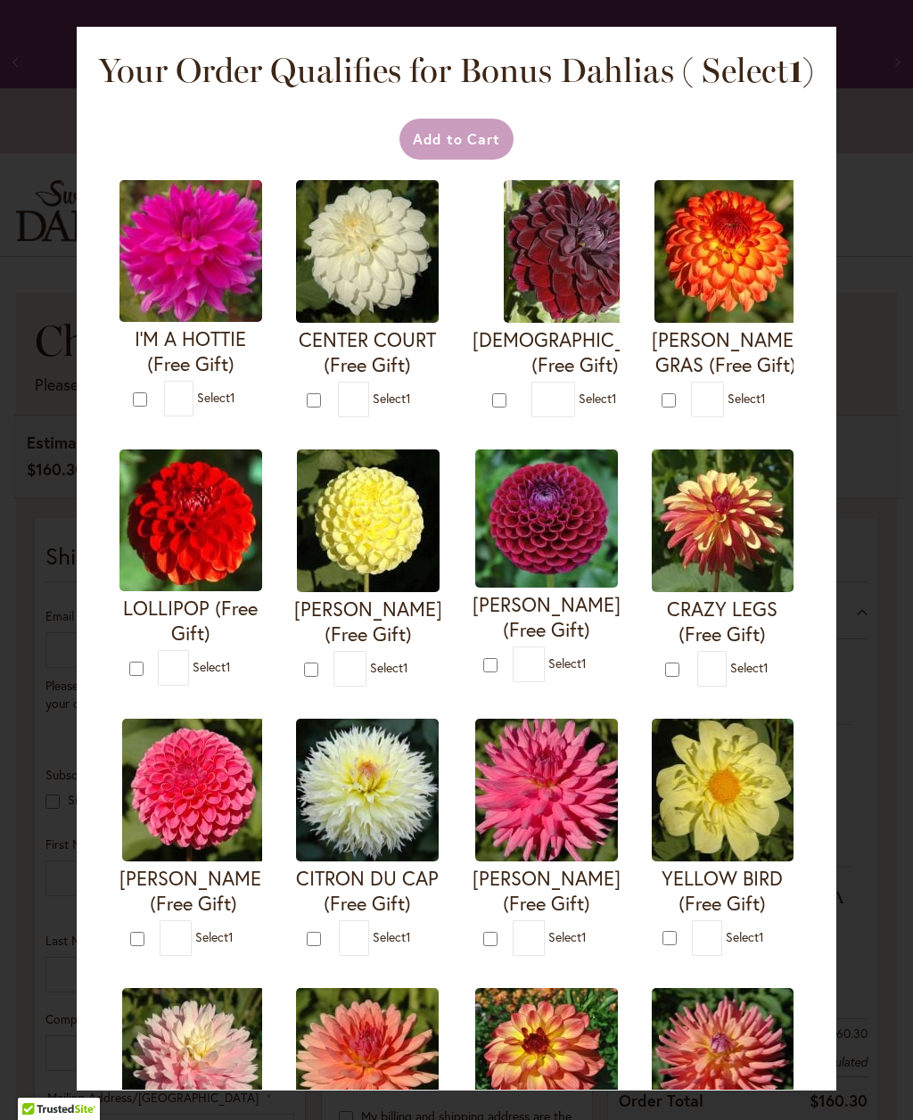
type input "*"
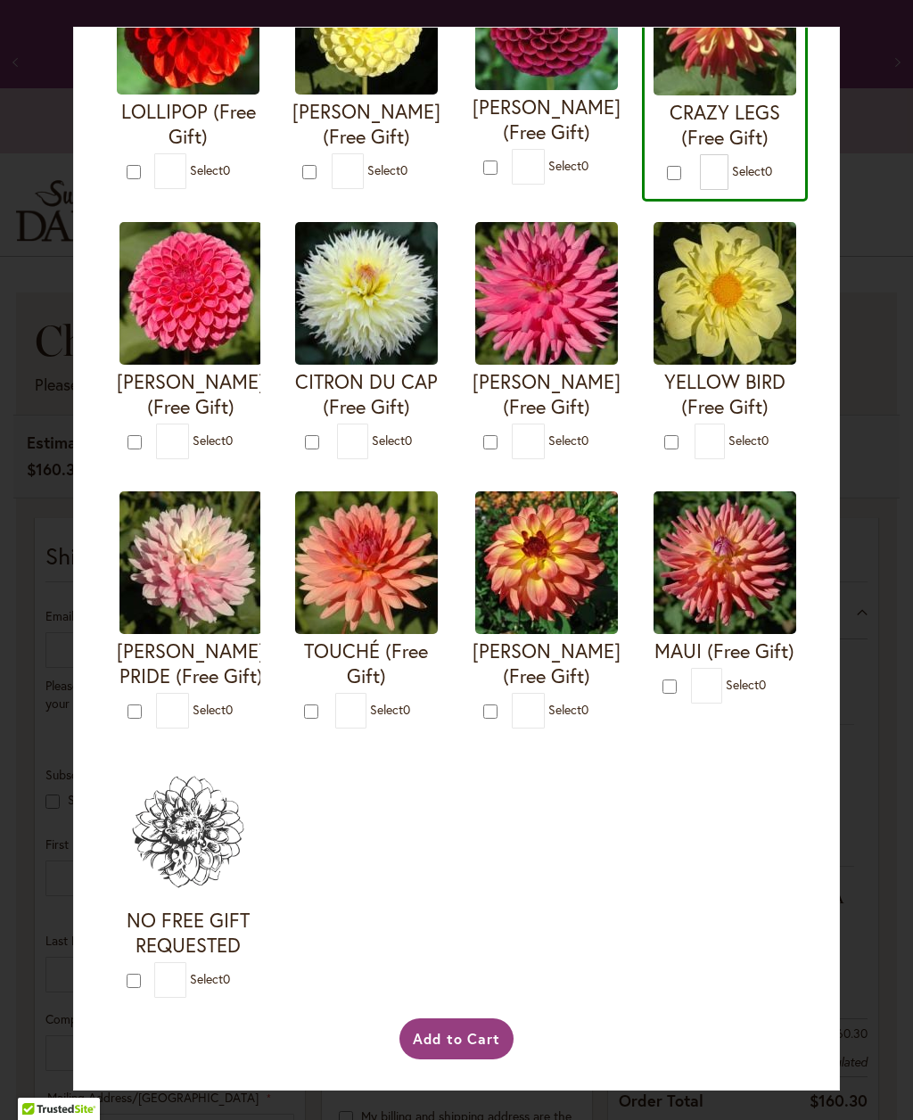
scroll to position [3629, 0]
click at [458, 1060] on button "Add to Cart" at bounding box center [457, 1039] width 115 height 41
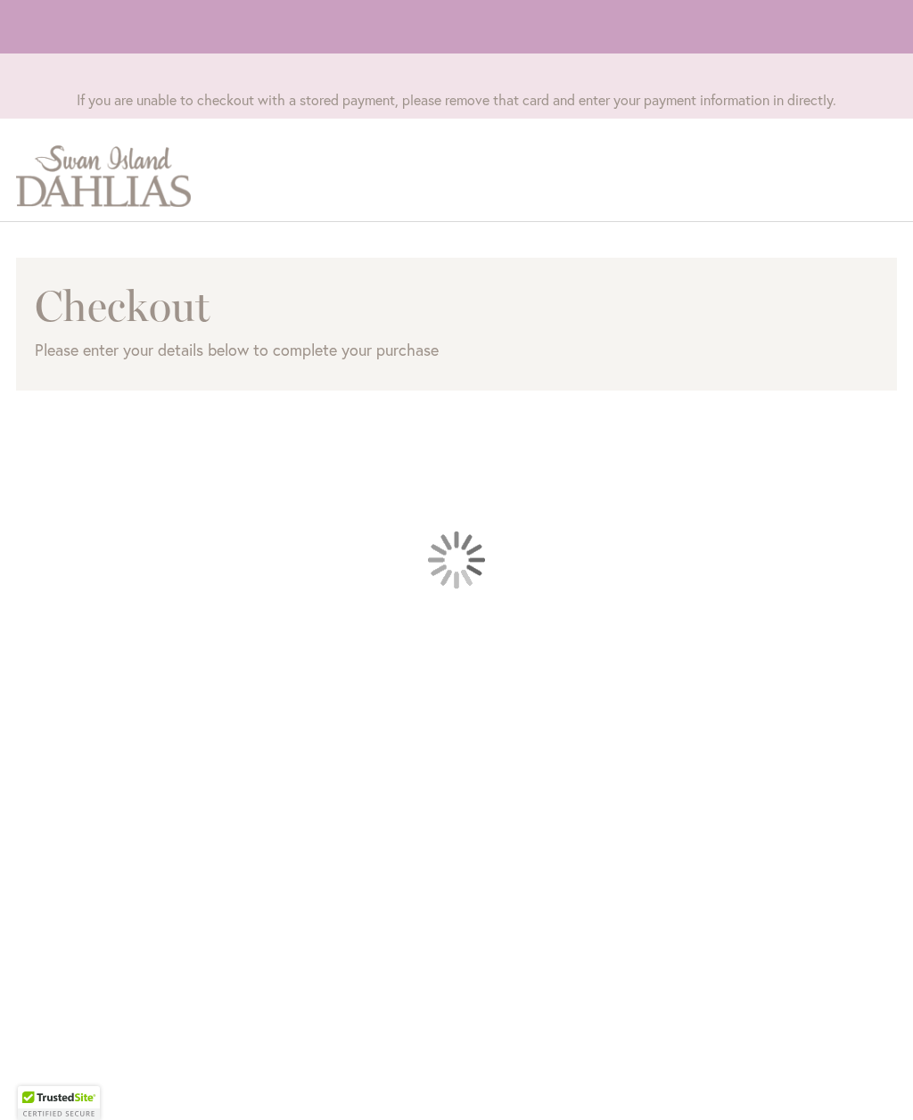
select select "**"
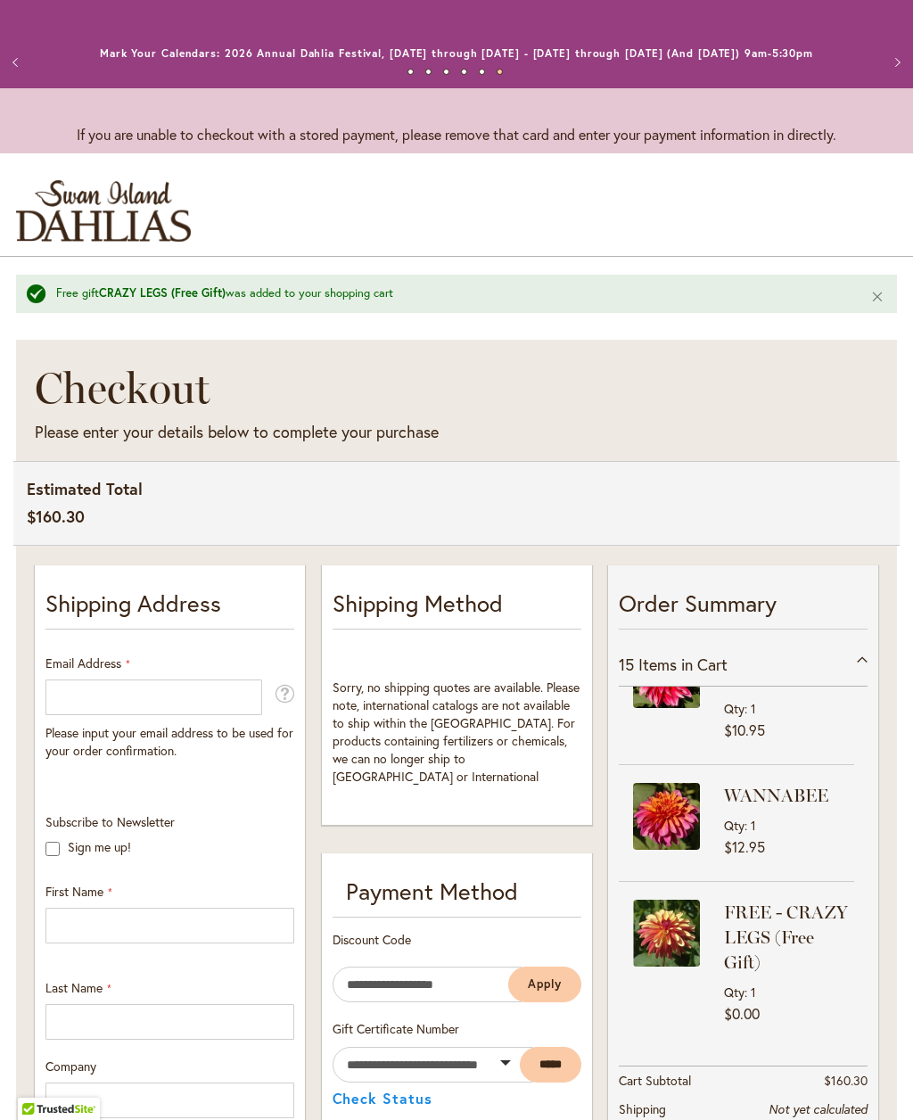
scroll to position [1661, 0]
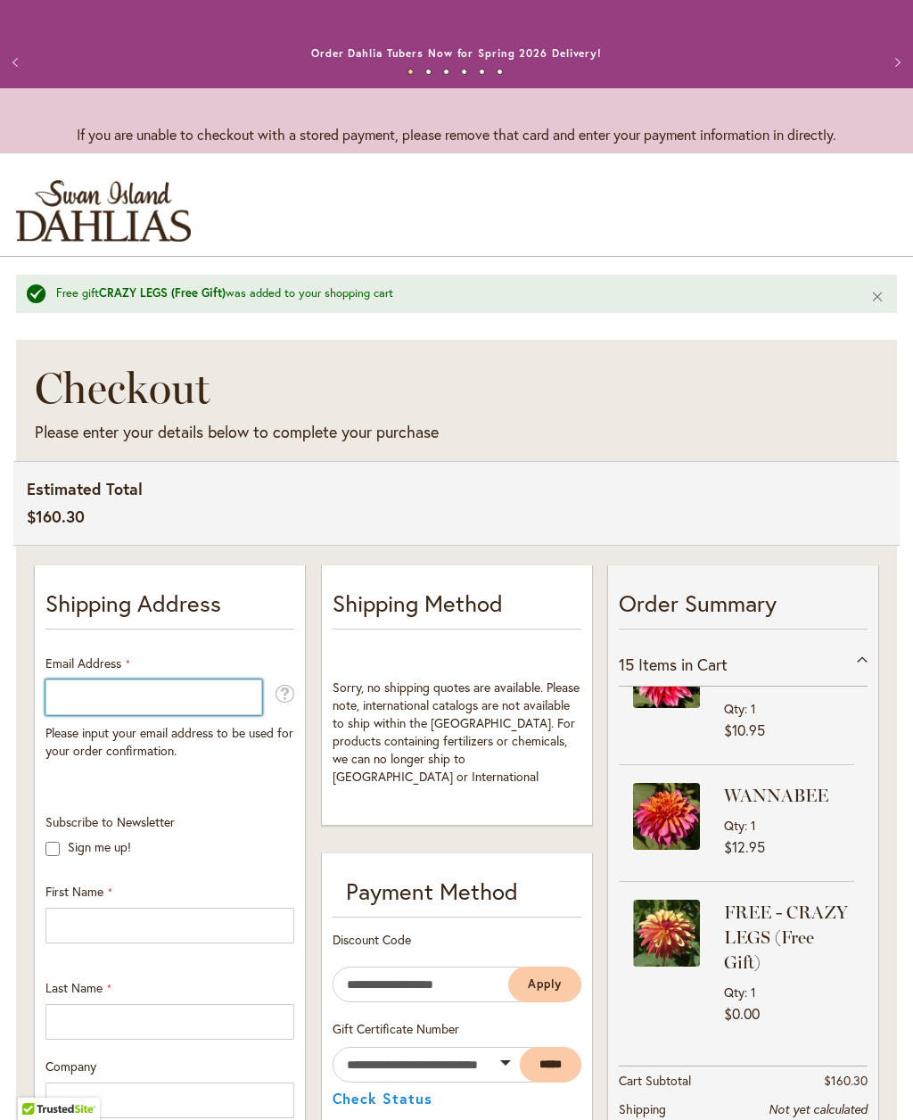
click at [182, 699] on input "Email Address" at bounding box center [153, 698] width 217 height 36
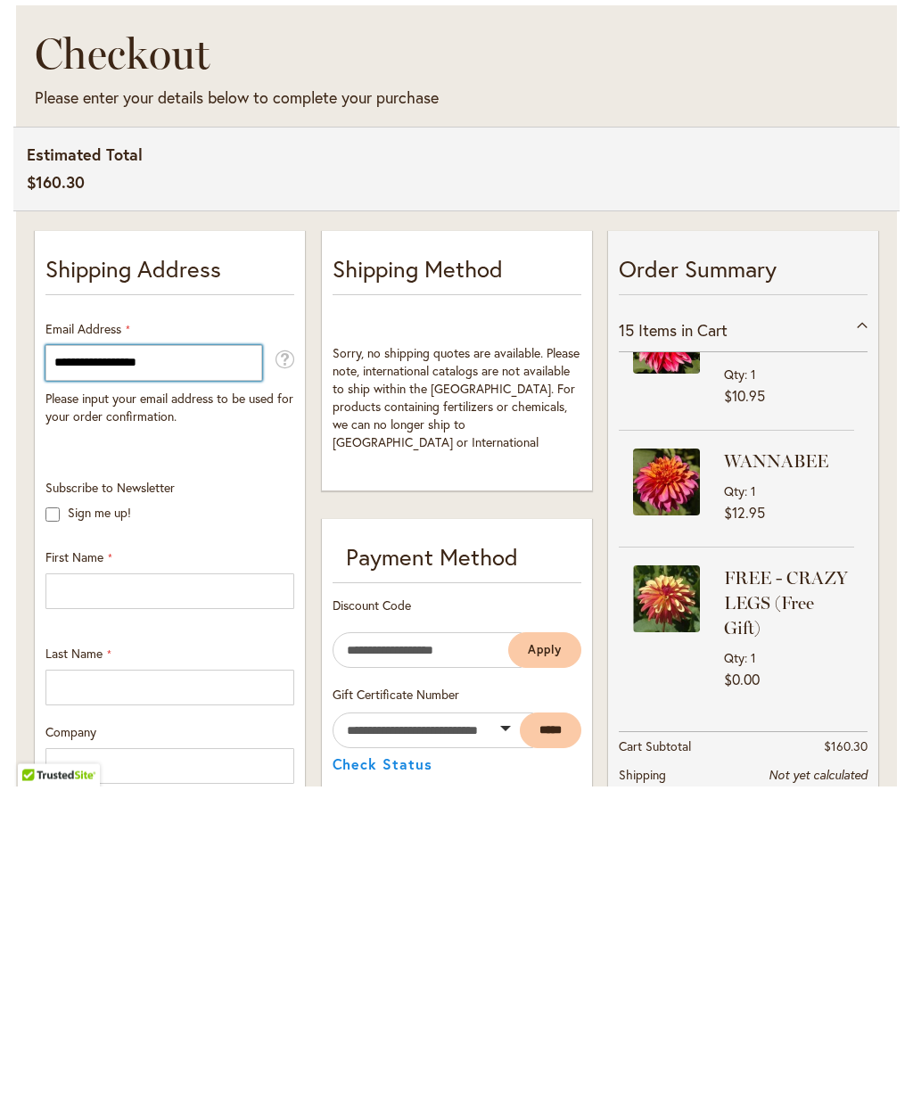
type input "**********"
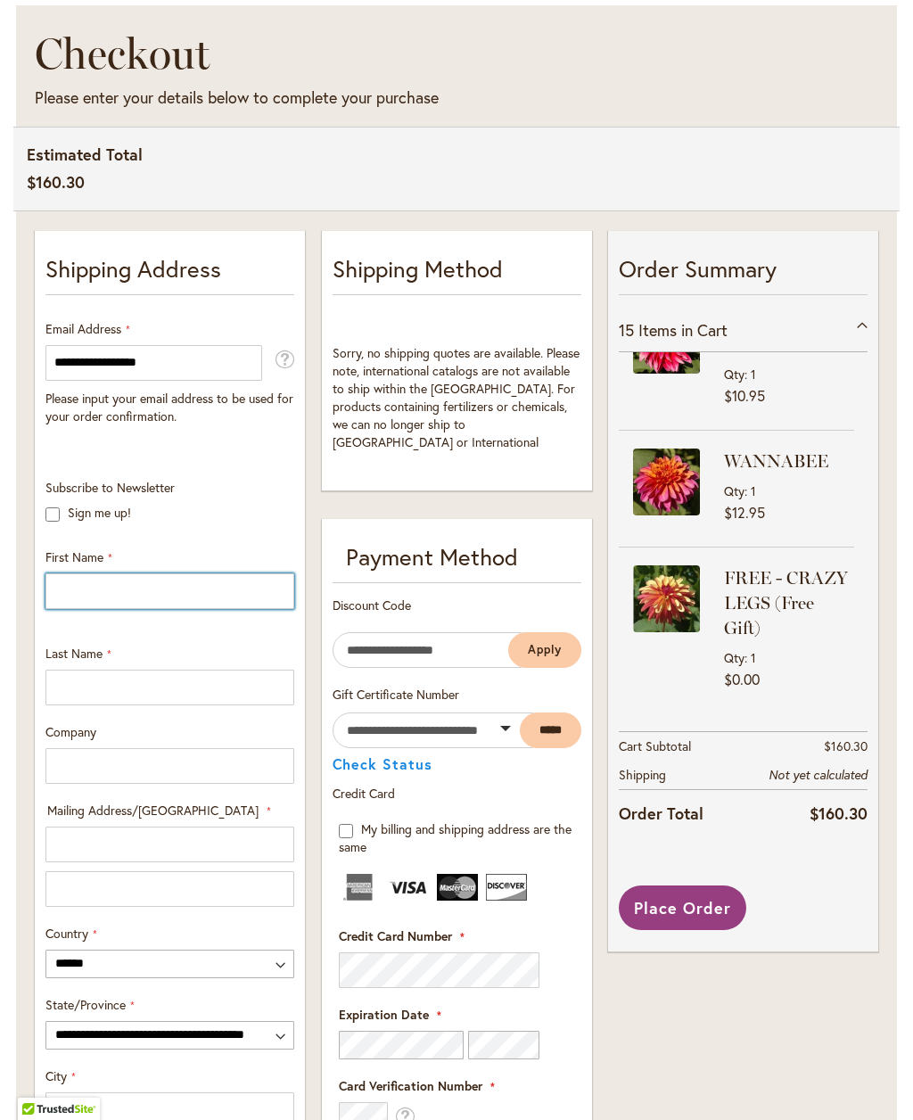
click at [175, 609] on input "First Name" at bounding box center [169, 592] width 249 height 36
type input "*****"
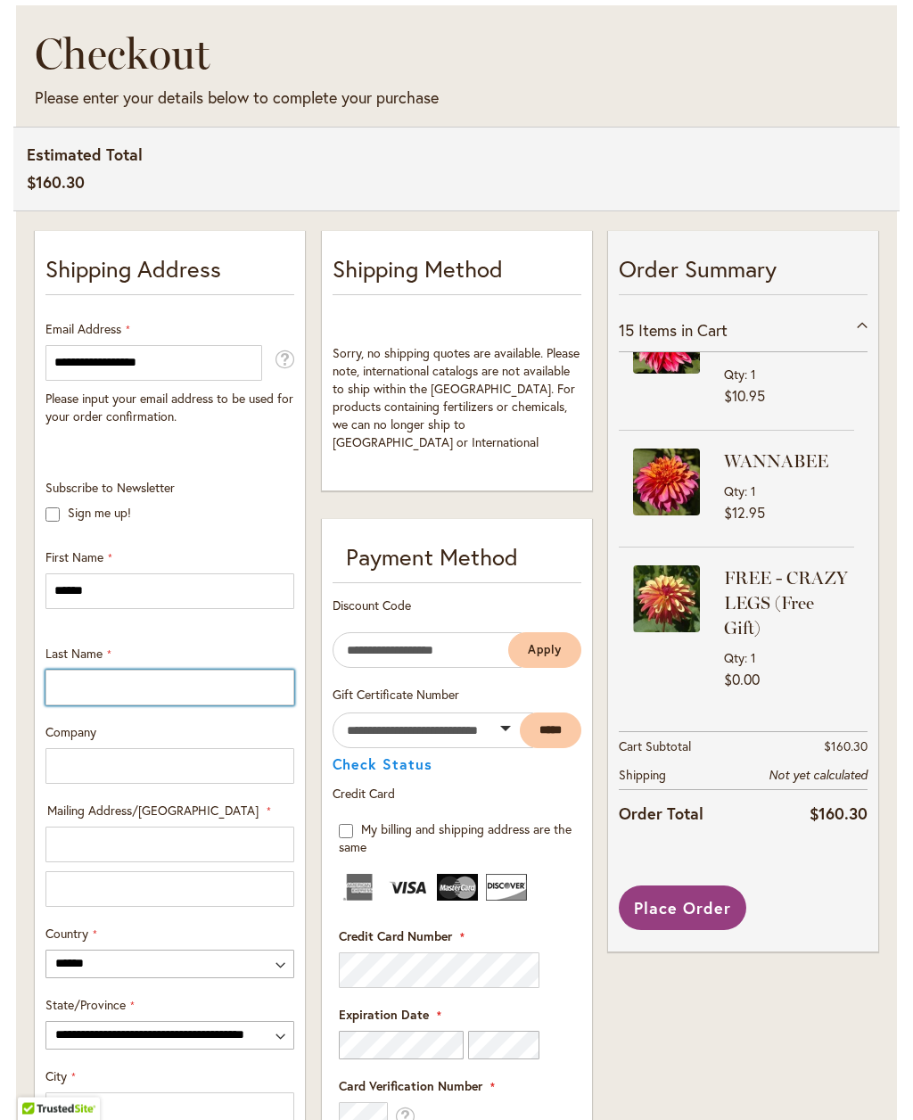
click at [220, 700] on input "Last Name" at bounding box center [169, 689] width 249 height 36
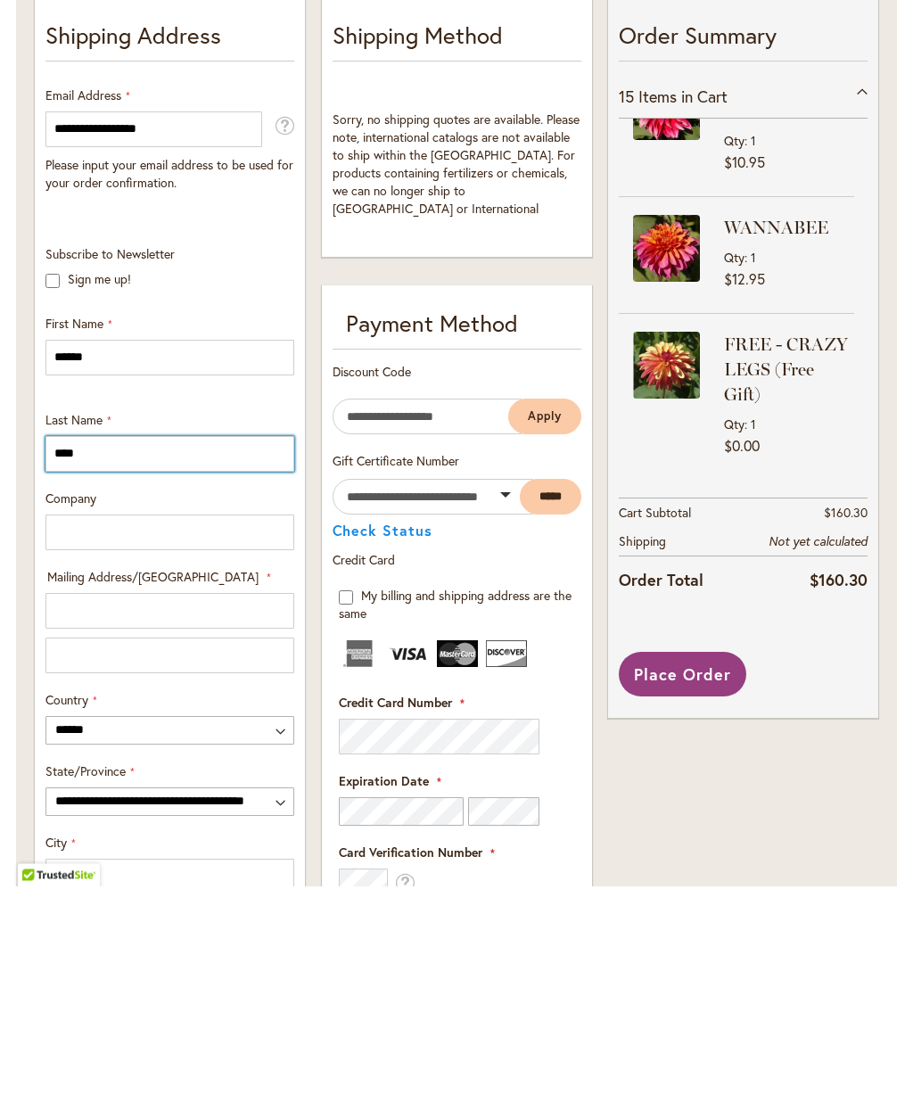
type input "****"
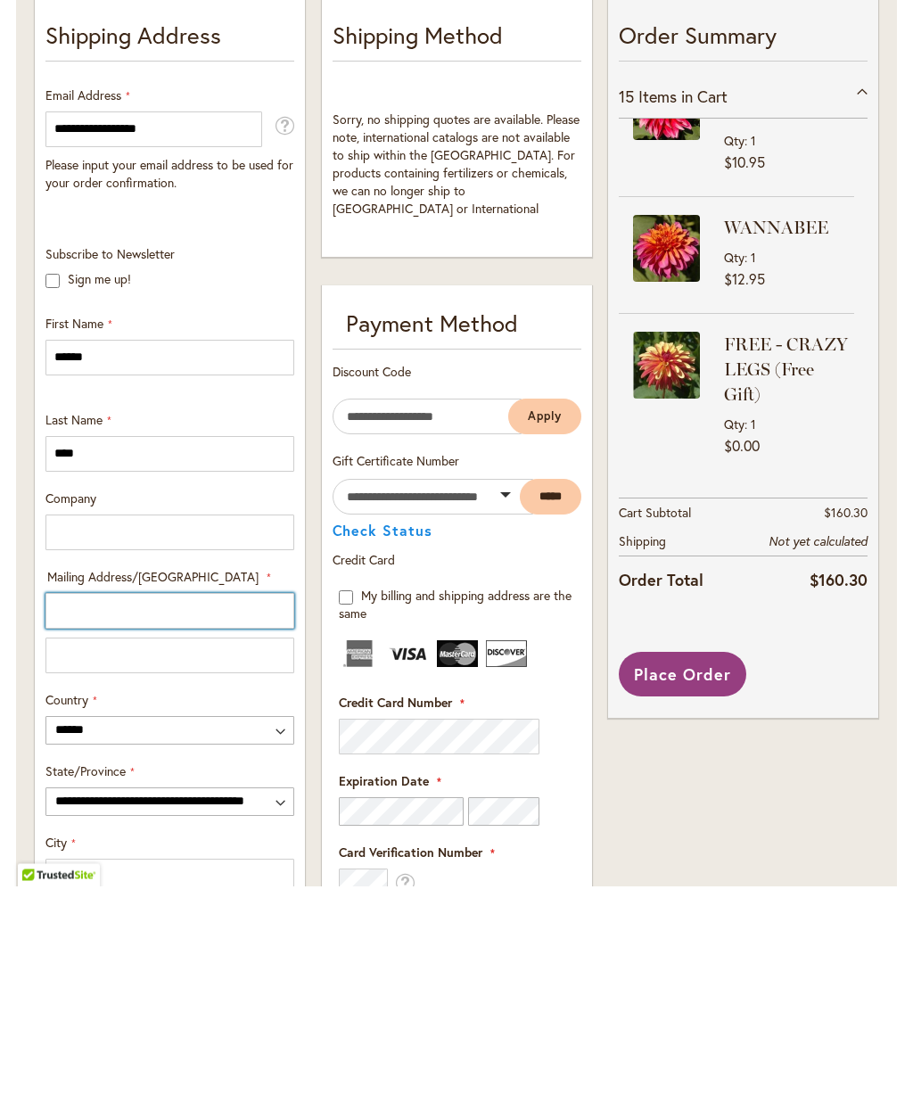
click at [224, 828] on input "Mailing Address/PO BOX: Line 1" at bounding box center [169, 846] width 249 height 36
type input "**********"
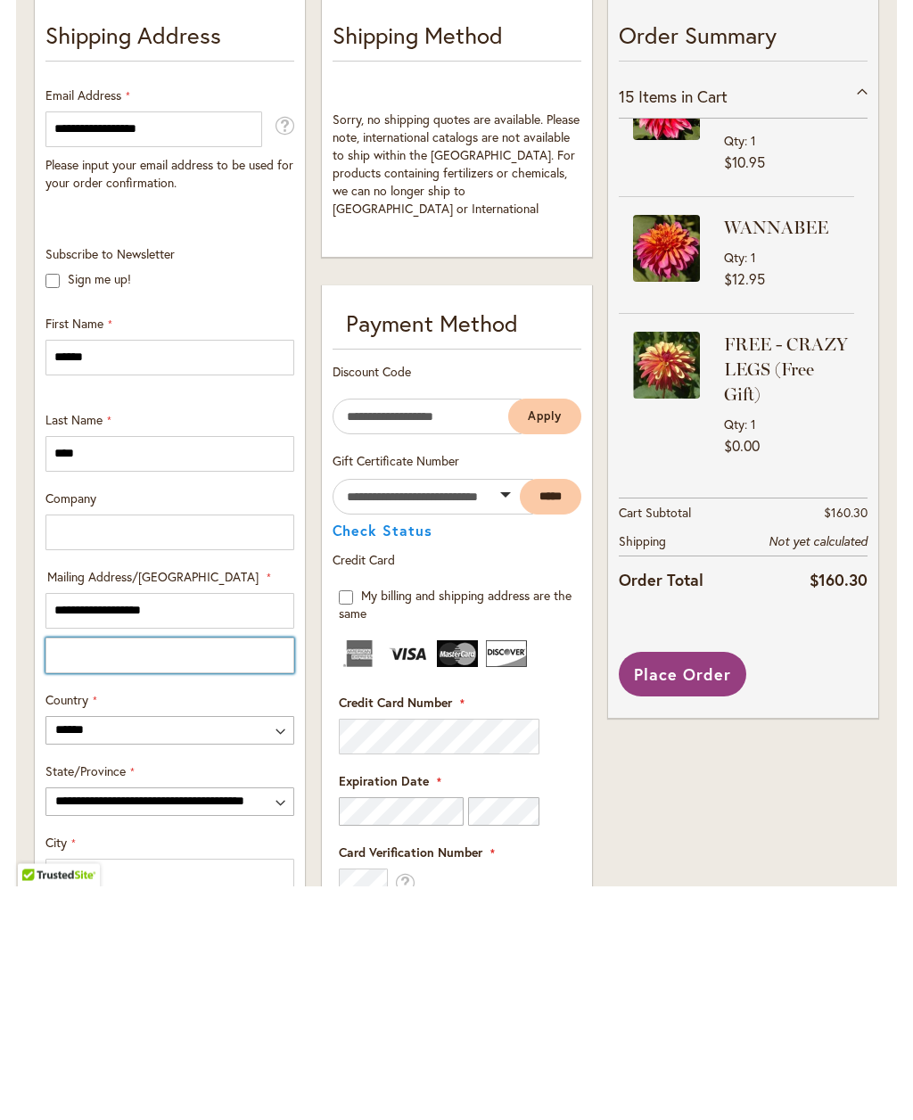
click at [238, 872] on input "Mailing Address/PO BOX: Line 2" at bounding box center [169, 890] width 249 height 36
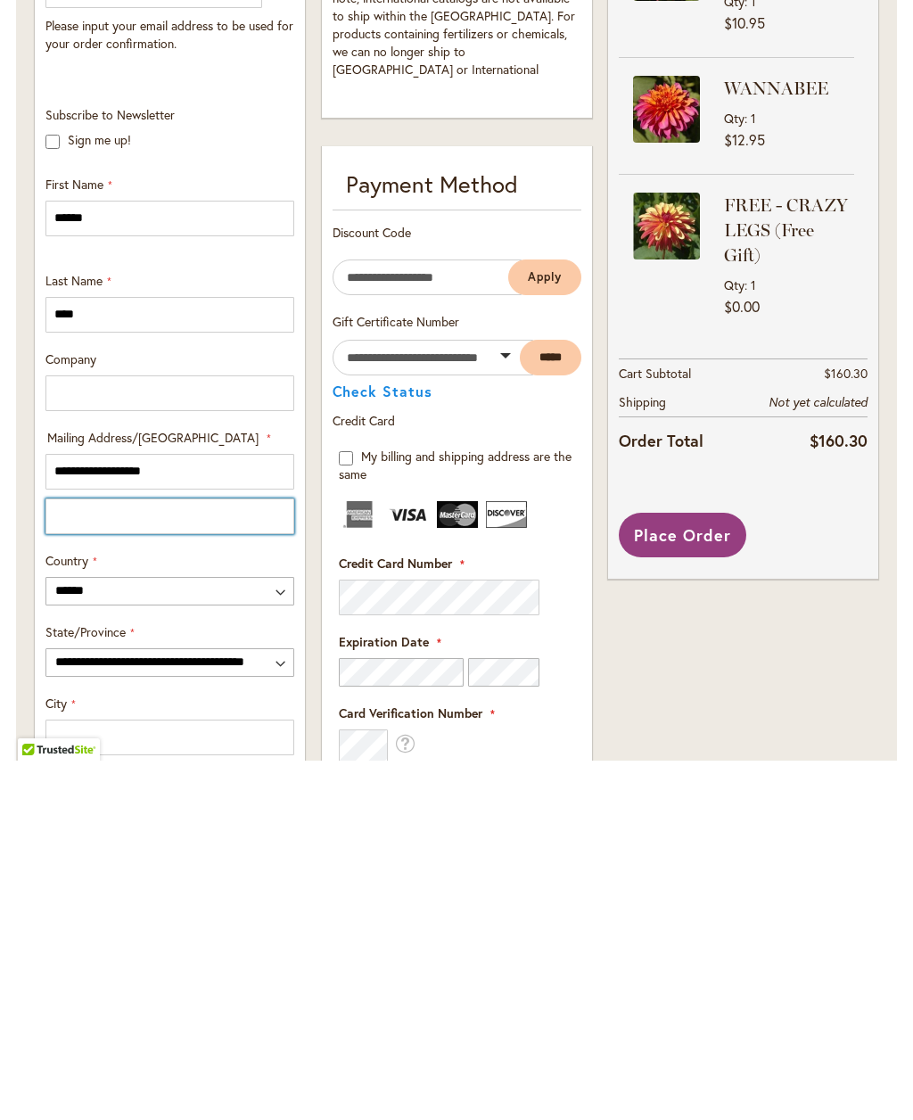
scroll to position [378, 0]
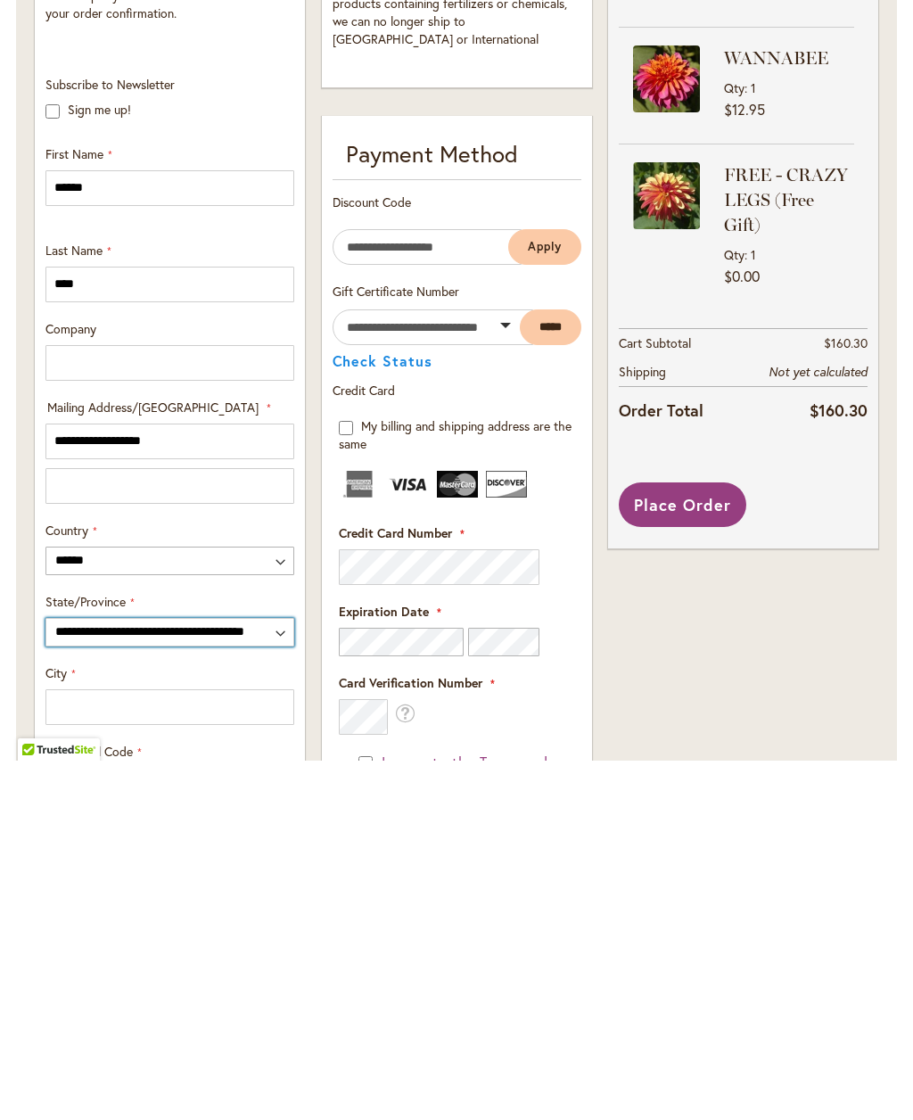
click at [275, 978] on select "**********" at bounding box center [169, 992] width 249 height 29
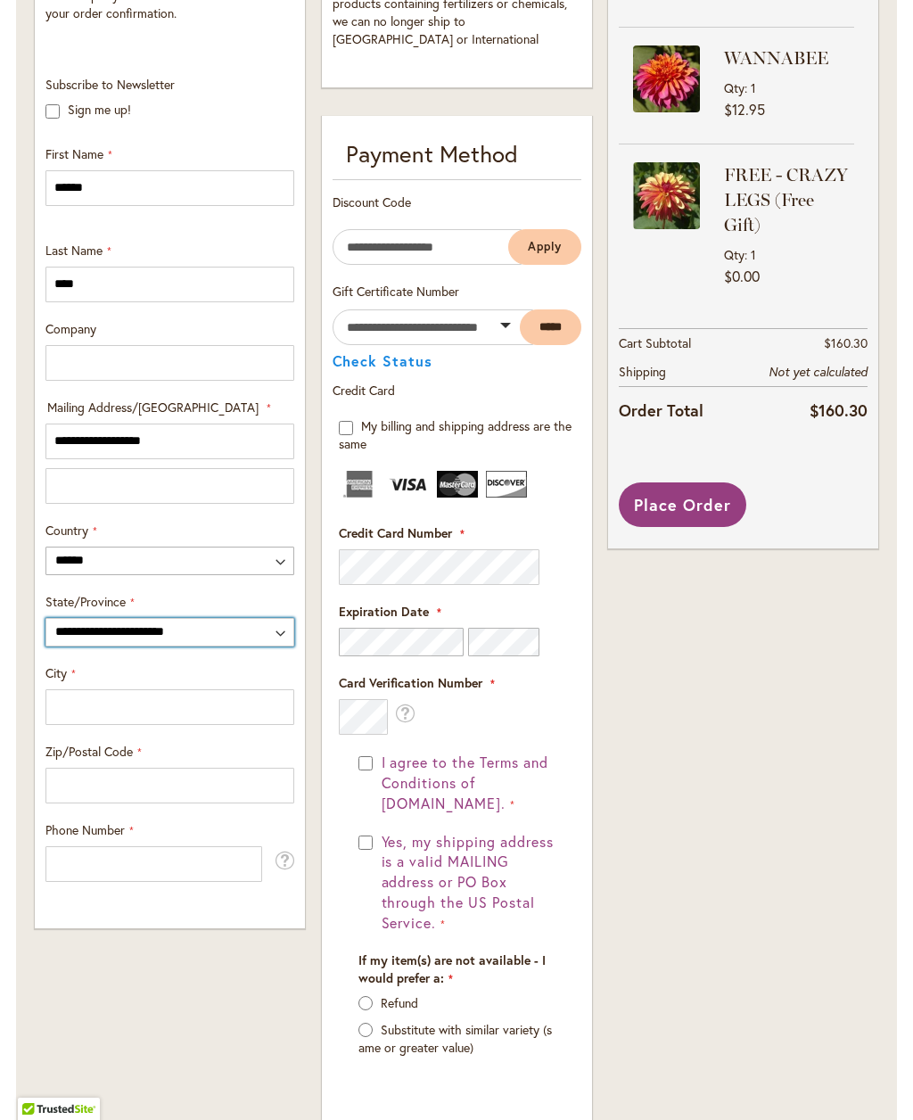
click at [283, 647] on select "**********" at bounding box center [169, 632] width 249 height 29
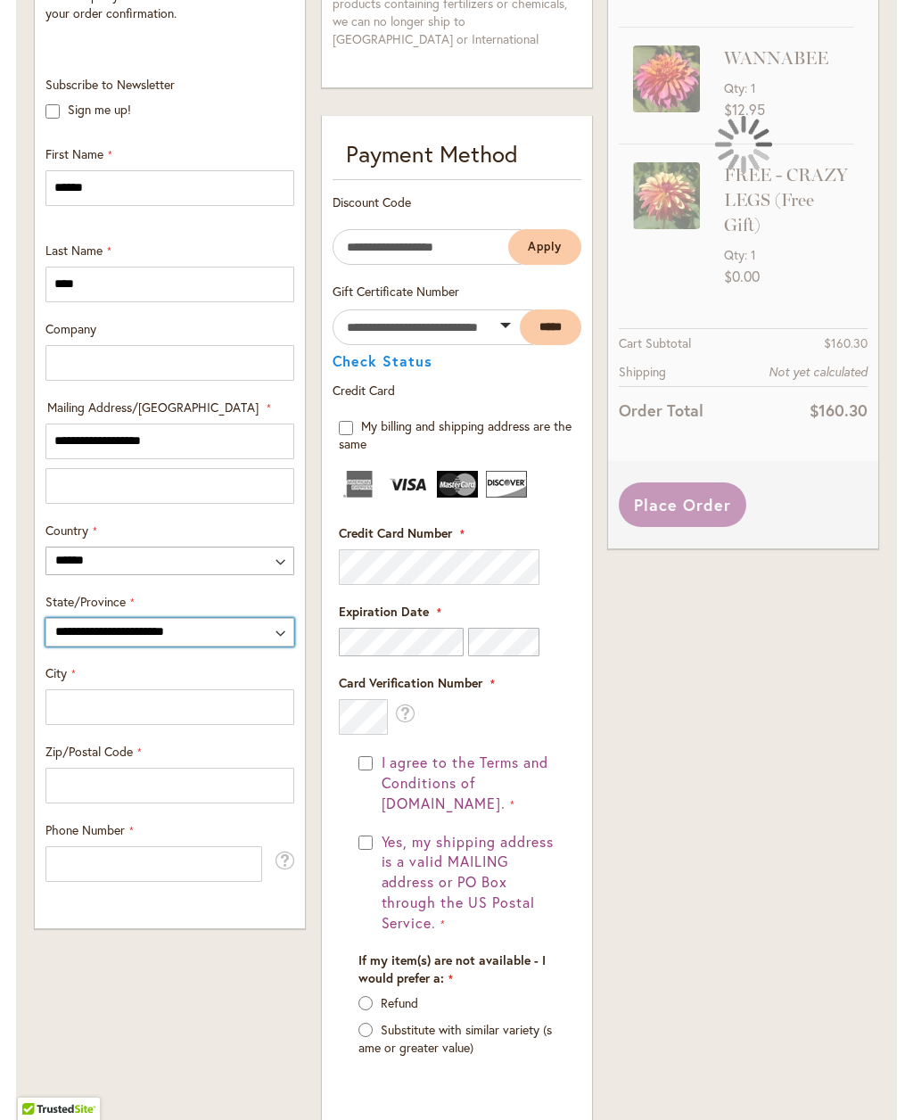
select select "**"
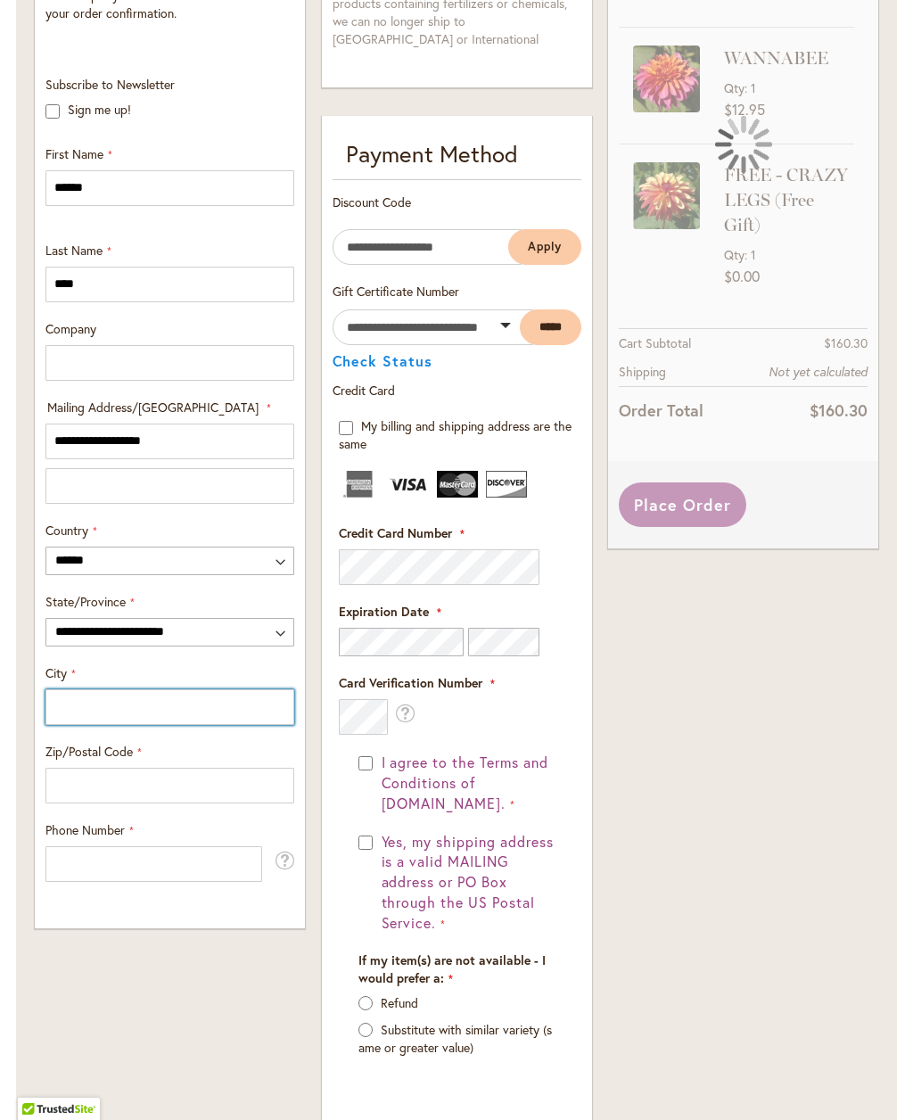
click at [224, 725] on input "City" at bounding box center [169, 707] width 249 height 36
type input "****"
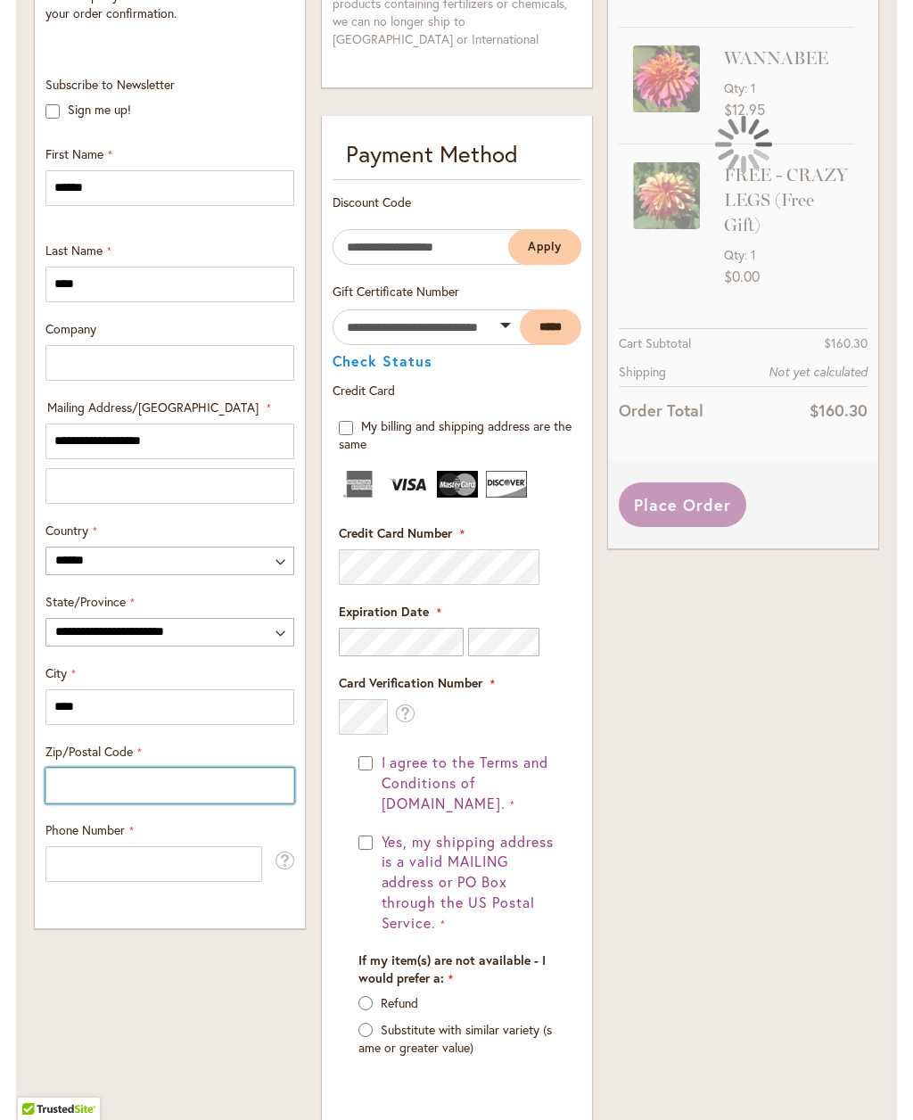
click at [244, 799] on input "Zip/Postal Code" at bounding box center [169, 786] width 249 height 36
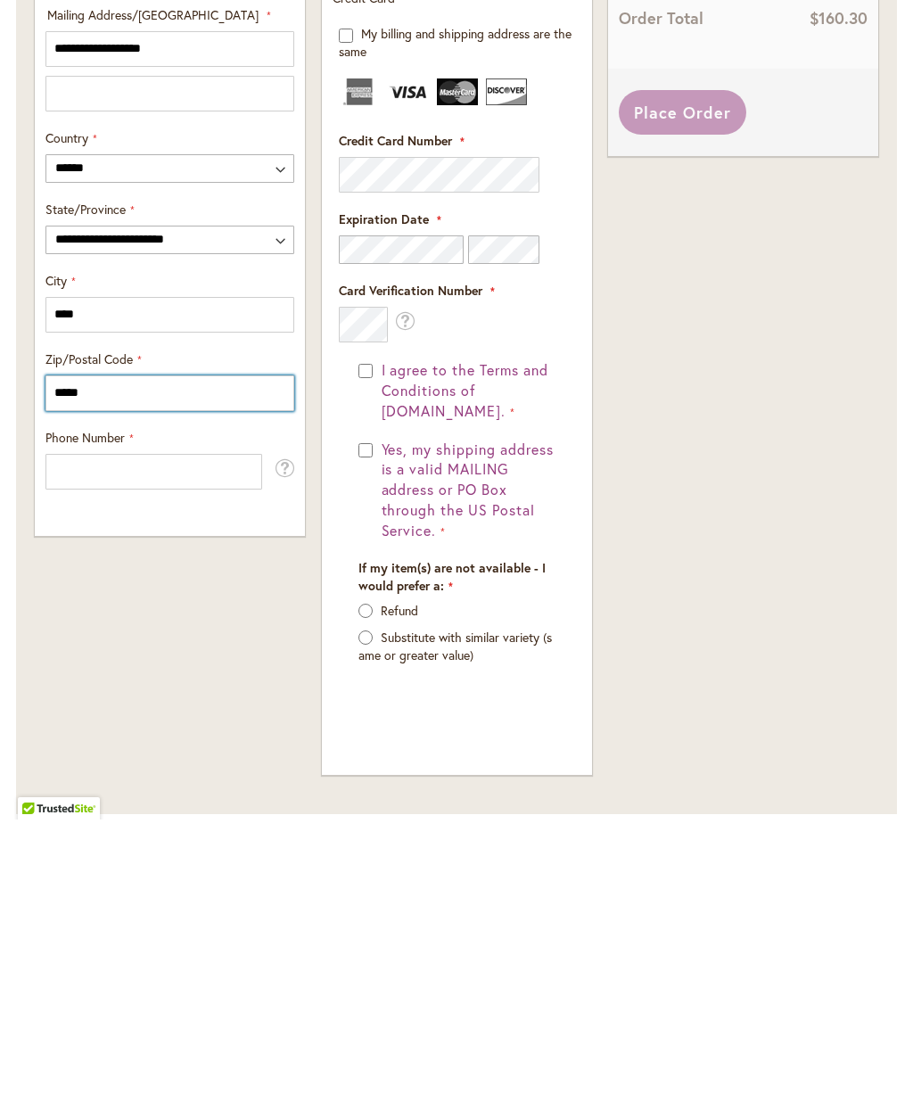
type input "*****"
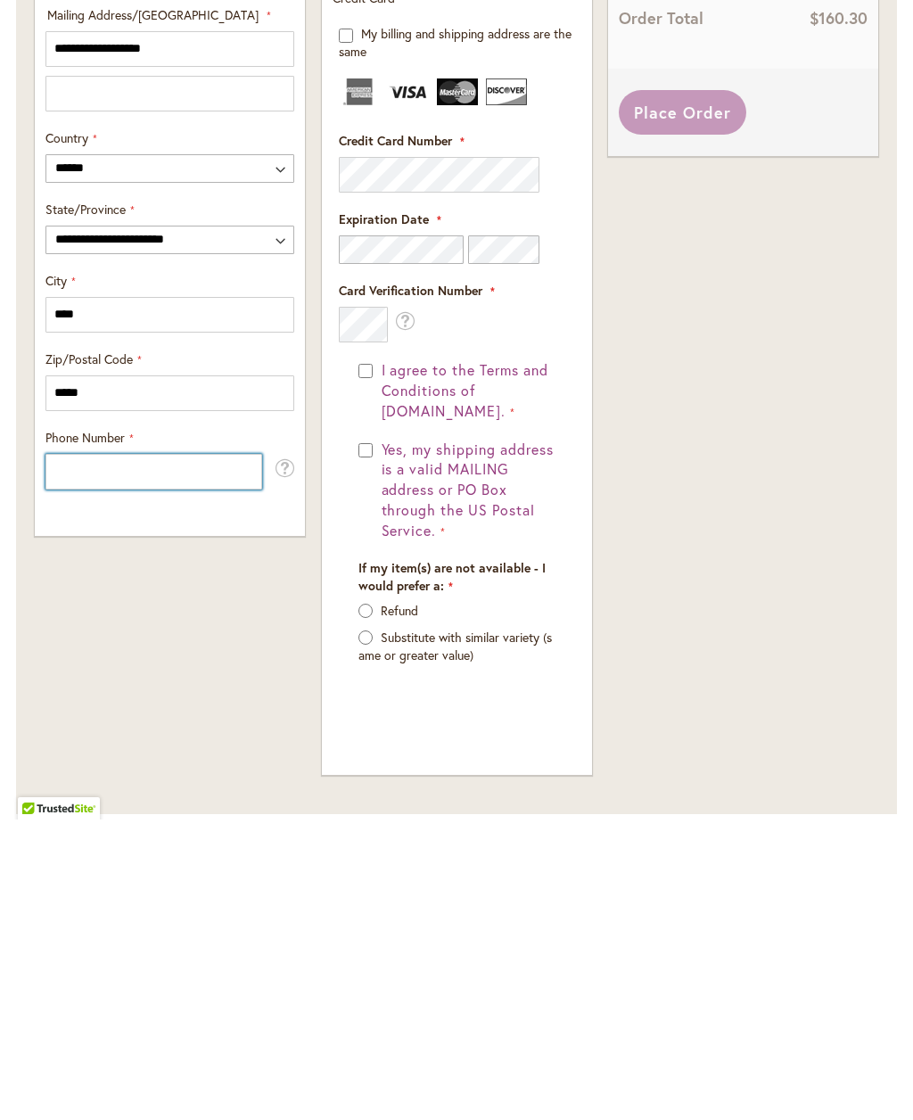
click at [220, 755] on input "Phone Number" at bounding box center [153, 773] width 217 height 36
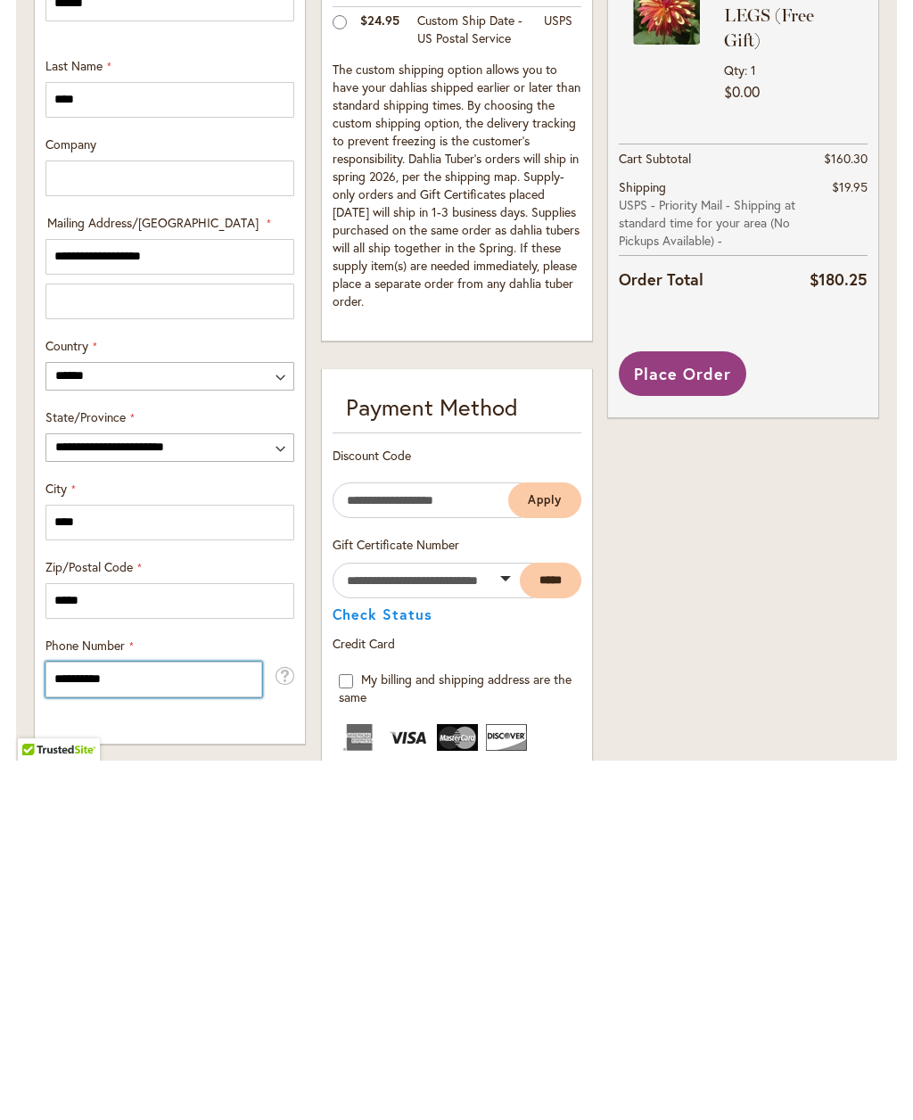
scroll to position [566, 0]
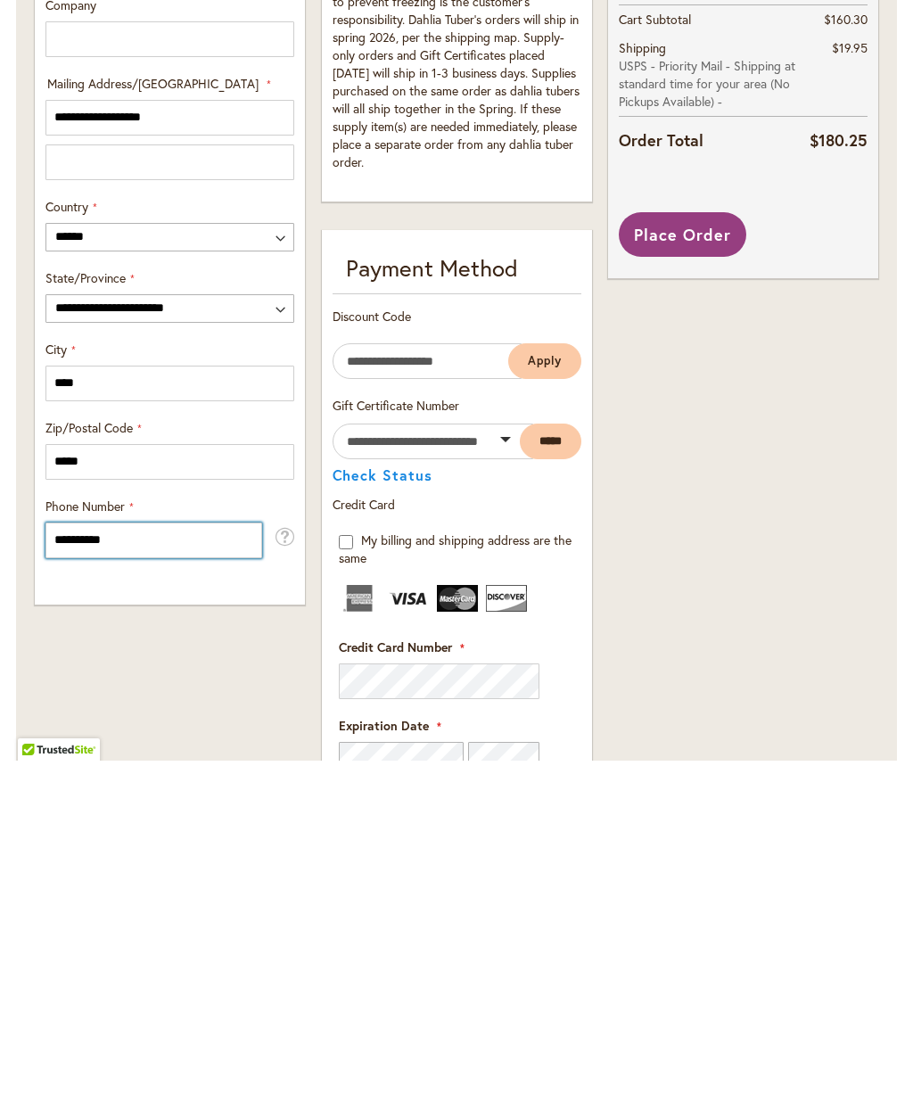
type input "**********"
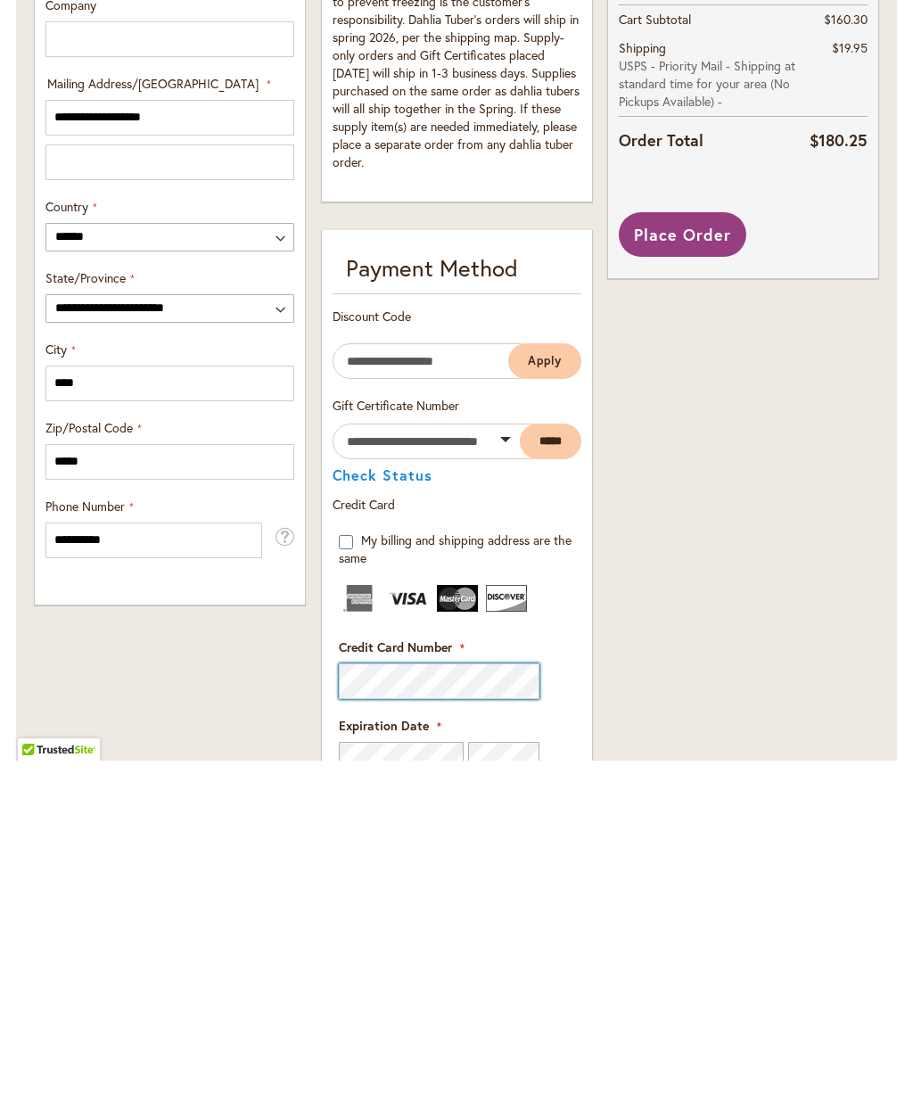
scroll to position [705, 0]
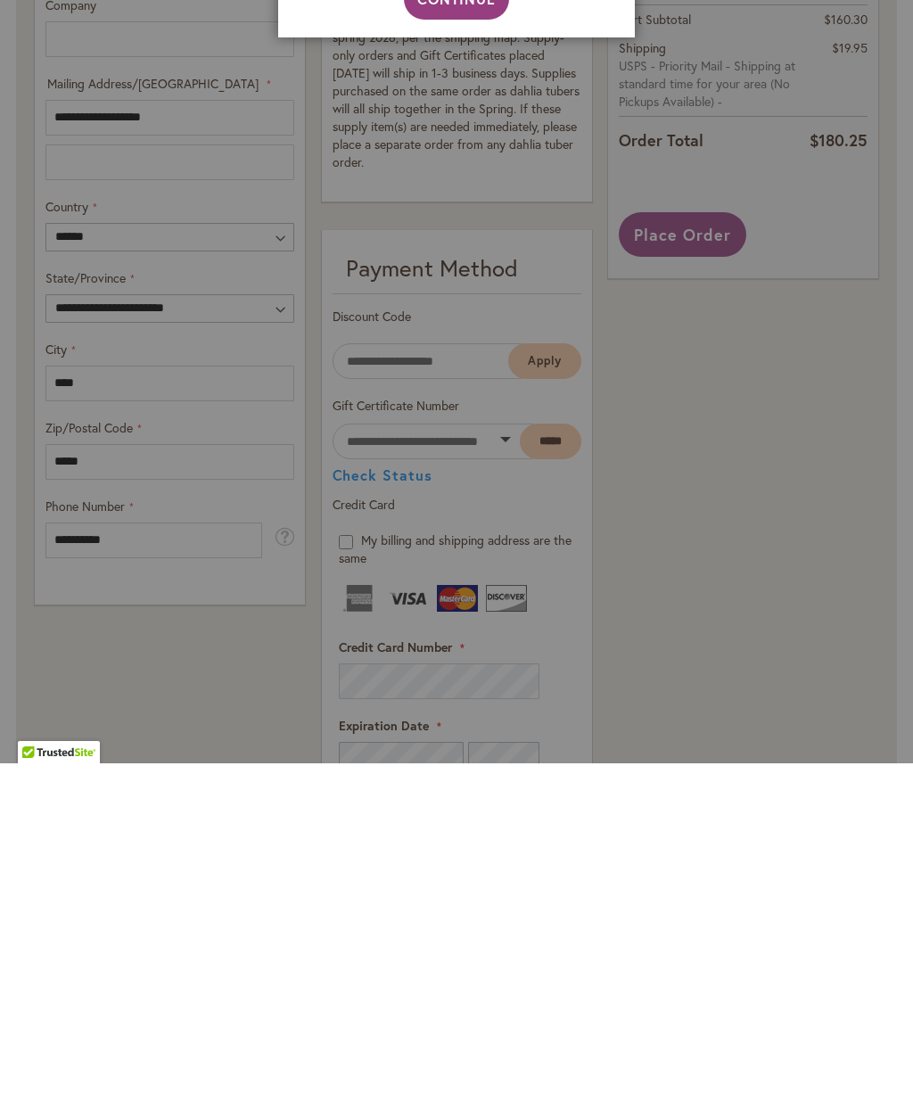
click at [450, 775] on aside "Address Validation Close Please review your address and make any necessary chan…" at bounding box center [456, 560] width 913 height 1120
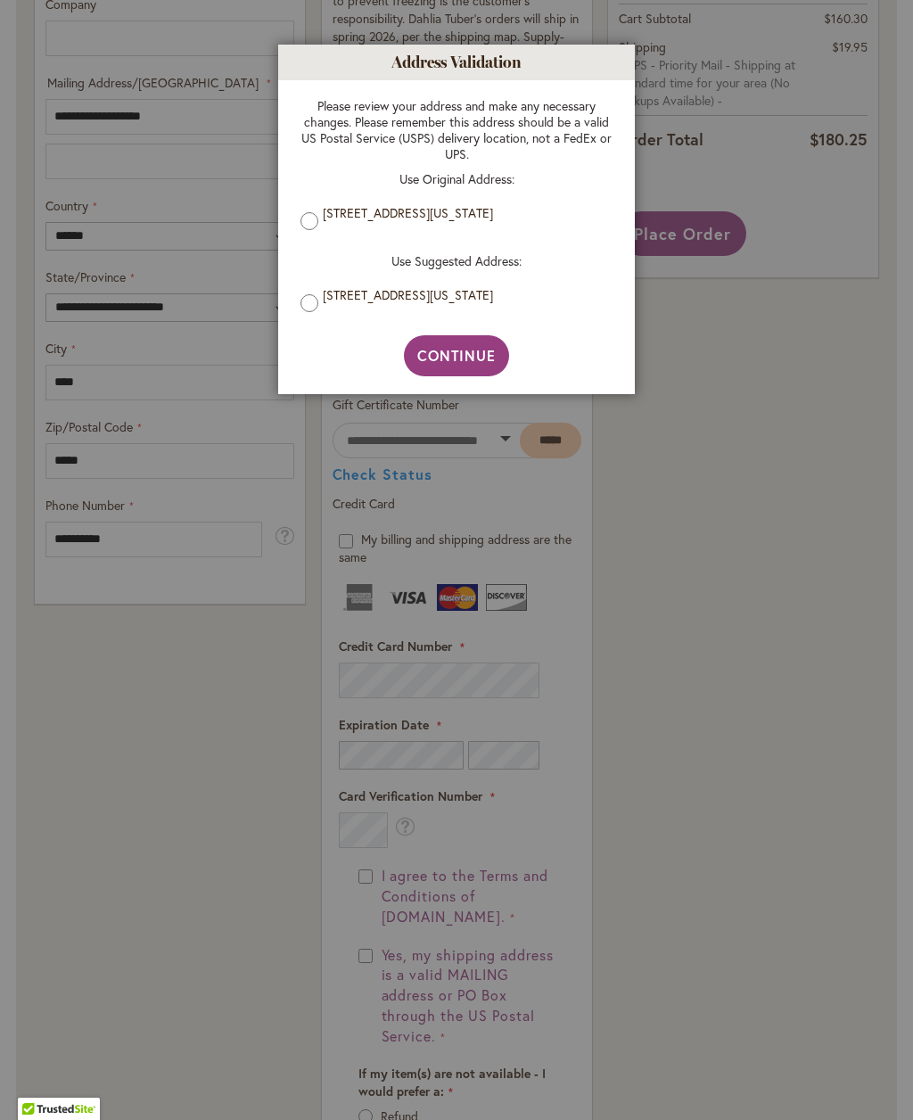
click at [478, 365] on span "Continue" at bounding box center [456, 355] width 79 height 19
type input "**********"
type input "****"
type input "**********"
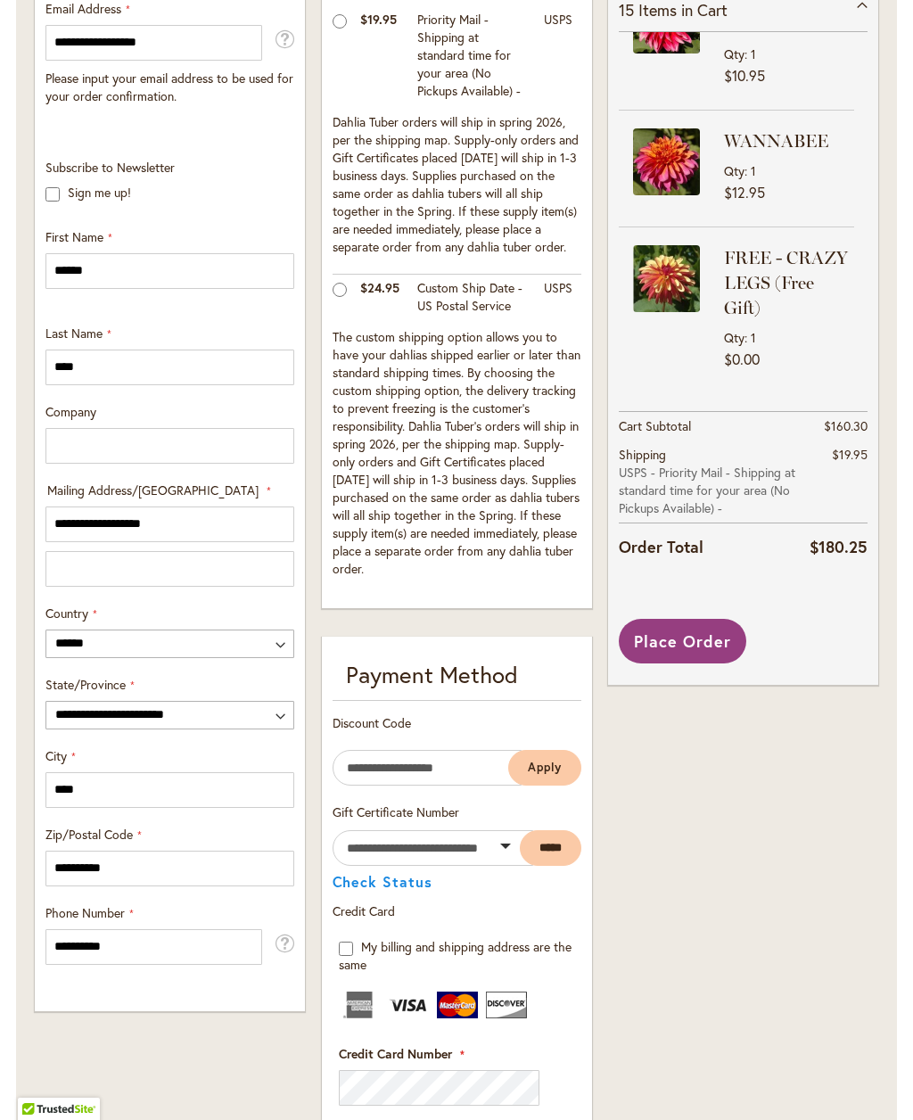
scroll to position [654, 0]
click at [684, 653] on span "Place Order" at bounding box center [682, 642] width 97 height 21
